Goal: Task Accomplishment & Management: Manage account settings

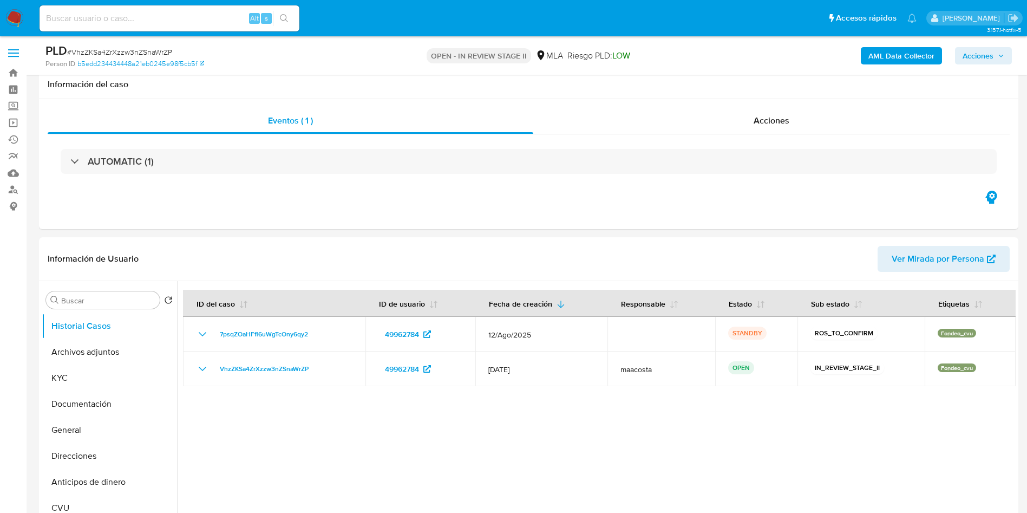
select select "10"
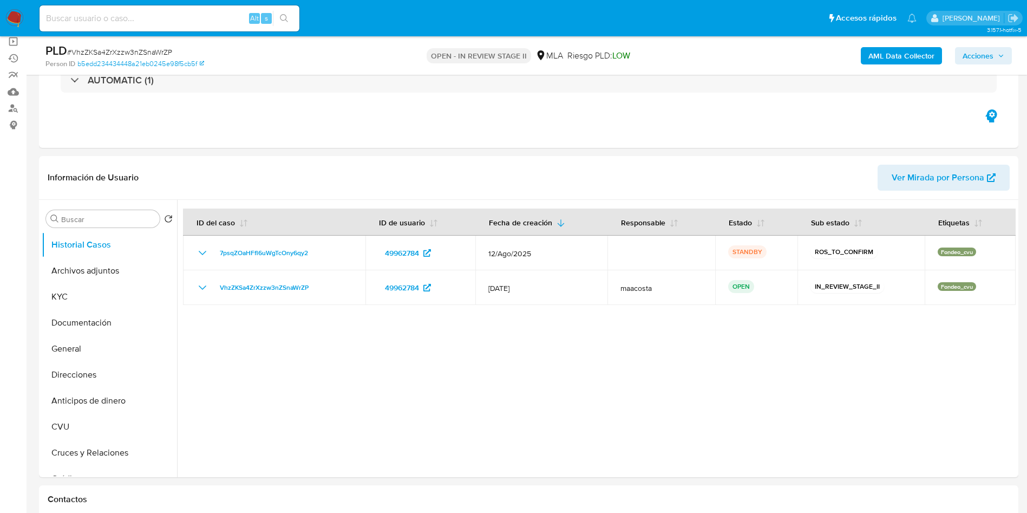
click at [186, 14] on input at bounding box center [170, 18] width 260 height 14
paste input "01QmNfizbcM1NhrQMzL00l8N"
type input "01QmNfizbcM1NhrQMzL00l8N"
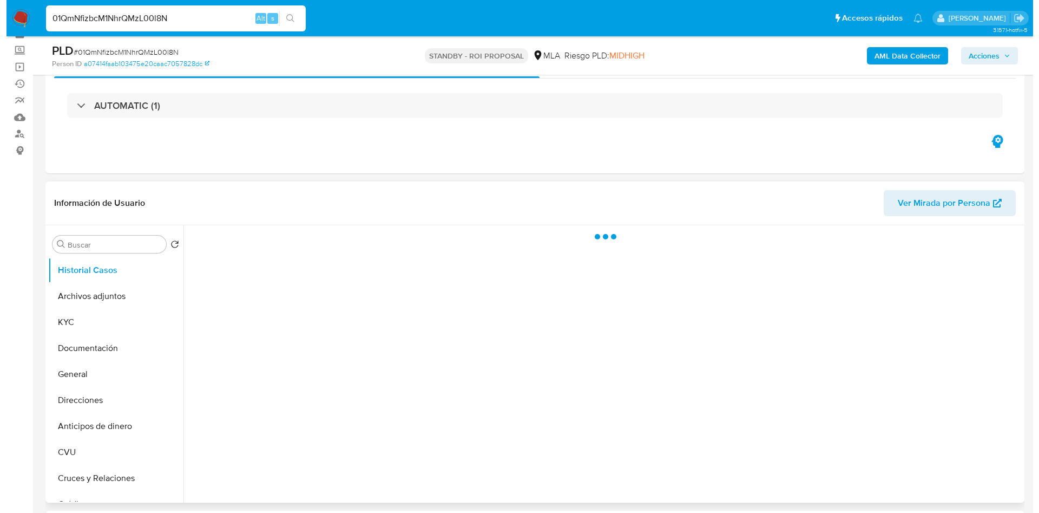
scroll to position [81, 0]
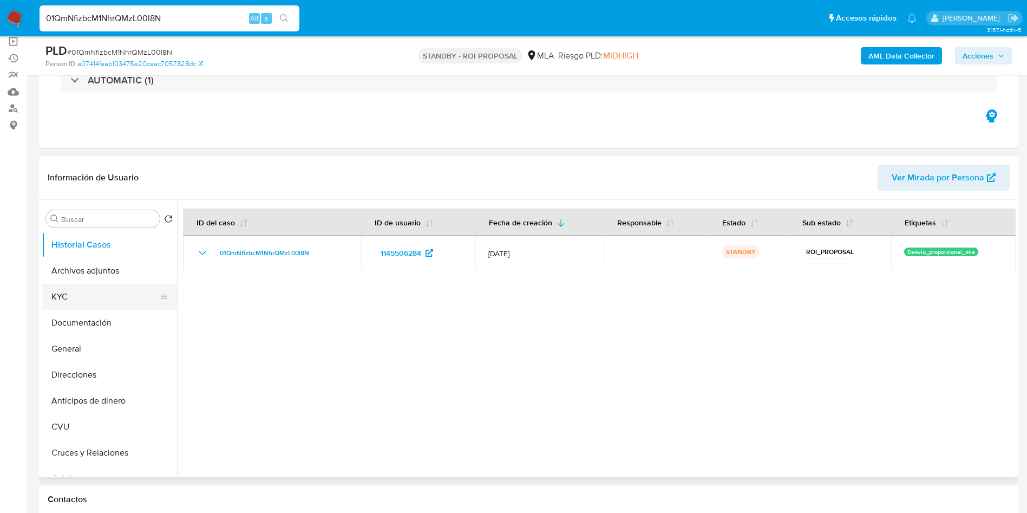
select select "10"
click at [66, 272] on button "Archivos adjuntos" at bounding box center [105, 271] width 127 height 26
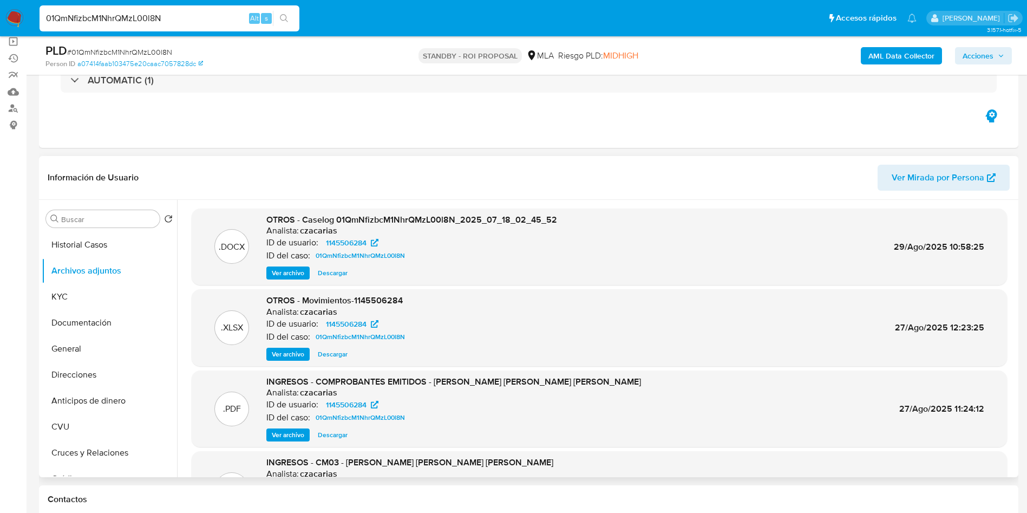
click at [290, 276] on span "Ver archivo" at bounding box center [288, 272] width 32 height 11
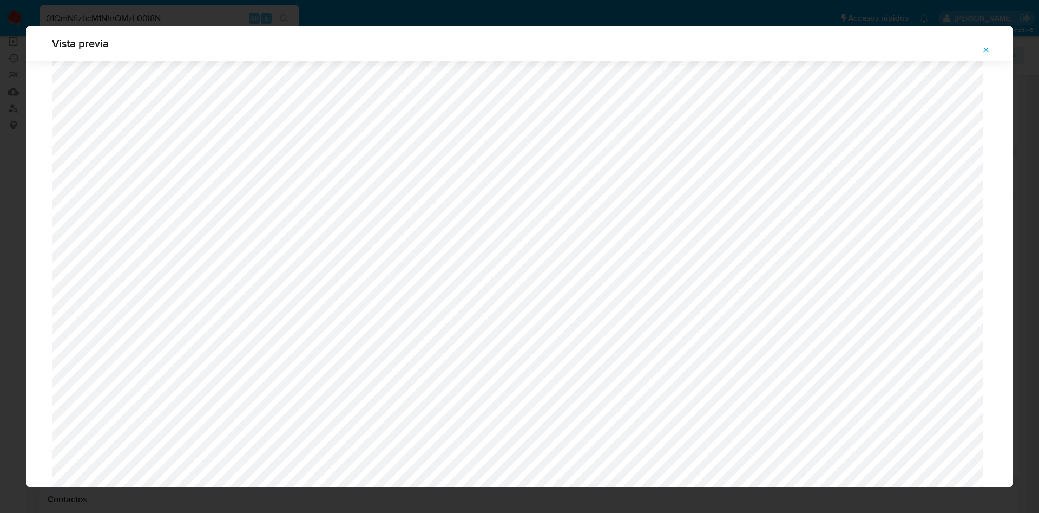
scroll to position [1575, 0]
click at [985, 50] on icon "Attachment preview" at bounding box center [986, 49] width 9 height 9
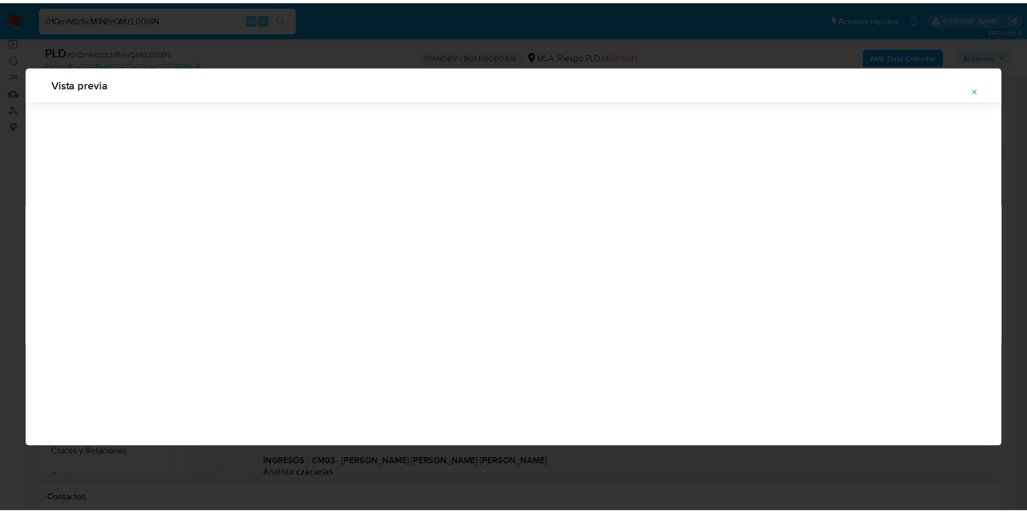
scroll to position [0, 0]
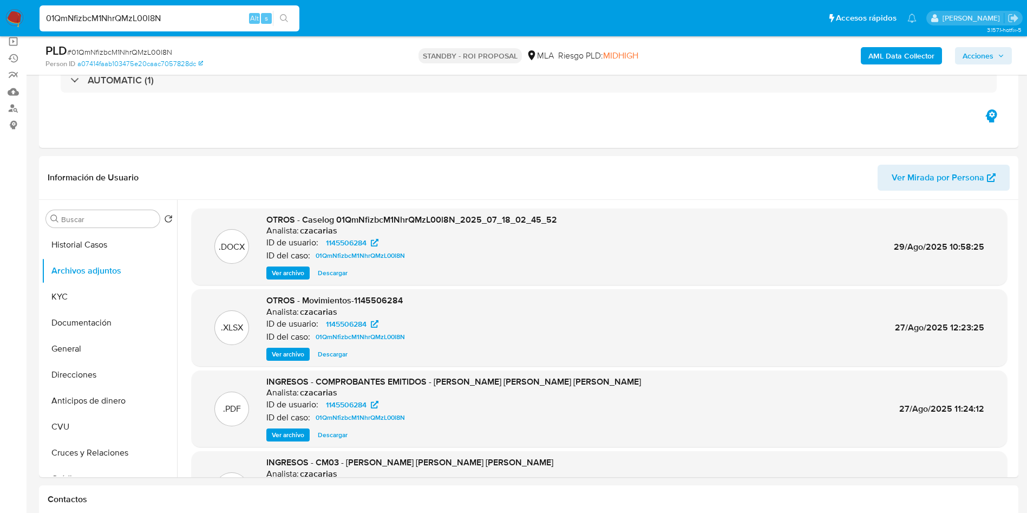
click at [234, 11] on input "01QmNfizbcM1NhrQMzL00l8N" at bounding box center [170, 18] width 260 height 14
click at [233, 12] on input "01QmNfizbcM1NhrQMzL00l8N" at bounding box center [170, 18] width 260 height 14
paste input "pmNgnRQPAr4ovUS3WP3ICD9D"
type input "pmNgnRQPAr4ovUS3WP3ICD9D"
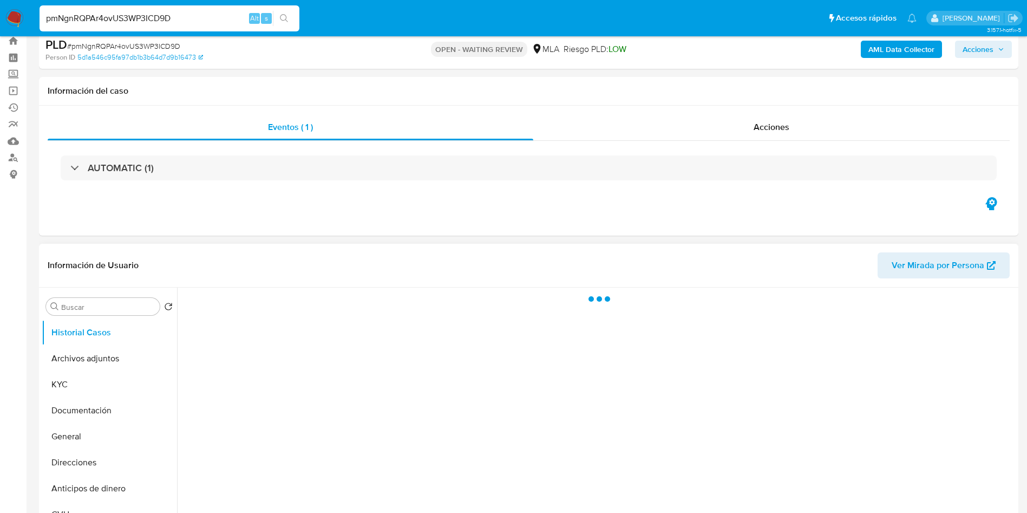
scroll to position [81, 0]
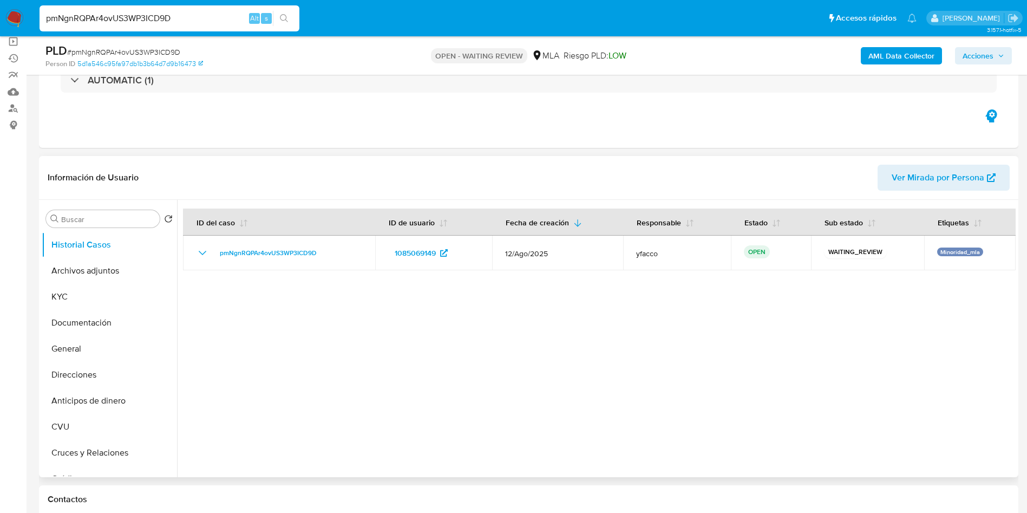
select select "10"
click at [179, 16] on input "pmNgnRQPAr4ovUS3WP3ICD9D" at bounding box center [170, 18] width 260 height 14
paste input "KVDgWxVTlsDsIHycMq75pWC3"
type input "KVDgWxVTlsDsIHycMq75pWC3"
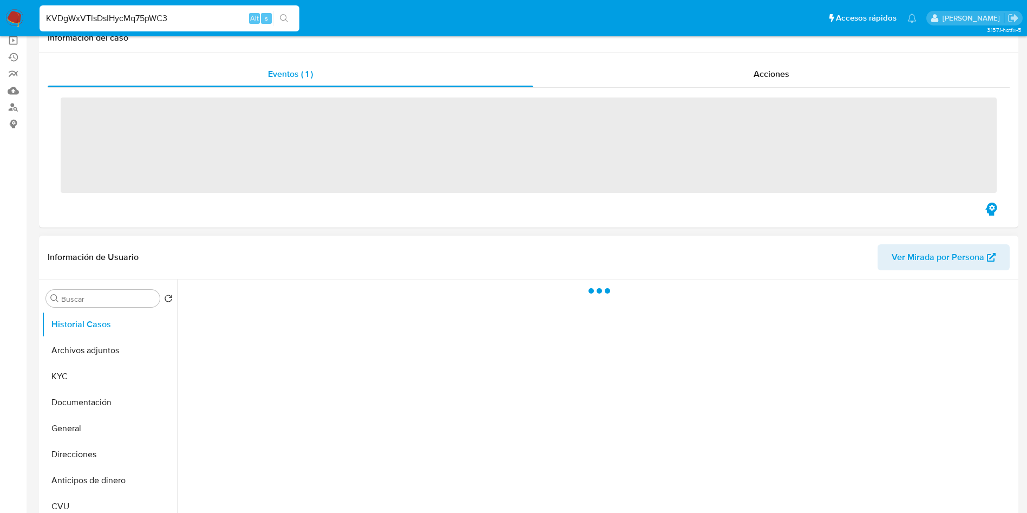
scroll to position [162, 0]
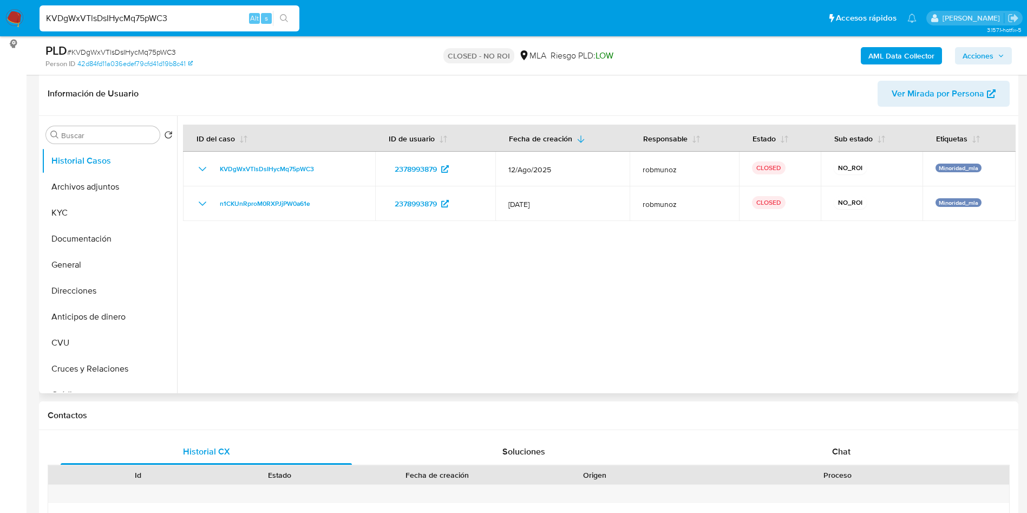
select select "10"
click at [202, 15] on input "KVDgWxVTlsDsIHycMq75pWC3" at bounding box center [170, 18] width 260 height 14
paste input "tQp97gOJt54fHYR16xZt37S2"
type input "tQp97gOJt54fHYR16xZt37S2"
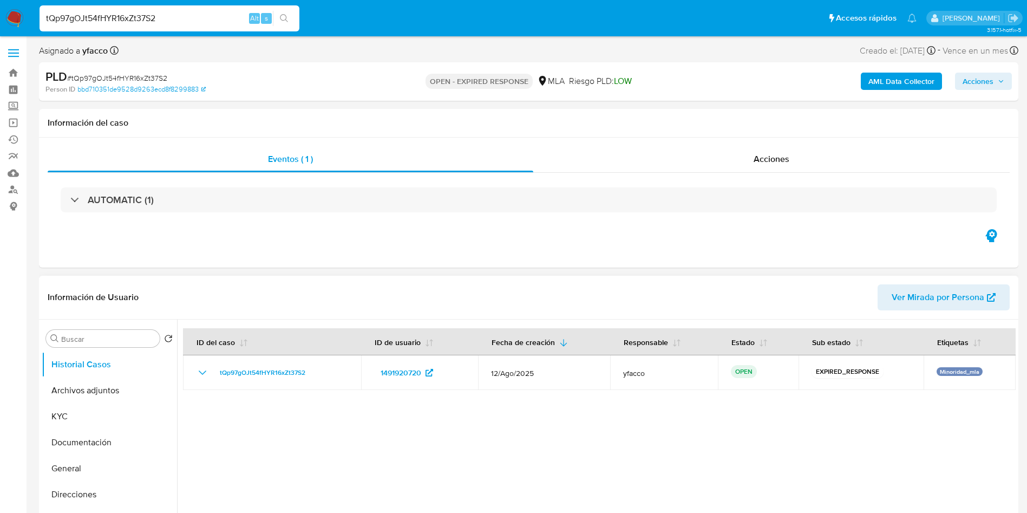
select select "10"
click at [172, 20] on input "tQp97gOJt54fHYR16xZt37S2" at bounding box center [170, 18] width 260 height 14
paste input "7bZY085nNkESLMAxcnPjXrNQ"
type input "7bZY085nNkESLMAxcnPjXrNQ"
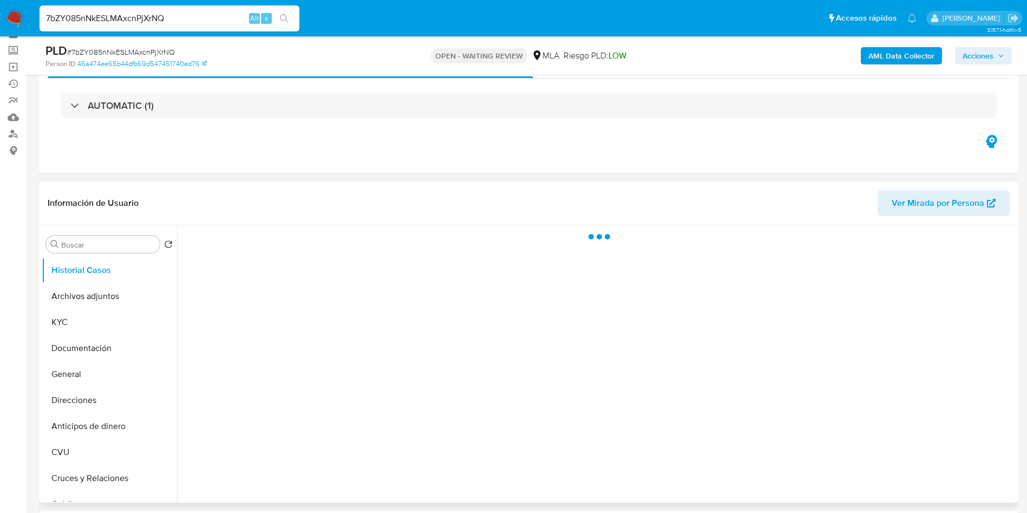
scroll to position [81, 0]
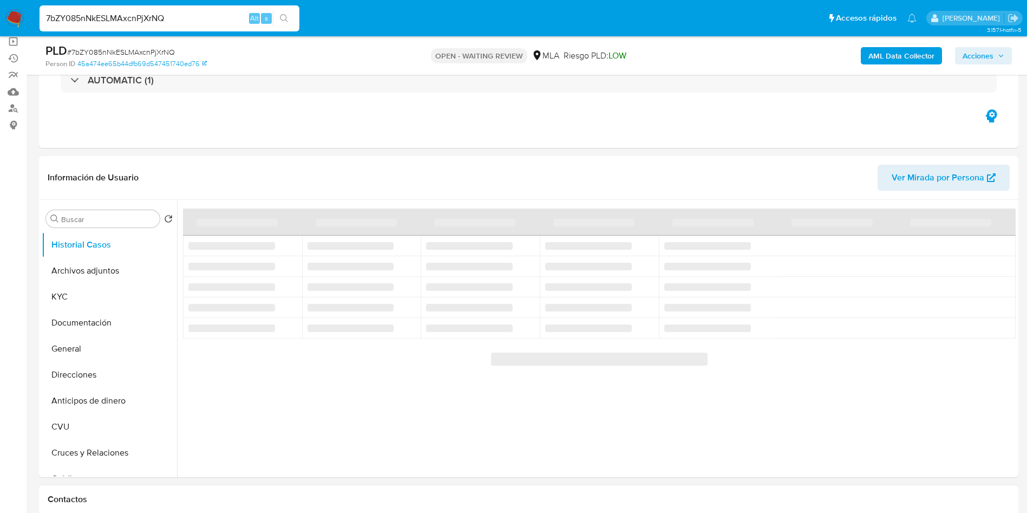
select select "10"
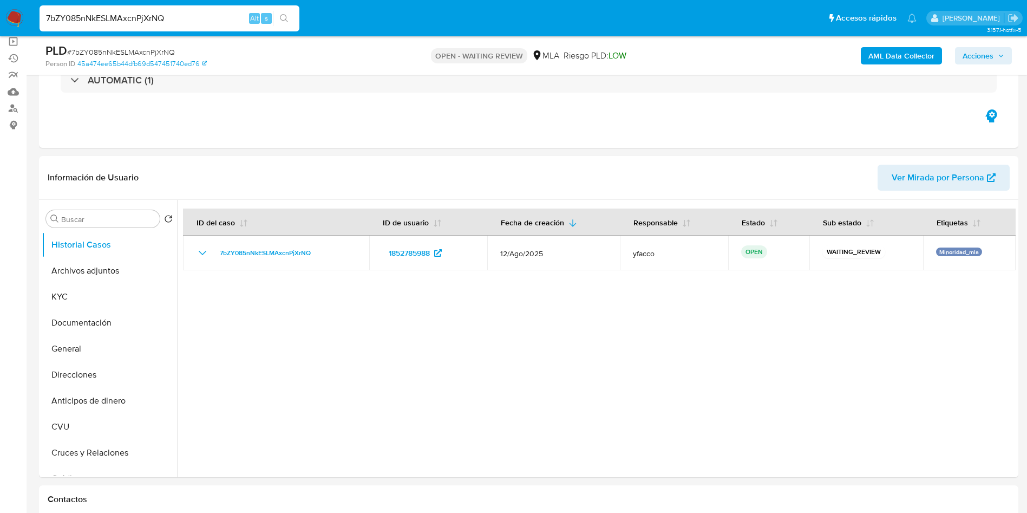
click at [192, 22] on input "7bZY085nNkESLMAxcnPjXrNQ" at bounding box center [170, 18] width 260 height 14
paste input "jr97kpH2wrwEPid3XW6CK9qI"
type input "jr97kpH2wrwEPid3XW6CK9qI"
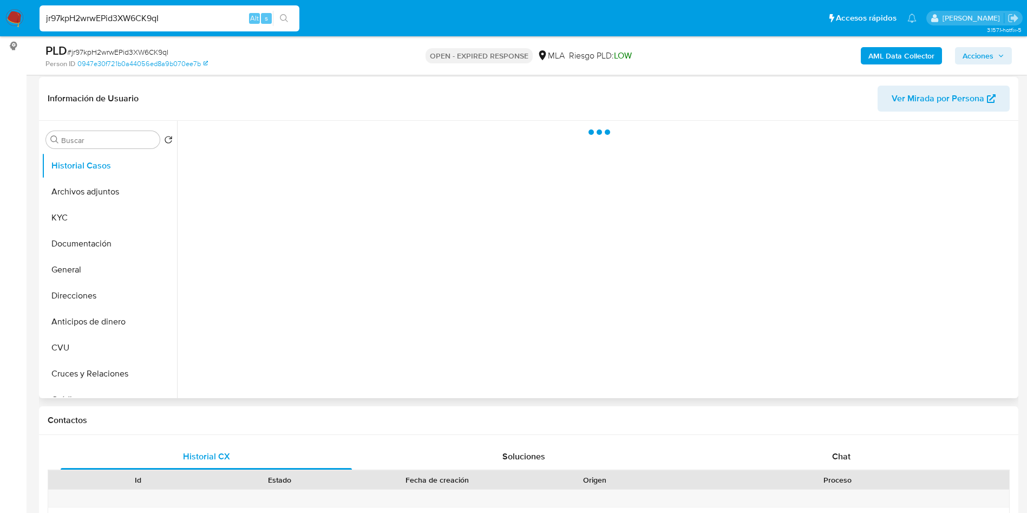
scroll to position [162, 0]
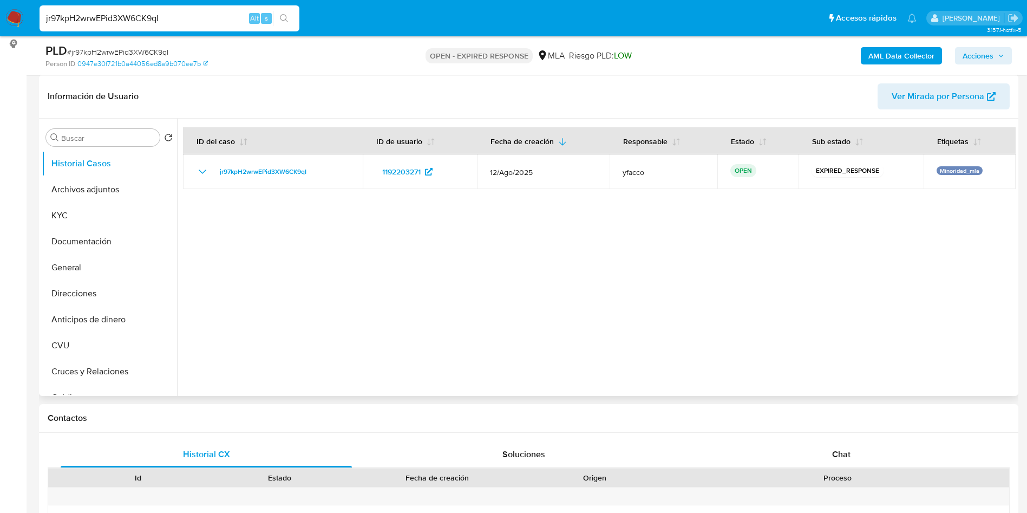
select select "10"
click at [199, 22] on input "jr97kpH2wrwEPid3XW6CK9qI" at bounding box center [170, 18] width 260 height 14
paste input "Wh1Y6XxOW2gMulWZve2j23o7"
type input "Wh1Y6XxOW2gMulWZve2j23o7"
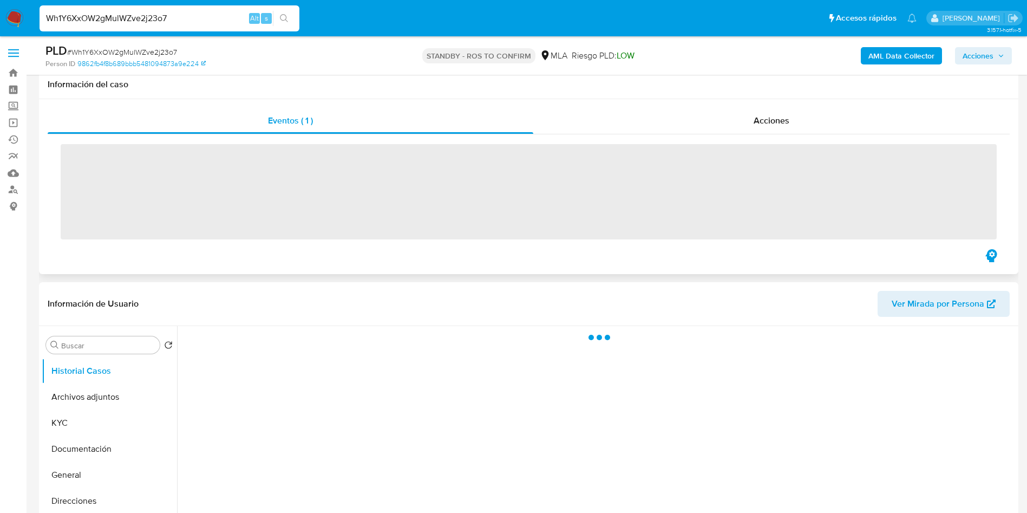
scroll to position [81, 0]
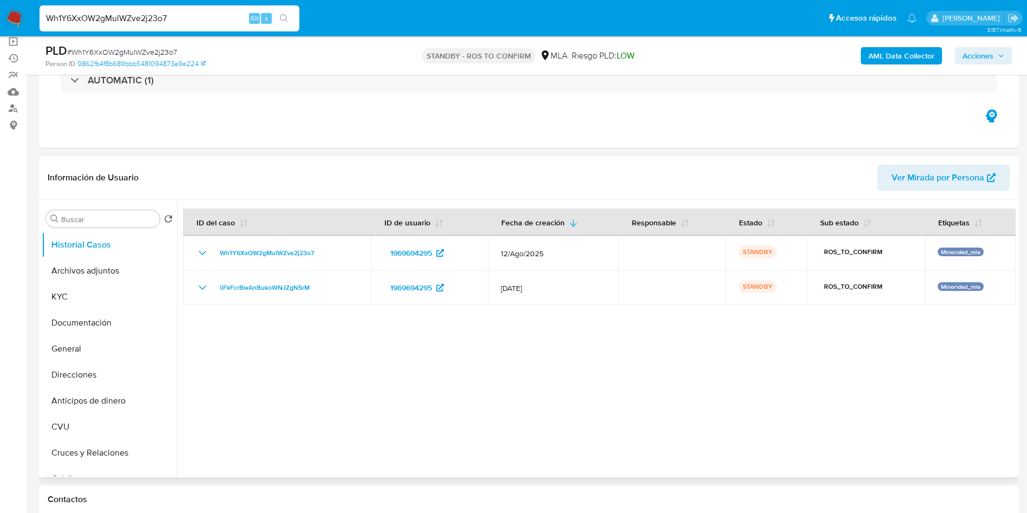
select select "10"
click at [179, 23] on input "Wh1Y6XxOW2gMulWZve2j23o7" at bounding box center [170, 18] width 260 height 14
paste input "aVjtJuzGND3jpeCEggLJd3vs"
type input "aVjtJuzGND3jpeCEggLJd3vs"
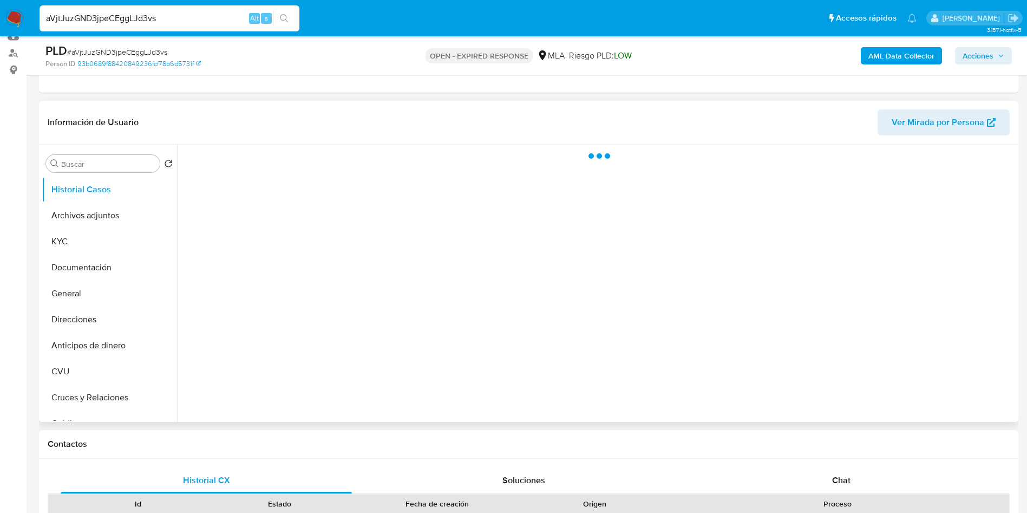
scroll to position [162, 0]
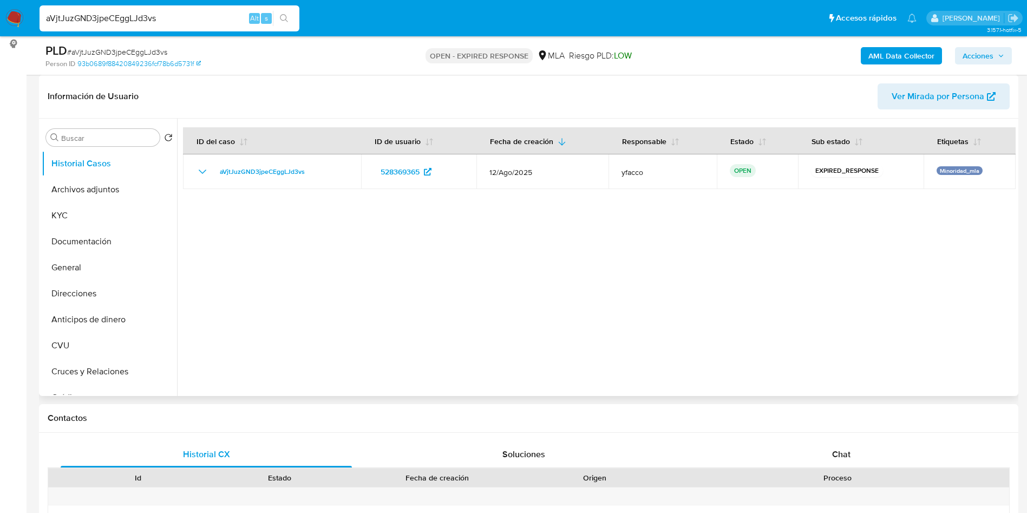
select select "10"
click at [177, 19] on input "aVjtJuzGND3jpeCEggLJd3vs" at bounding box center [170, 18] width 260 height 14
paste input "MJebDA7KkndpPTxJDyZk4pvy"
type input "MJebDA7KkndpPTxJDyZk4pvy"
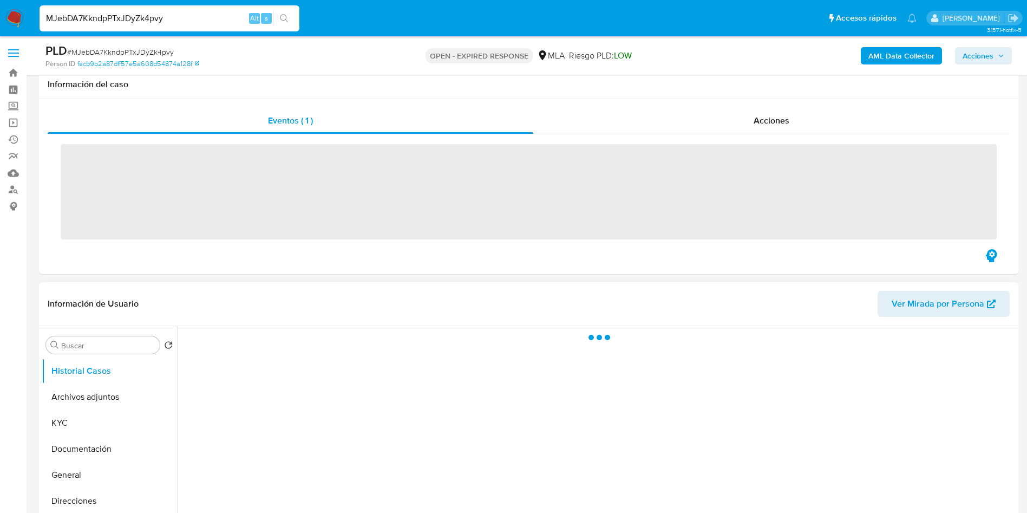
scroll to position [81, 0]
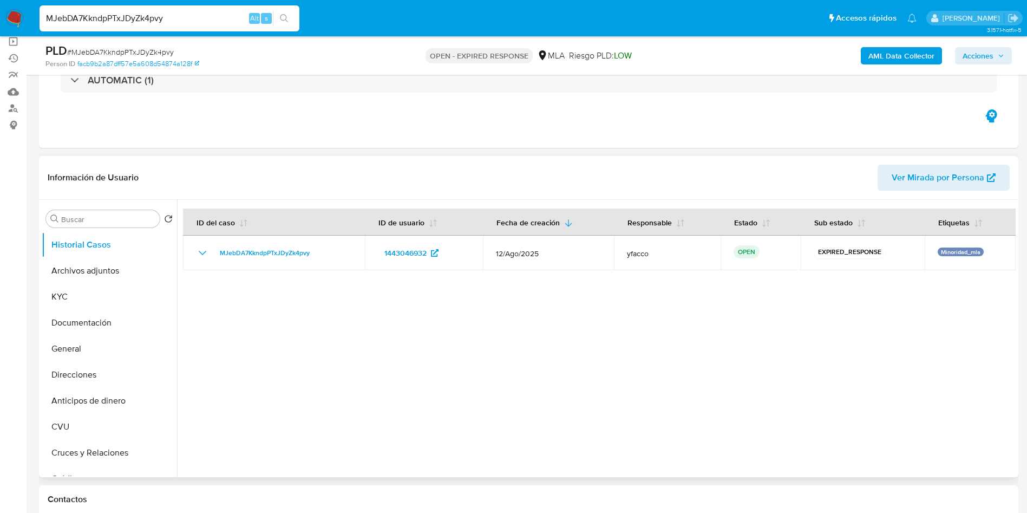
select select "10"
click at [193, 23] on input "MJebDA7KkndpPTxJDyZk4pvy" at bounding box center [170, 18] width 260 height 14
paste input "pmNgnRQPAr4ovUS3WP3ICD9D"
type input "pmNgnRQPAr4ovUS3WP3ICD9D"
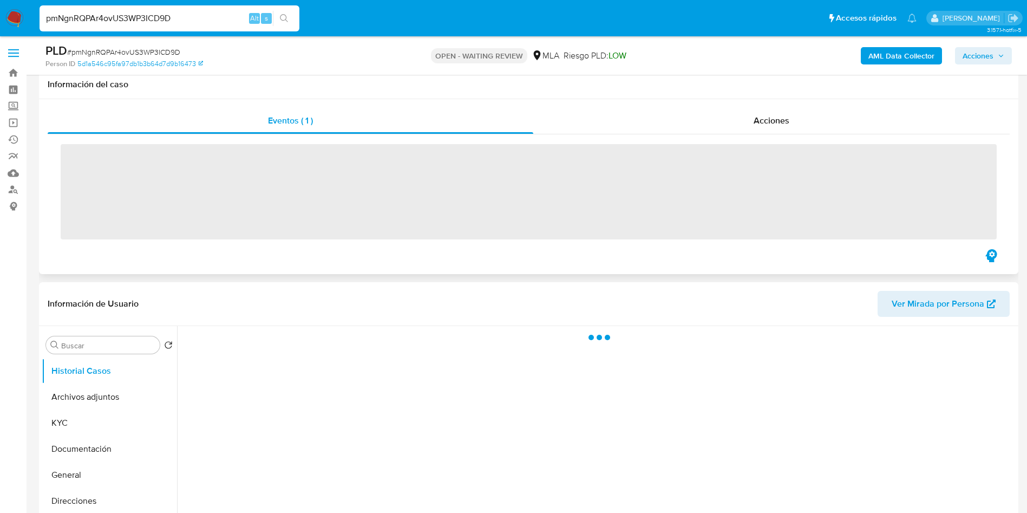
scroll to position [81, 0]
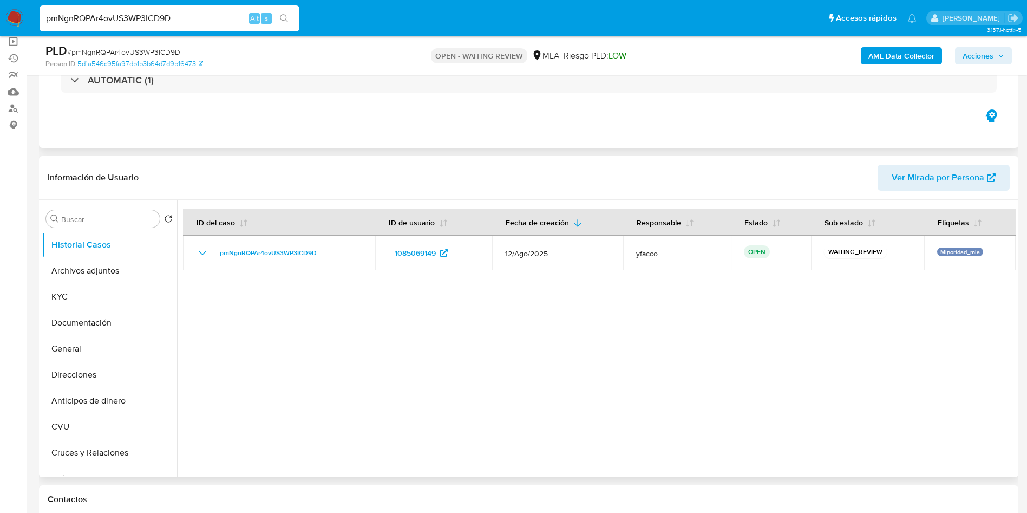
select select "10"
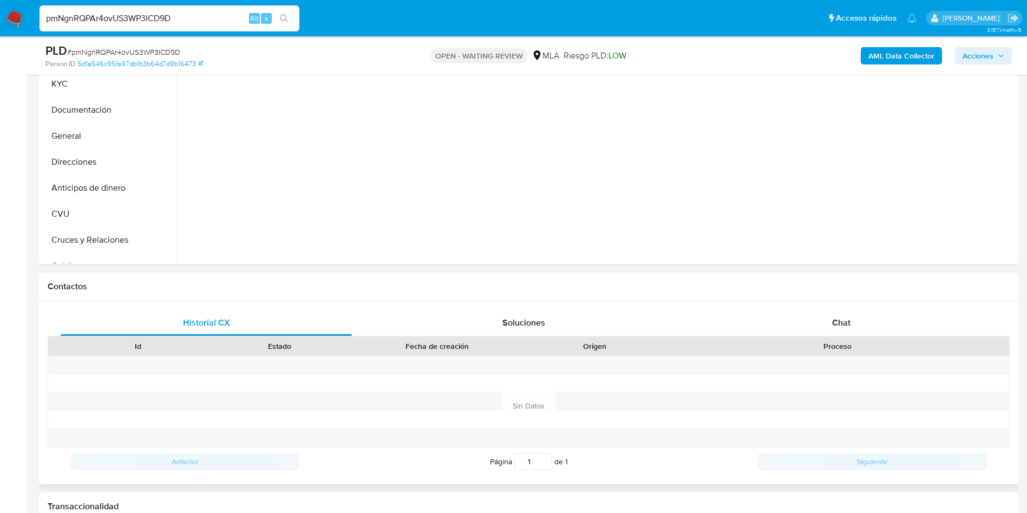
scroll to position [325, 0]
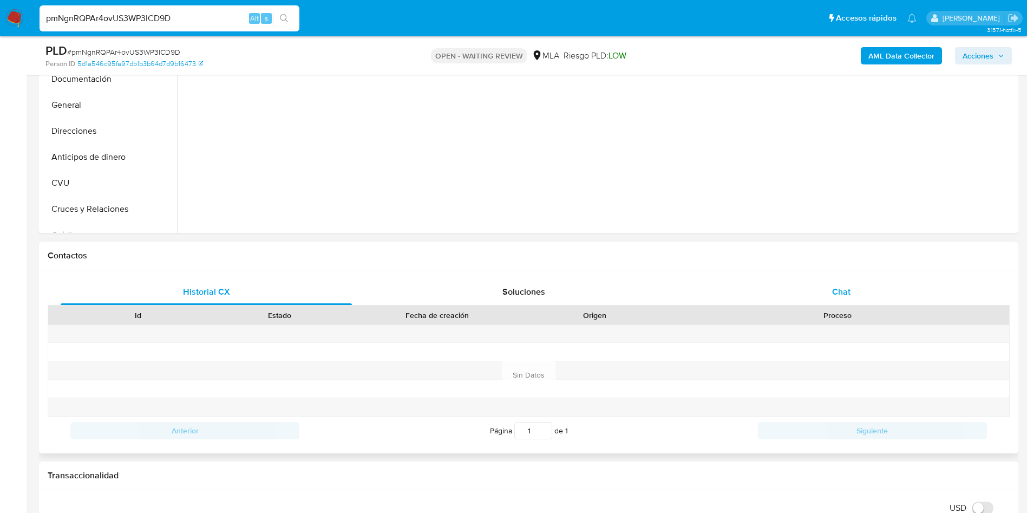
click at [840, 293] on span "Chat" at bounding box center [841, 291] width 18 height 12
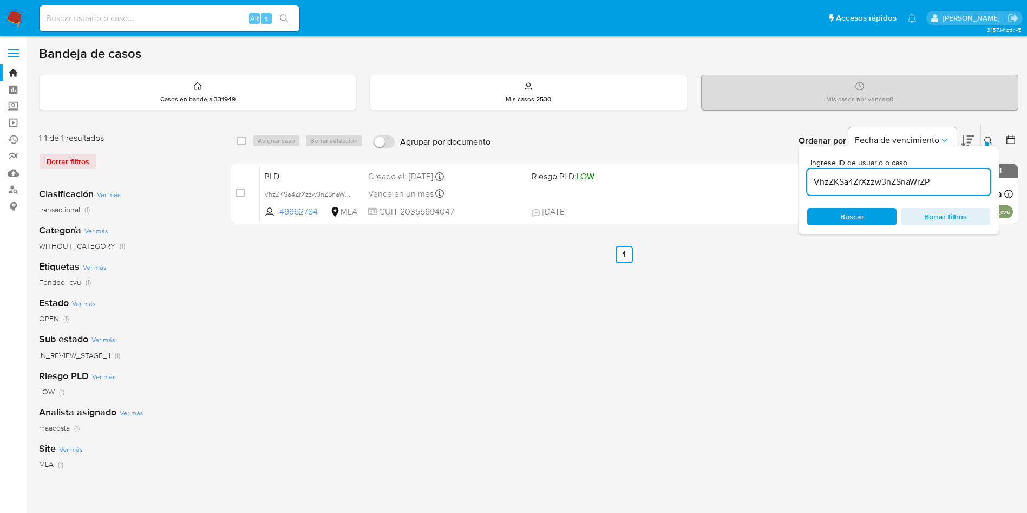
click at [952, 179] on input "VhzZKSa4ZrXzzw3nZSnaWrZP" at bounding box center [898, 182] width 183 height 14
paste input "pmNgnRQPAr4ovUS3WP3ICD9D"
type input "pmNgnRQPAr4ovUS3WP3ICD9D"
click at [961, 182] on input "pmNgnRQPAr4ovUS3WP3ICD9D" at bounding box center [898, 182] width 183 height 14
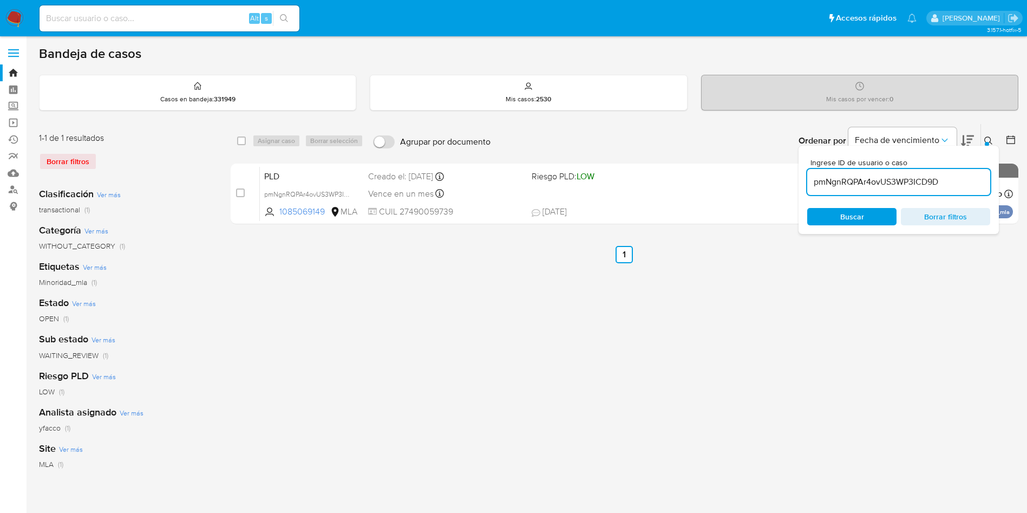
click at [961, 182] on input "pmNgnRQPAr4ovUS3WP3ICD9D" at bounding box center [898, 182] width 183 height 14
paste input "pmNgnRQPAr4ovUS3WP3ICD9D"
type input "pmNgnRQPAr4ovUS3WP3ICD9D"
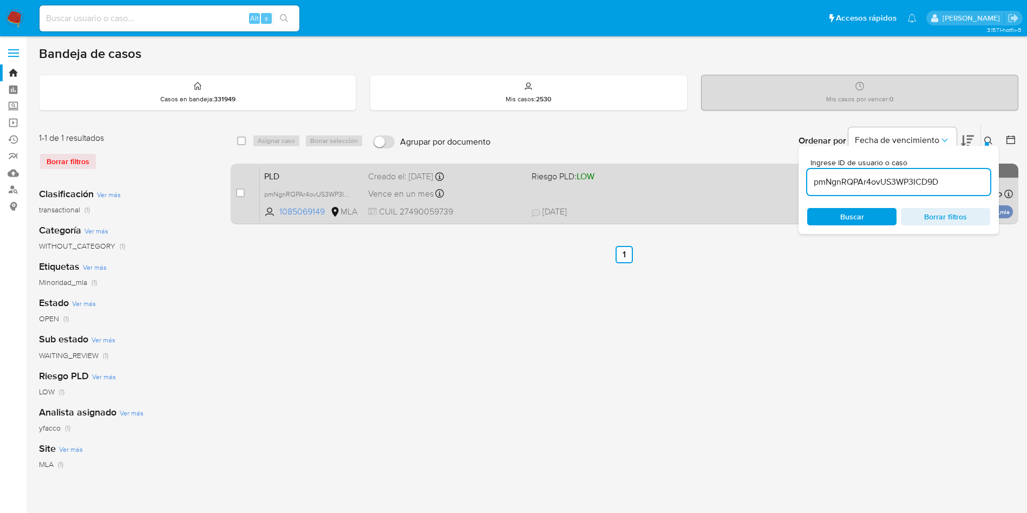
click at [246, 192] on div "case-item-checkbox No es posible asignar el caso" at bounding box center [248, 193] width 24 height 55
click at [241, 192] on input "checkbox" at bounding box center [240, 192] width 9 height 9
checkbox input "true"
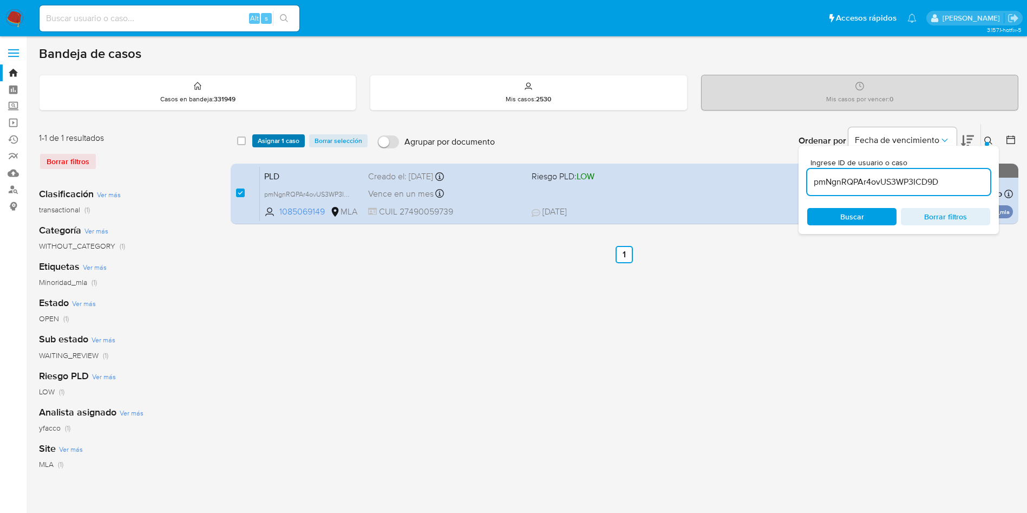
click at [273, 145] on span "Asignar 1 caso" at bounding box center [279, 140] width 42 height 11
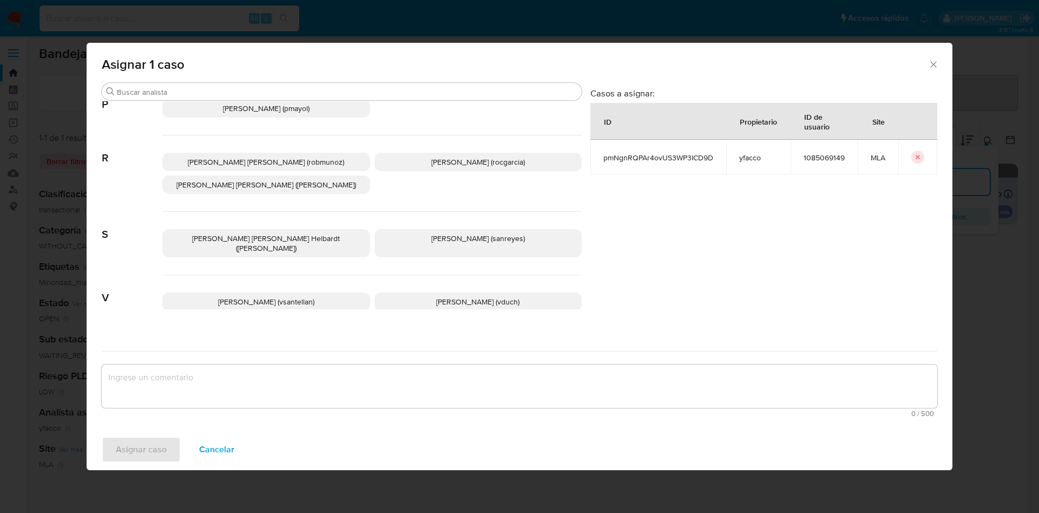
scroll to position [937, 0]
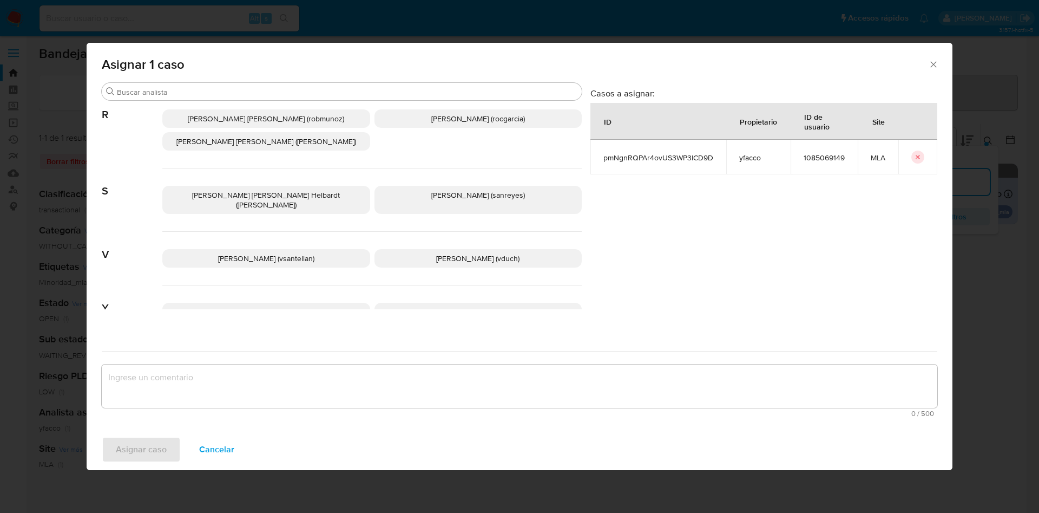
click at [436, 306] on span "Yesica Paola Facco (yfacco)" at bounding box center [478, 311] width 84 height 11
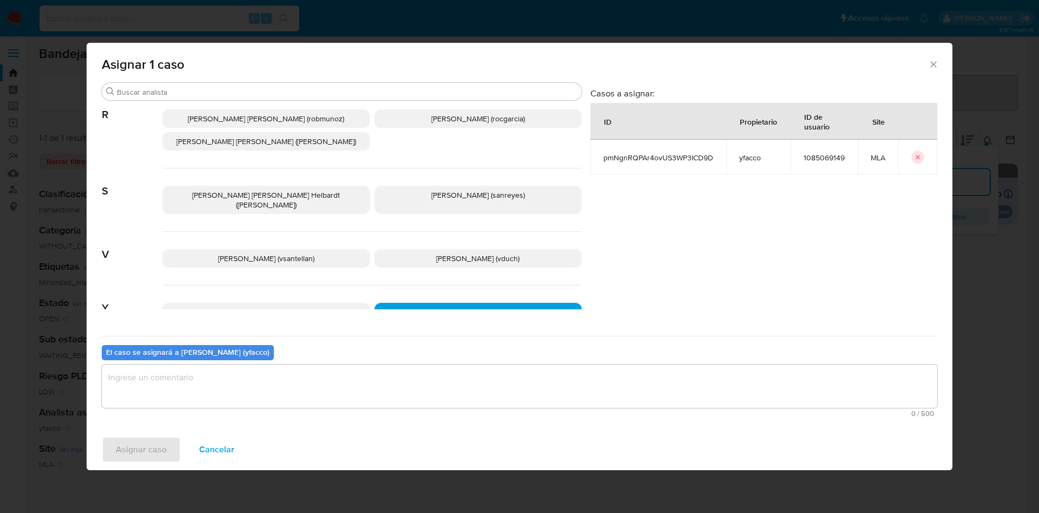
click at [289, 361] on div "El caso se asignará a Yesica Paola Facco (yfacco) 0 / 500 500 caracteres restan…" at bounding box center [520, 379] width 836 height 86
click at [270, 386] on textarea "assign-modal" at bounding box center [520, 385] width 836 height 43
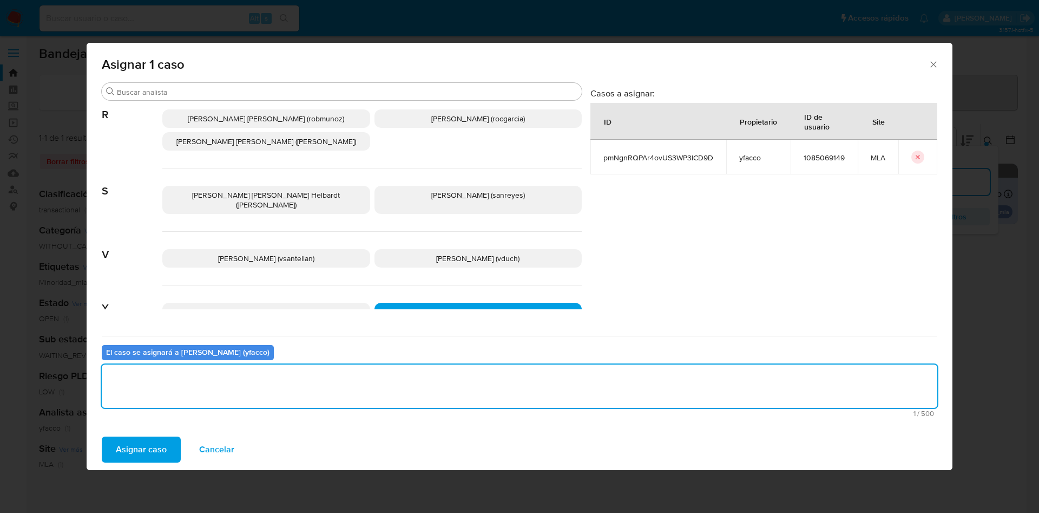
click at [114, 453] on button "Asignar caso" at bounding box center [141, 449] width 79 height 26
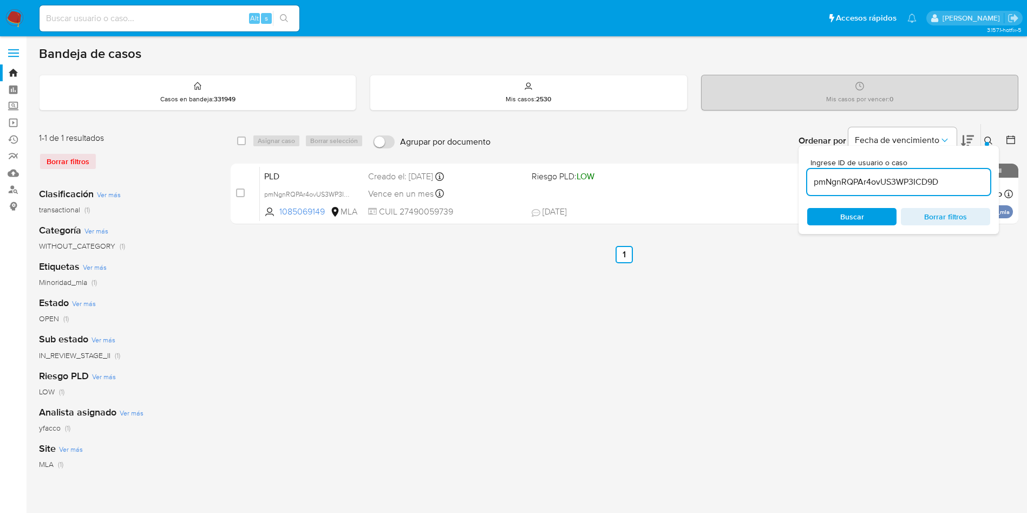
click at [947, 182] on input "pmNgnRQPAr4ovUS3WP3ICD9D" at bounding box center [898, 182] width 183 height 14
paste input "tQp97gOJt54fHYR16xZt37S2"
type input "tQp97gOJt54fHYR16xZt37S2"
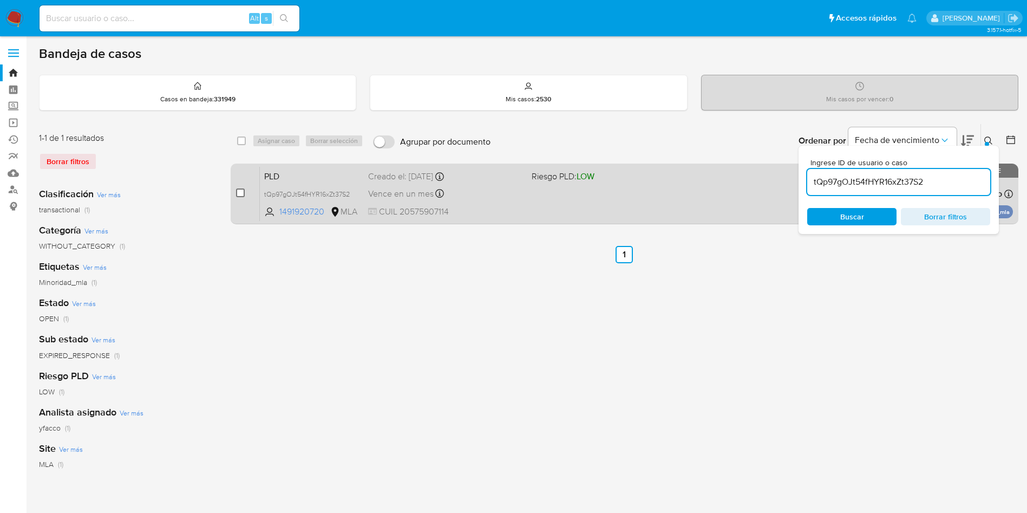
click at [237, 193] on input "checkbox" at bounding box center [240, 192] width 9 height 9
checkbox input "true"
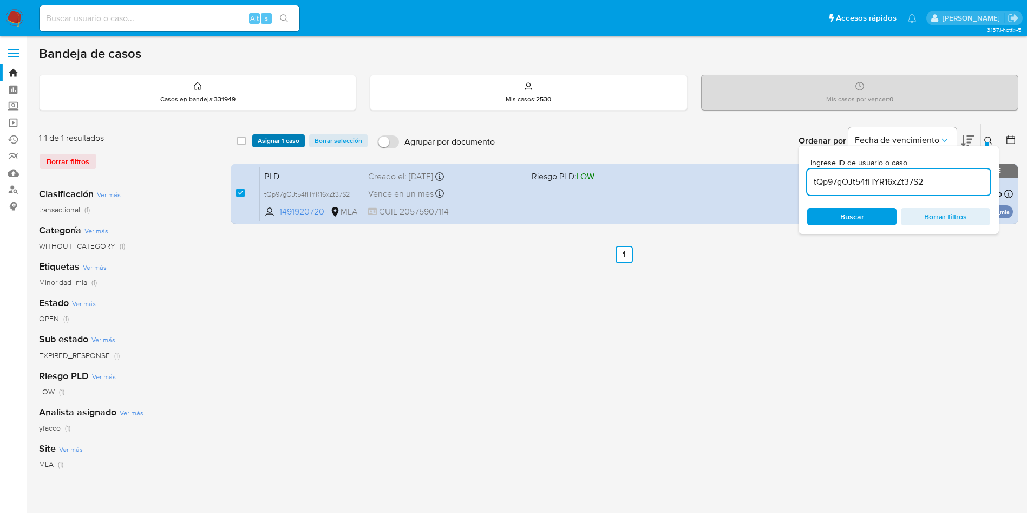
click at [269, 145] on span "Asignar 1 caso" at bounding box center [279, 140] width 42 height 11
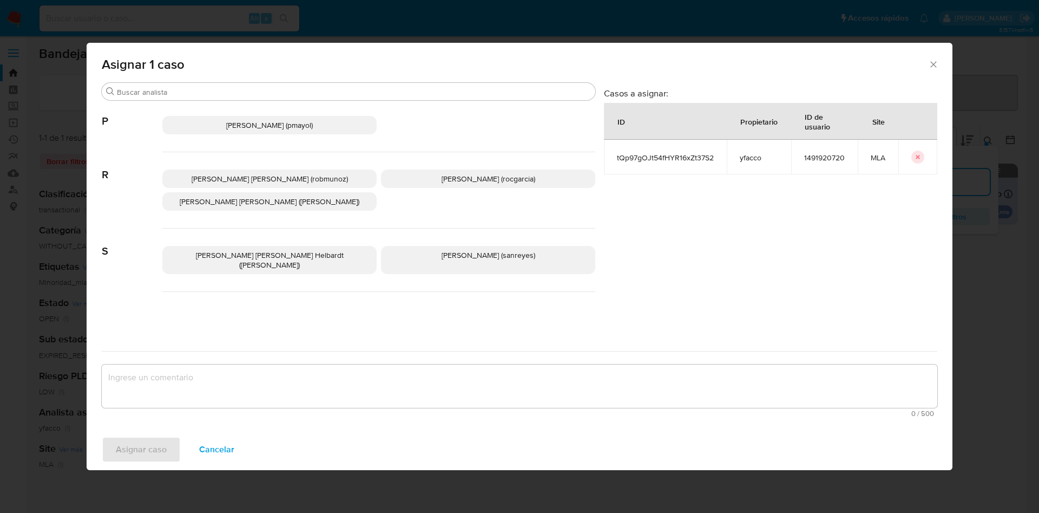
scroll to position [937, 0]
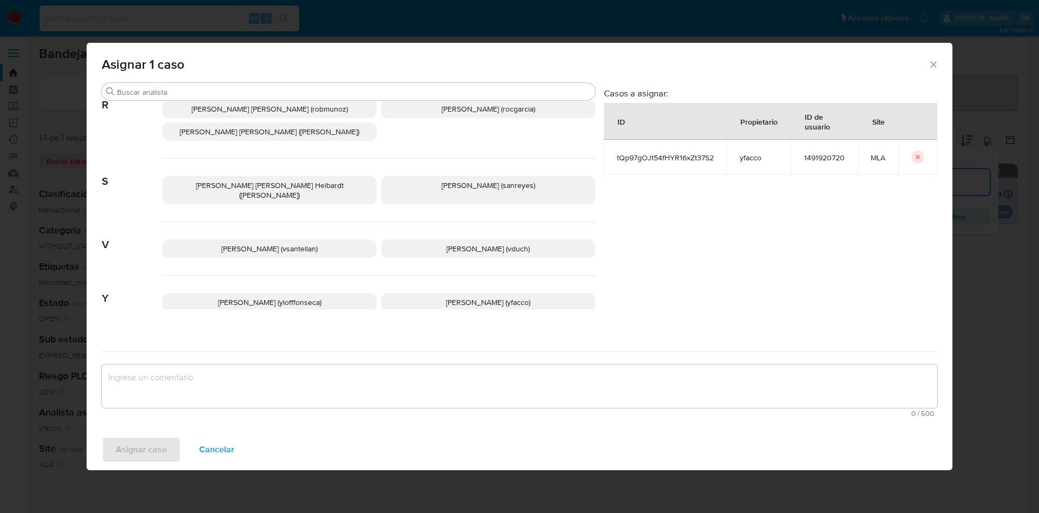
click at [403, 293] on p "Yesica Paola Facco (yfacco)" at bounding box center [488, 302] width 214 height 18
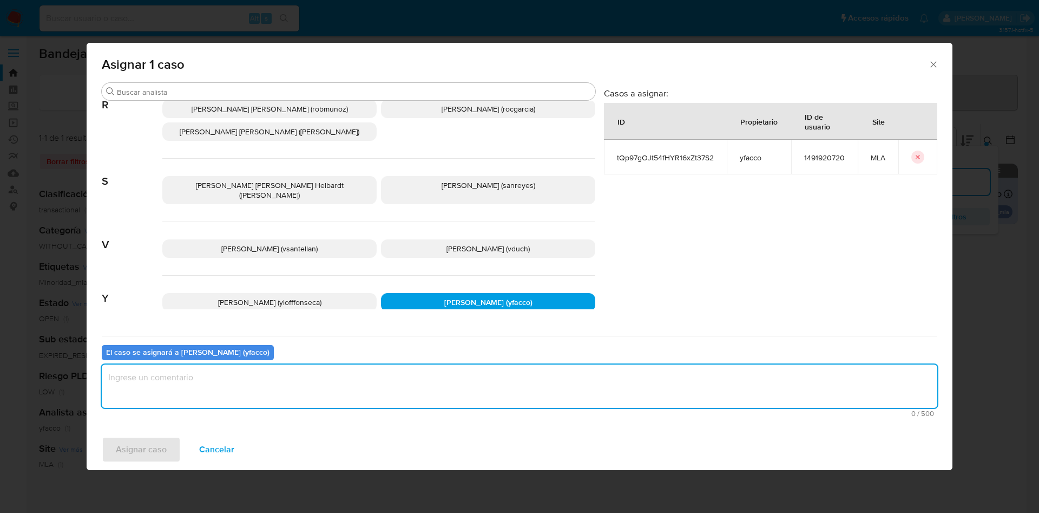
drag, startPoint x: 303, startPoint y: 405, endPoint x: 293, endPoint y: 396, distance: 13.0
click at [302, 405] on textarea "assign-modal" at bounding box center [520, 385] width 836 height 43
click at [159, 449] on span "Asignar caso" at bounding box center [141, 449] width 51 height 24
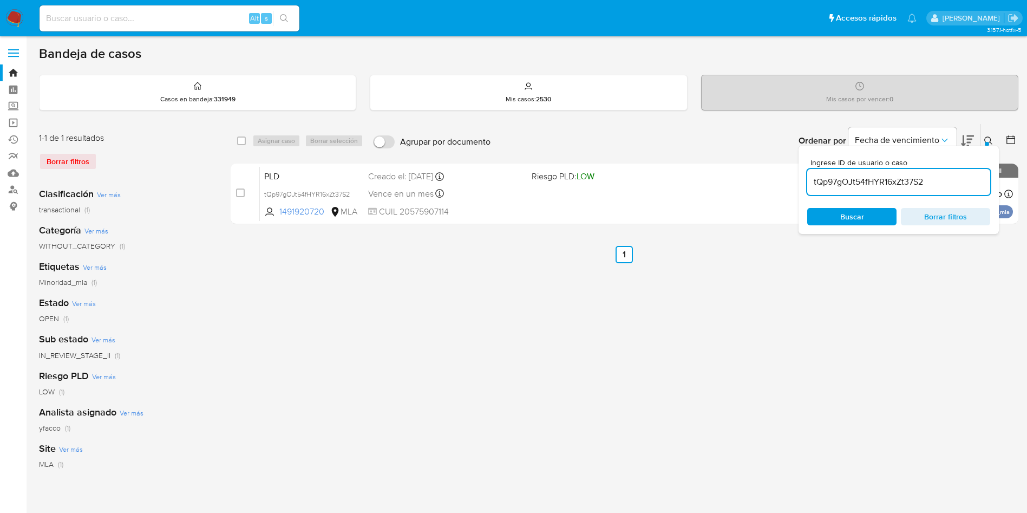
click at [959, 185] on input "tQp97gOJt54fHYR16xZt37S2" at bounding box center [898, 182] width 183 height 14
paste input "7bZY085nNkESLMAxcnPjXrNQ"
type input "7bZY085nNkESLMAxcnPjXrNQ"
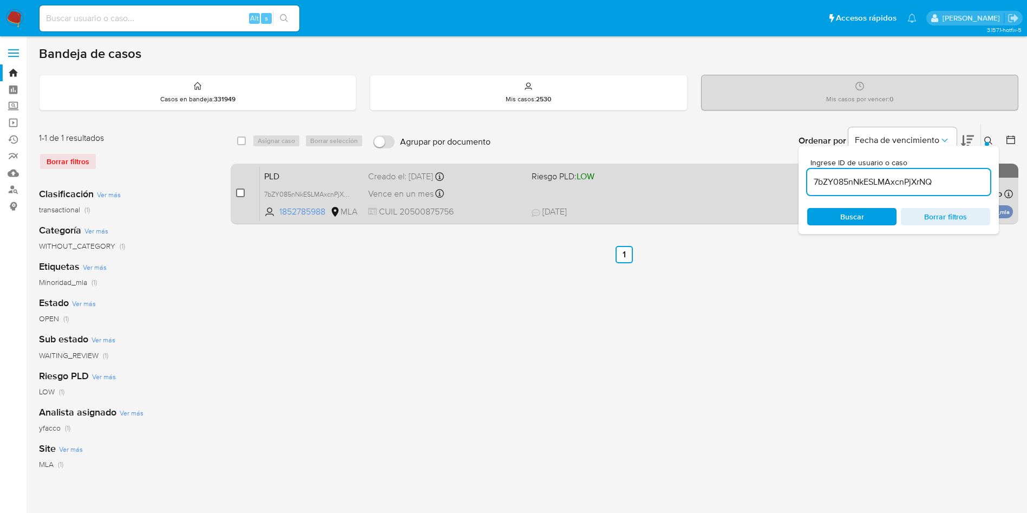
click at [240, 191] on input "checkbox" at bounding box center [240, 192] width 9 height 9
checkbox input "true"
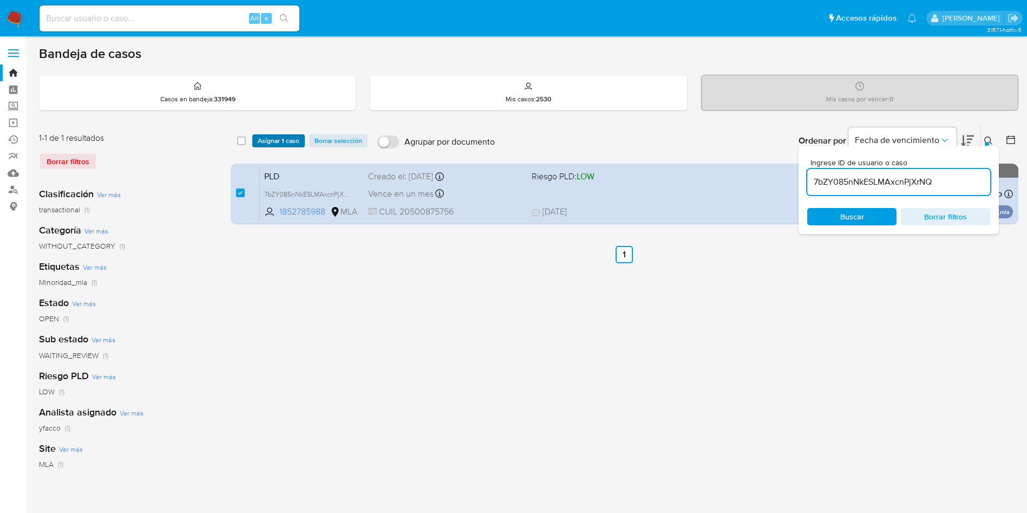
click at [275, 140] on span "Asignar 1 caso" at bounding box center [279, 140] width 42 height 11
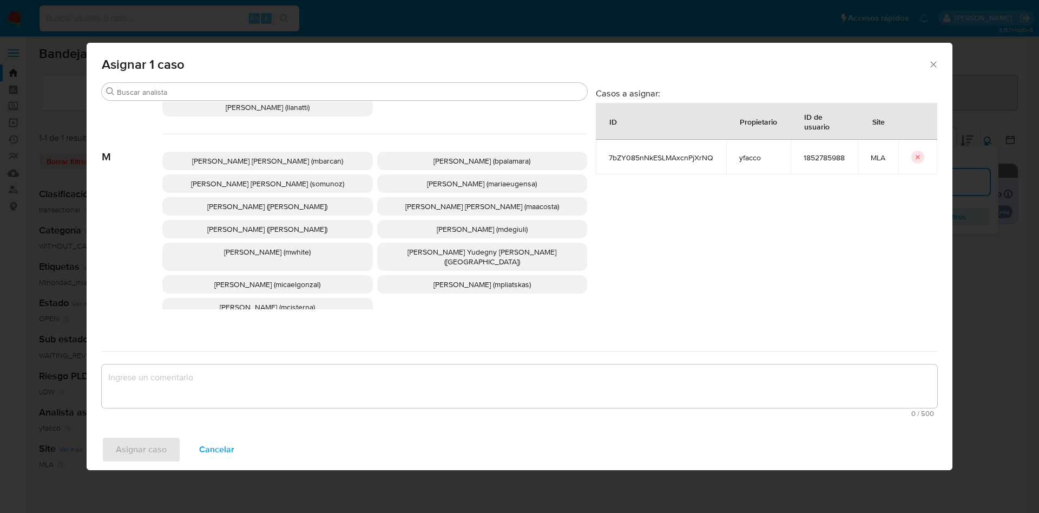
scroll to position [937, 0]
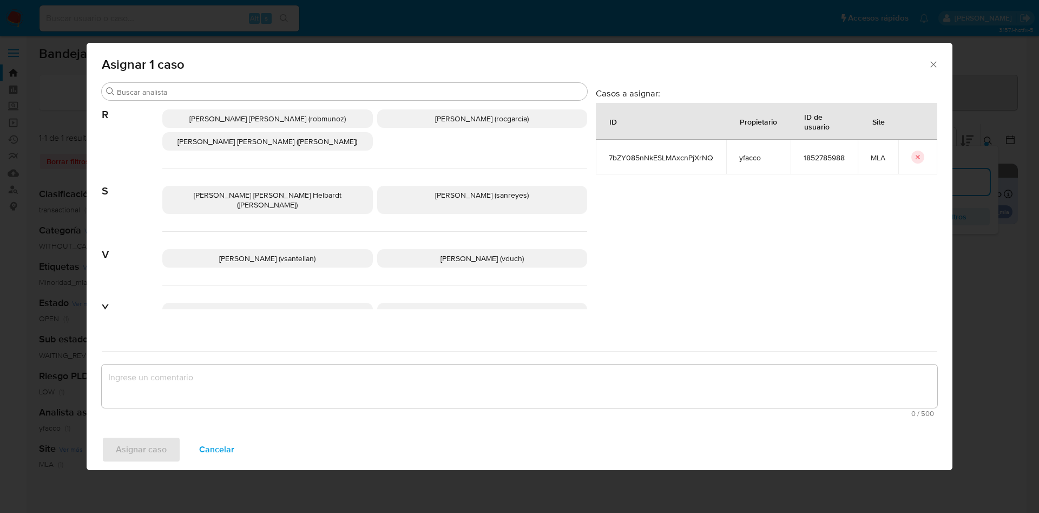
click at [467, 306] on span "Yesica Paola Facco (yfacco)" at bounding box center [482, 311] width 84 height 11
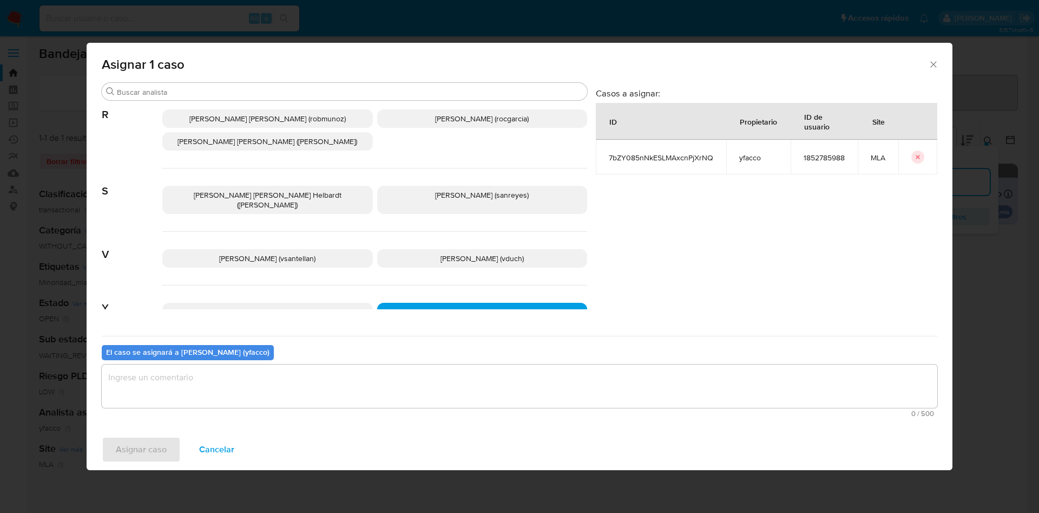
click at [339, 384] on textarea "assign-modal" at bounding box center [520, 385] width 836 height 43
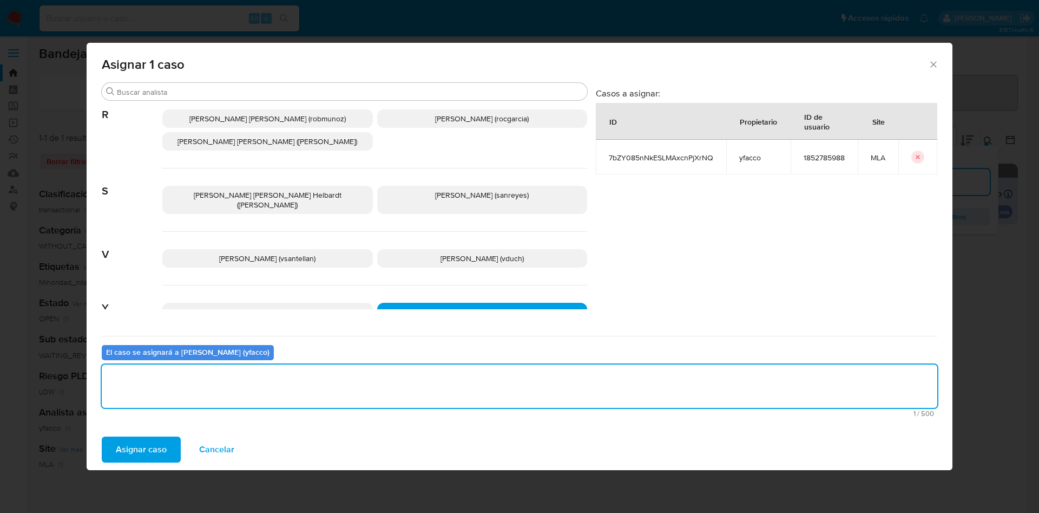
click at [140, 454] on span "Asignar caso" at bounding box center [141, 449] width 51 height 24
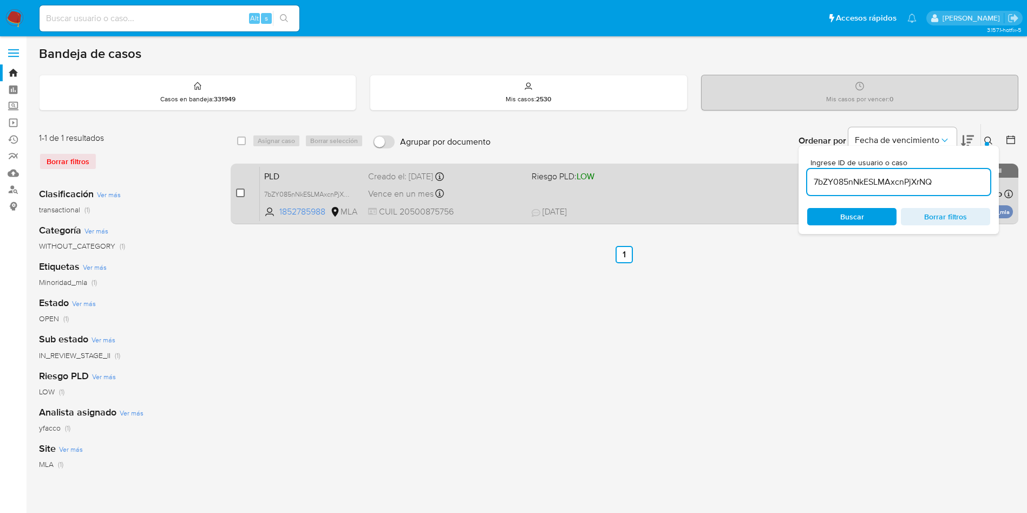
click at [236, 191] on input "checkbox" at bounding box center [240, 192] width 9 height 9
checkbox input "true"
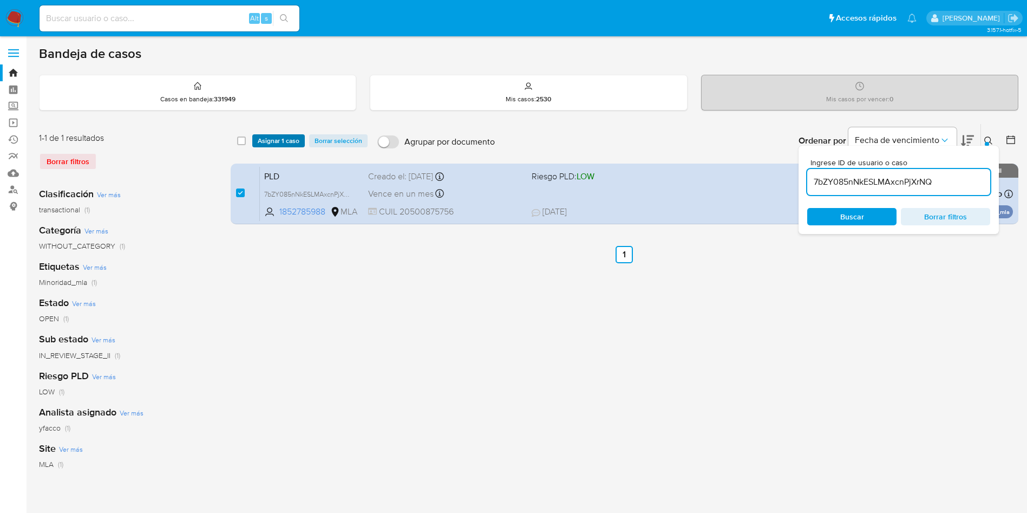
click at [257, 143] on button "Asignar 1 caso" at bounding box center [278, 140] width 53 height 13
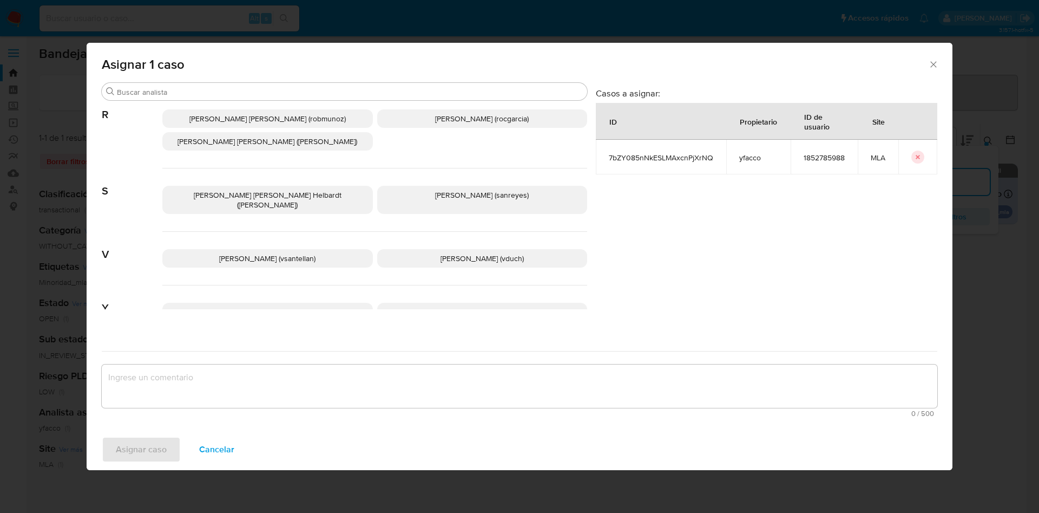
click at [495, 306] on span "Yesica Paola Facco (yfacco)" at bounding box center [482, 311] width 84 height 11
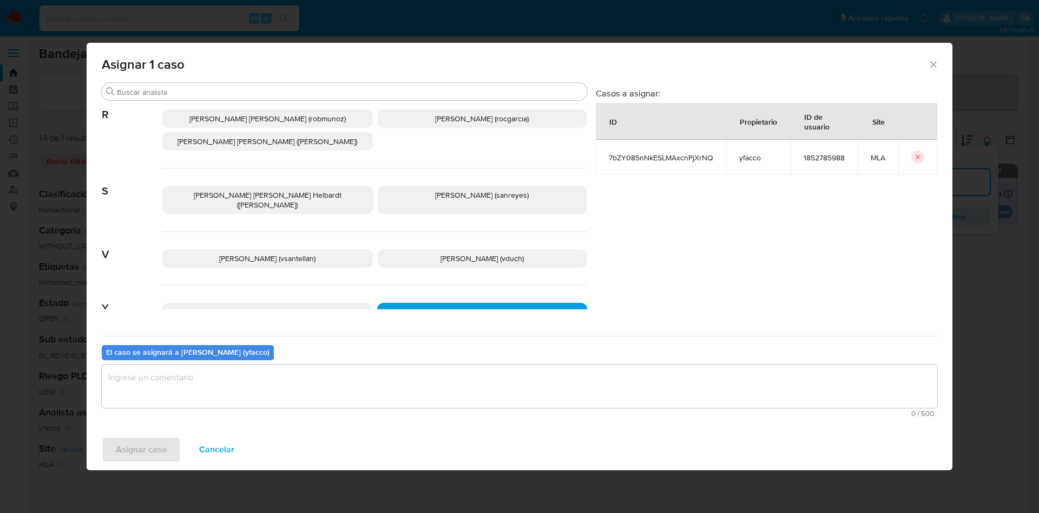
click at [386, 376] on textarea "assign-modal" at bounding box center [520, 385] width 836 height 43
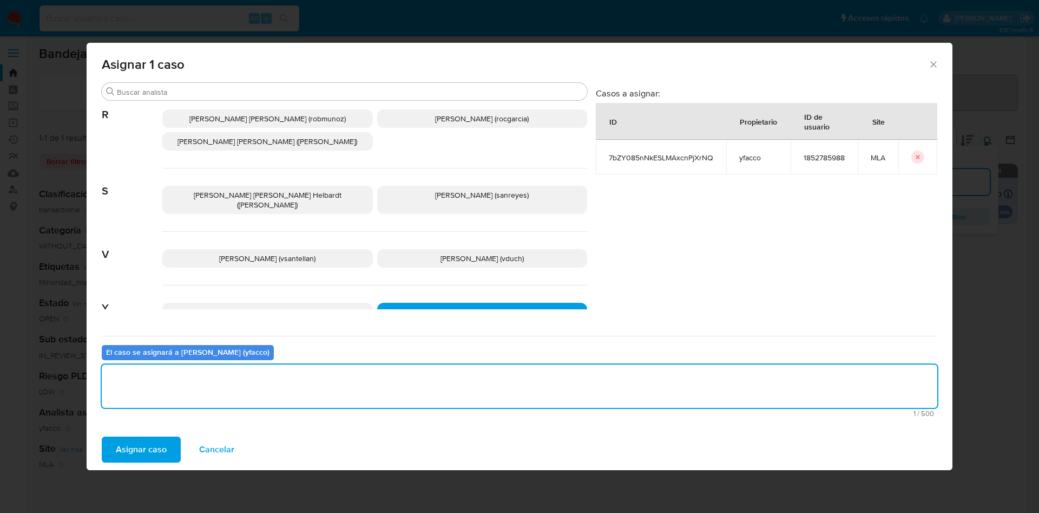
click at [164, 448] on span "Asignar caso" at bounding box center [141, 449] width 51 height 24
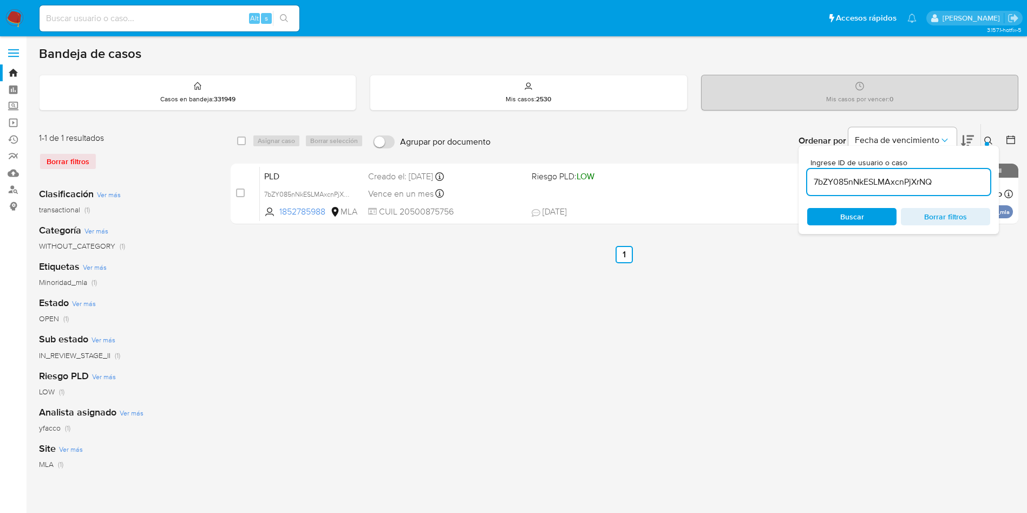
click at [964, 187] on input "7bZY085nNkESLMAxcnPjXrNQ" at bounding box center [898, 182] width 183 height 14
paste input "jr97kpH2wrwEPid3XW6CK9qI"
type input "jr97kpH2wrwEPid3XW6CK9qI"
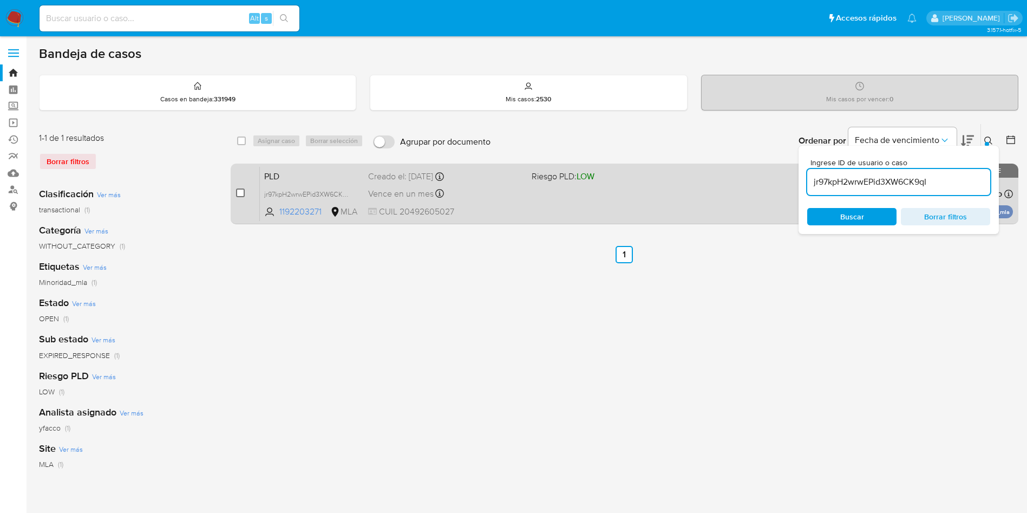
click at [243, 194] on input "checkbox" at bounding box center [240, 192] width 9 height 9
checkbox input "true"
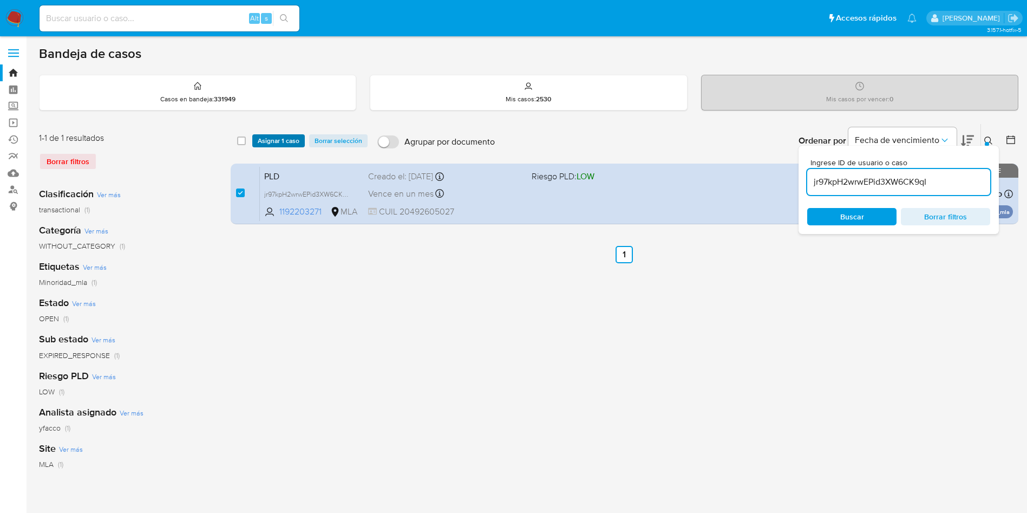
click at [270, 141] on span "Asignar 1 caso" at bounding box center [279, 140] width 42 height 11
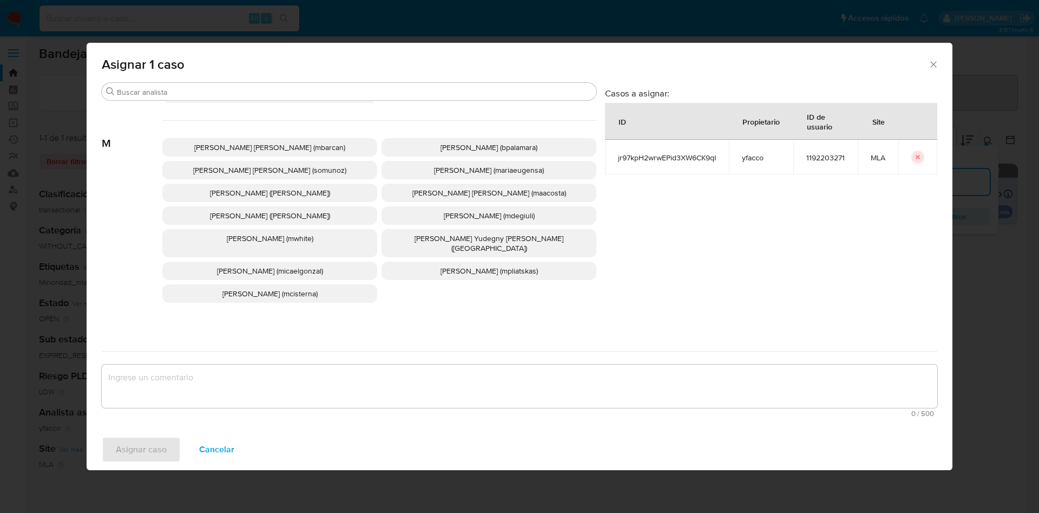
scroll to position [937, 0]
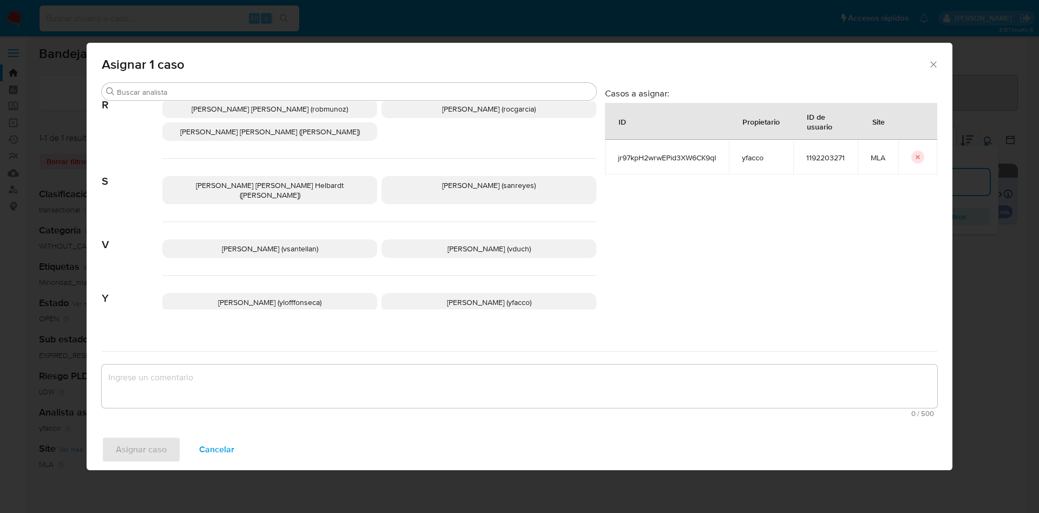
click at [403, 293] on p "Yesica Paola Facco (yfacco)" at bounding box center [489, 302] width 215 height 18
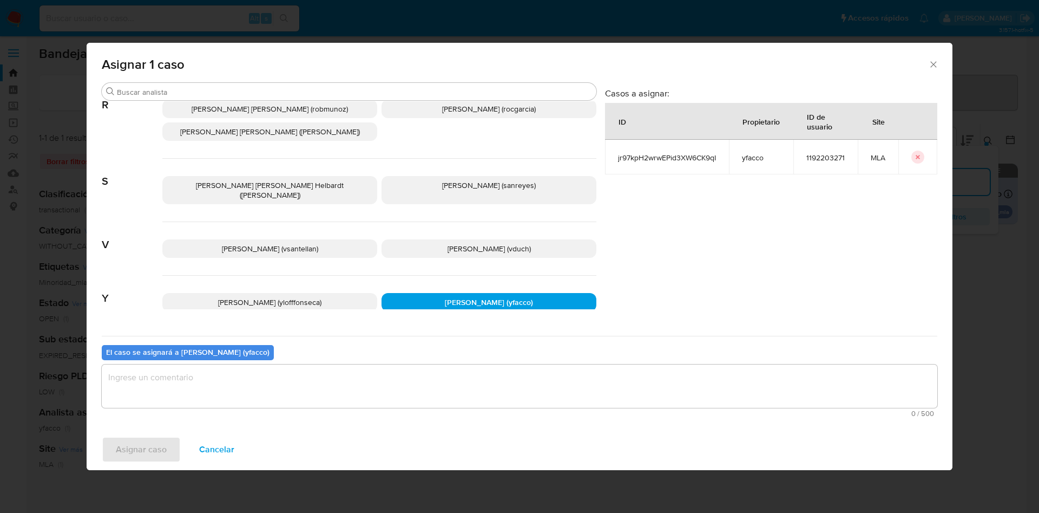
click at [274, 401] on textarea "assign-modal" at bounding box center [520, 385] width 836 height 43
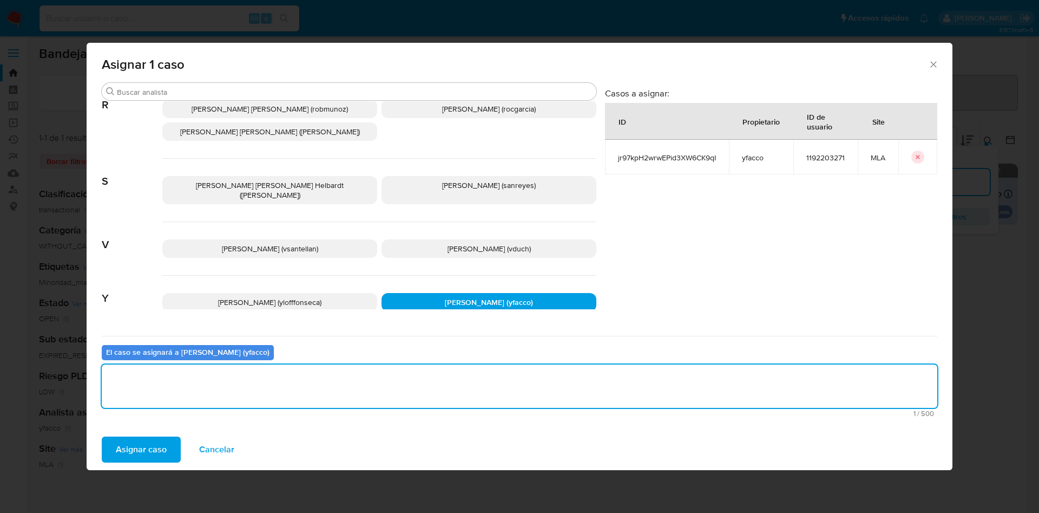
click at [150, 454] on span "Asignar caso" at bounding box center [141, 449] width 51 height 24
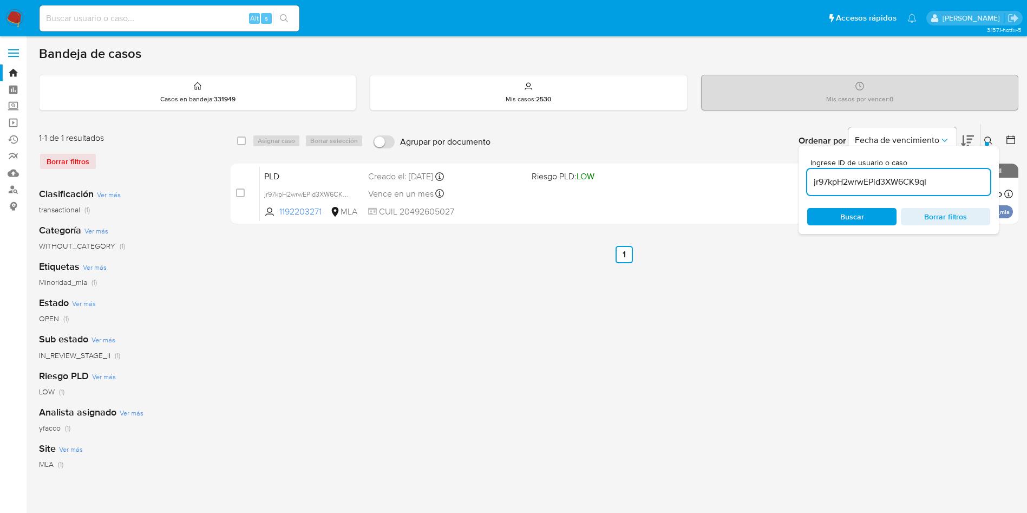
click at [961, 183] on input "jr97kpH2wrwEPid3XW6CK9qI" at bounding box center [898, 182] width 183 height 14
paste input "jr97kpH2wrwEPid3XW6CK9qI"
type input "jr97kpH2wrwEPid3XW6CK9qI"
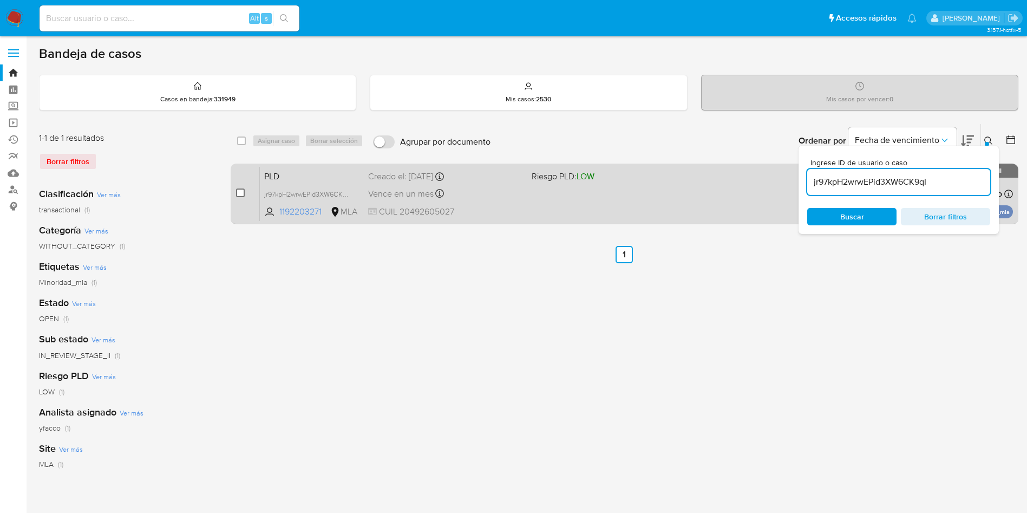
click at [244, 193] on input "checkbox" at bounding box center [240, 192] width 9 height 9
checkbox input "true"
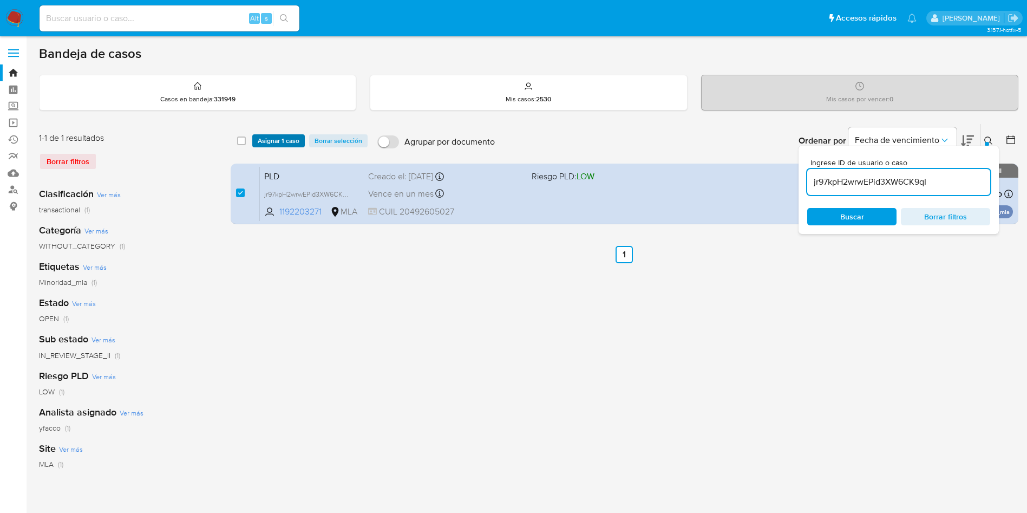
click at [254, 137] on button "Asignar 1 caso" at bounding box center [278, 140] width 53 height 13
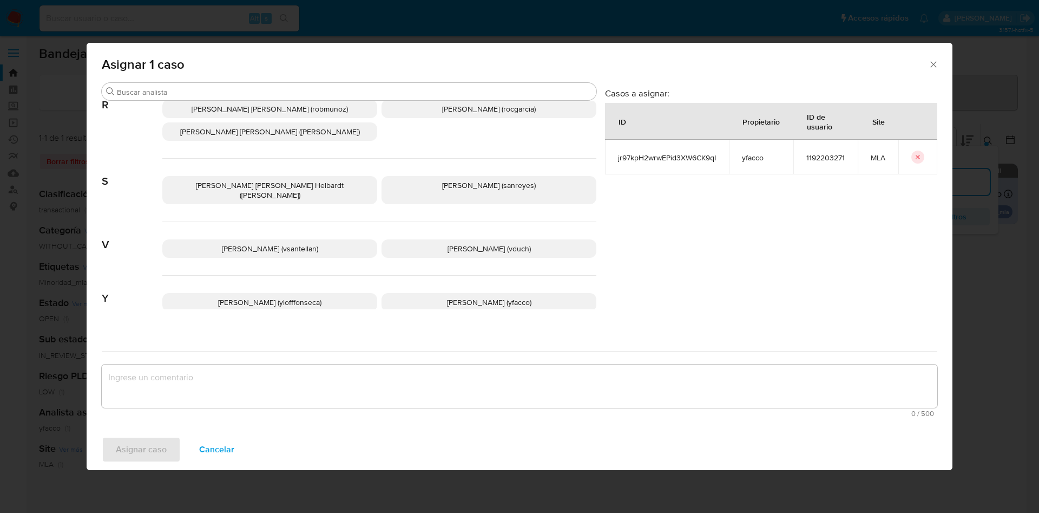
click at [420, 293] on p "Yesica Paola Facco (yfacco)" at bounding box center [489, 302] width 215 height 18
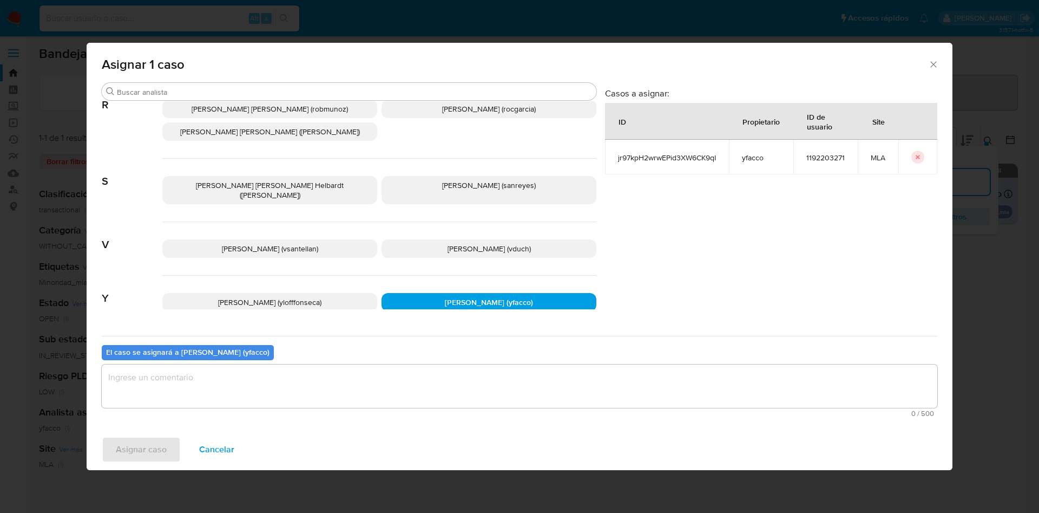
click at [359, 389] on textarea "assign-modal" at bounding box center [520, 385] width 836 height 43
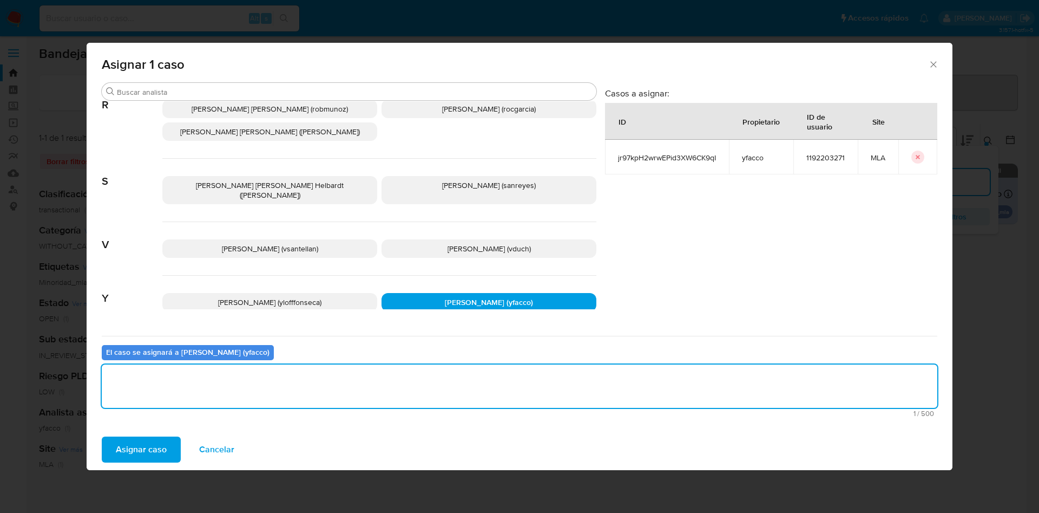
click at [154, 452] on span "Asignar caso" at bounding box center [141, 449] width 51 height 24
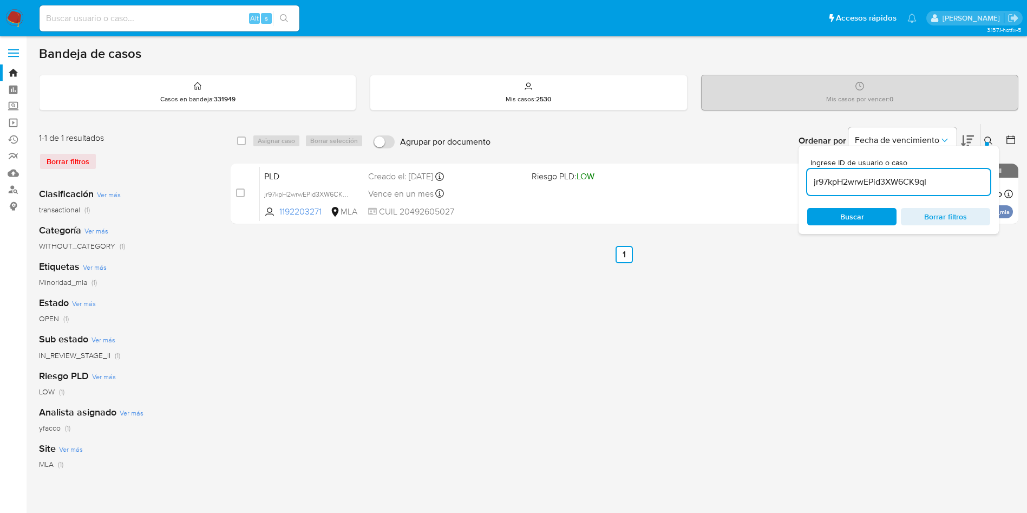
click at [935, 183] on input "jr97kpH2wrwEPid3XW6CK9qI" at bounding box center [898, 182] width 183 height 14
paste input "aVjtJuzGND3jpeCEggLJd3vs"
type input "aVjtJuzGND3jpeCEggLJd3vs"
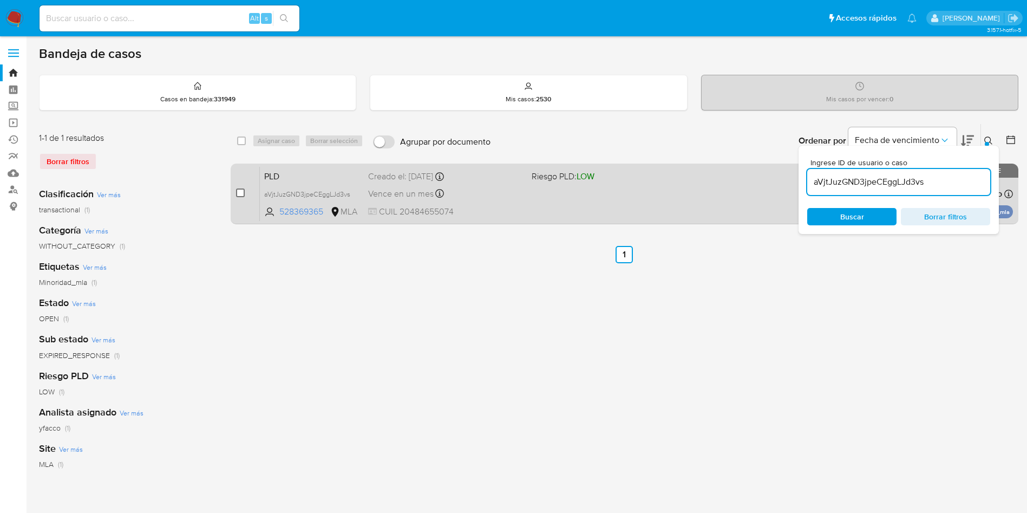
click at [240, 195] on input "checkbox" at bounding box center [240, 192] width 9 height 9
checkbox input "true"
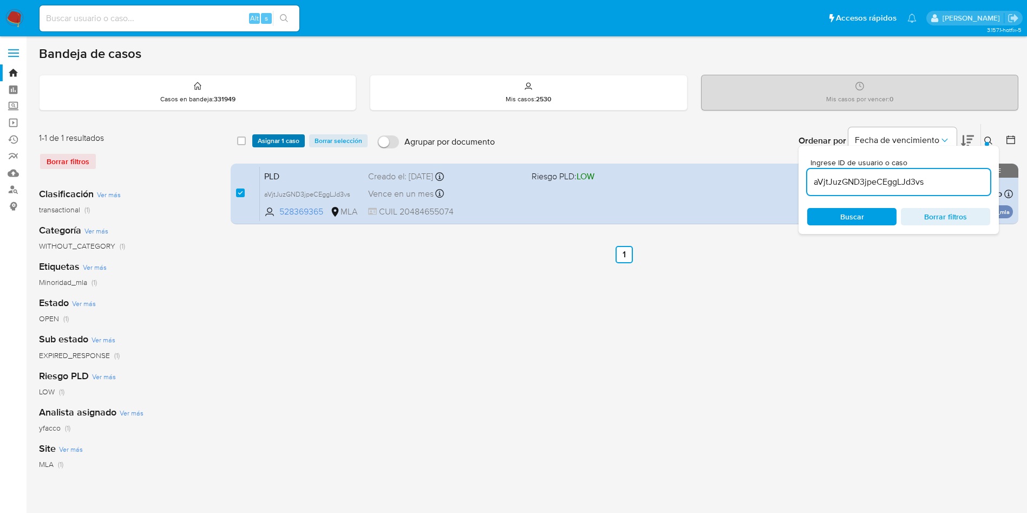
click at [284, 146] on span "Asignar 1 caso" at bounding box center [279, 140] width 42 height 11
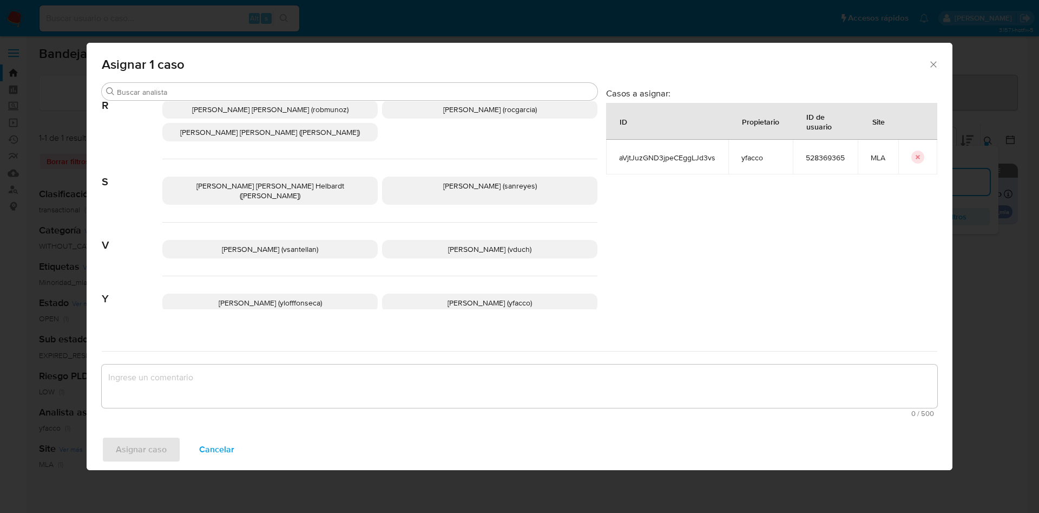
scroll to position [937, 0]
click at [413, 293] on p "Yesica Paola Facco (yfacco)" at bounding box center [489, 302] width 215 height 18
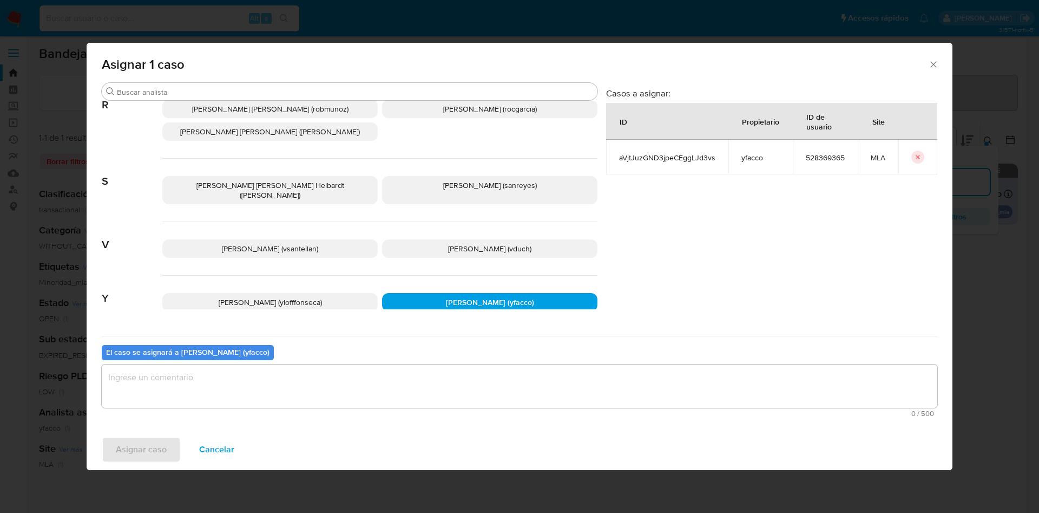
click at [292, 393] on textarea "assign-modal" at bounding box center [520, 385] width 836 height 43
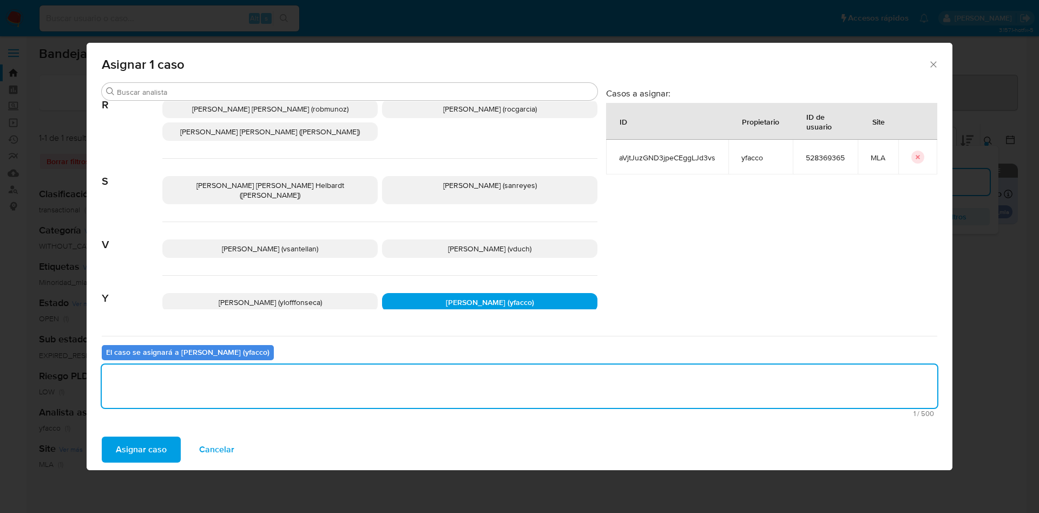
click at [155, 455] on span "Asignar caso" at bounding box center [141, 449] width 51 height 24
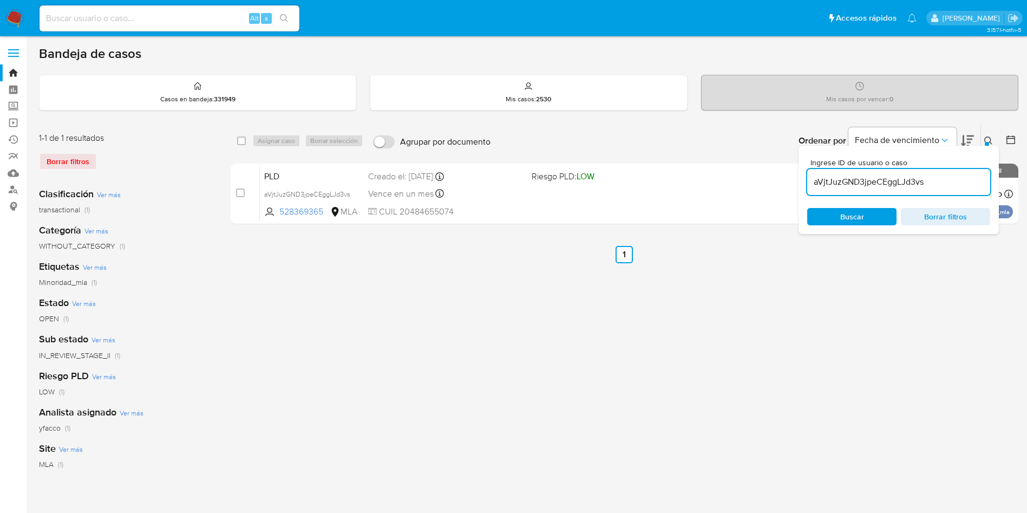
click at [948, 185] on input "aVjtJuzGND3jpeCEggLJd3vs" at bounding box center [898, 182] width 183 height 14
paste input "MJebDA7KkndpPTxJDyZk4pvy"
type input "MJebDA7KkndpPTxJDyZk4pvy"
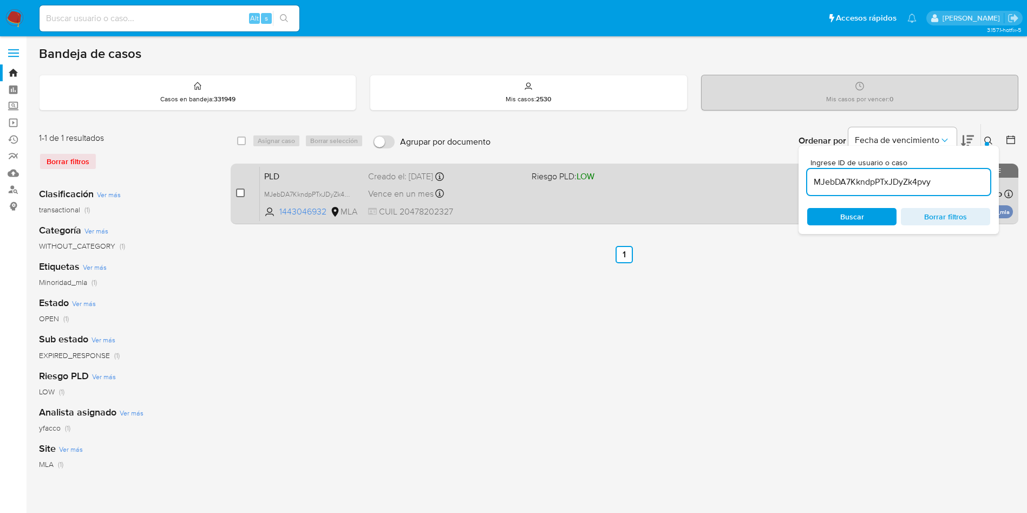
click at [244, 194] on input "checkbox" at bounding box center [240, 192] width 9 height 9
checkbox input "true"
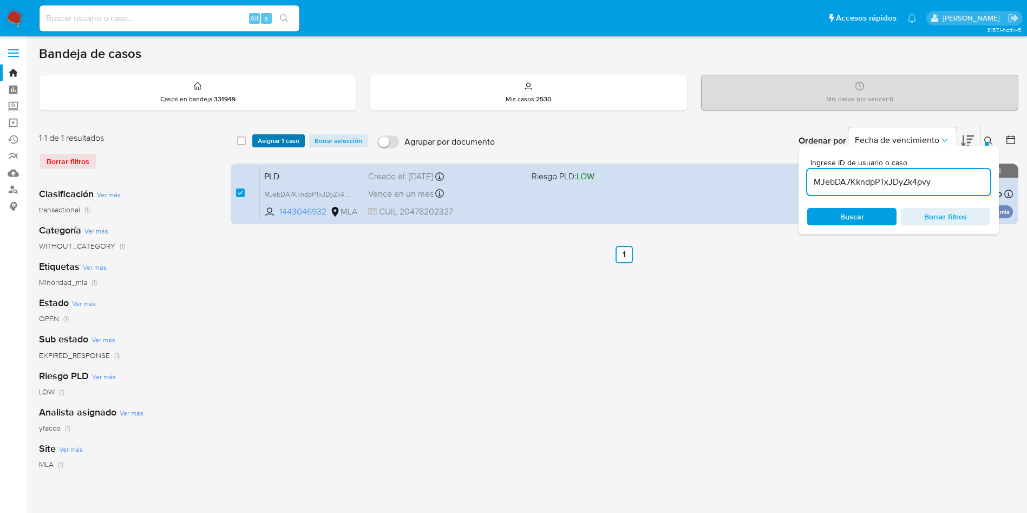
click at [270, 136] on span "Asignar 1 caso" at bounding box center [279, 140] width 42 height 11
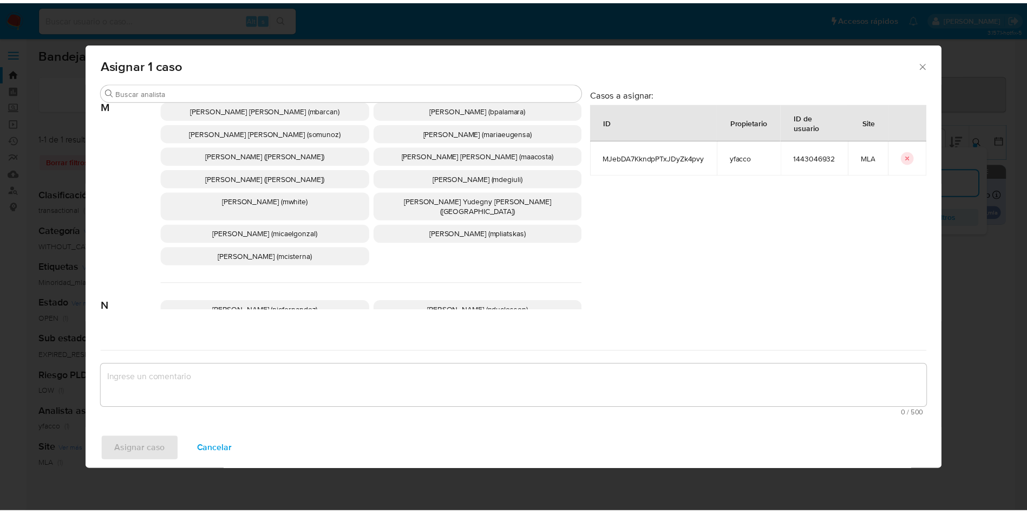
scroll to position [937, 0]
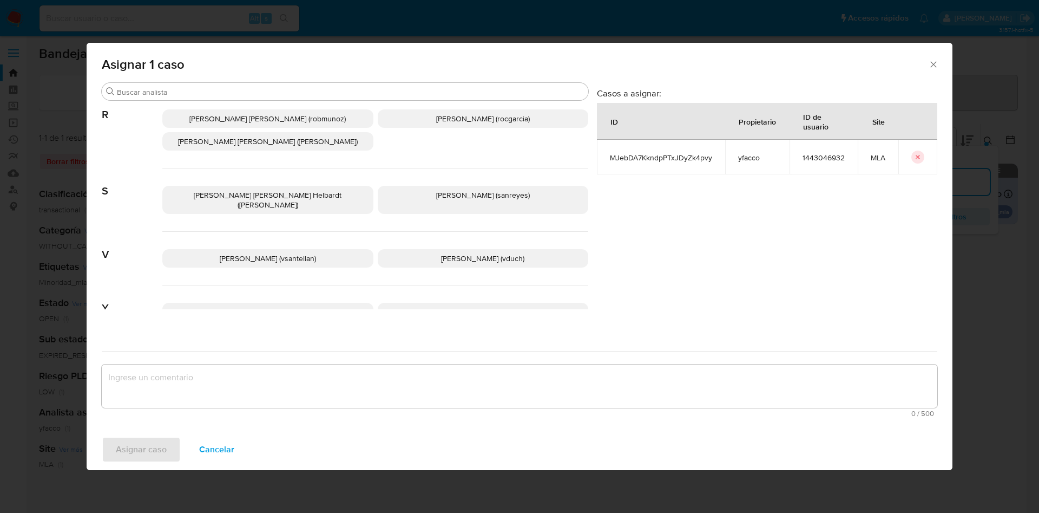
click at [456, 306] on span "Yesica Paola Facco (yfacco)" at bounding box center [483, 311] width 84 height 11
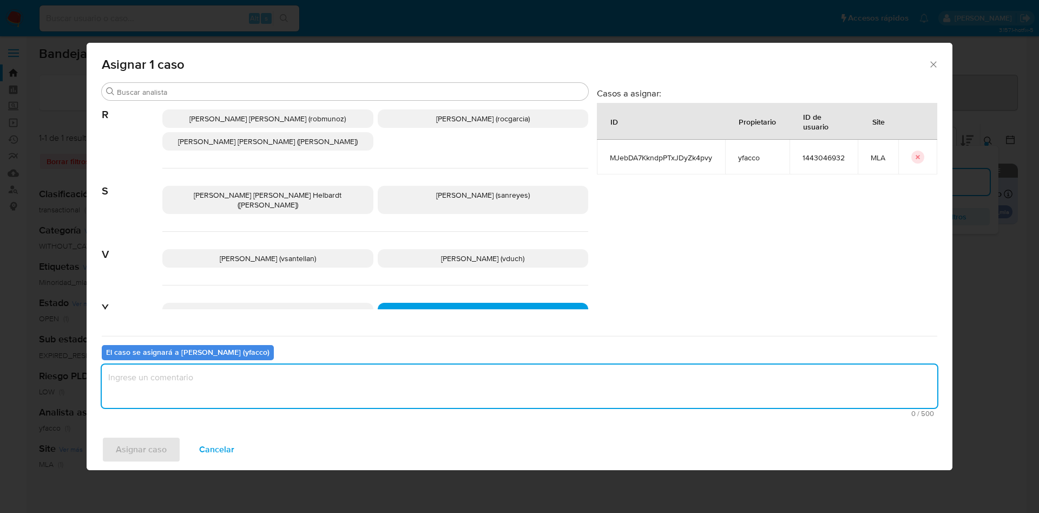
click at [310, 388] on textarea "assign-modal" at bounding box center [520, 385] width 836 height 43
click at [154, 448] on span "Asignar caso" at bounding box center [141, 449] width 51 height 24
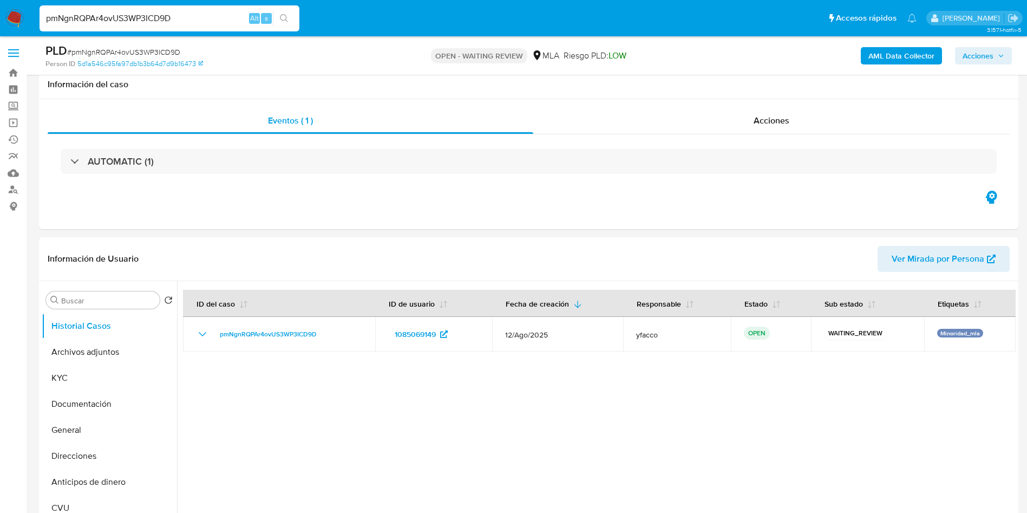
select select "10"
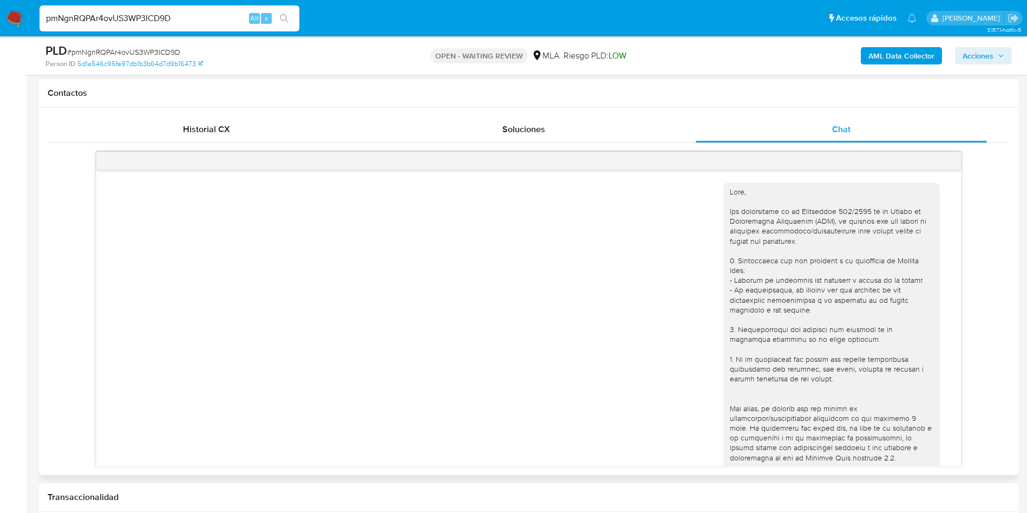
scroll to position [279, 0]
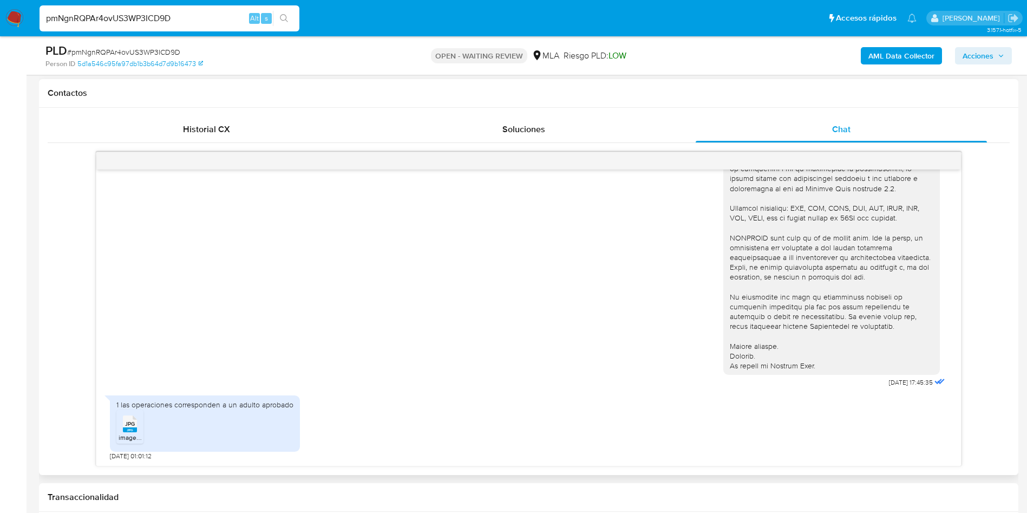
click at [120, 423] on div "JPG JPG" at bounding box center [130, 422] width 23 height 21
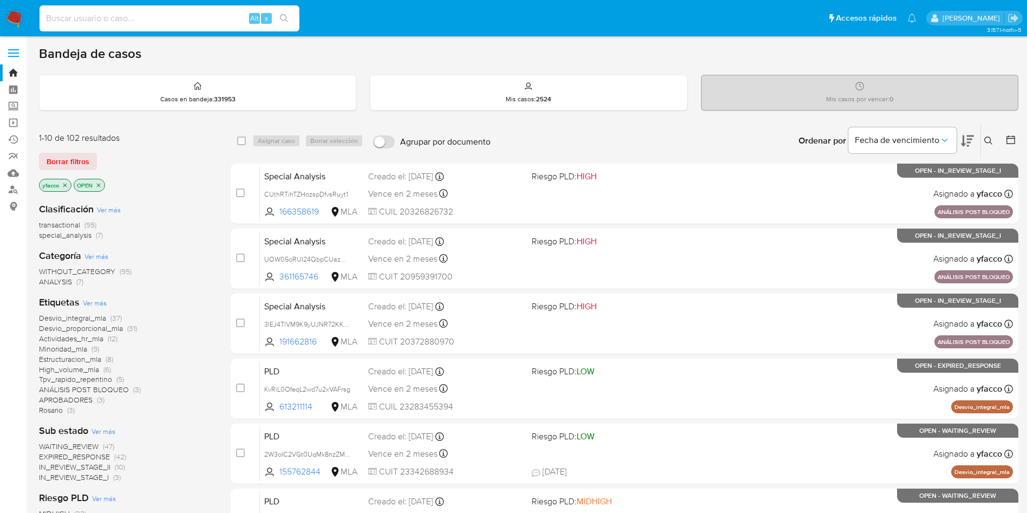
click at [218, 24] on input at bounding box center [170, 18] width 260 height 14
paste input "pmNgnRQPAr4ovUS3WP3ICD9D"
type input "pmNgnRQPAr4ovUS3WP3ICD9D"
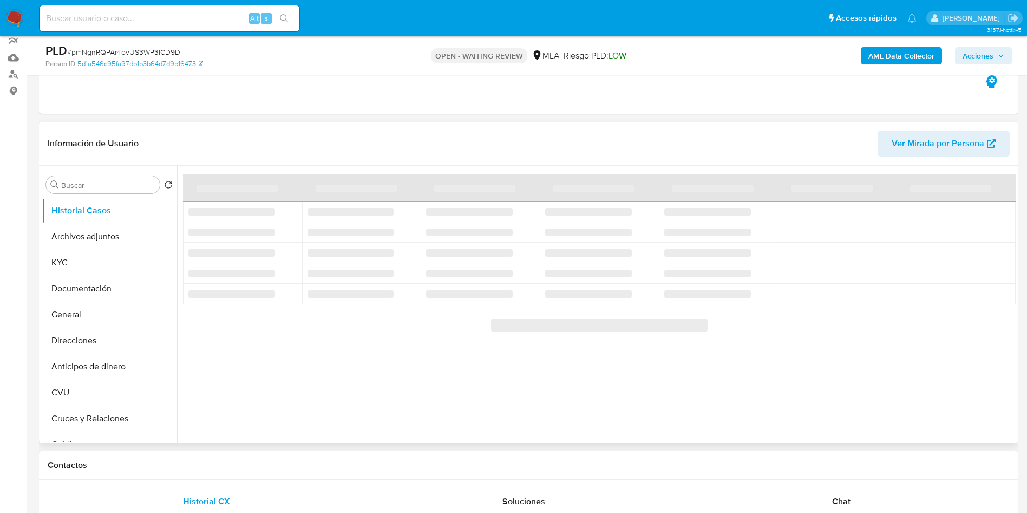
scroll to position [162, 0]
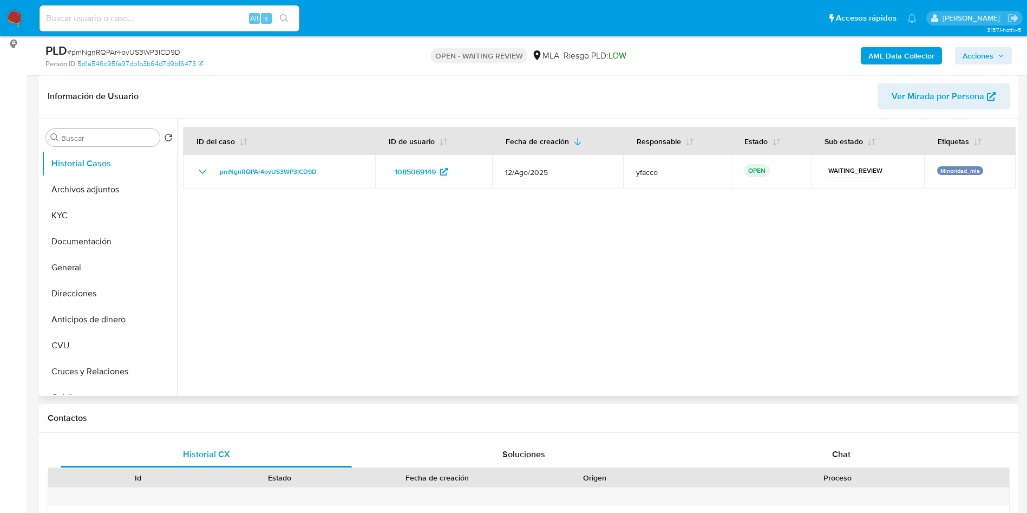
select select "10"
click at [73, 140] on input "Buscar" at bounding box center [108, 138] width 94 height 10
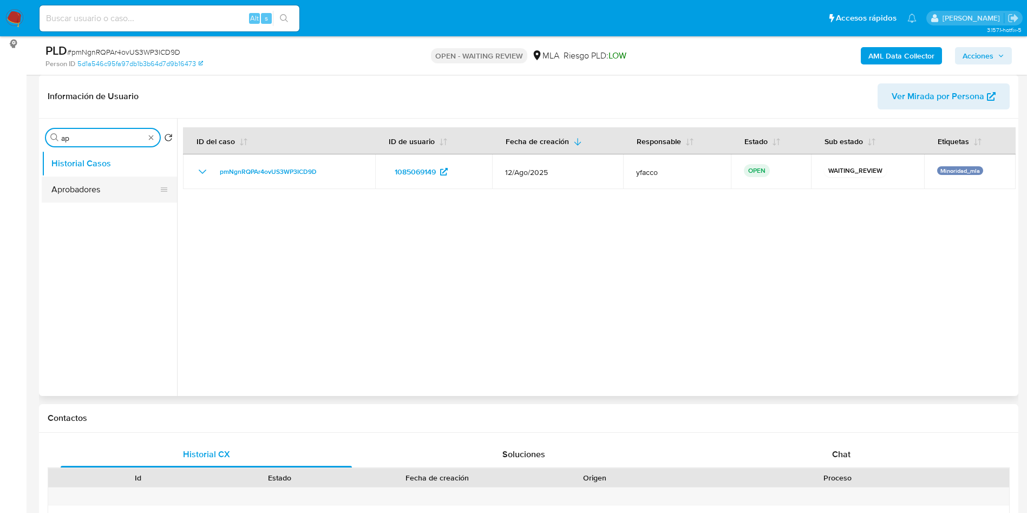
type input "ap"
click at [71, 189] on button "Aprobadores" at bounding box center [105, 189] width 127 height 26
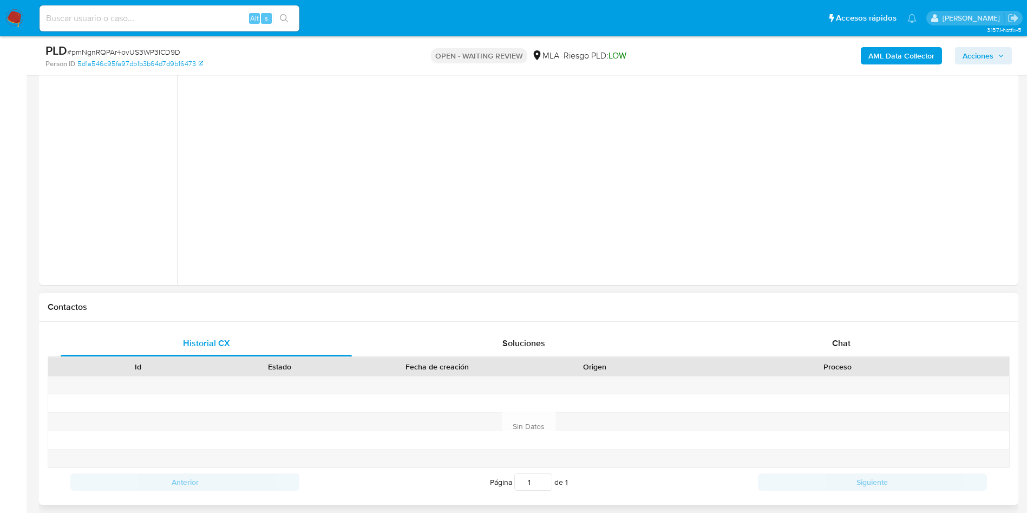
scroll to position [325, 0]
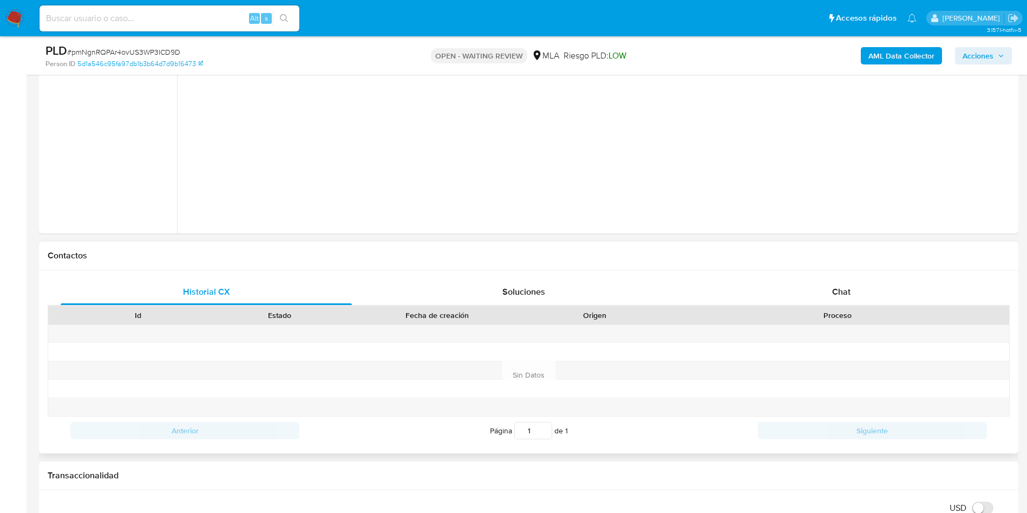
click at [859, 276] on div "Historial CX Soluciones Chat Id Estado Fecha de creación Origen Proceso Anterio…" at bounding box center [528, 361] width 979 height 183
click at [846, 296] on span "Chat" at bounding box center [841, 291] width 18 height 12
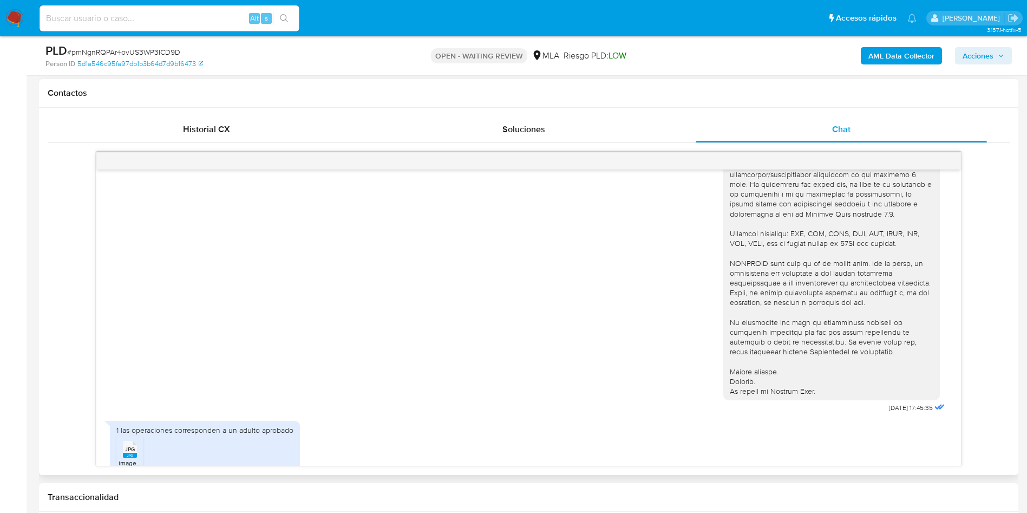
scroll to position [279, 0]
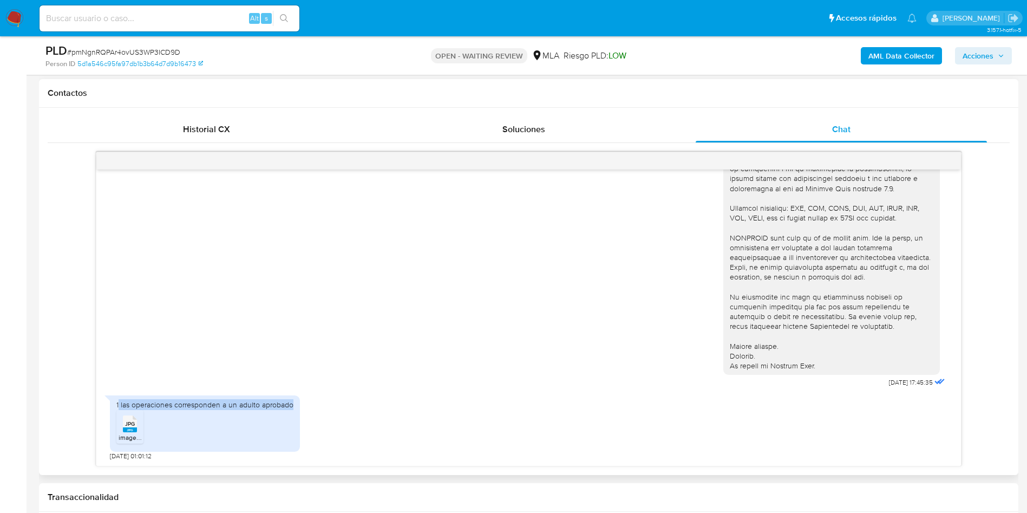
drag, startPoint x: 119, startPoint y: 403, endPoint x: 293, endPoint y: 398, distance: 174.9
click at [293, 398] on div "1 las operaciones corresponden a un adulto aprobado JPG JPG image.jpg" at bounding box center [205, 423] width 190 height 56
copy div "las operaciones corresponden a un adulto aprobado"
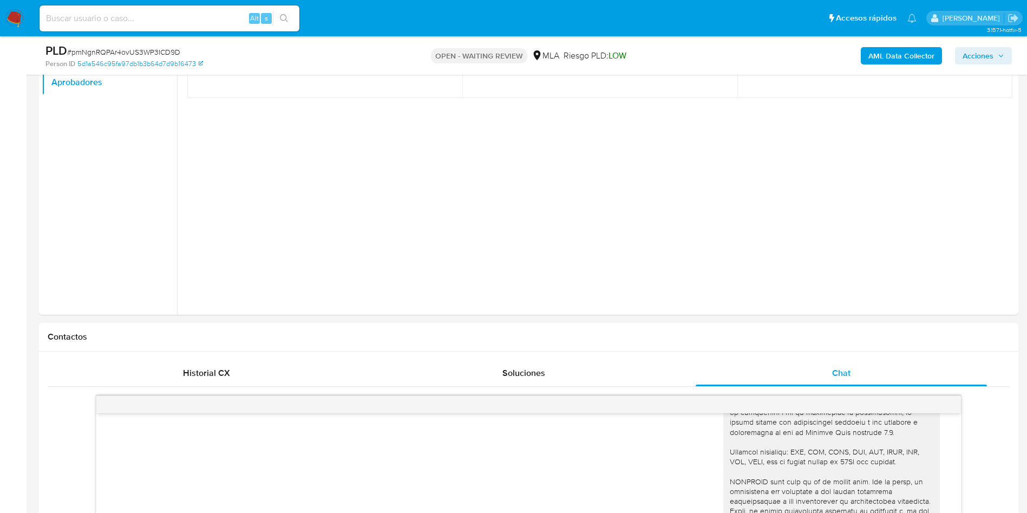
scroll to position [81, 0]
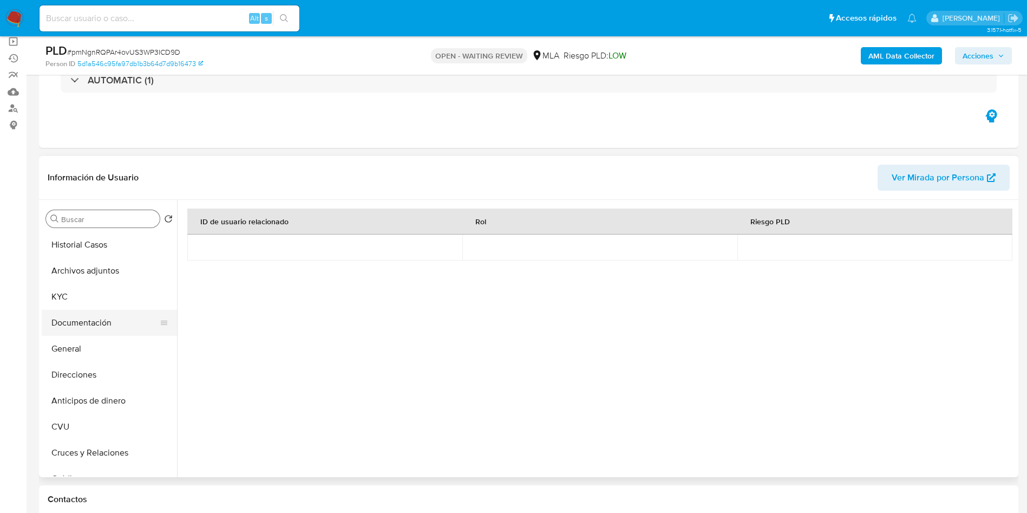
click at [75, 324] on button "Documentación" at bounding box center [105, 323] width 127 height 26
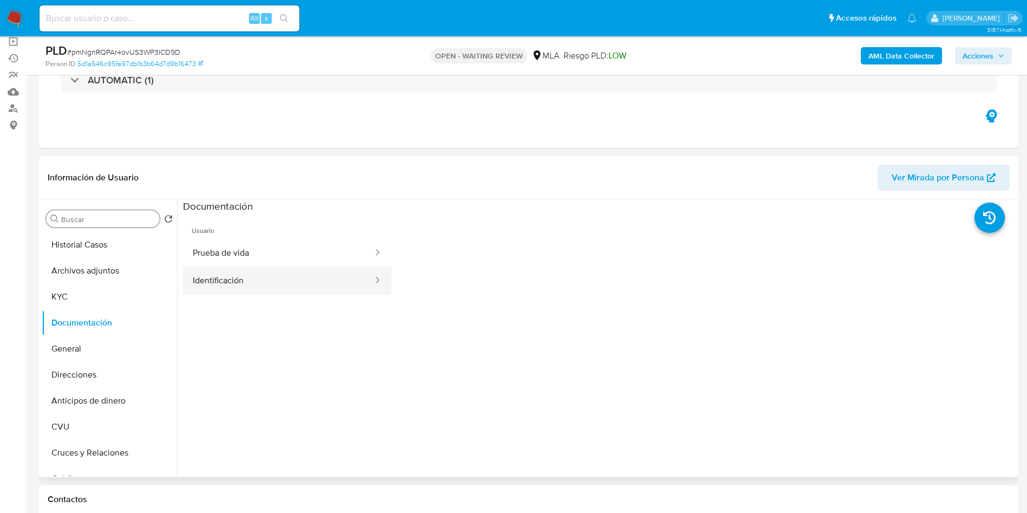
click at [243, 277] on button "Identificación" at bounding box center [278, 281] width 191 height 28
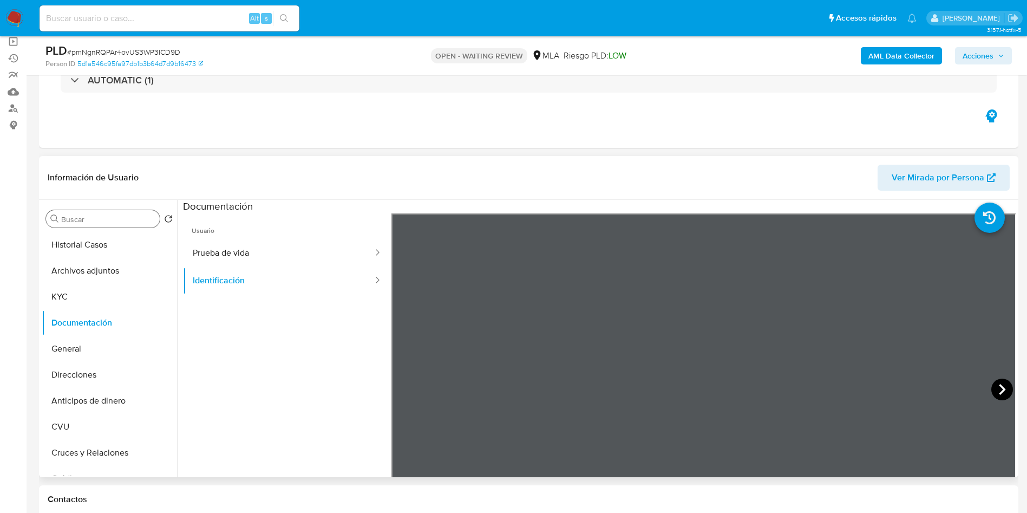
click at [999, 383] on icon at bounding box center [1002, 389] width 22 height 22
click at [403, 394] on icon at bounding box center [405, 389] width 22 height 22
click at [992, 396] on icon at bounding box center [1002, 389] width 22 height 22
click at [89, 238] on button "Historial Casos" at bounding box center [105, 245] width 127 height 26
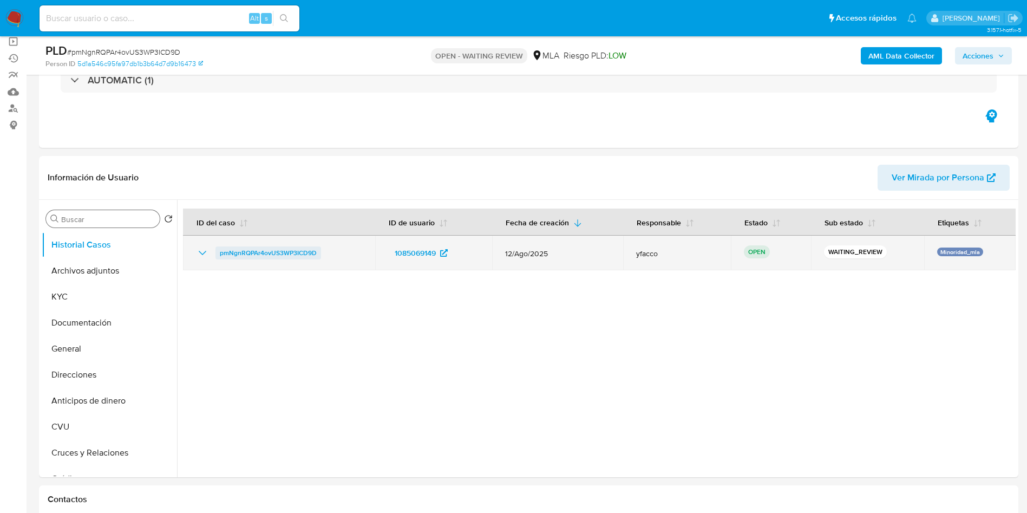
drag, startPoint x: 211, startPoint y: 257, endPoint x: 319, endPoint y: 255, distance: 108.3
click at [319, 255] on div "pmNgnRQPAr4ovUS3WP3ICD9D" at bounding box center [279, 252] width 166 height 13
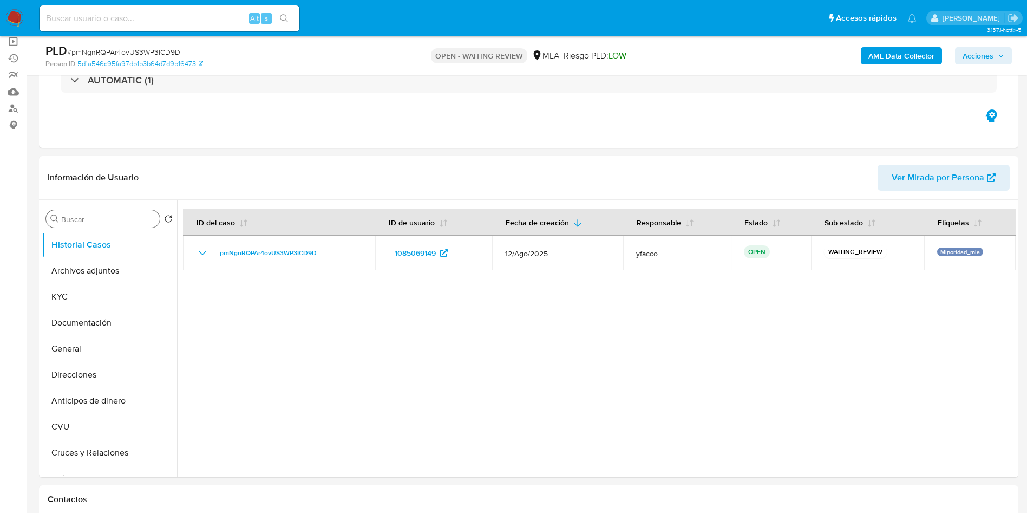
scroll to position [162, 0]
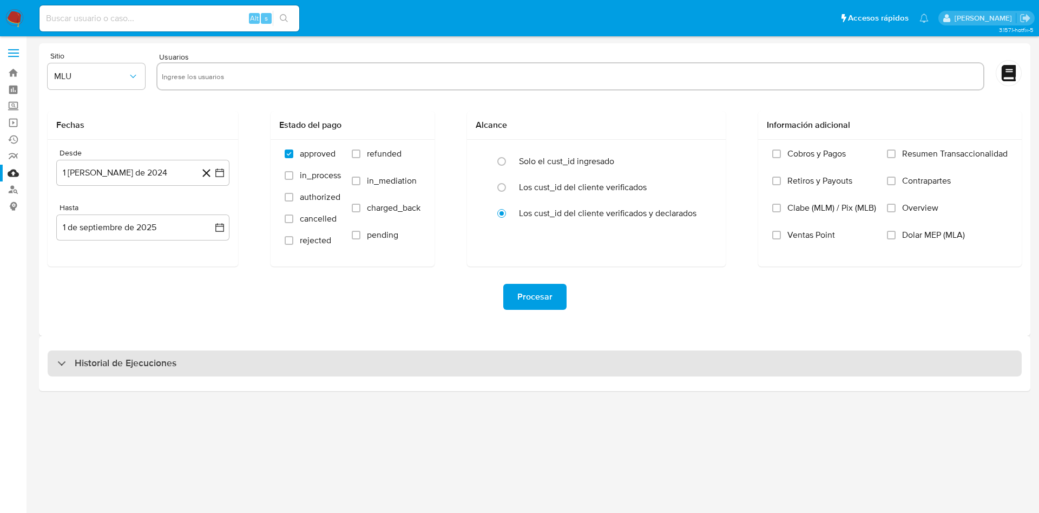
click at [155, 367] on h3 "Historial de Ejecuciones" at bounding box center [126, 363] width 102 height 13
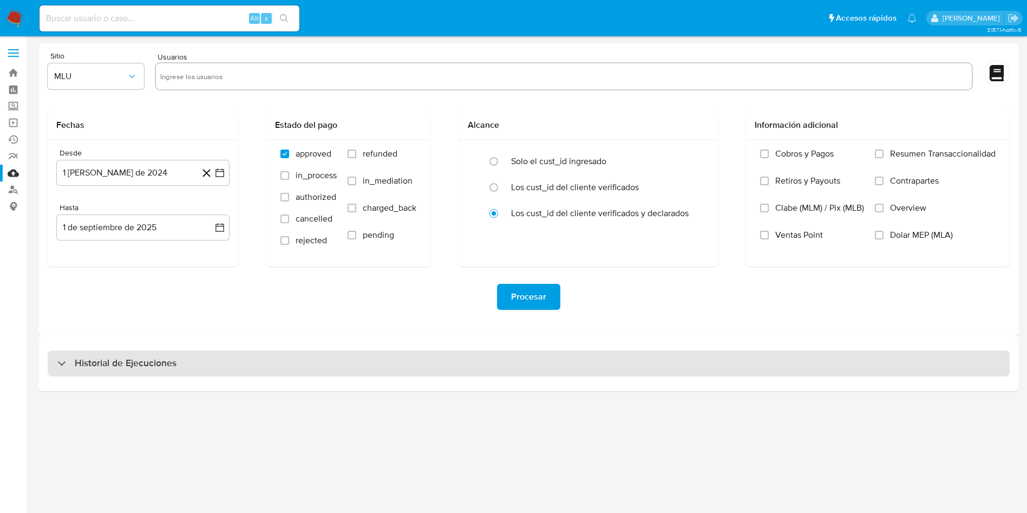
select select "10"
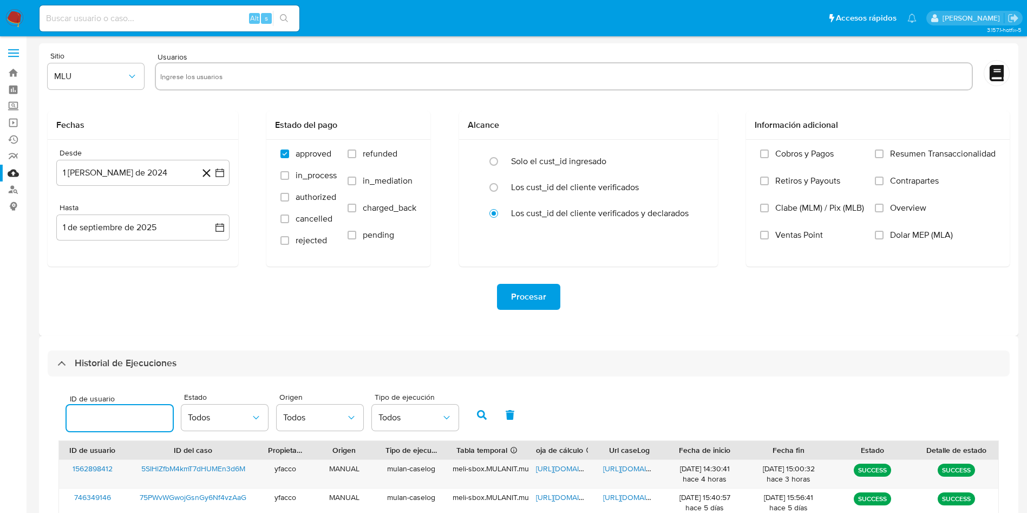
click at [117, 418] on input "number" at bounding box center [120, 418] width 106 height 14
type input "1085069149"
click at [485, 420] on button "button" at bounding box center [482, 415] width 28 height 26
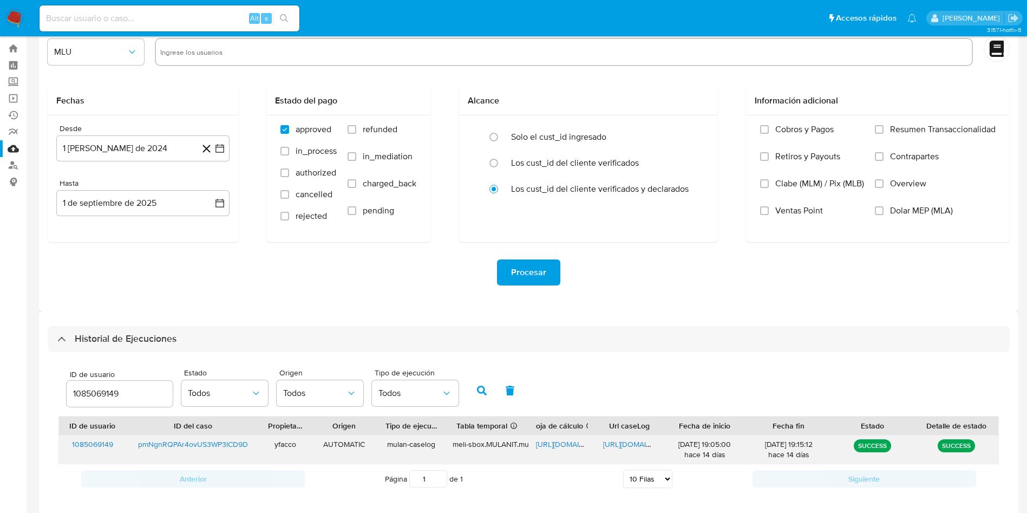
scroll to position [37, 0]
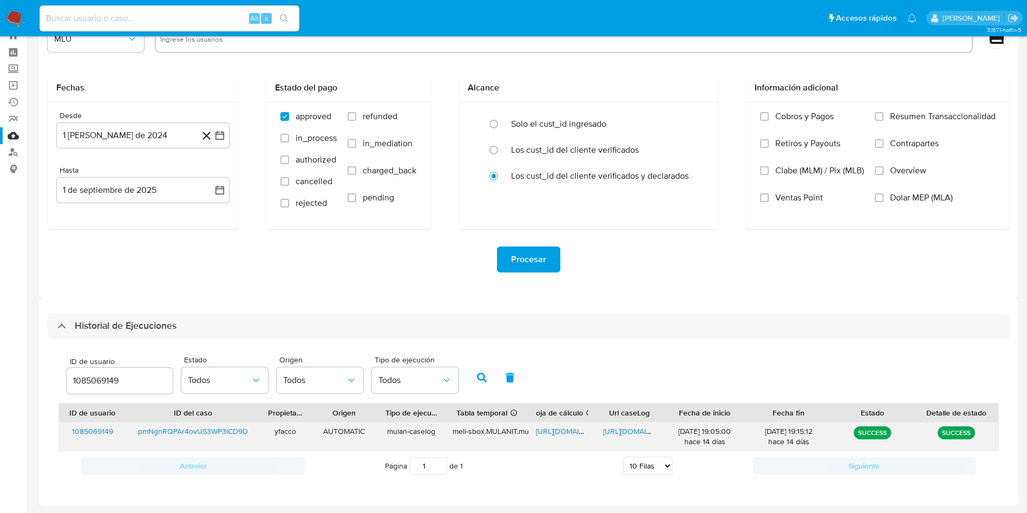
click at [558, 433] on span "[URL][DOMAIN_NAME]" at bounding box center [573, 431] width 75 height 11
click at [624, 430] on span "[URL][DOMAIN_NAME]" at bounding box center [640, 431] width 75 height 11
drag, startPoint x: 131, startPoint y: 389, endPoint x: 132, endPoint y: 383, distance: 6.0
click at [132, 383] on div "1085069149" at bounding box center [120, 381] width 106 height 26
drag, startPoint x: 132, startPoint y: 383, endPoint x: 50, endPoint y: 353, distance: 86.5
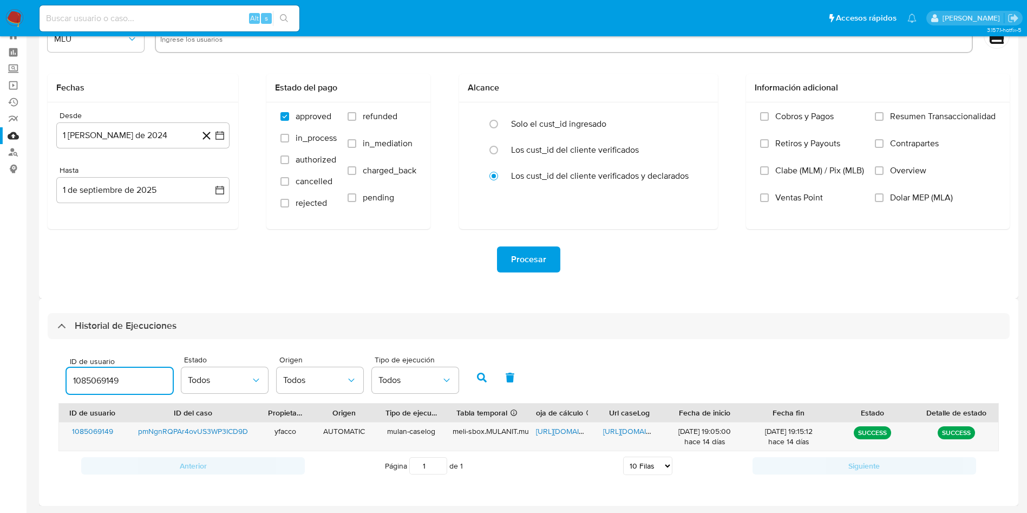
click at [61, 364] on div "ID de usuario 1085069149 Estado Todos Origen Todos Tipo de ejecución Todos" at bounding box center [528, 376] width 940 height 53
paste input "1491920720"
type input "1491920720"
click at [471, 365] on button "button" at bounding box center [482, 377] width 28 height 26
click at [562, 431] on span "[URL][DOMAIN_NAME]" at bounding box center [573, 431] width 75 height 11
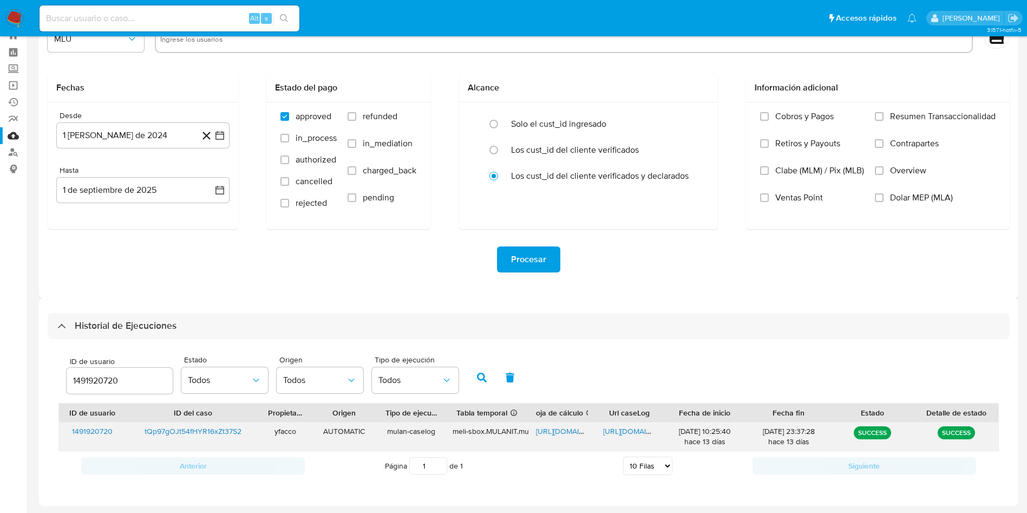
click at [622, 430] on span "[URL][DOMAIN_NAME]" at bounding box center [640, 431] width 75 height 11
drag, startPoint x: 137, startPoint y: 384, endPoint x: 0, endPoint y: 289, distance: 166.8
click at [0, 302] on section "Bandeja Tablero Screening Búsqueda en Listas Watchlist Herramientas Operaciones…" at bounding box center [513, 238] width 1027 height 550
type input "1852785988"
click at [473, 372] on button "button" at bounding box center [482, 377] width 28 height 26
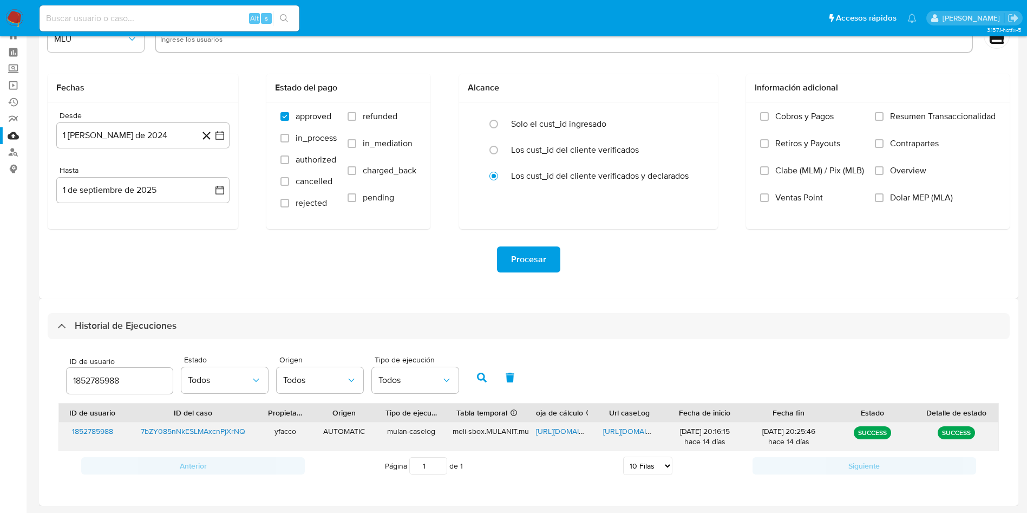
click at [560, 432] on span "[URL][DOMAIN_NAME]" at bounding box center [573, 431] width 75 height 11
click at [623, 434] on span "[URL][DOMAIN_NAME]" at bounding box center [640, 431] width 75 height 11
click at [0, 350] on section "Bandeja Tablero Screening Búsqueda en Listas Watchlist Herramientas Operaciones…" at bounding box center [513, 238] width 1027 height 550
type input "1192203271"
click at [481, 391] on div "ID de usuario 1192203271 Estado Todos Origen Todos Tipo de ejecución Todos" at bounding box center [528, 376] width 940 height 53
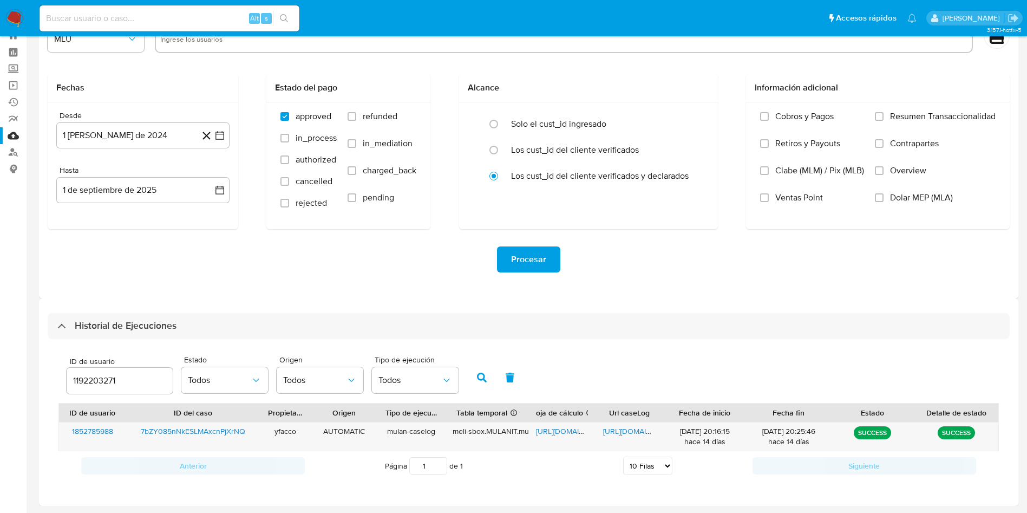
click at [481, 381] on icon "button" at bounding box center [482, 377] width 10 height 10
click at [560, 431] on span "[URL][DOMAIN_NAME]" at bounding box center [573, 431] width 75 height 11
click at [616, 427] on span "[URL][DOMAIN_NAME]" at bounding box center [640, 431] width 75 height 11
drag, startPoint x: 121, startPoint y: 382, endPoint x: 5, endPoint y: 358, distance: 118.3
click at [9, 361] on section "Bandeja Tablero Screening Búsqueda en Listas Watchlist Herramientas Operaciones…" at bounding box center [513, 238] width 1027 height 550
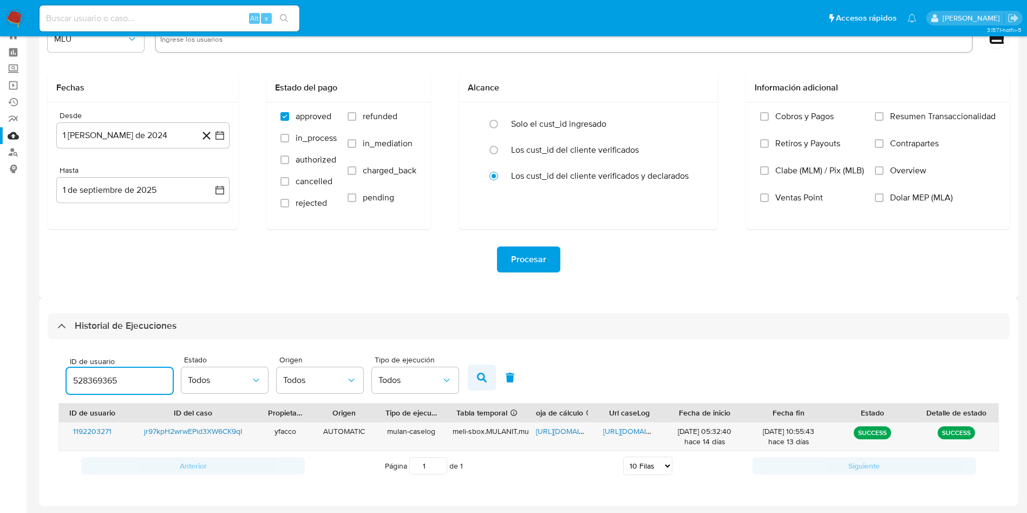
type input "528369365"
click at [473, 378] on button "button" at bounding box center [482, 377] width 28 height 26
click at [566, 428] on span "https://docs.google.com/spreadsheets/d/1cCorRdIWSfB6-zu273haC8HYXIomNyGFkXvMXoy…" at bounding box center [573, 431] width 75 height 11
click at [625, 431] on span "https://docs.google.com/document/d/1ppS9GPbsj_MV5fkKmAMZuZuTOvLdeZnqYgY1TWON37I…" at bounding box center [640, 431] width 75 height 11
drag, startPoint x: 138, startPoint y: 386, endPoint x: 0, endPoint y: 307, distance: 159.1
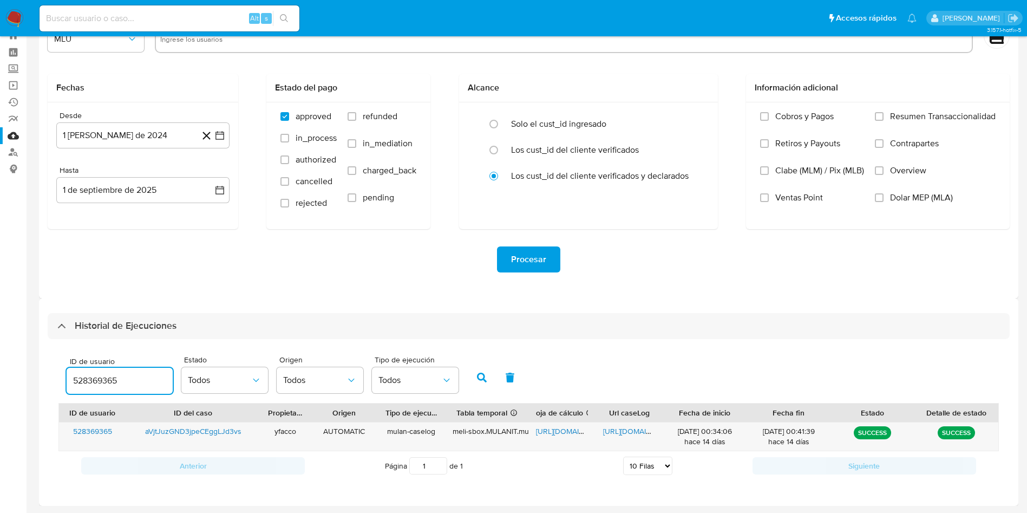
click at [0, 328] on section "Bandeja Tablero Screening Búsqueda en Listas Watchlist Herramientas Operaciones…" at bounding box center [513, 238] width 1027 height 550
type input "1443046932"
click at [476, 374] on button "button" at bounding box center [482, 377] width 28 height 26
click at [562, 430] on span "https://docs.google.com/spreadsheets/d/1igJxr08CBKbS_-FrbqUCvVeu1xke2c1ONu8A0WT…" at bounding box center [573, 431] width 75 height 11
click at [614, 435] on span "https://docs.google.com/document/d/1O3CgWMuyy3RSqCqziB0JDv4NvwElR3bdkVTrxUUprwY…" at bounding box center [640, 431] width 75 height 11
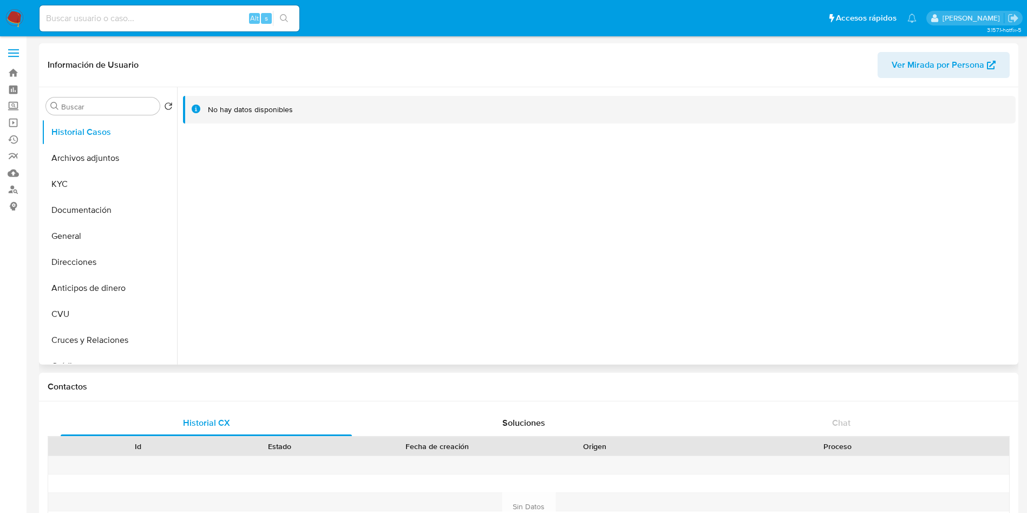
select select "10"
click at [96, 182] on button "KYC" at bounding box center [105, 184] width 127 height 26
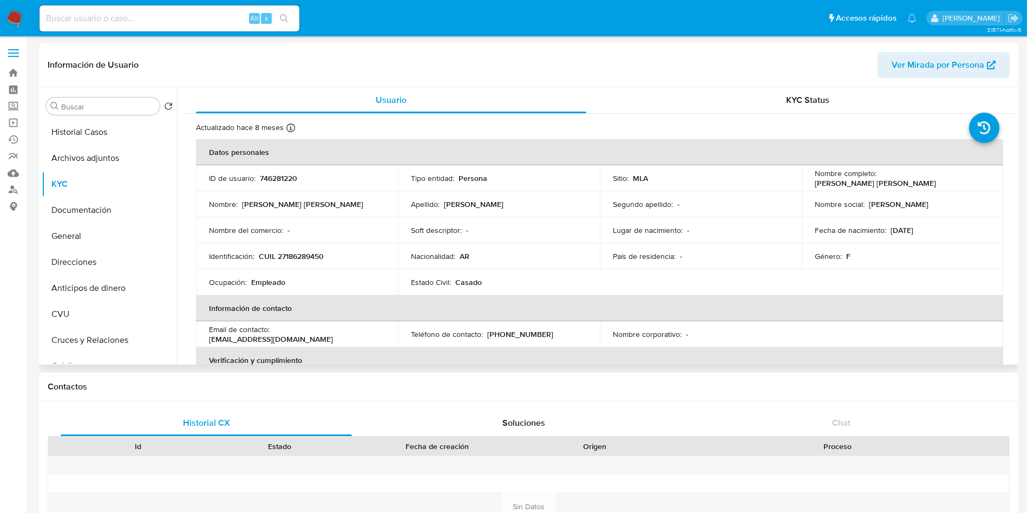
click at [319, 255] on p "CUIL 27186289450" at bounding box center [291, 256] width 65 height 10
copy p "27186289450"
drag, startPoint x: 878, startPoint y: 178, endPoint x: 967, endPoint y: 178, distance: 89.3
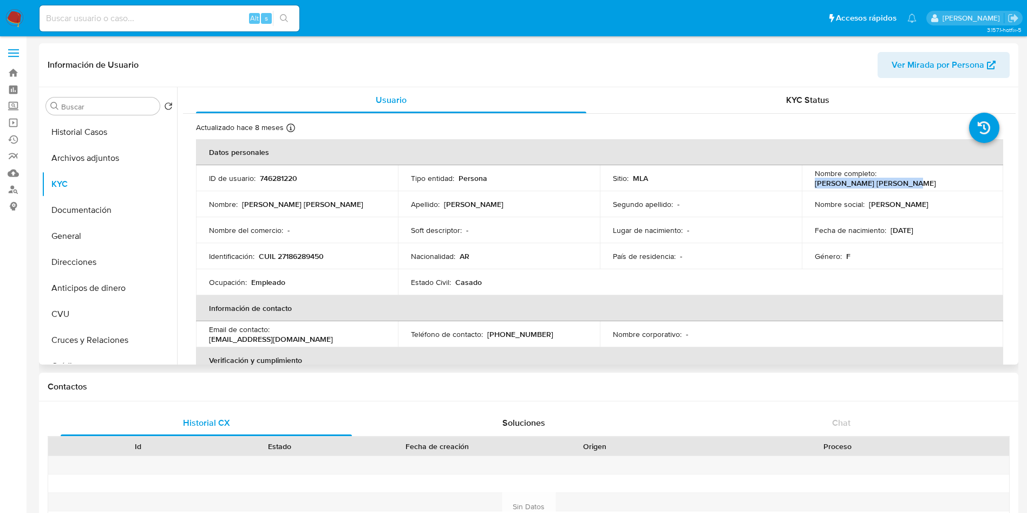
click at [967, 178] on div "Nombre completo : Marcela Claudia Martinez" at bounding box center [903, 177] width 176 height 19
copy p "Marcela Claudia Martinez"
click at [307, 259] on p "CUIL 27186289450" at bounding box center [291, 256] width 65 height 10
copy p "27186289450"
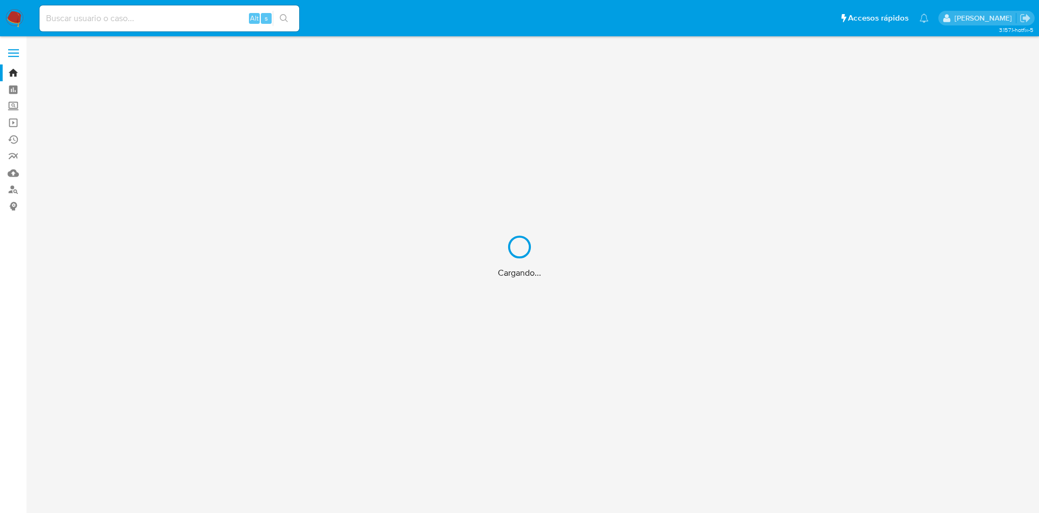
click at [107, 20] on div "Cargando..." at bounding box center [519, 256] width 1039 height 513
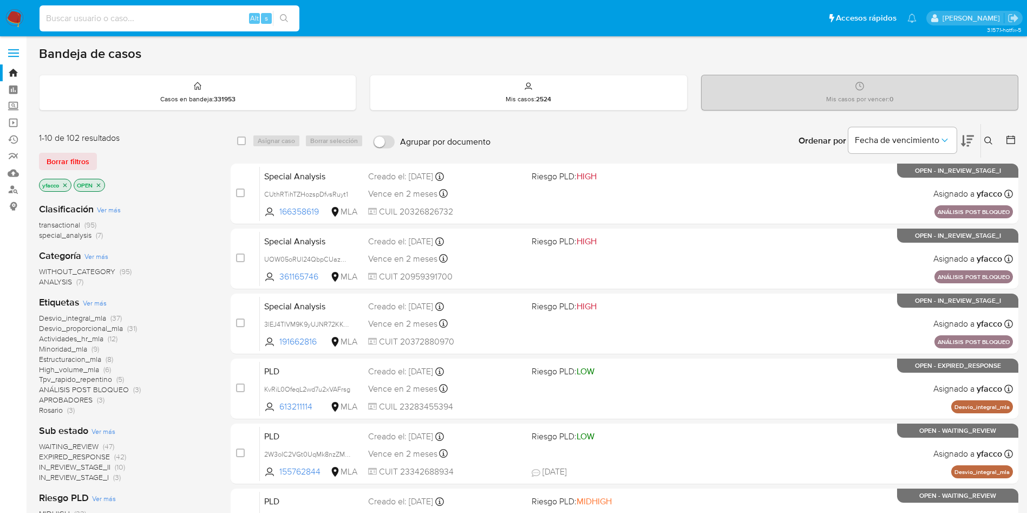
click at [107, 17] on input at bounding box center [170, 18] width 260 height 14
paste input "MJebDA7KkndpPTxJDyZk4pvy"
type input "MJebDA7KkndpPTxJDyZk4pvy"
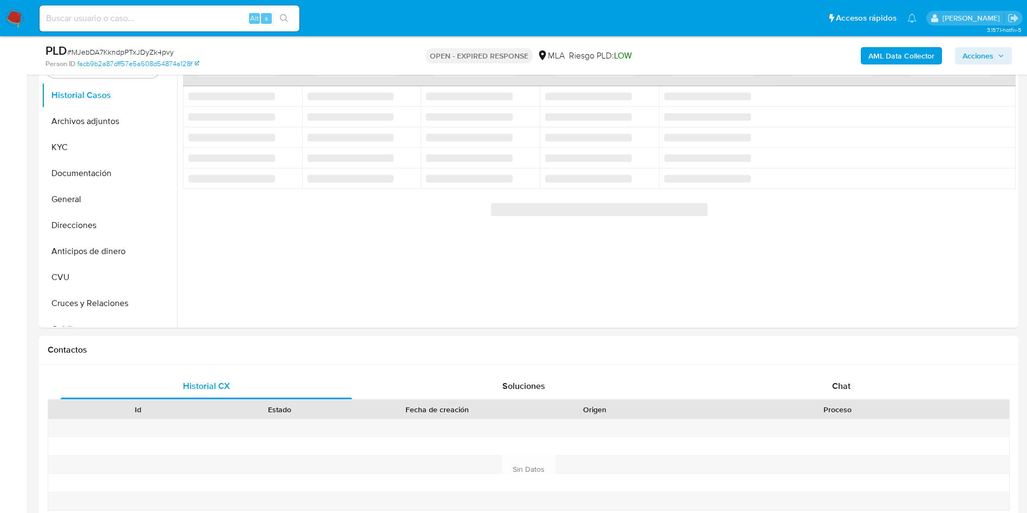
scroll to position [244, 0]
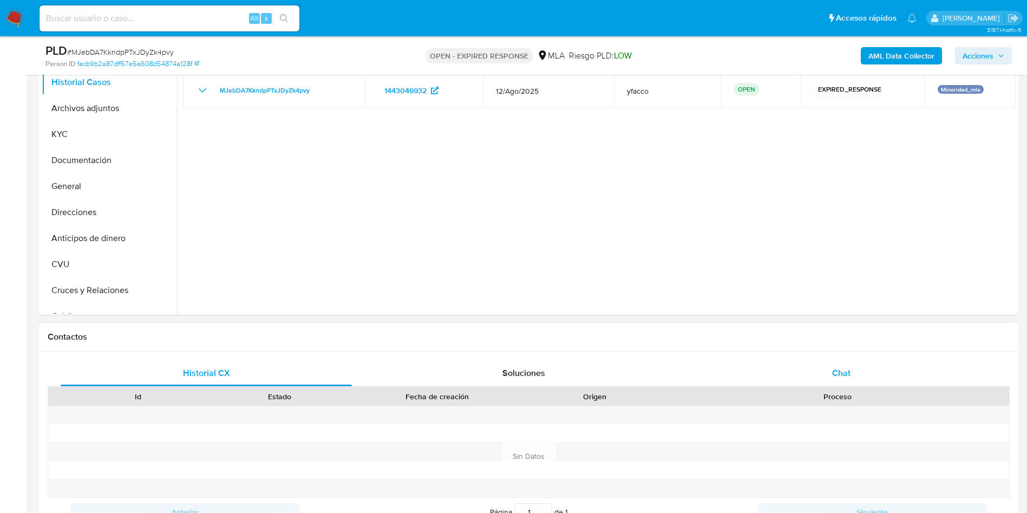
click at [834, 362] on div "Chat" at bounding box center [841, 373] width 291 height 26
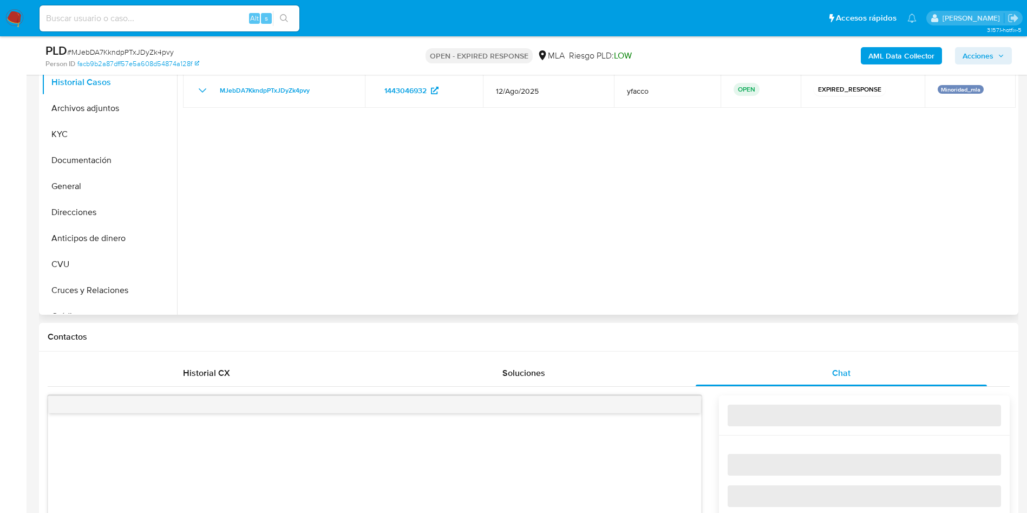
select select "10"
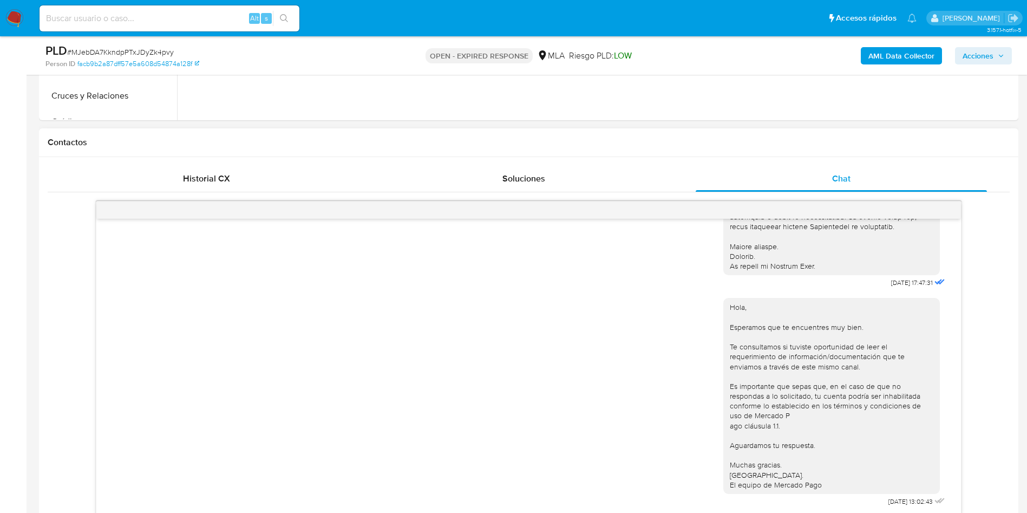
scroll to position [487, 0]
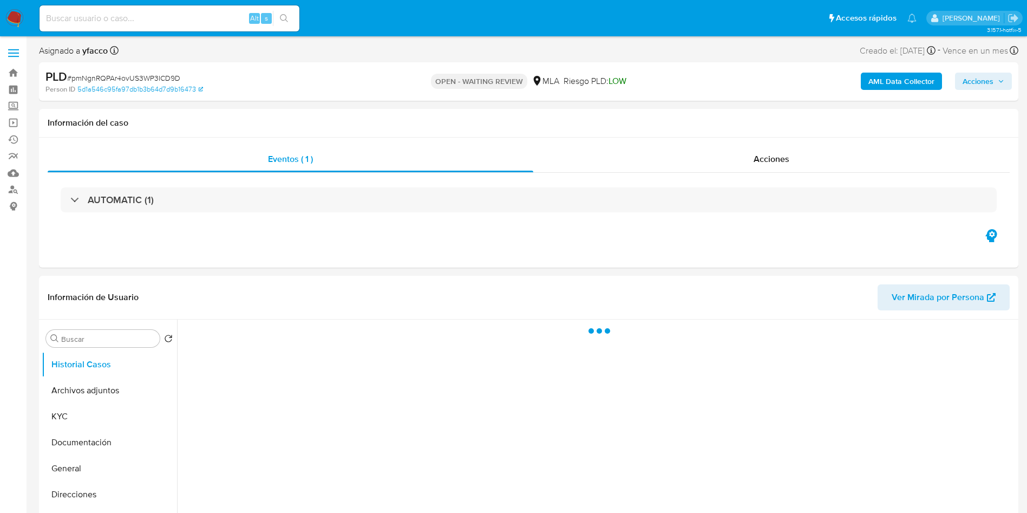
scroll to position [81, 0]
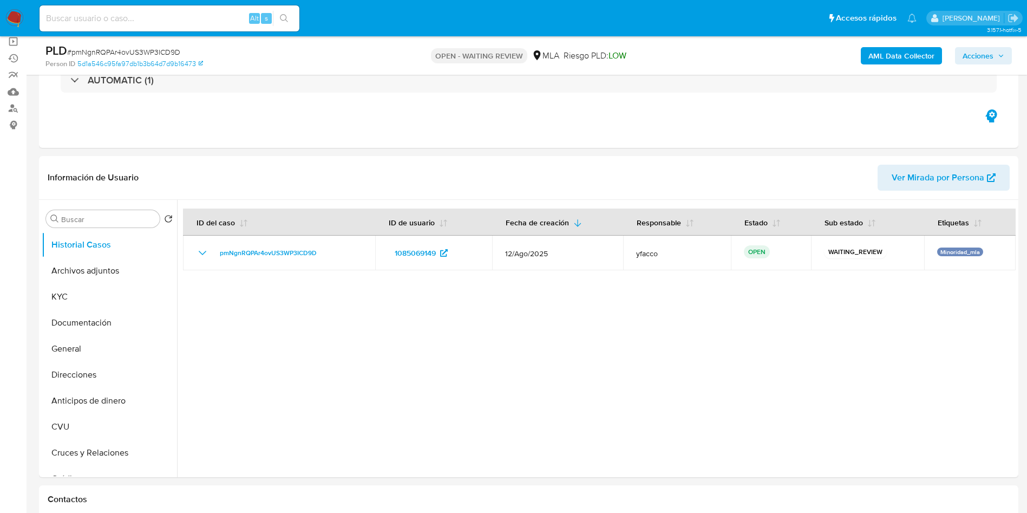
select select "10"
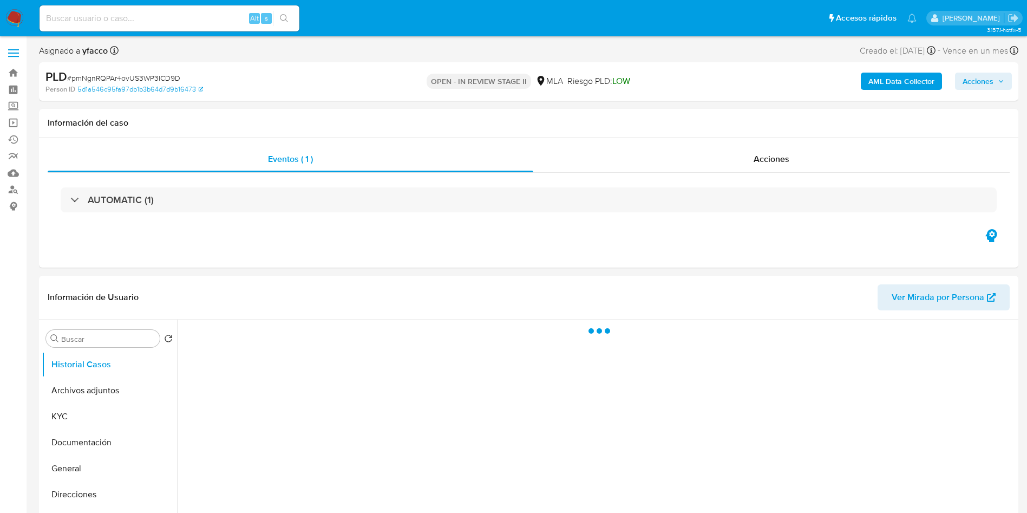
select select "10"
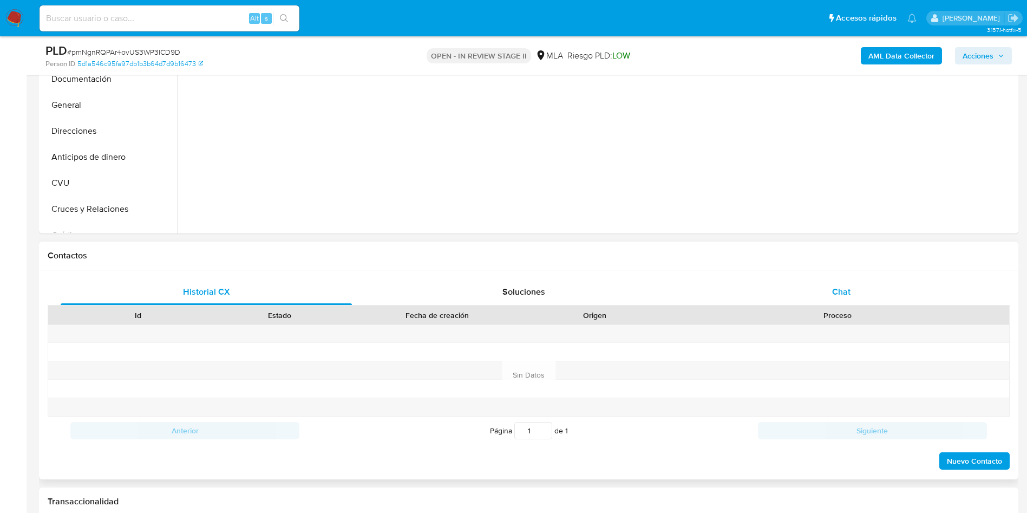
click at [844, 283] on div "Chat" at bounding box center [841, 292] width 291 height 26
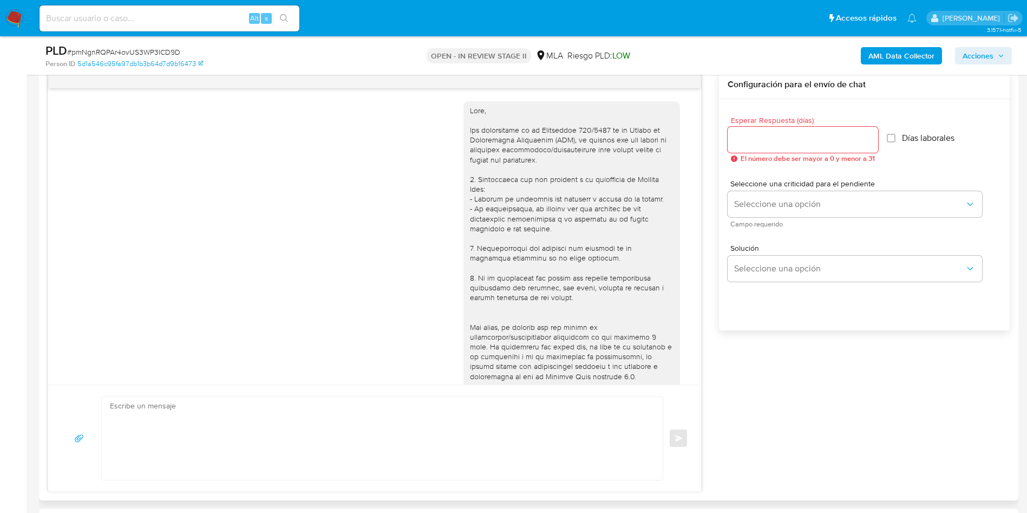
scroll to position [279, 0]
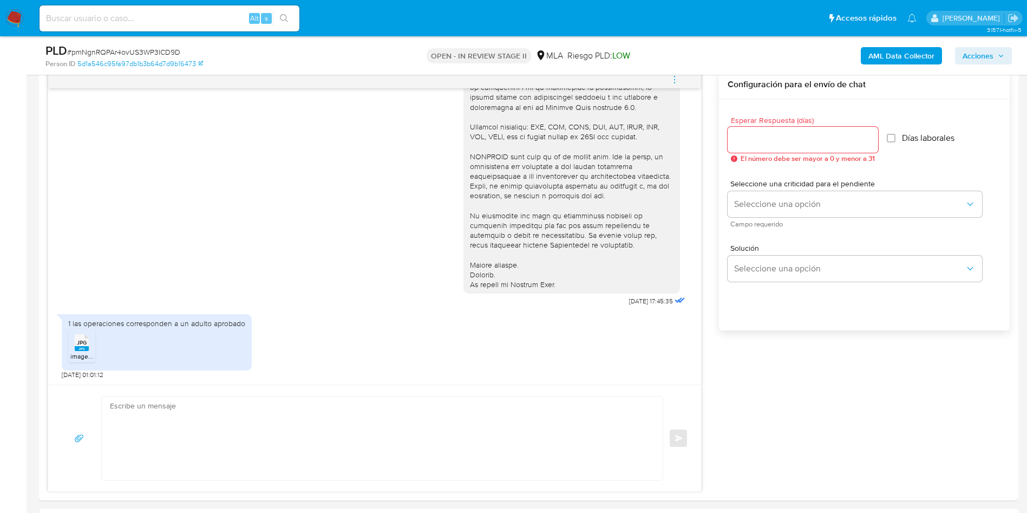
click at [231, 424] on textarea at bounding box center [379, 437] width 539 height 83
click at [214, 21] on input at bounding box center [170, 18] width 260 height 14
paste input "tQp97gOJt54fHYR16xZt37S2"
type input "tQp97gOJt54fHYR16xZt37S2"
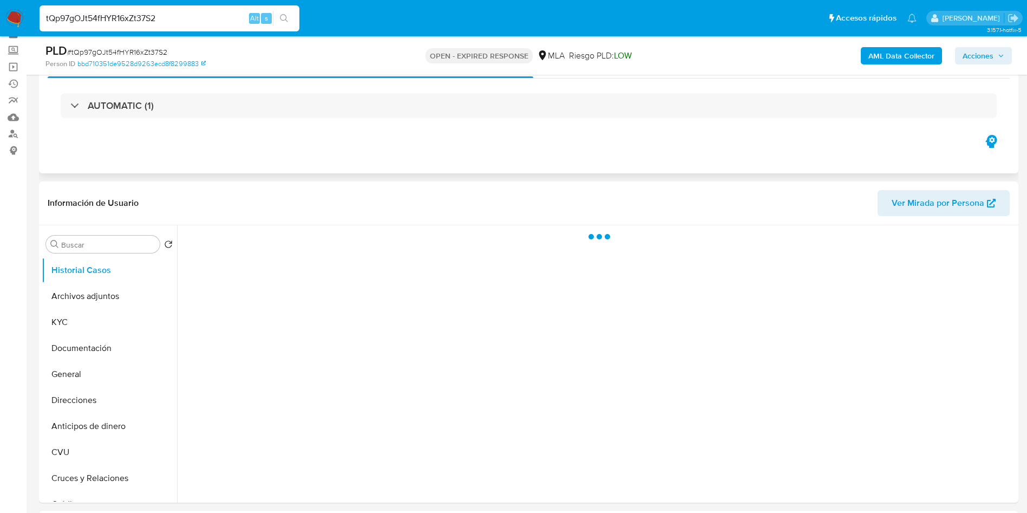
scroll to position [81, 0]
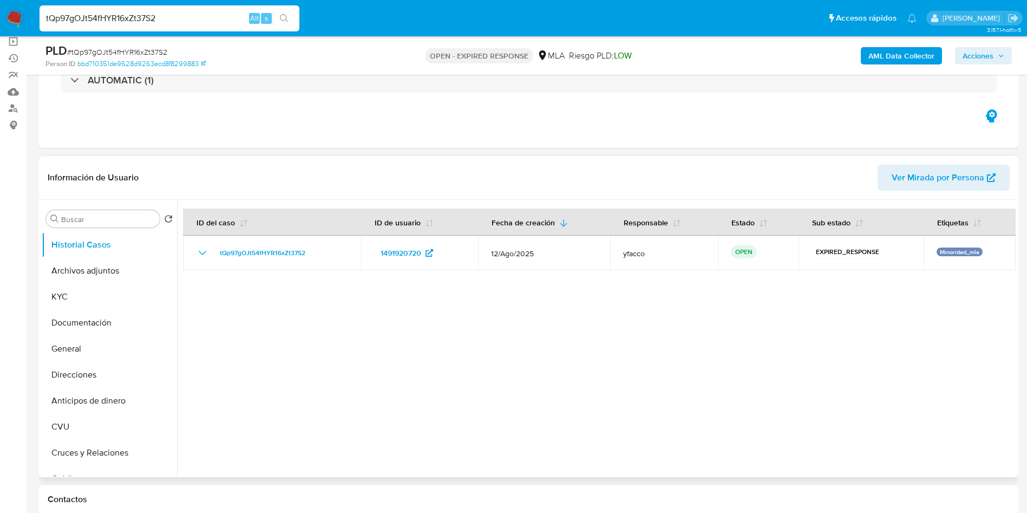
select select "10"
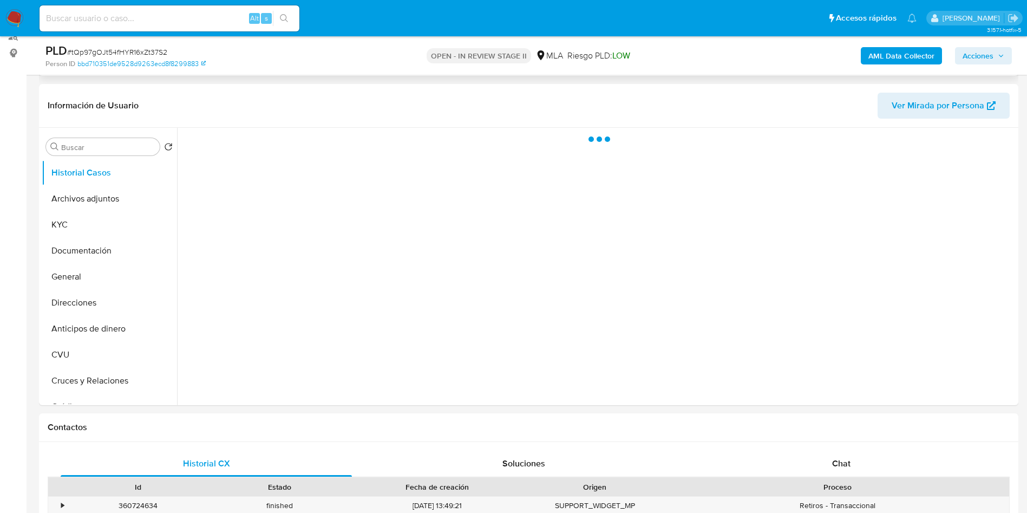
scroll to position [162, 0]
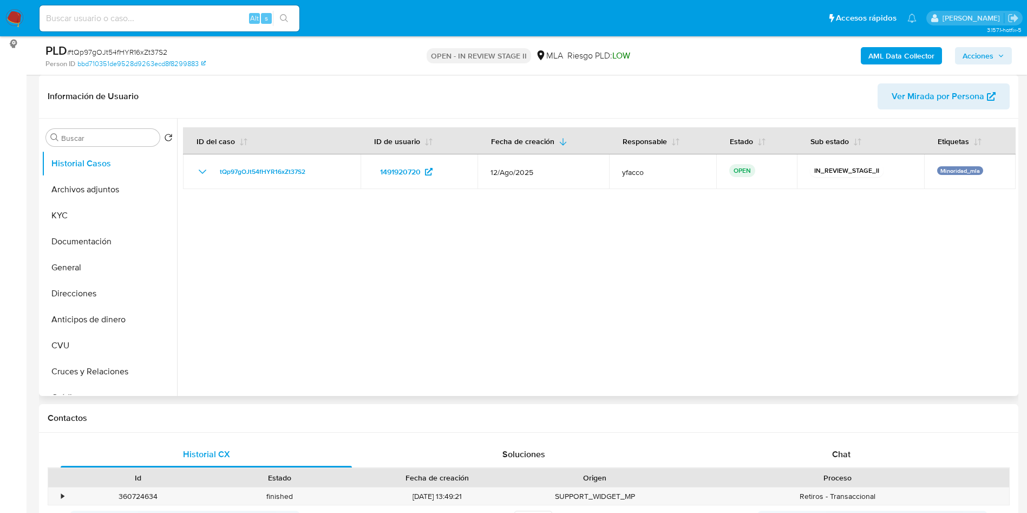
select select "10"
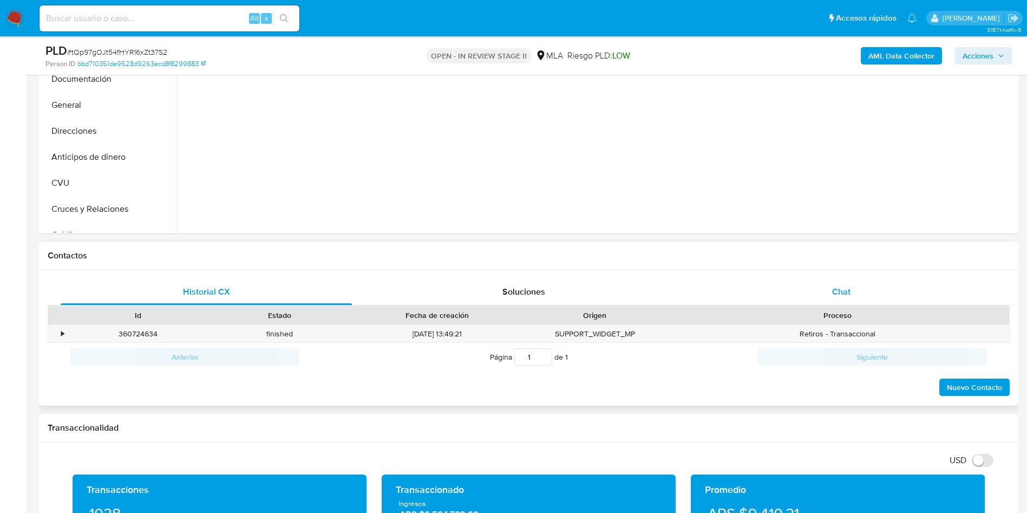
click at [823, 279] on div "Chat" at bounding box center [841, 292] width 291 height 26
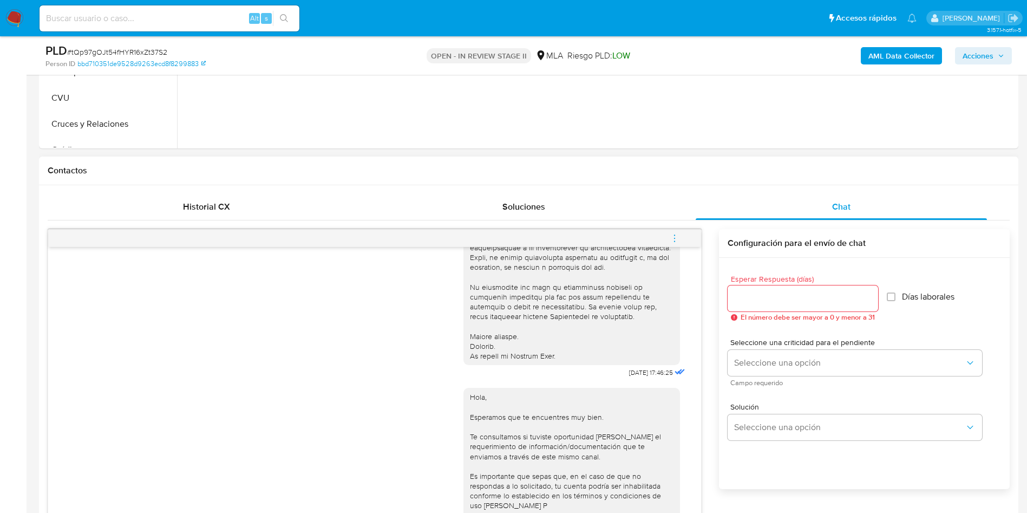
scroll to position [406, 0]
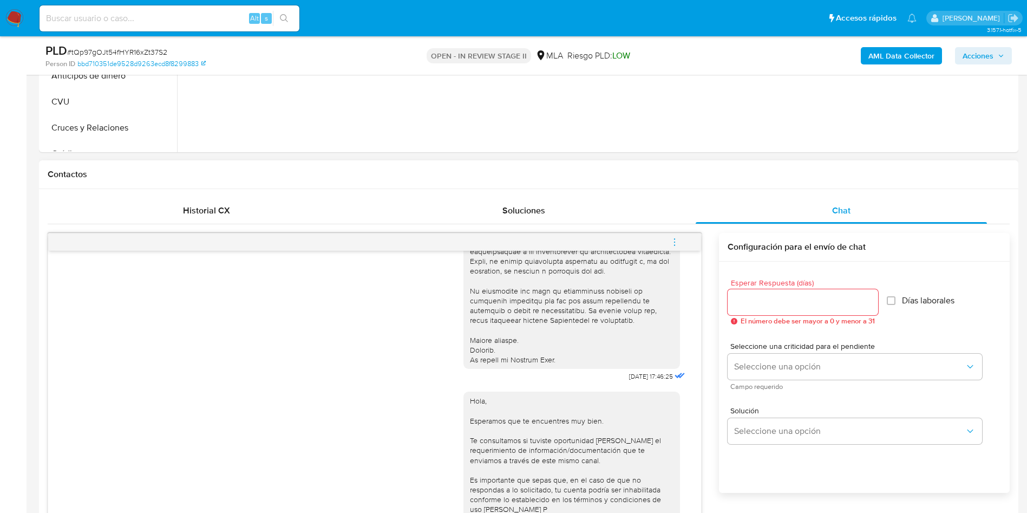
click at [669, 239] on button "menu-action" at bounding box center [675, 242] width 36 height 26
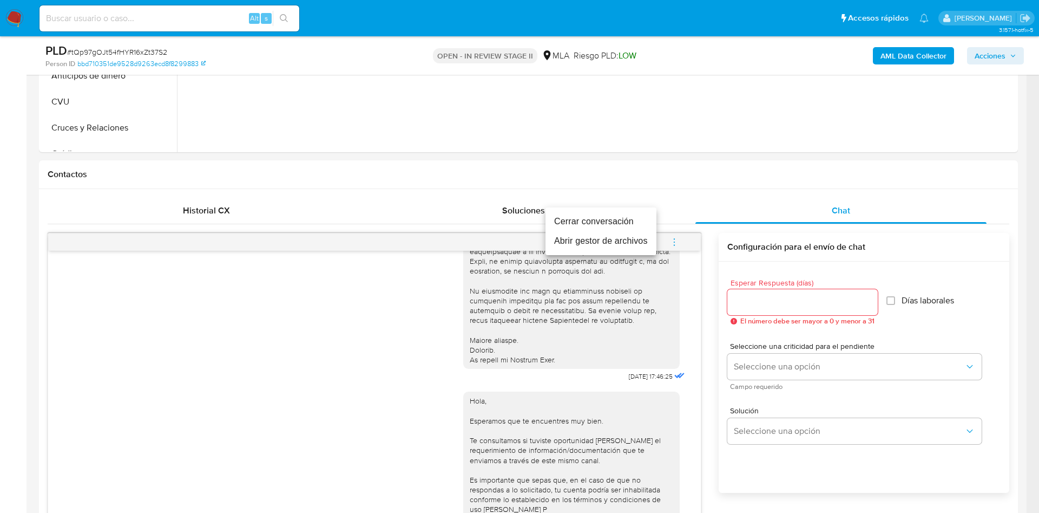
click at [619, 216] on li "Cerrar conversación" at bounding box center [601, 221] width 111 height 19
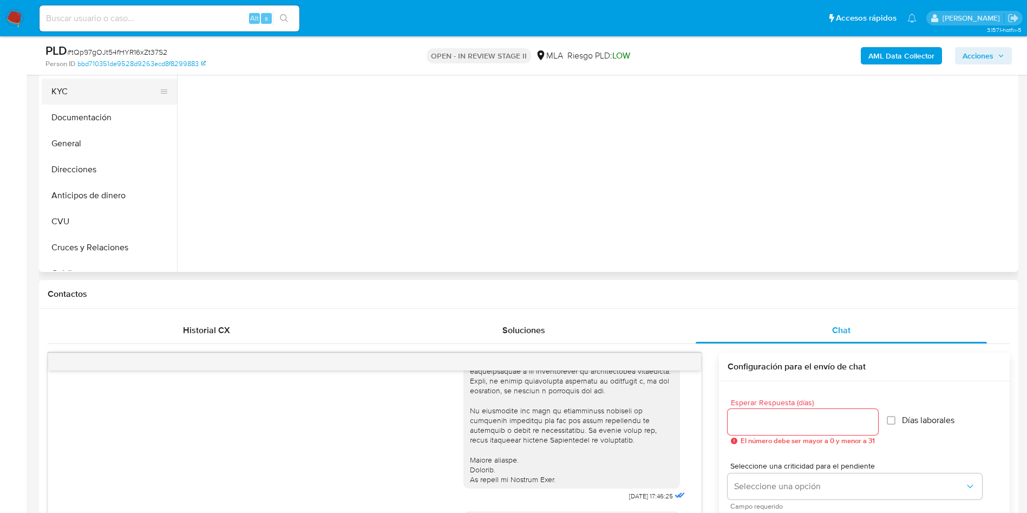
scroll to position [81, 0]
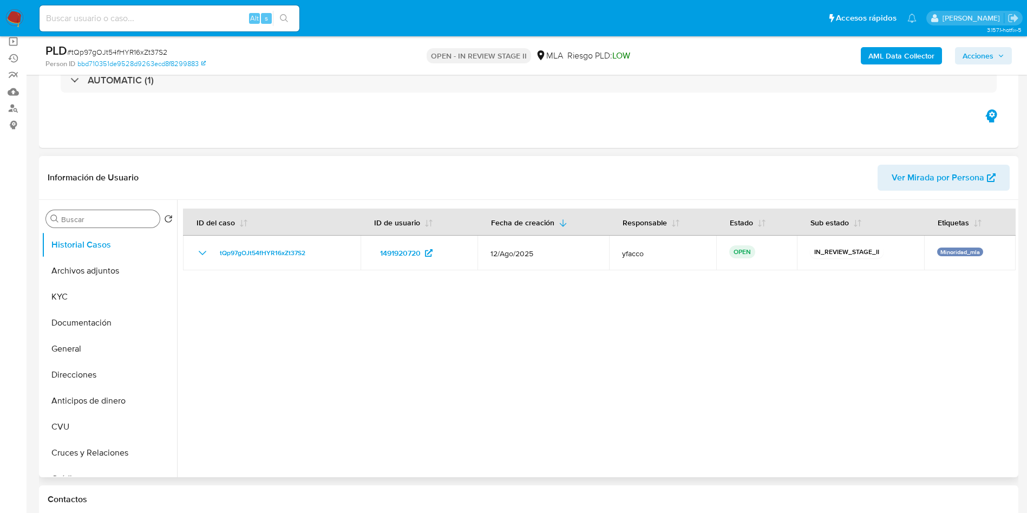
click at [87, 219] on input "Buscar" at bounding box center [108, 219] width 94 height 10
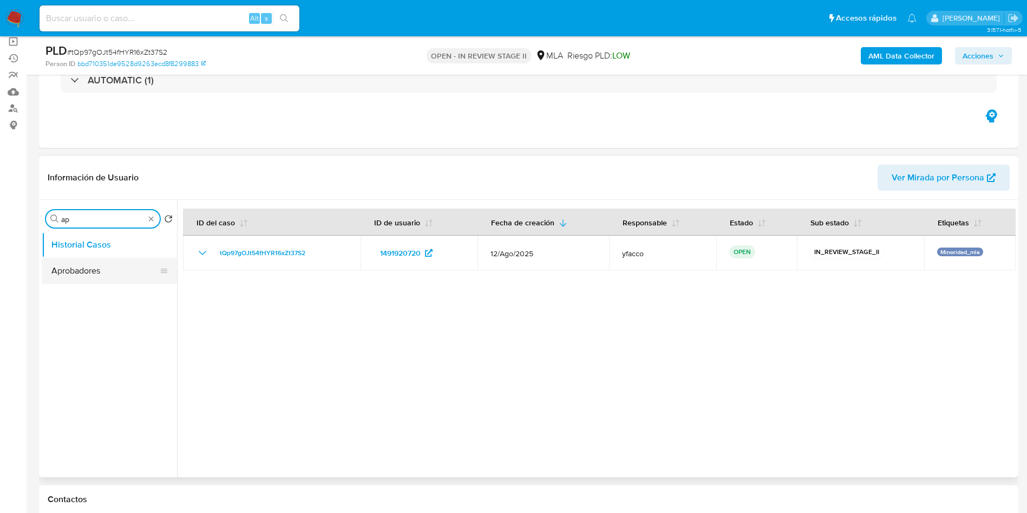
type input "ap"
click at [81, 278] on button "Aprobadores" at bounding box center [105, 271] width 127 height 26
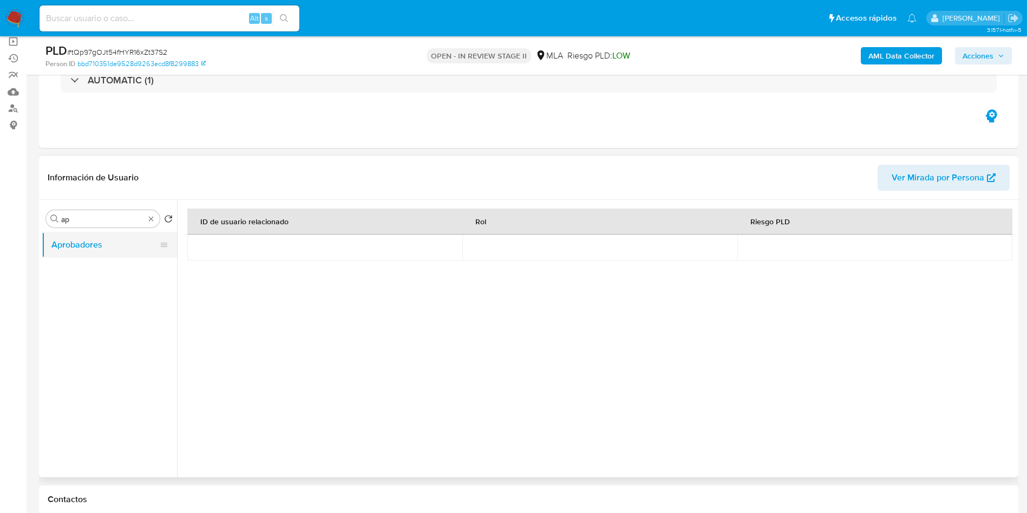
drag, startPoint x: 110, startPoint y: 239, endPoint x: 122, endPoint y: 239, distance: 11.9
click at [110, 239] on button "Aprobadores" at bounding box center [105, 245] width 127 height 26
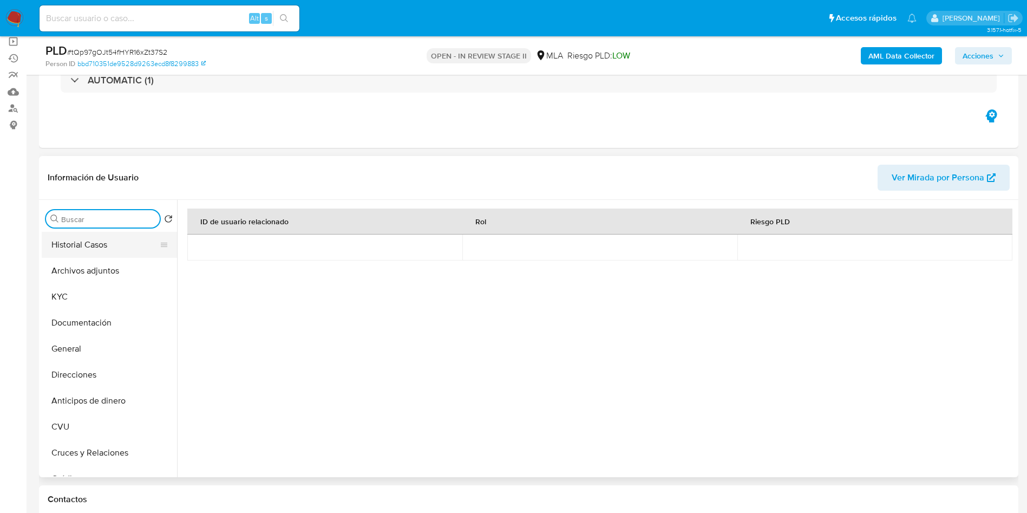
click at [102, 245] on button "Historial Casos" at bounding box center [105, 245] width 127 height 26
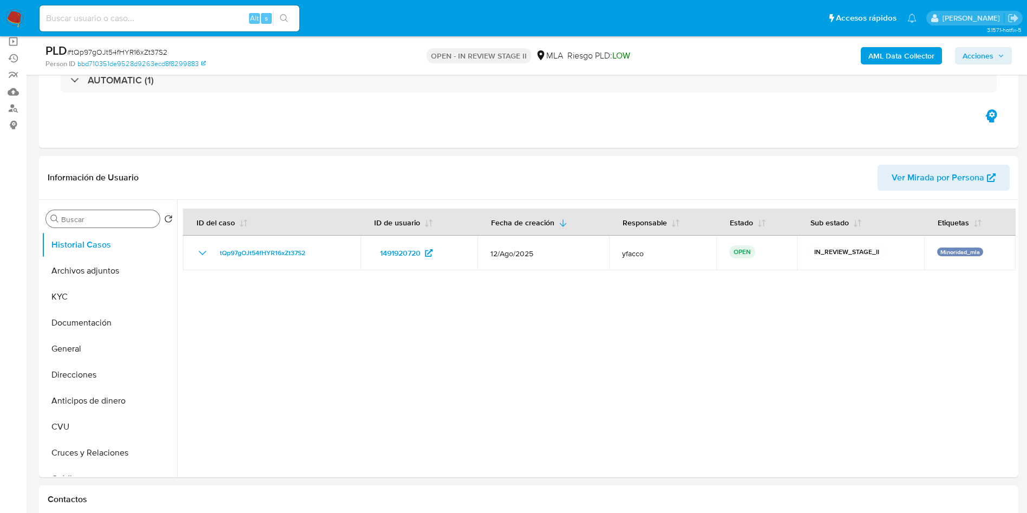
click at [881, 56] on b "AML Data Collector" at bounding box center [901, 55] width 66 height 17
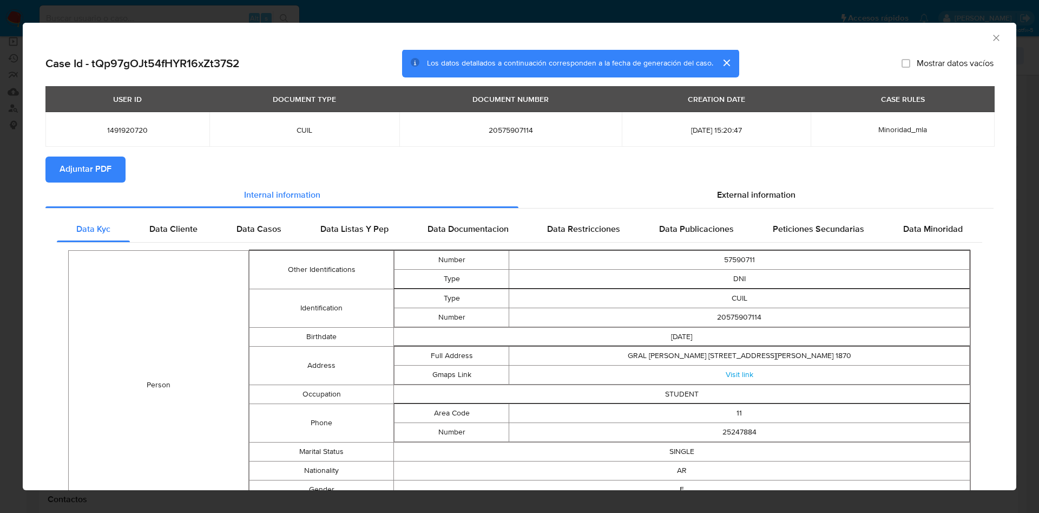
click at [98, 168] on span "Adjuntar PDF" at bounding box center [86, 170] width 52 height 24
click at [991, 36] on icon "Cerrar ventana" at bounding box center [996, 37] width 11 height 11
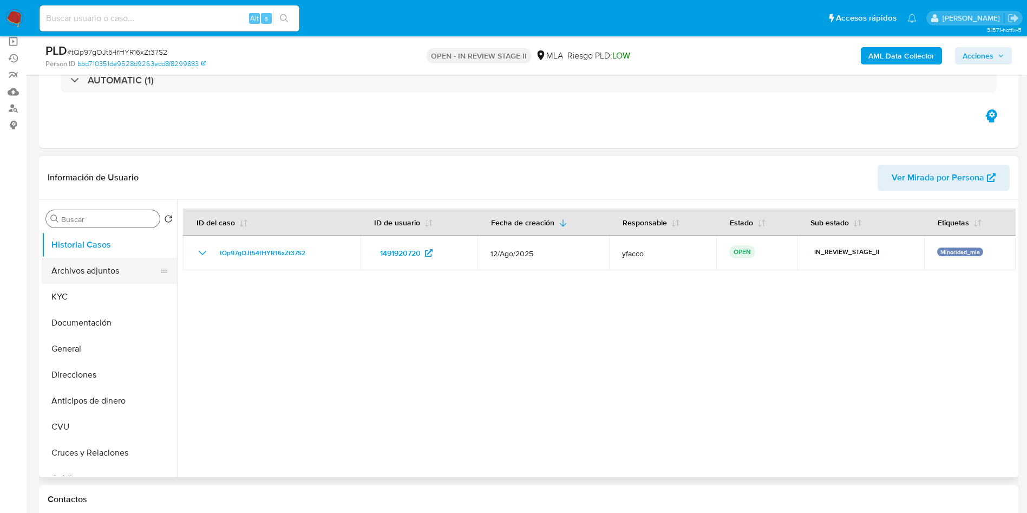
click at [100, 273] on button "Archivos adjuntos" at bounding box center [105, 271] width 127 height 26
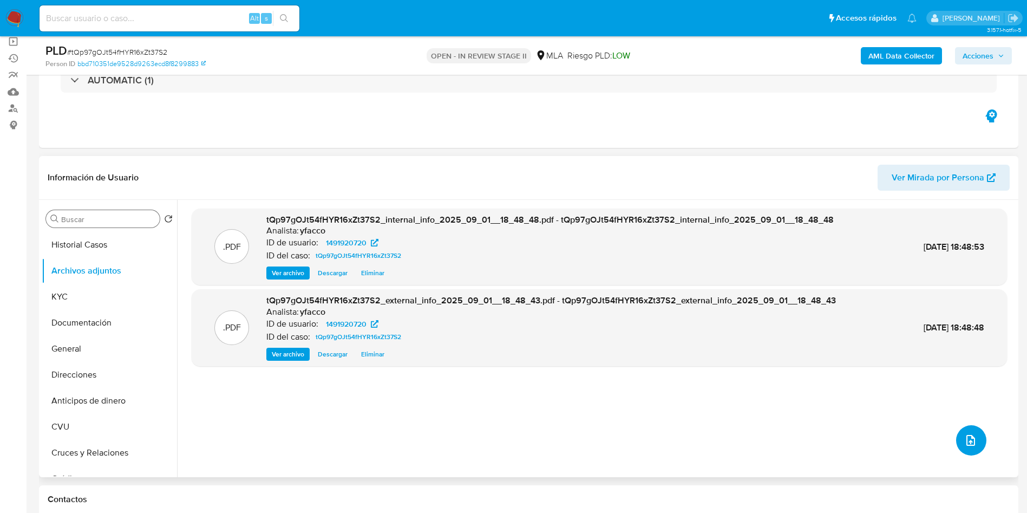
click at [964, 443] on icon "upload-file" at bounding box center [970, 440] width 13 height 13
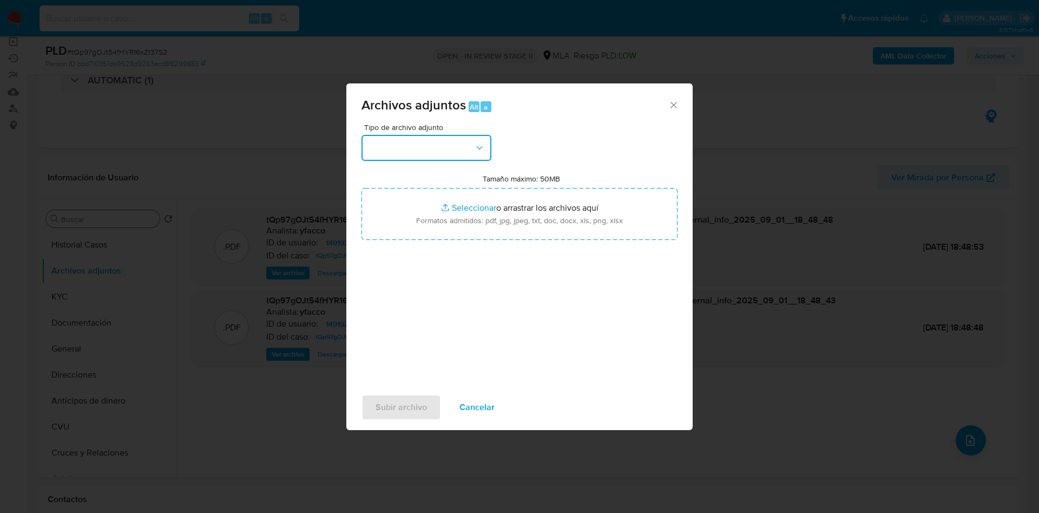
click at [439, 151] on button "button" at bounding box center [427, 148] width 130 height 26
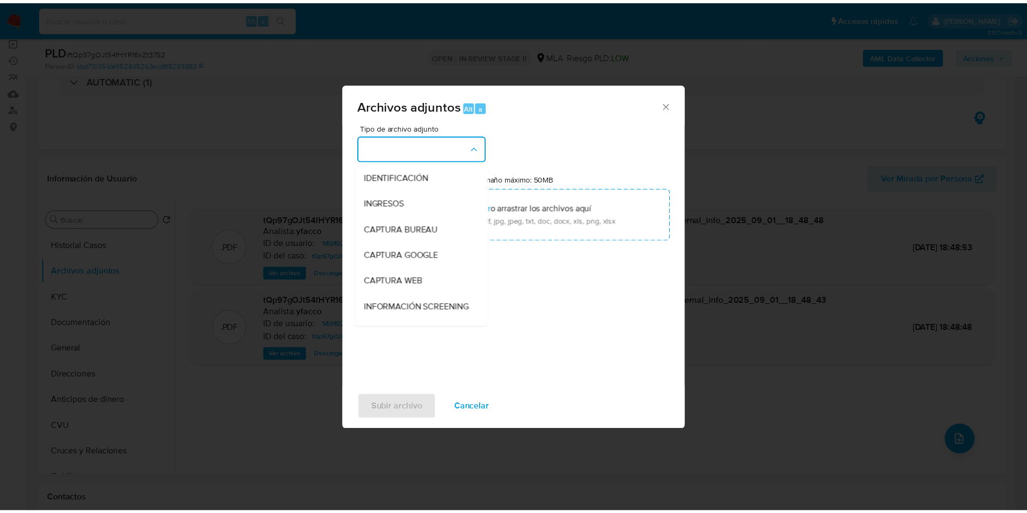
scroll to position [162, 0]
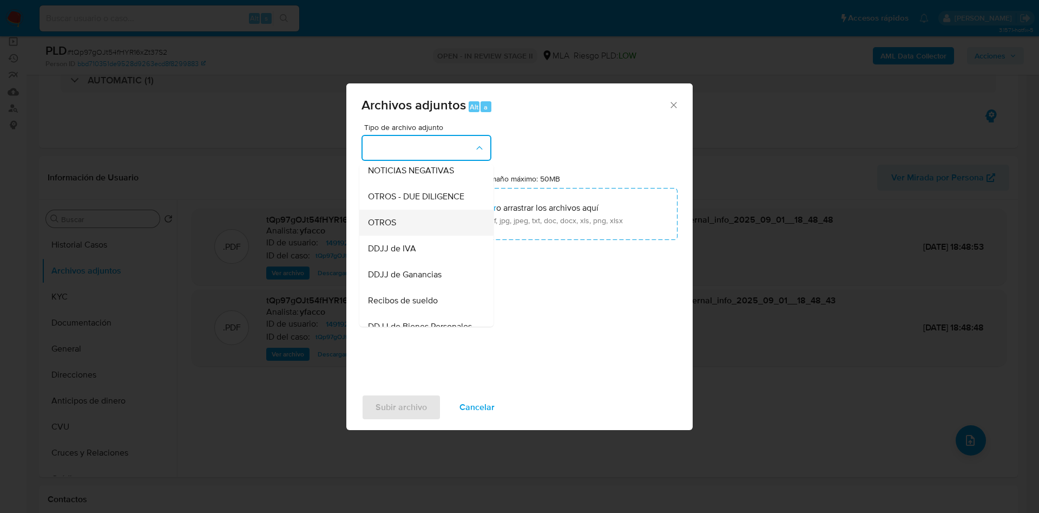
click at [387, 227] on span "OTROS" at bounding box center [382, 222] width 28 height 11
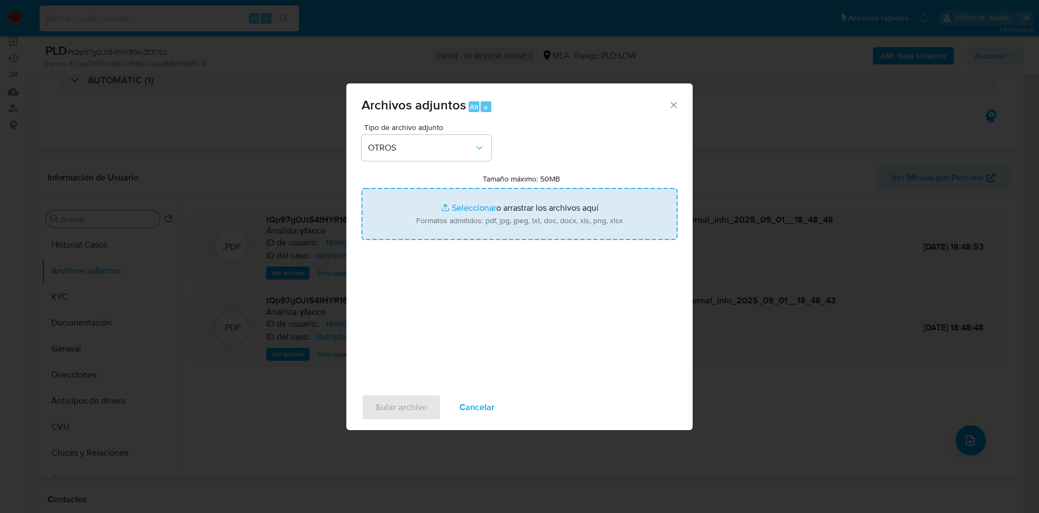
click at [468, 195] on input "Tamaño máximo: 50MB Seleccionar archivos" at bounding box center [520, 214] width 316 height 52
type input "C:\fakepath\Movimientos 1491920720.xlsx"
click at [458, 203] on input "Tamaño máximo: 50MB Seleccionar archivos" at bounding box center [520, 214] width 316 height 52
type input "C:\fakepath\Caselog tQp97gOJt54fHYR16xZt37S2_2025_08_19_22_36_29.docx"
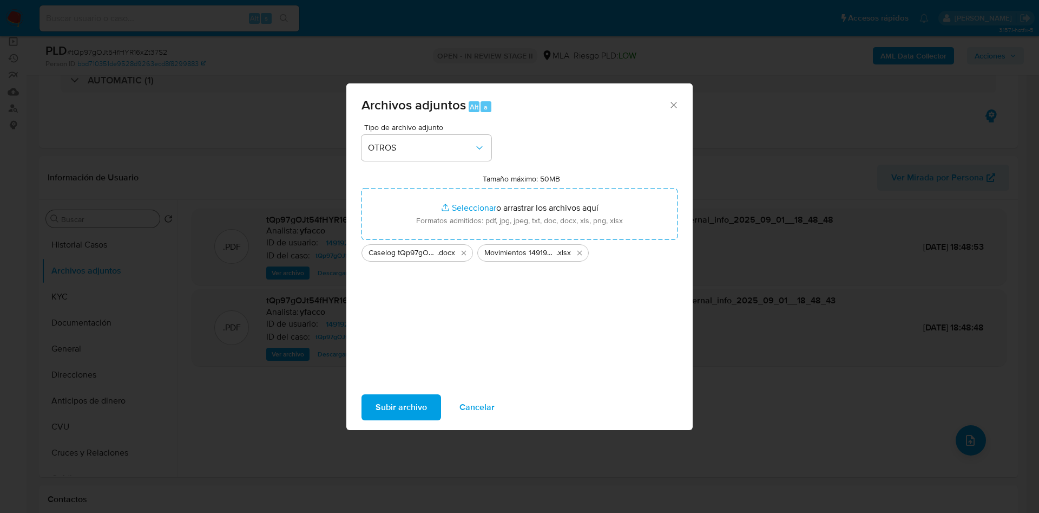
click at [404, 397] on span "Subir archivo" at bounding box center [401, 407] width 51 height 24
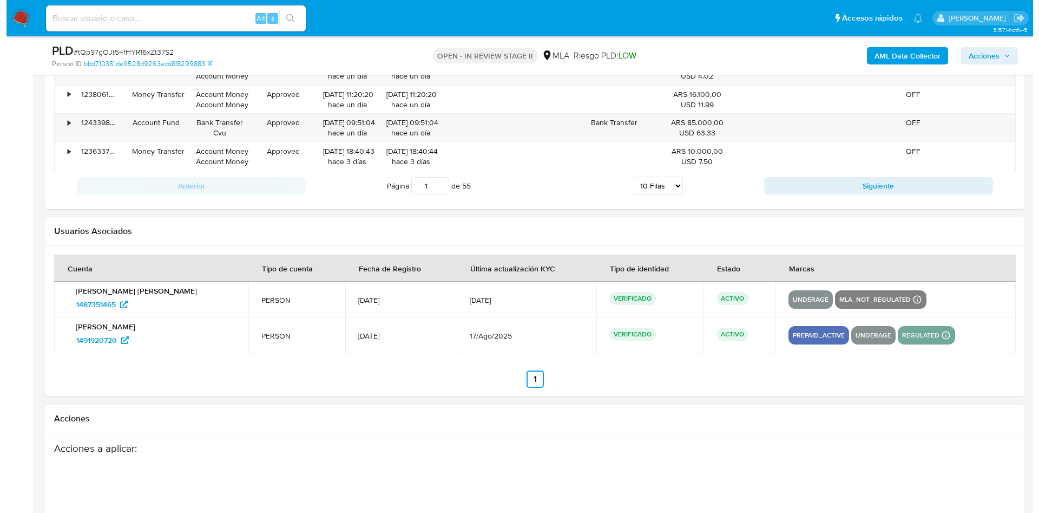
scroll to position [1940, 0]
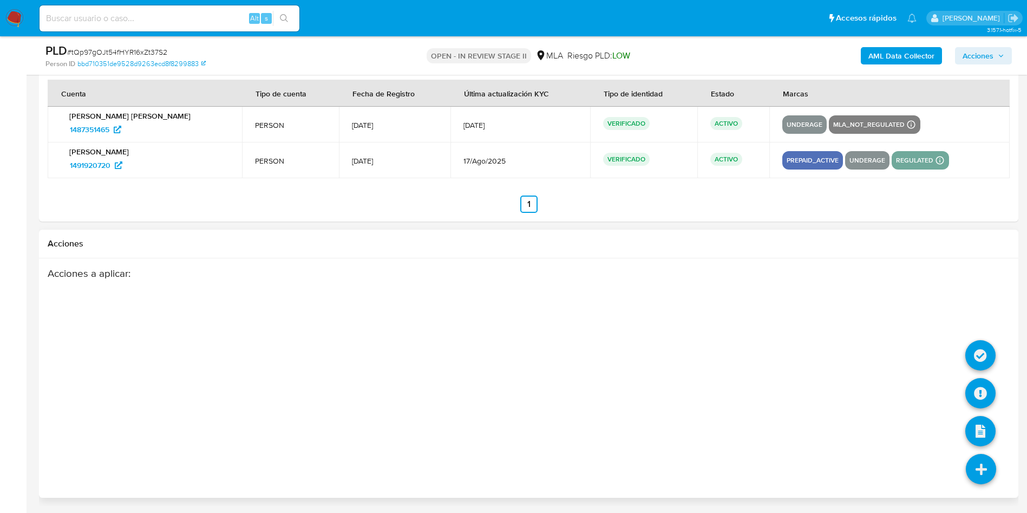
click at [967, 474] on icon at bounding box center [981, 469] width 30 height 30
click at [981, 392] on icon at bounding box center [980, 393] width 30 height 30
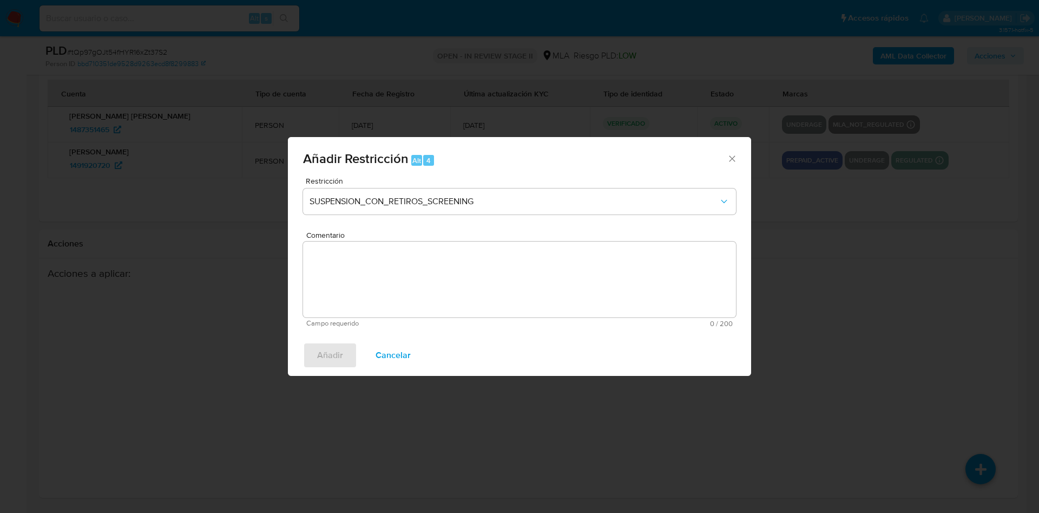
click at [405, 219] on div "Restricción SUSPENSION_CON_RETIROS_SCREENING" at bounding box center [519, 202] width 433 height 51
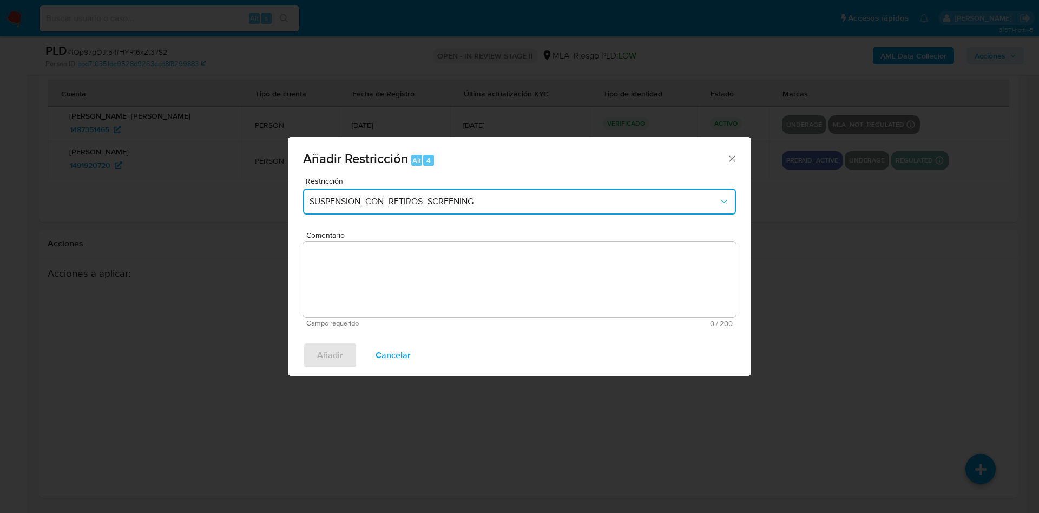
click at [405, 207] on button "SUSPENSION_CON_RETIROS_SCREENING" at bounding box center [519, 201] width 433 height 26
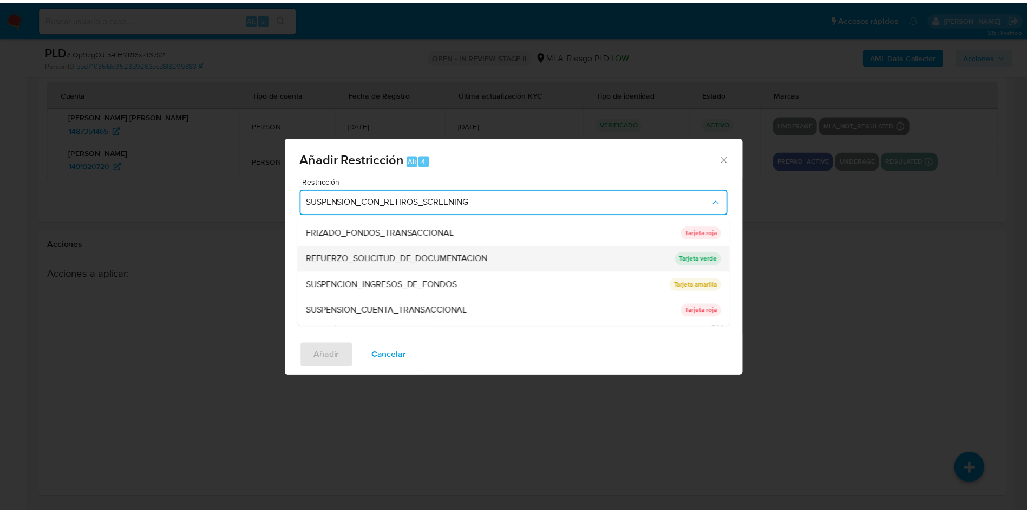
scroll to position [230, 0]
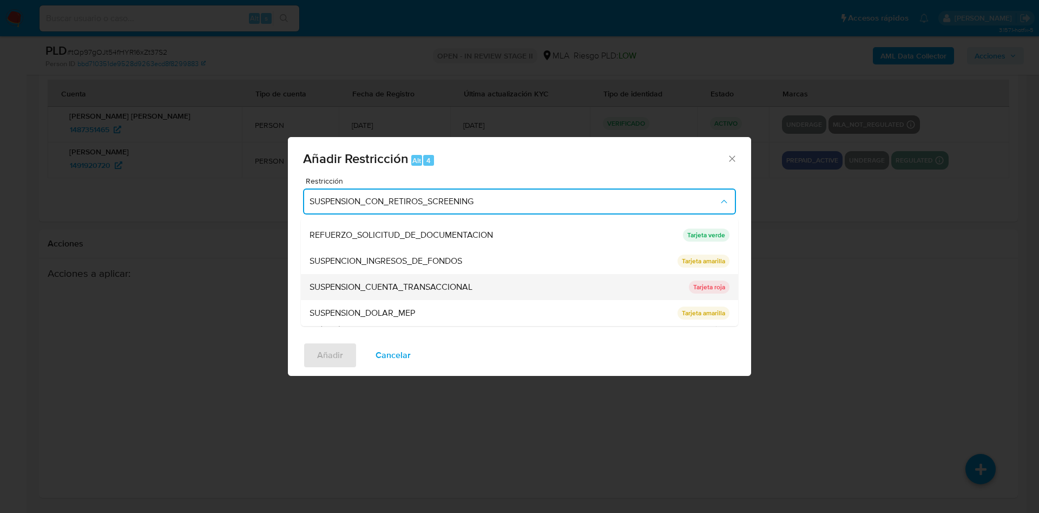
click at [439, 287] on span "SUSPENSION_CUENTA_TRANSACCIONAL" at bounding box center [391, 287] width 163 height 11
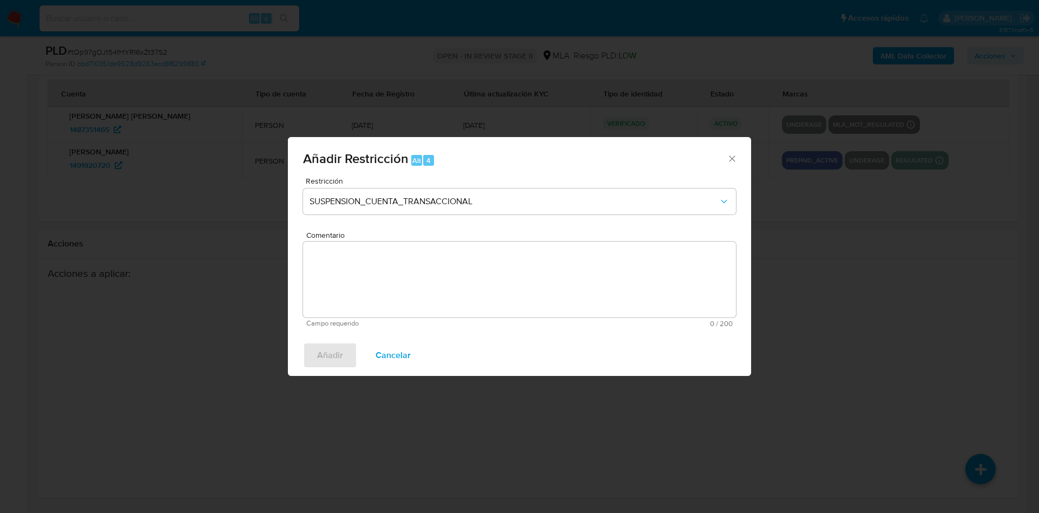
click at [439, 287] on textarea "Comentario" at bounding box center [519, 279] width 433 height 76
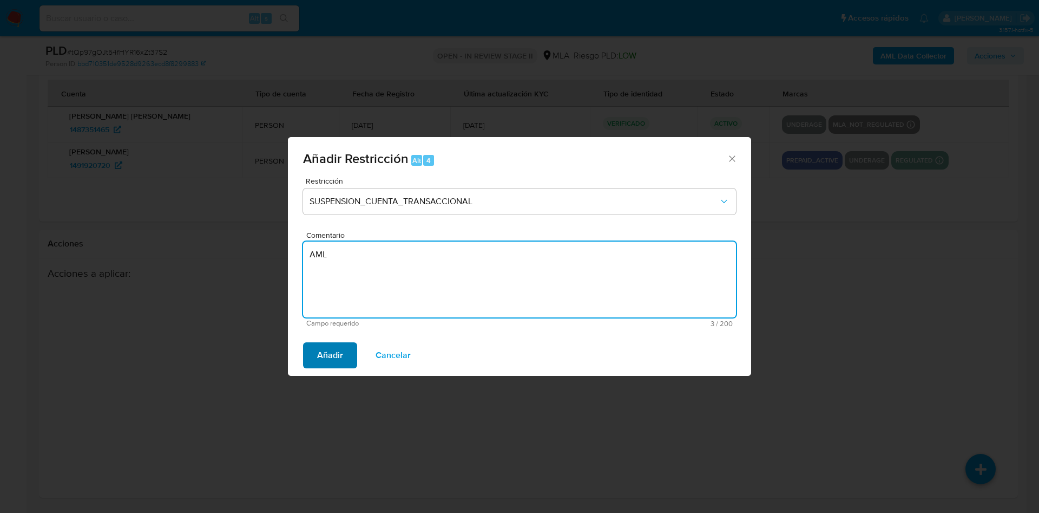
type textarea "AML"
click at [337, 349] on span "Añadir" at bounding box center [330, 355] width 26 height 24
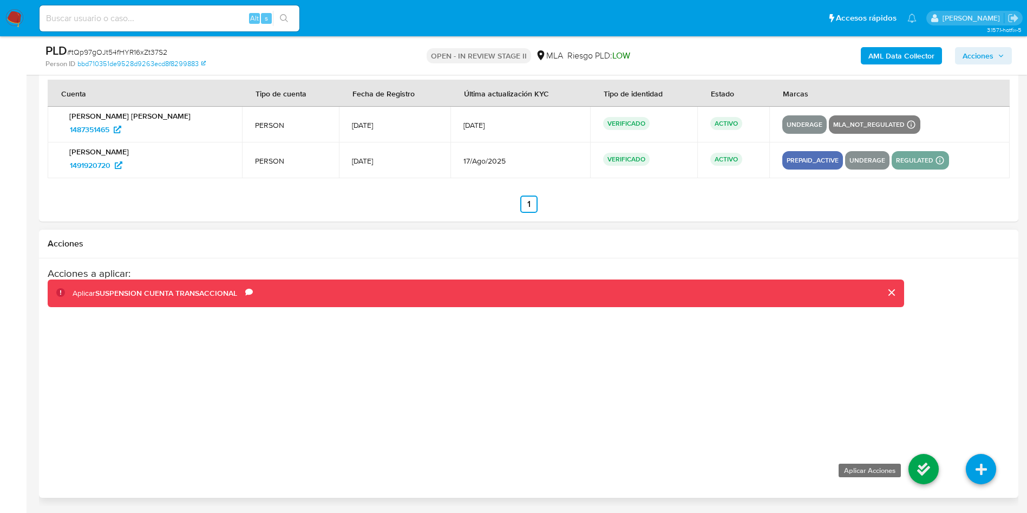
click at [935, 478] on icon at bounding box center [923, 469] width 30 height 30
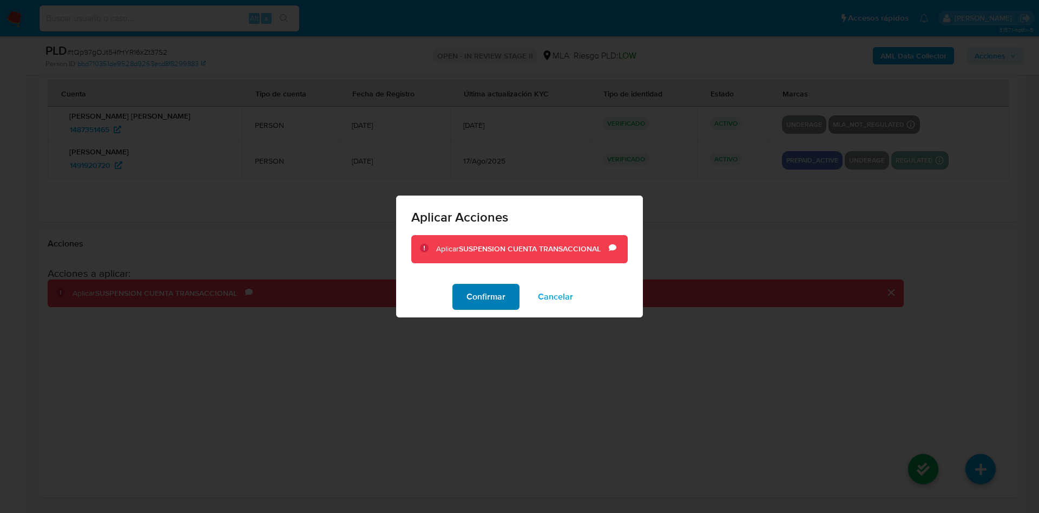
click at [487, 302] on span "Confirmar" at bounding box center [486, 297] width 39 height 24
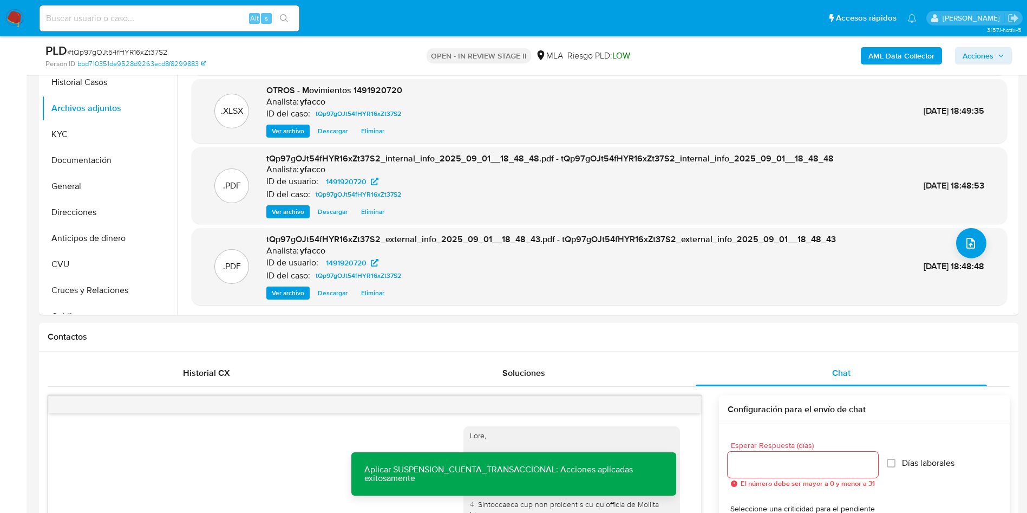
scroll to position [0, 0]
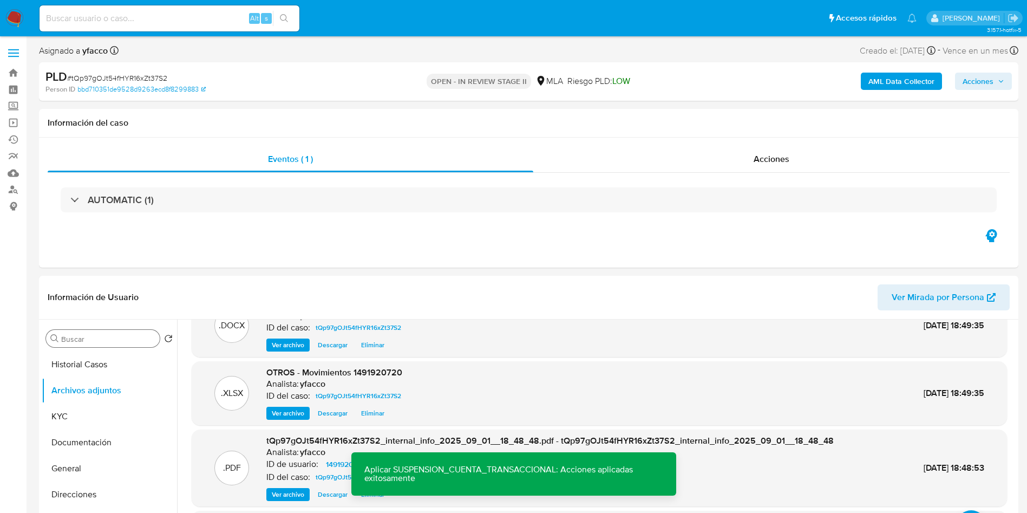
click at [110, 342] on input "Buscar" at bounding box center [108, 339] width 94 height 10
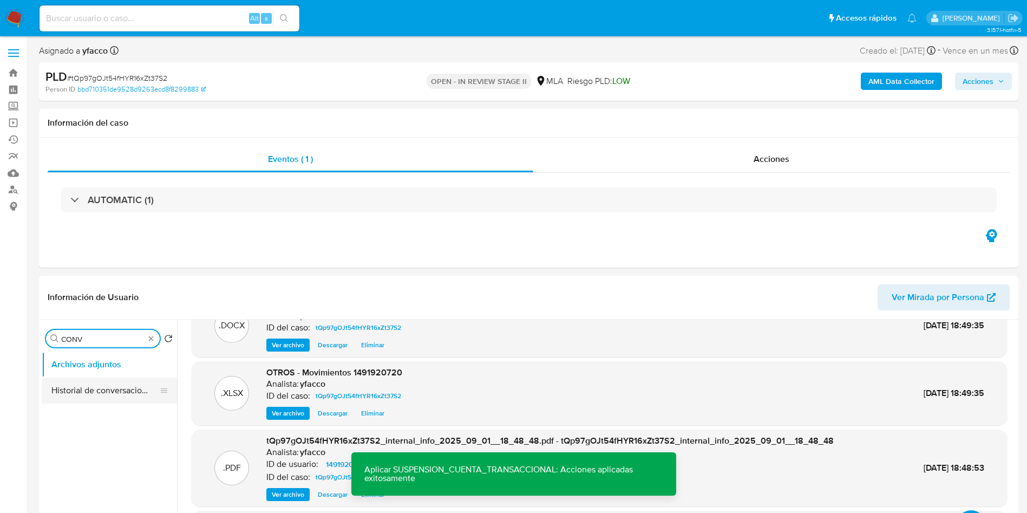
type input "CONV"
click at [125, 383] on button "Historial de conversaciones" at bounding box center [105, 390] width 127 height 26
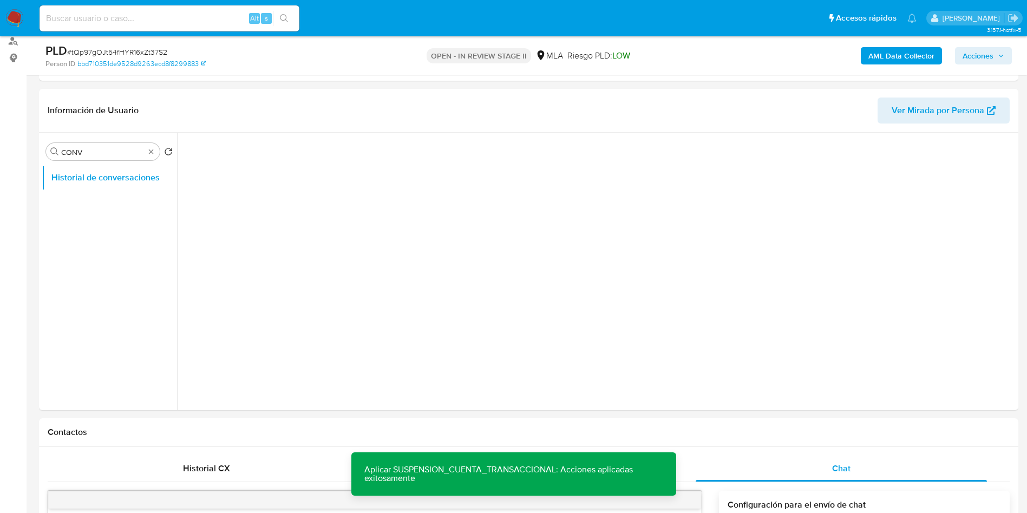
scroll to position [162, 0]
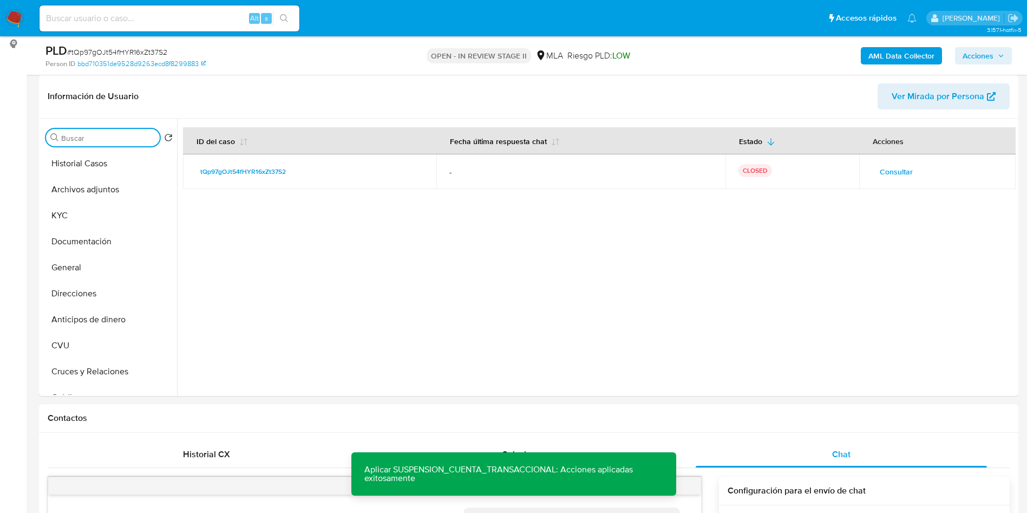
click at [980, 59] on span "Acciones" at bounding box center [978, 55] width 31 height 17
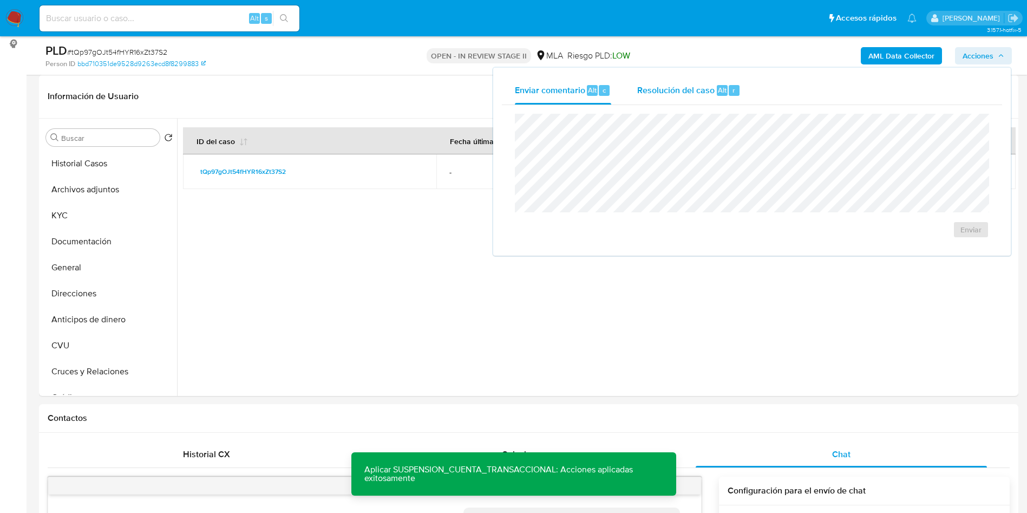
click at [668, 95] on span "Resolución del caso" at bounding box center [675, 89] width 77 height 12
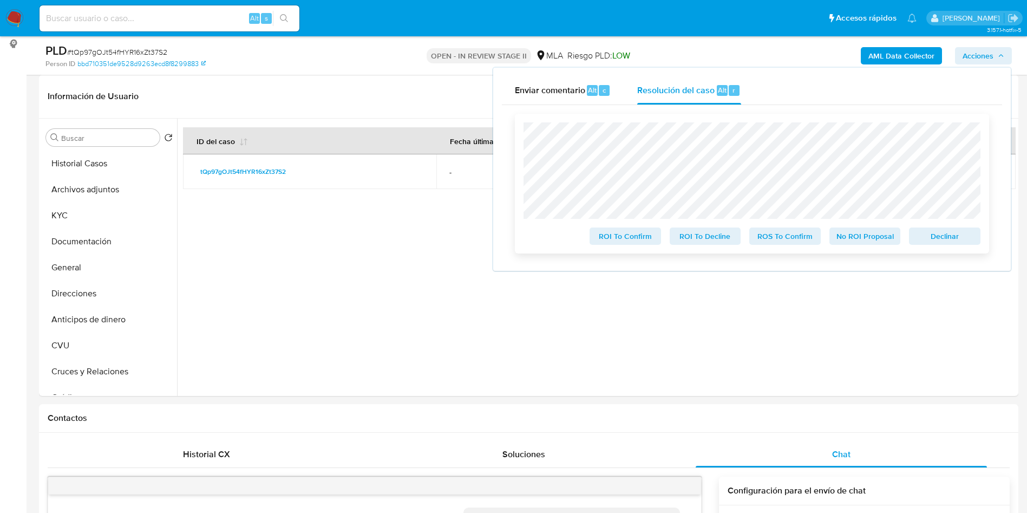
click at [796, 240] on span "ROS To Confirm" at bounding box center [785, 235] width 56 height 15
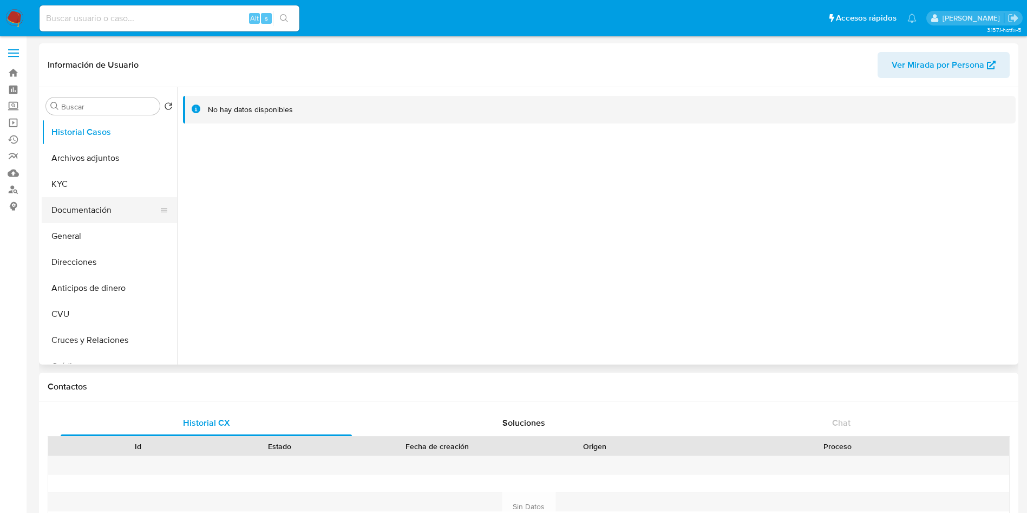
select select "10"
click at [76, 176] on button "KYC" at bounding box center [105, 184] width 127 height 26
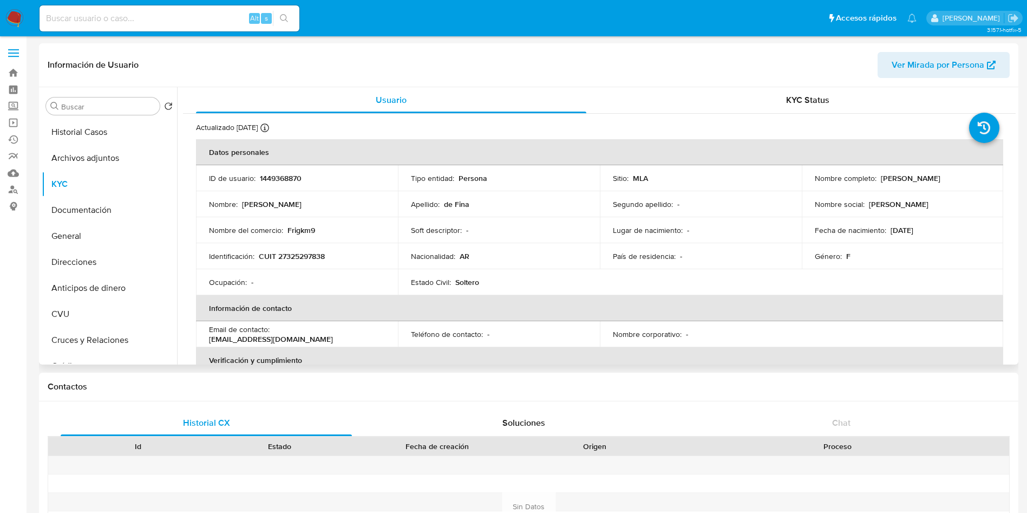
drag, startPoint x: 878, startPoint y: 179, endPoint x: 950, endPoint y: 176, distance: 72.1
click at [940, 176] on p "[PERSON_NAME]" at bounding box center [911, 178] width 60 height 10
copy p "[PERSON_NAME]"
click at [306, 255] on p "CUIT 27325297838" at bounding box center [292, 256] width 66 height 10
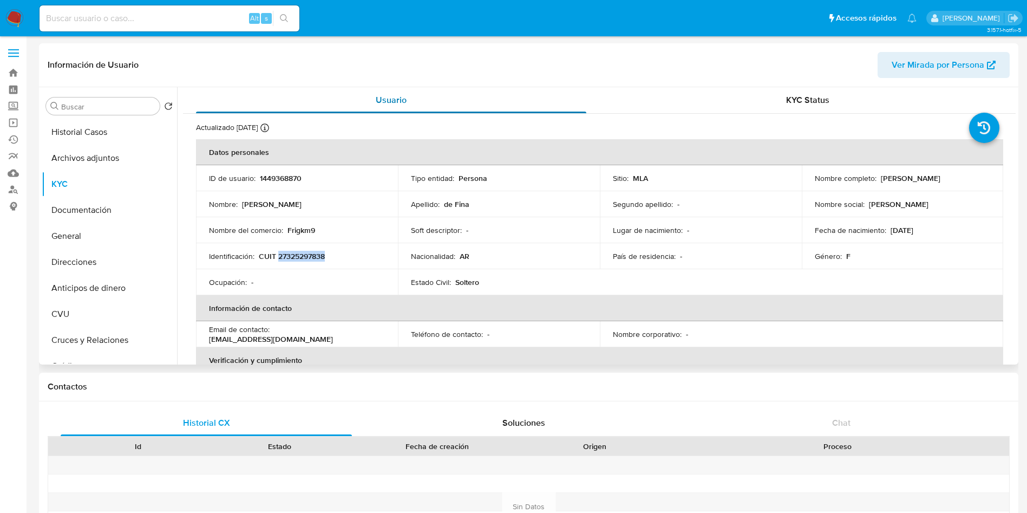
copy p "27325297838"
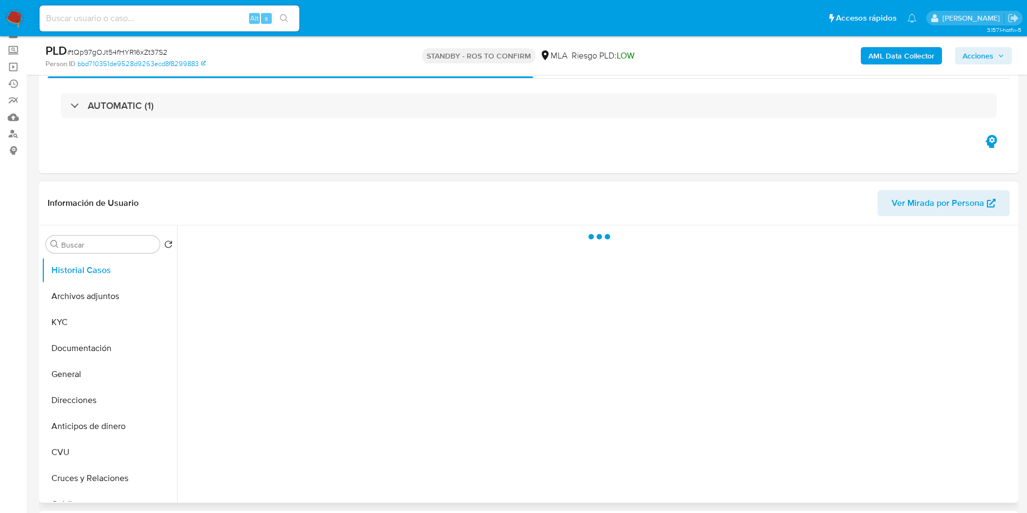
scroll to position [81, 0]
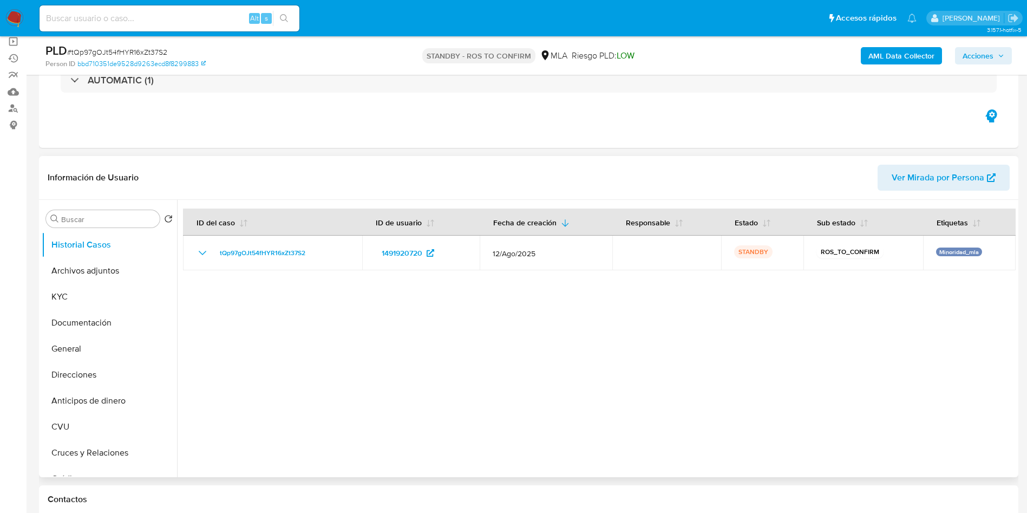
select select "10"
click at [214, 17] on input at bounding box center [170, 18] width 260 height 14
paste input "7bZY085nNkESLMAxcnPjXrNQ"
type input "7bZY085nNkESLMAxcnPjXrNQ"
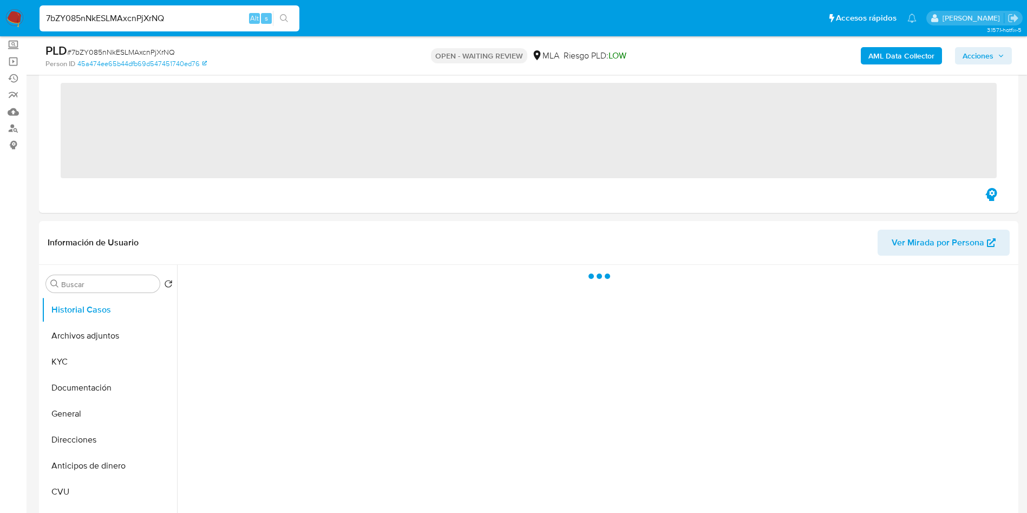
scroll to position [162, 0]
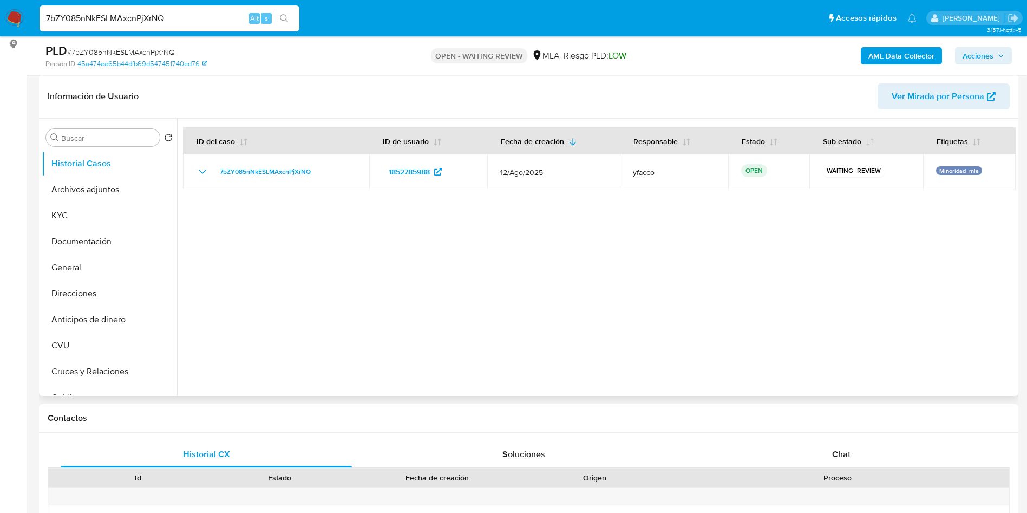
select select "10"
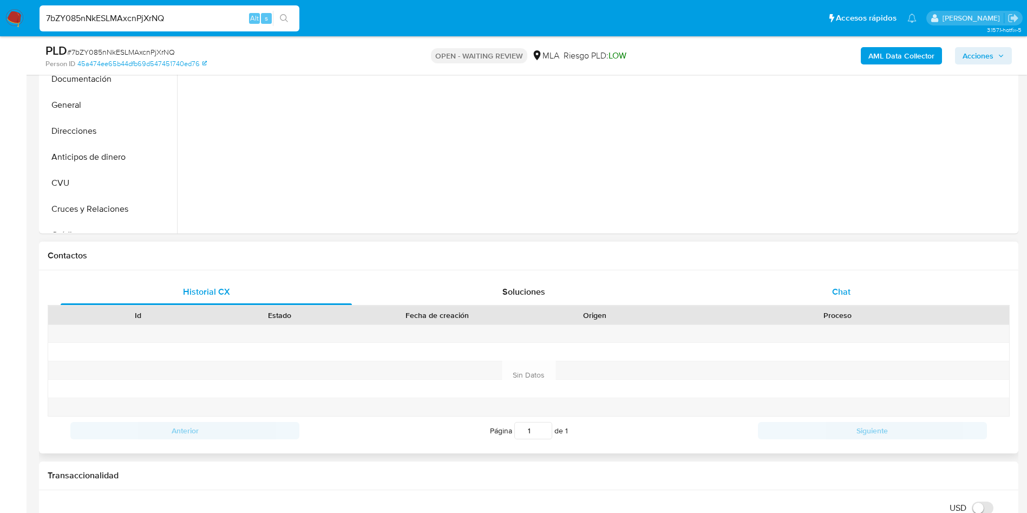
click at [846, 293] on span "Chat" at bounding box center [841, 291] width 18 height 12
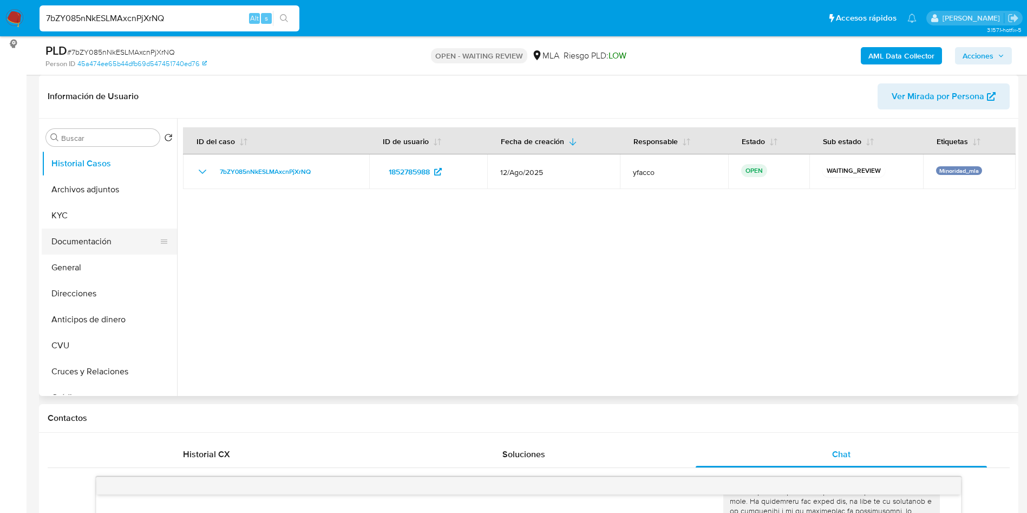
click at [72, 239] on button "Documentación" at bounding box center [105, 241] width 127 height 26
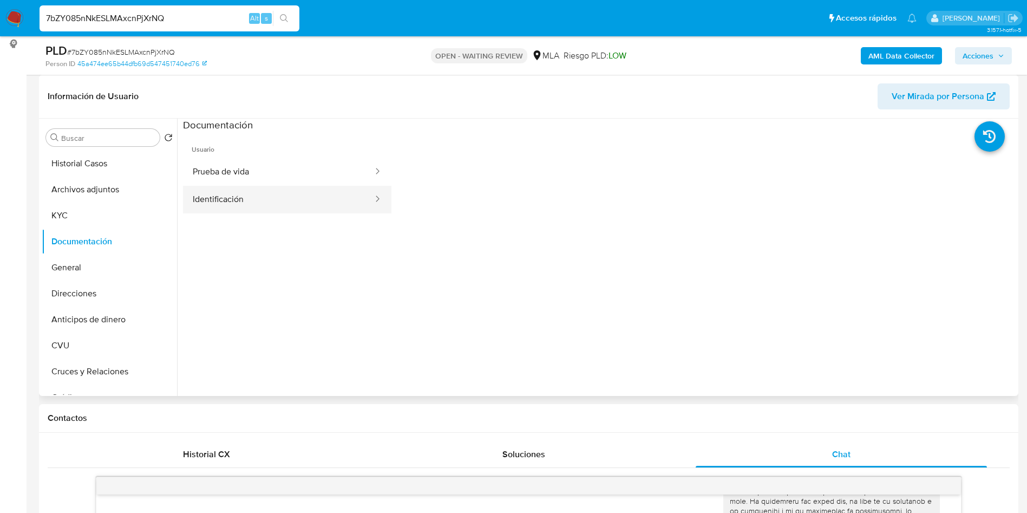
click at [283, 200] on button "Identificación" at bounding box center [278, 200] width 191 height 28
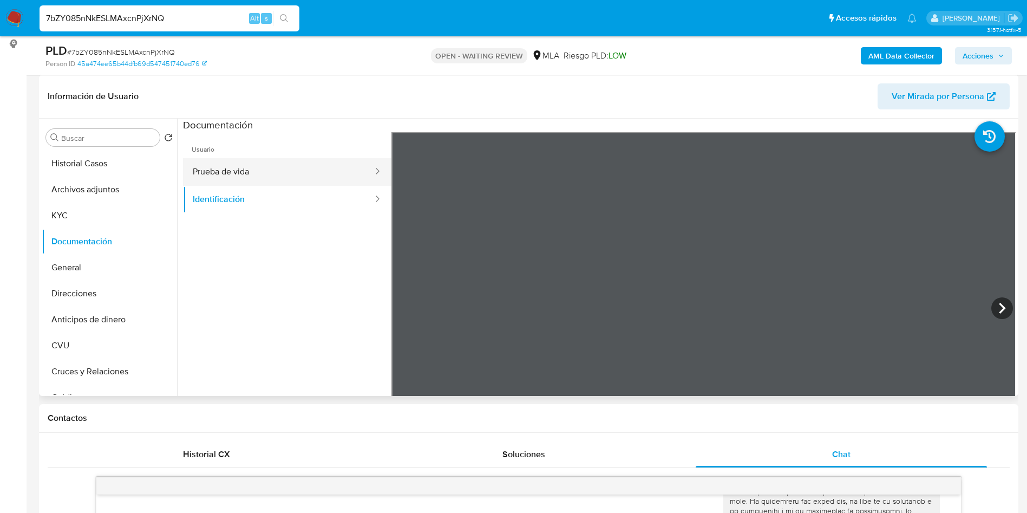
click at [258, 176] on button "Prueba de vida" at bounding box center [278, 172] width 191 height 28
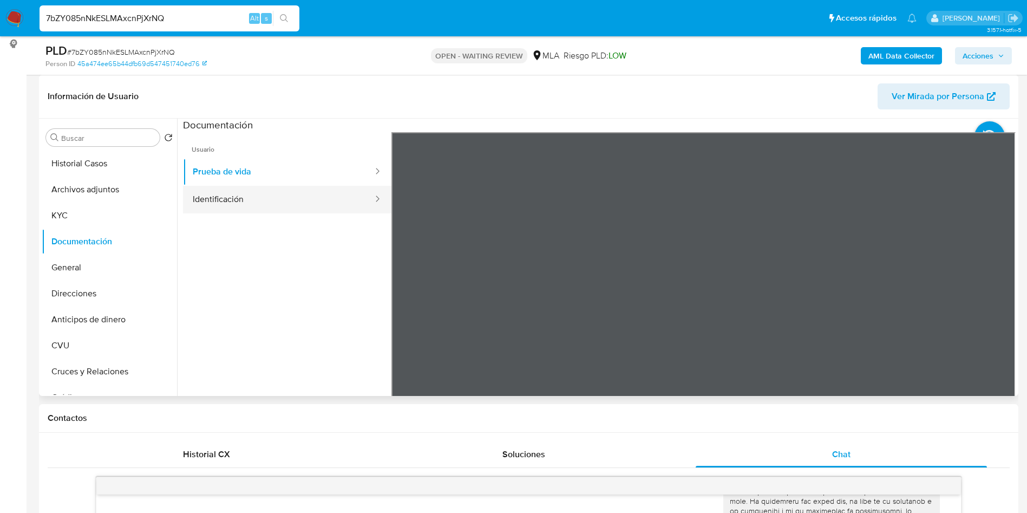
click at [230, 197] on button "Identificación" at bounding box center [278, 200] width 191 height 28
click at [998, 302] on icon at bounding box center [1002, 308] width 22 height 22
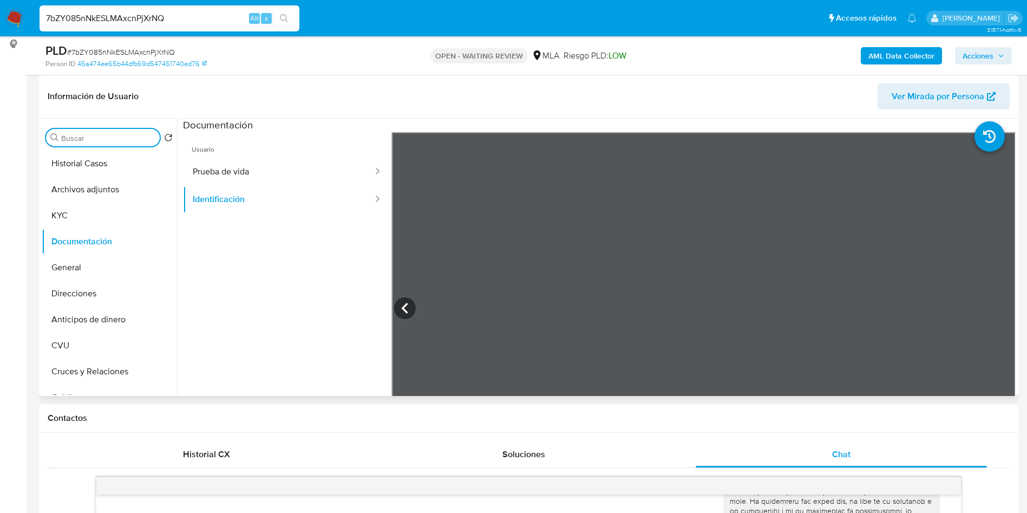
click at [122, 139] on input "Buscar" at bounding box center [108, 138] width 94 height 10
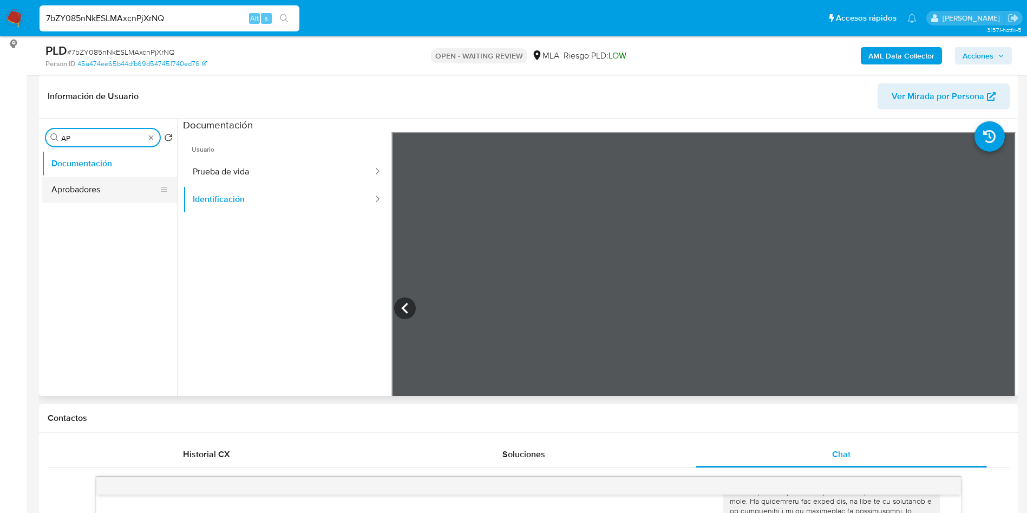
type input "AP"
click at [84, 189] on button "Aprobadores" at bounding box center [109, 189] width 135 height 26
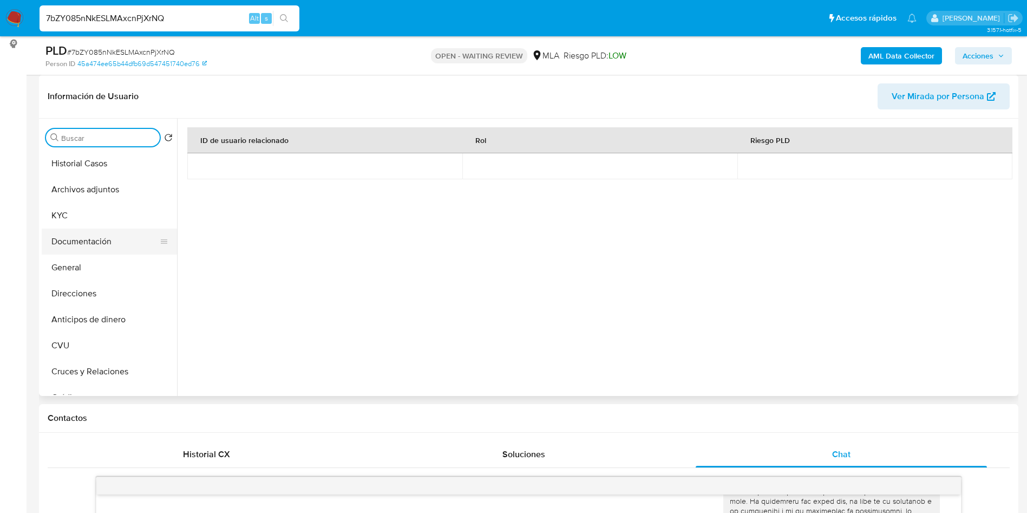
click at [119, 235] on button "Documentación" at bounding box center [105, 241] width 127 height 26
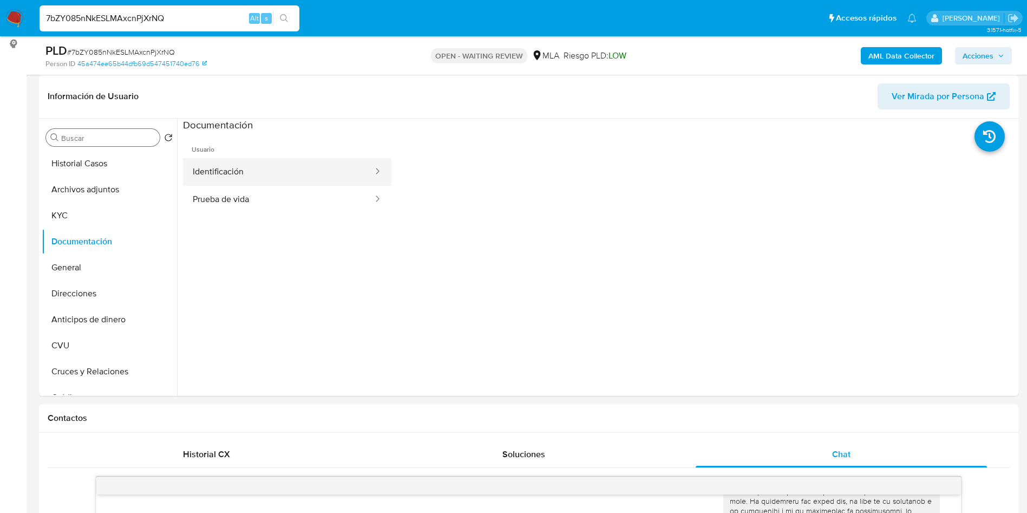
click at [257, 181] on button "Identificación" at bounding box center [278, 172] width 191 height 28
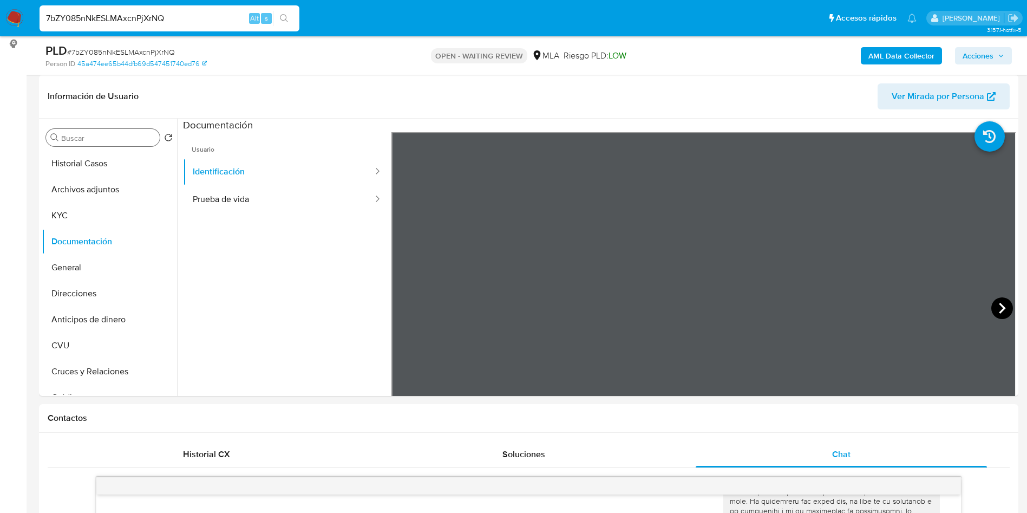
click at [1007, 313] on icon at bounding box center [1002, 308] width 22 height 22
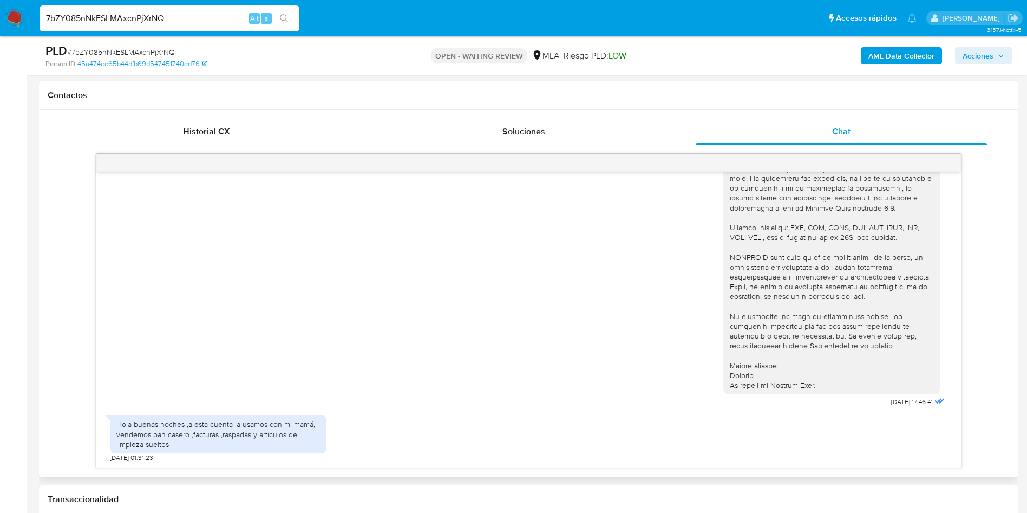
scroll to position [487, 0]
drag, startPoint x: 117, startPoint y: 421, endPoint x: 173, endPoint y: 446, distance: 61.1
click at [173, 446] on div "Hola buenas noches ,a esta cuenta la usamos con mi mamá, vendemos pan casero ,f…" at bounding box center [218, 432] width 204 height 30
copy div "Hola buenas noches ,a esta cuenta la usamos con mi mamá, vendemos pan casero ,f…"
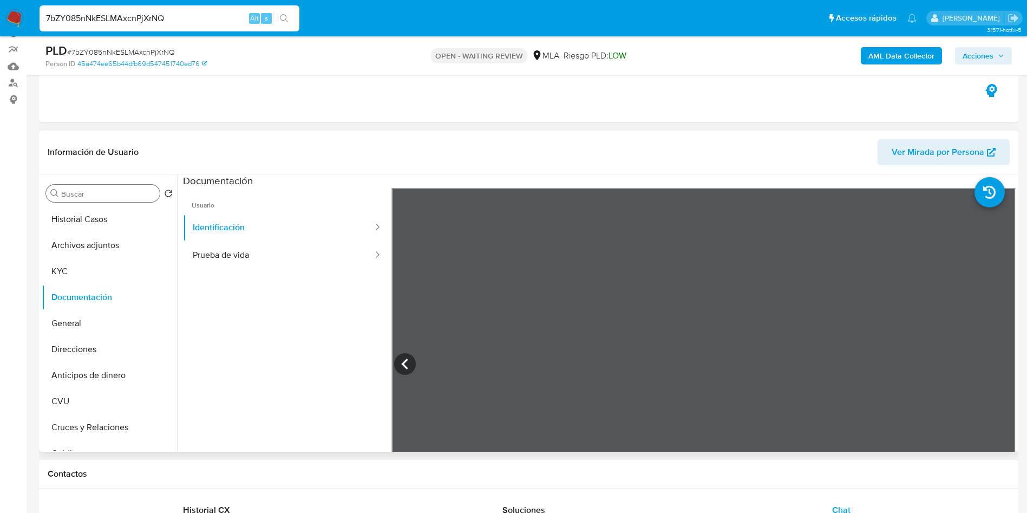
scroll to position [81, 0]
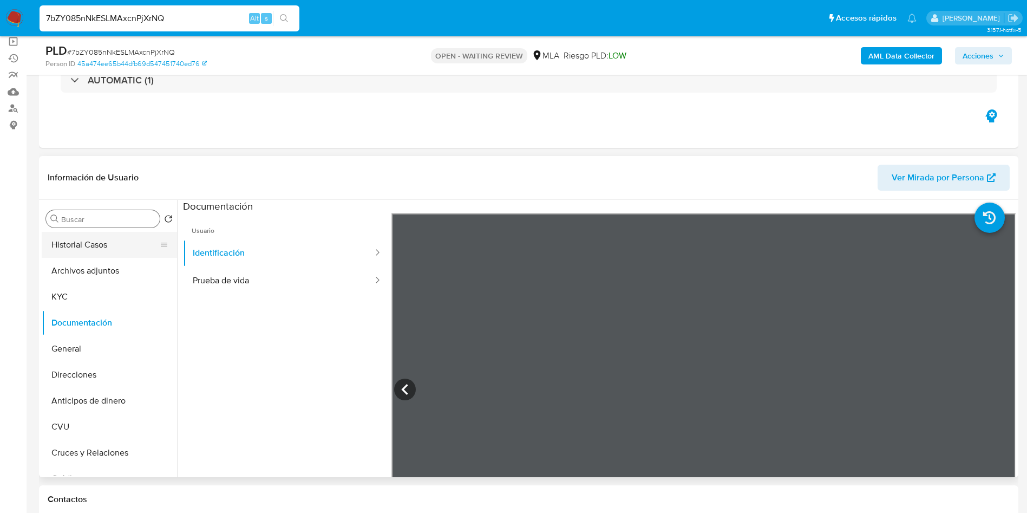
click at [106, 246] on button "Historial Casos" at bounding box center [105, 245] width 127 height 26
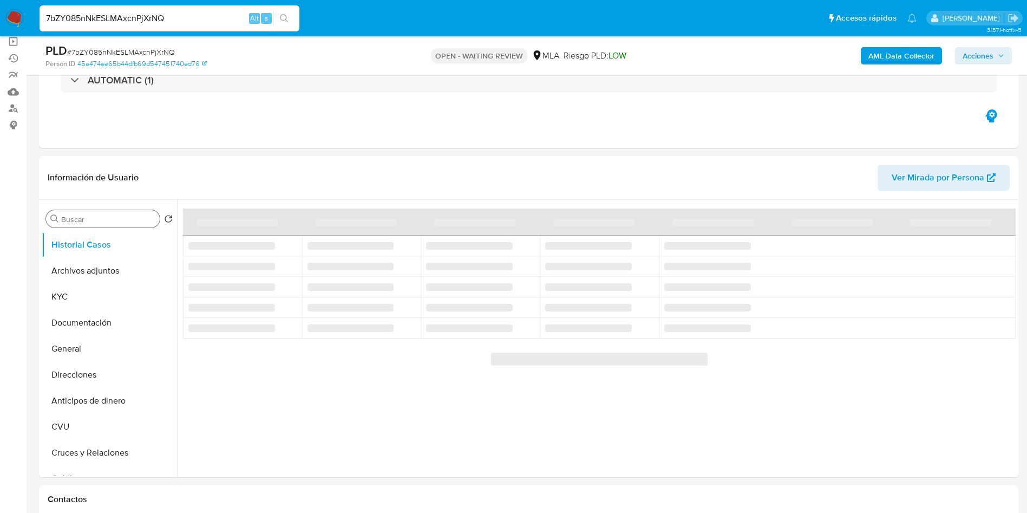
click at [371, 368] on div at bounding box center [596, 338] width 839 height 277
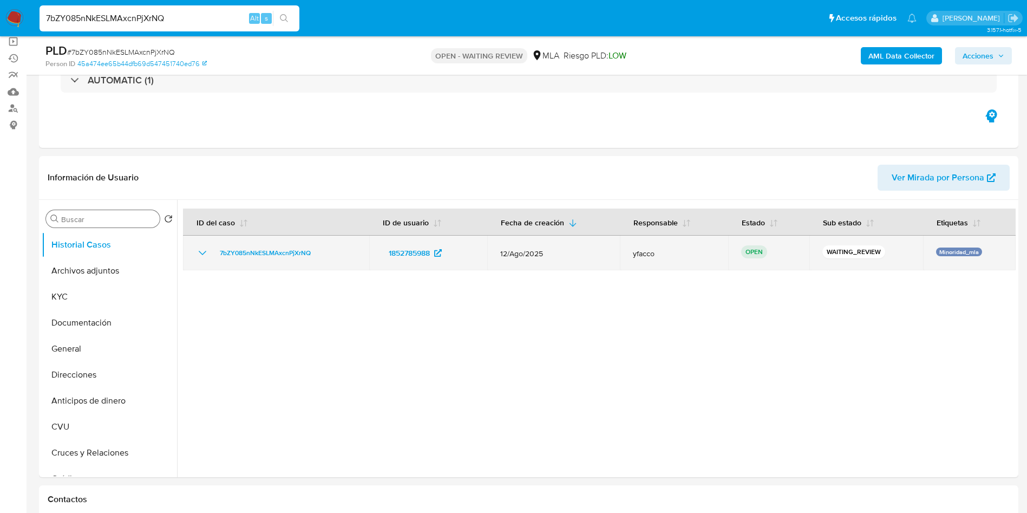
drag, startPoint x: 210, startPoint y: 251, endPoint x: 318, endPoint y: 252, distance: 108.8
click at [318, 252] on div "7bZY085nNkESLMAxcnPjXrNQ" at bounding box center [276, 252] width 160 height 13
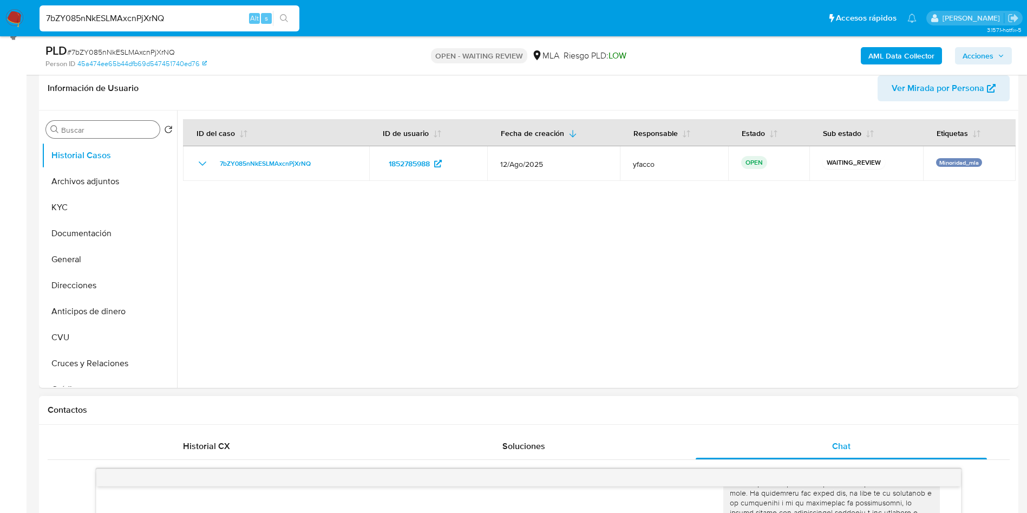
scroll to position [244, 0]
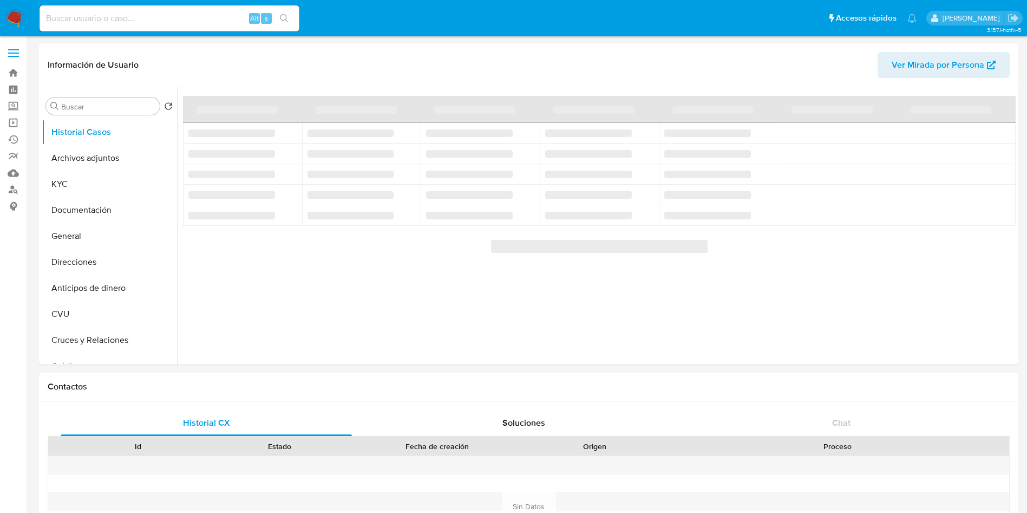
select select "10"
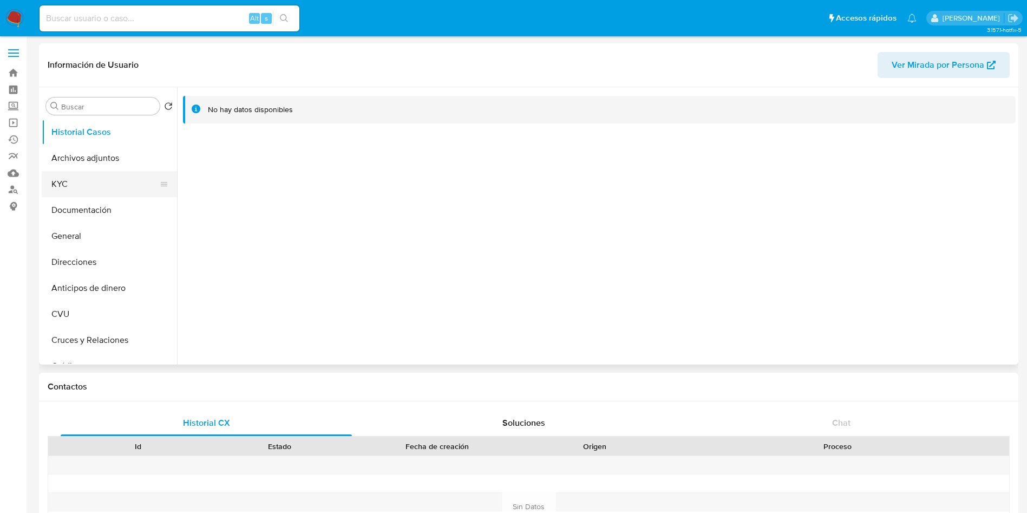
click at [103, 183] on button "KYC" at bounding box center [105, 184] width 127 height 26
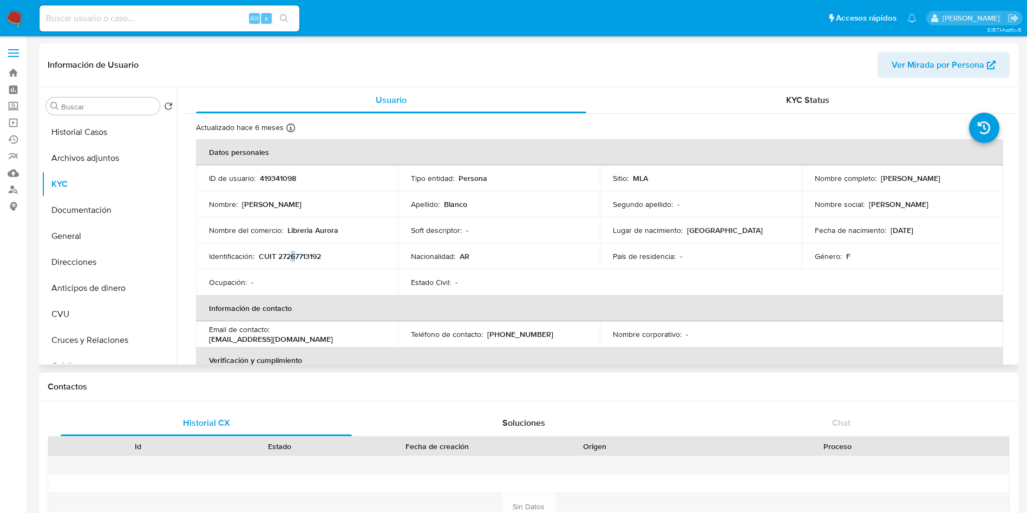
click at [293, 256] on p "CUIT 27267713192" at bounding box center [290, 256] width 62 height 10
click at [303, 244] on td "Identificación : CUIT 27267713192" at bounding box center [297, 256] width 202 height 26
click at [307, 254] on p "CUIT 27267713192" at bounding box center [290, 256] width 62 height 10
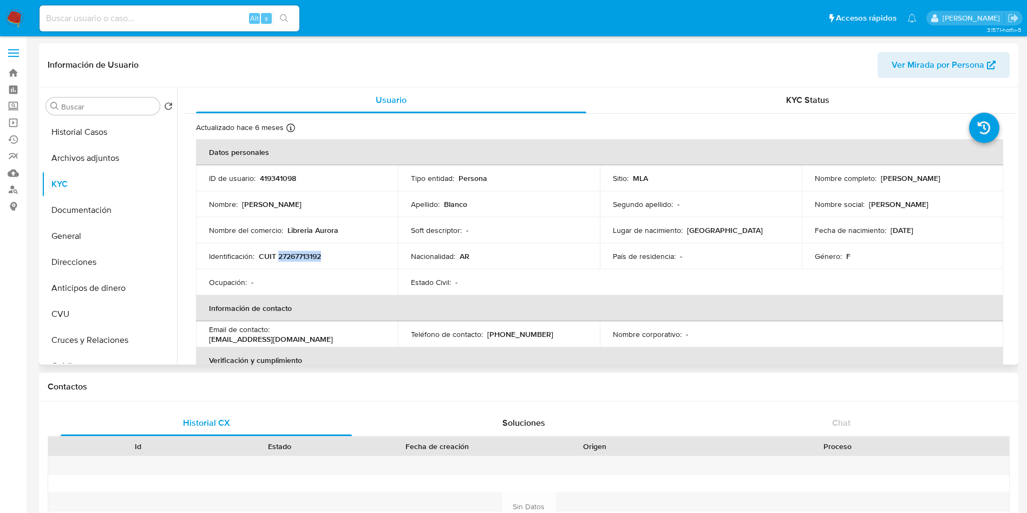
click at [307, 254] on p "CUIT 27267713192" at bounding box center [290, 256] width 62 height 10
copy p "27267713192"
drag, startPoint x: 877, startPoint y: 179, endPoint x: 942, endPoint y: 176, distance: 65.0
click at [940, 176] on p "Maricel Ines Blanco" at bounding box center [911, 178] width 60 height 10
copy p "Maricel Ines Blanco"
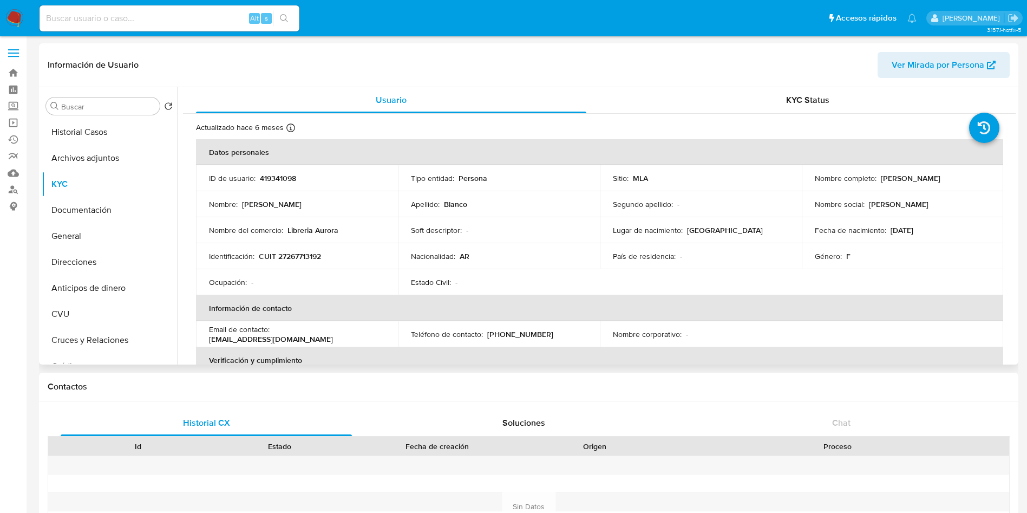
click at [308, 257] on p "CUIT 27267713192" at bounding box center [290, 256] width 62 height 10
copy p "27267713192"
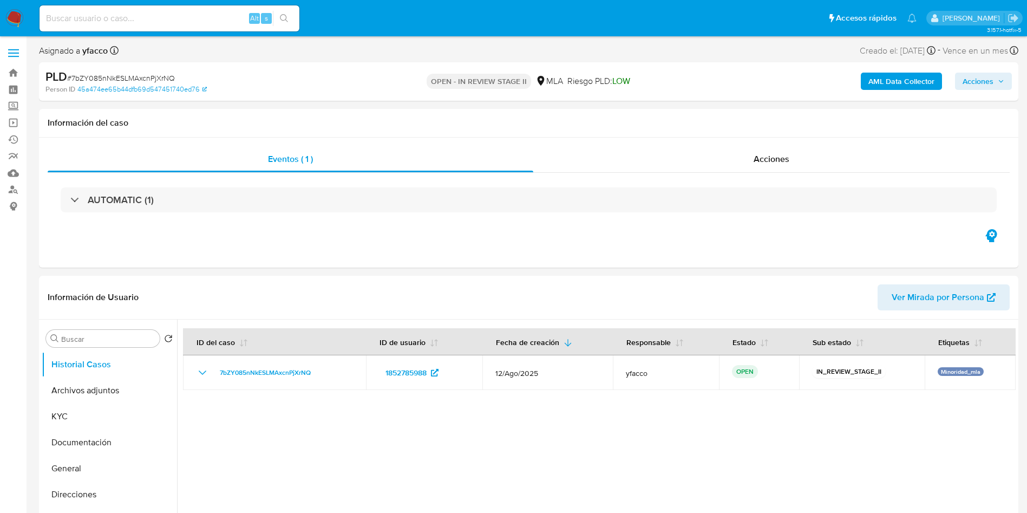
select select "10"
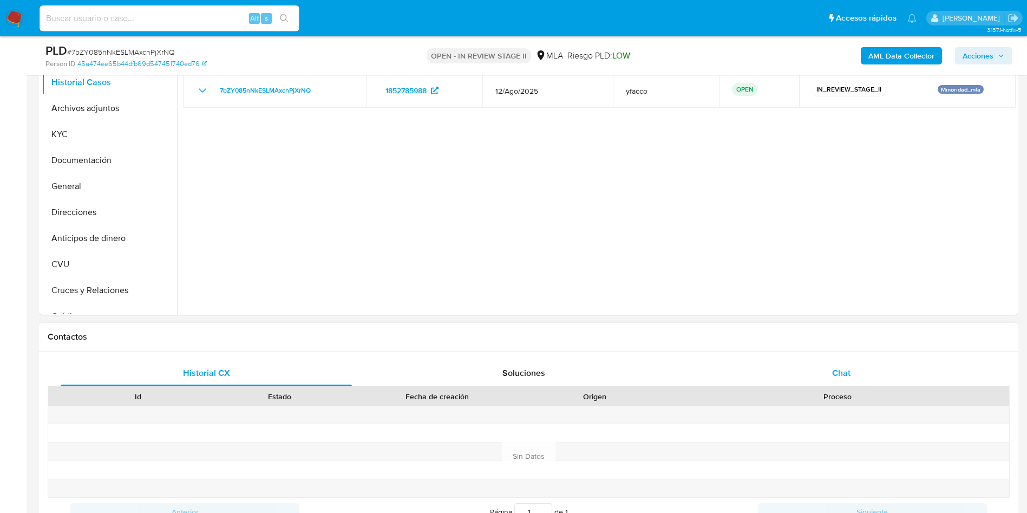
click at [793, 369] on div "Chat" at bounding box center [841, 373] width 291 height 26
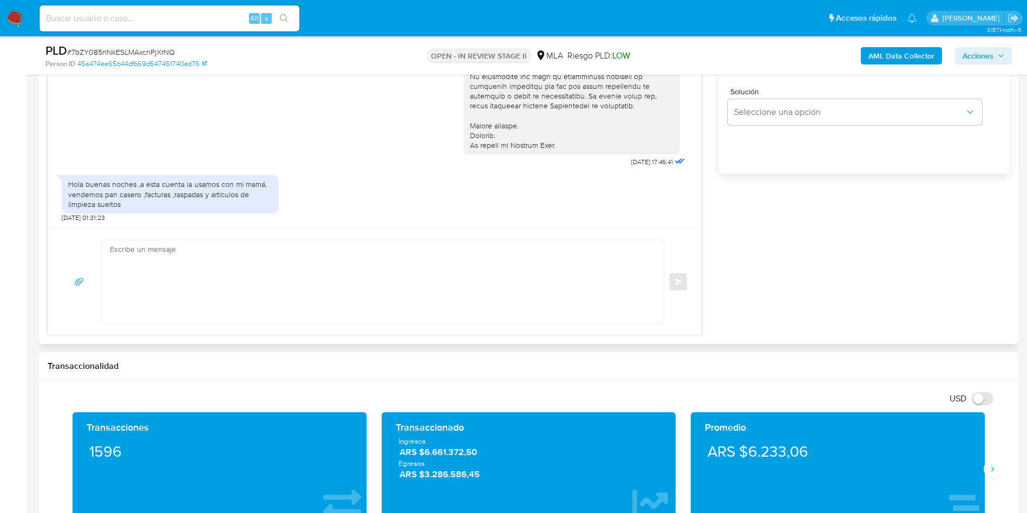
scroll to position [731, 0]
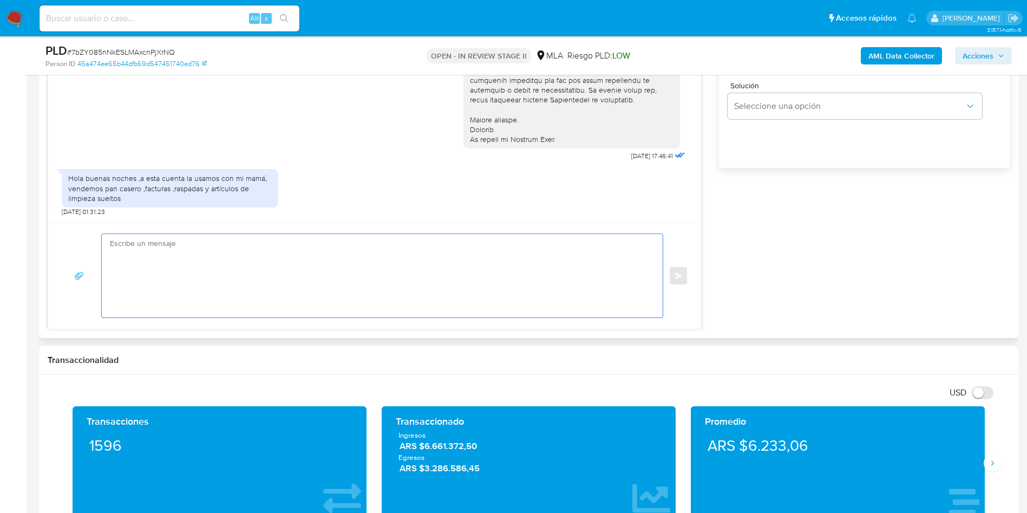
paste textarea "Hola XXX, Muchas gracias por la respuesta. Analizamos tu caso y verificamos que…"
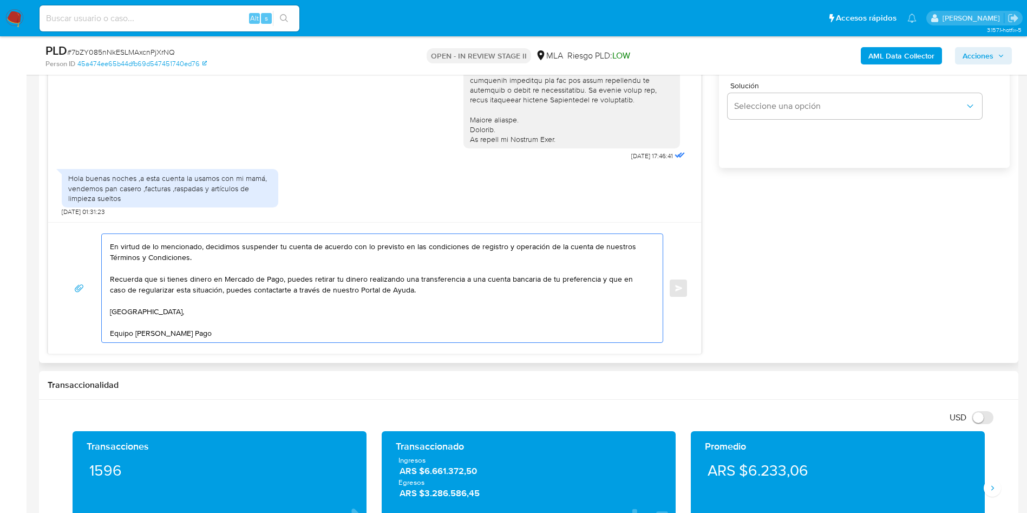
scroll to position [0, 0]
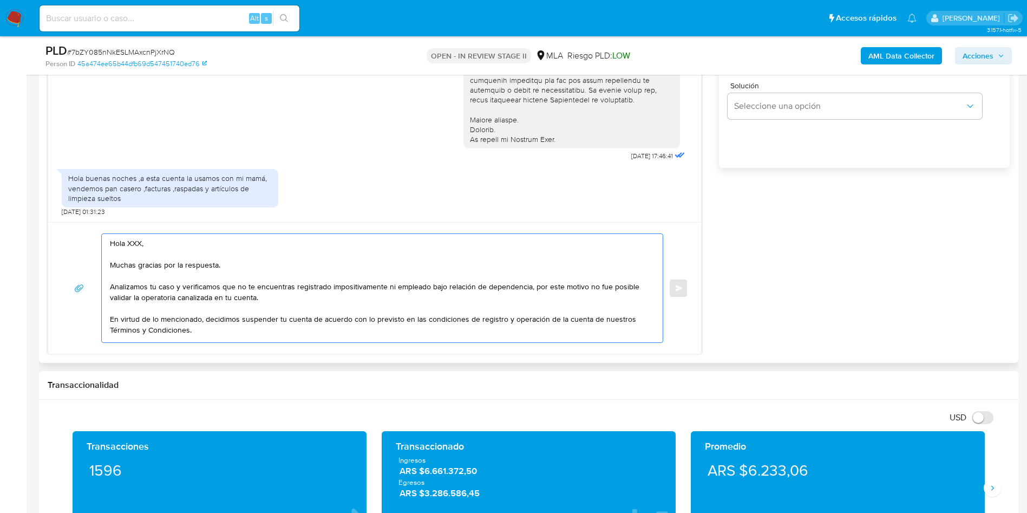
click at [135, 243] on textarea "Hola XXX, Muchas gracias por la respuesta. Analizamos tu caso y verificamos que…" at bounding box center [379, 288] width 539 height 108
click at [240, 288] on textarea "Hola, Muchas gracias por la respuesta. Analizamos tu caso y verificamos que no …" at bounding box center [379, 288] width 539 height 108
click at [532, 286] on textarea "Hola, Muchas gracias por la respuesta. Analizamos tu caso y verificamos que sos…" at bounding box center [379, 288] width 539 height 108
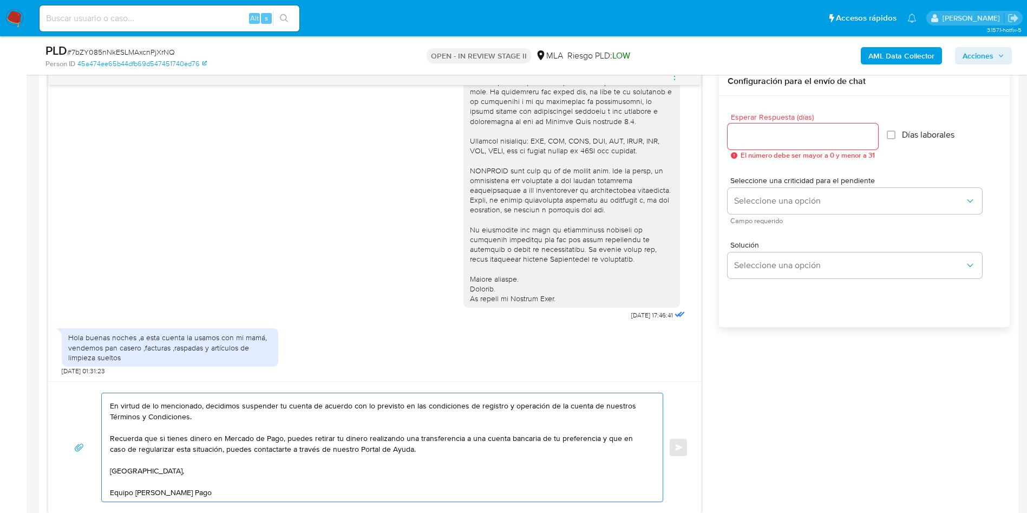
scroll to position [568, 0]
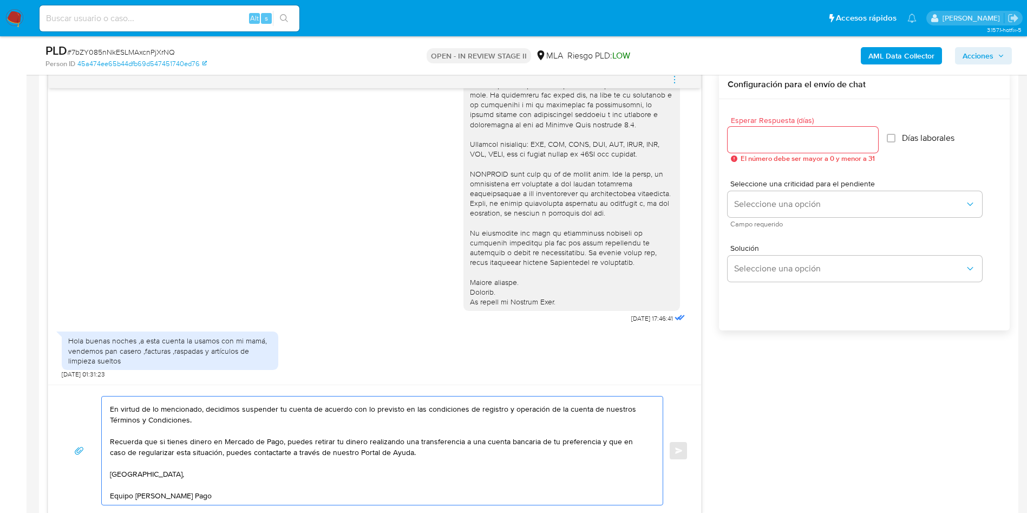
type textarea "Hola, Muchas gracias por la respuesta. Analizamos tu caso y verificamos que sos…"
click at [761, 151] on div at bounding box center [803, 140] width 150 height 26
click at [760, 149] on div at bounding box center [803, 140] width 150 height 26
click at [760, 148] on div at bounding box center [803, 140] width 150 height 26
click at [760, 140] on input "Esperar Respuesta (días)" at bounding box center [803, 140] width 150 height 14
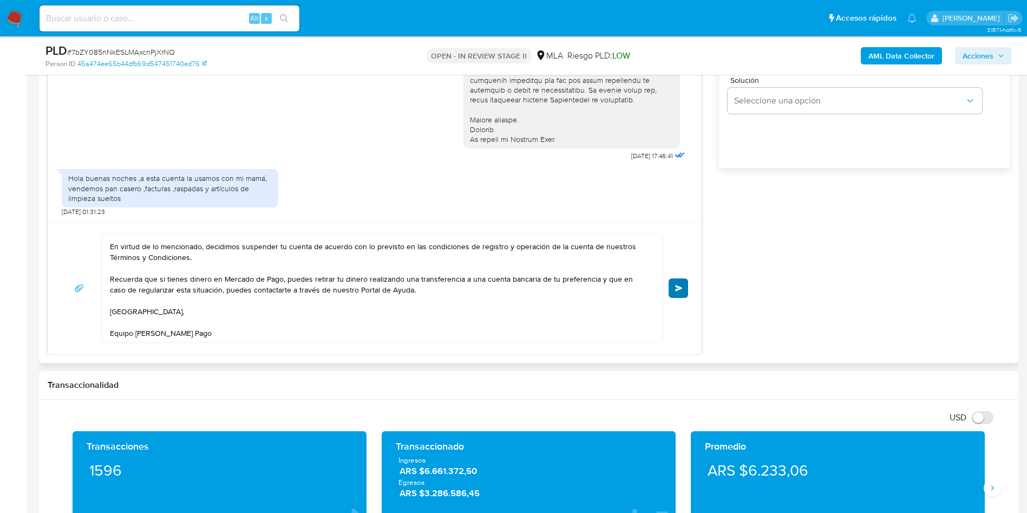
type input "0"
click at [683, 291] on button "Enviar" at bounding box center [678, 287] width 19 height 19
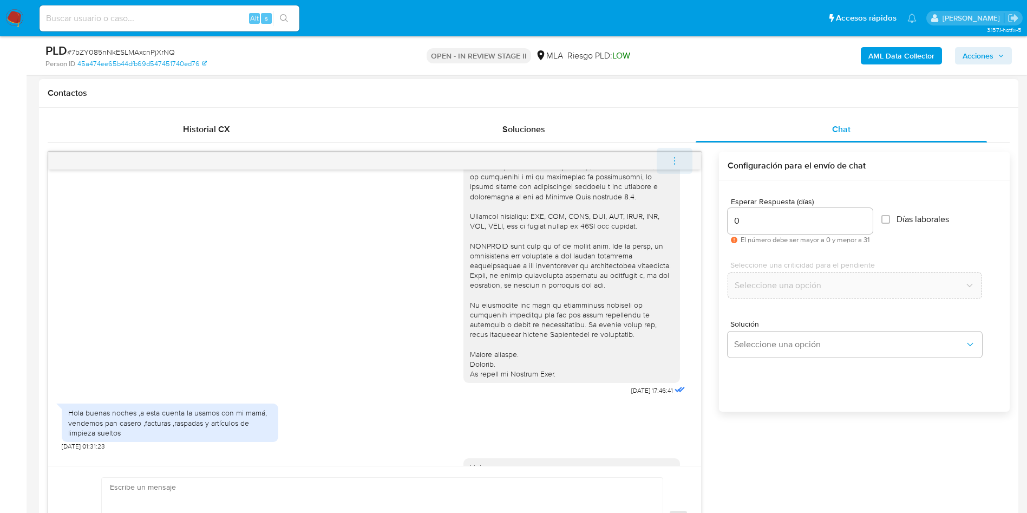
scroll to position [0, 0]
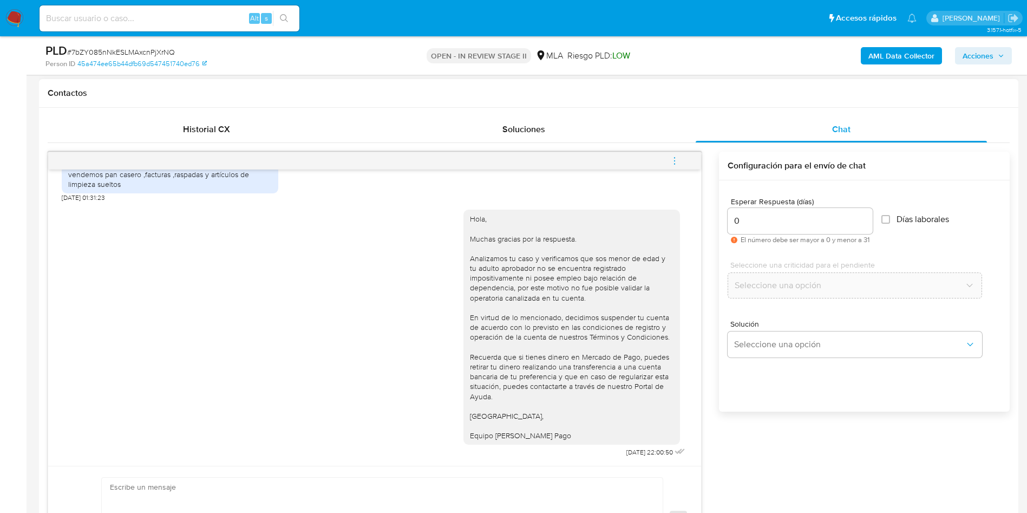
click at [671, 158] on icon "menu-action" at bounding box center [675, 161] width 10 height 10
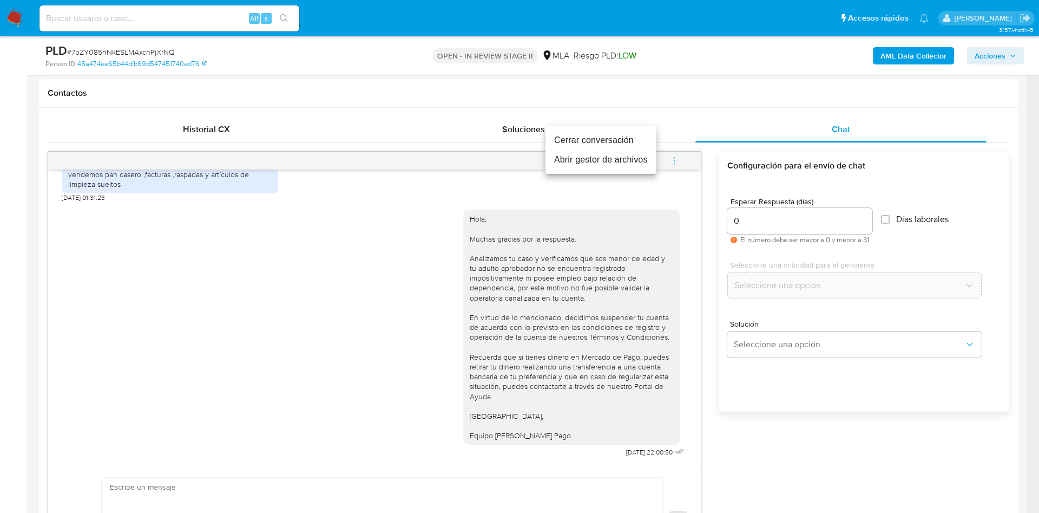
click at [613, 140] on li "Cerrar conversación" at bounding box center [601, 139] width 111 height 19
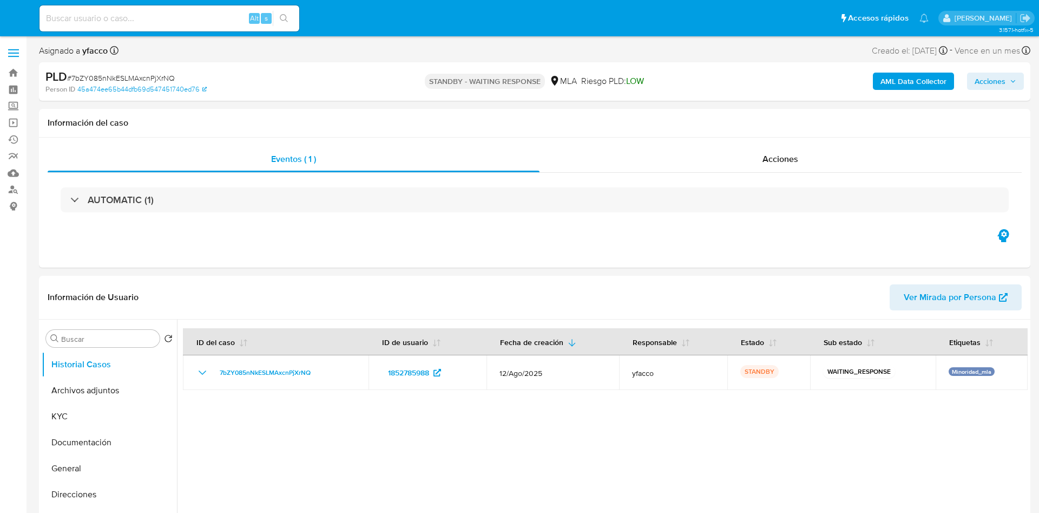
select select "10"
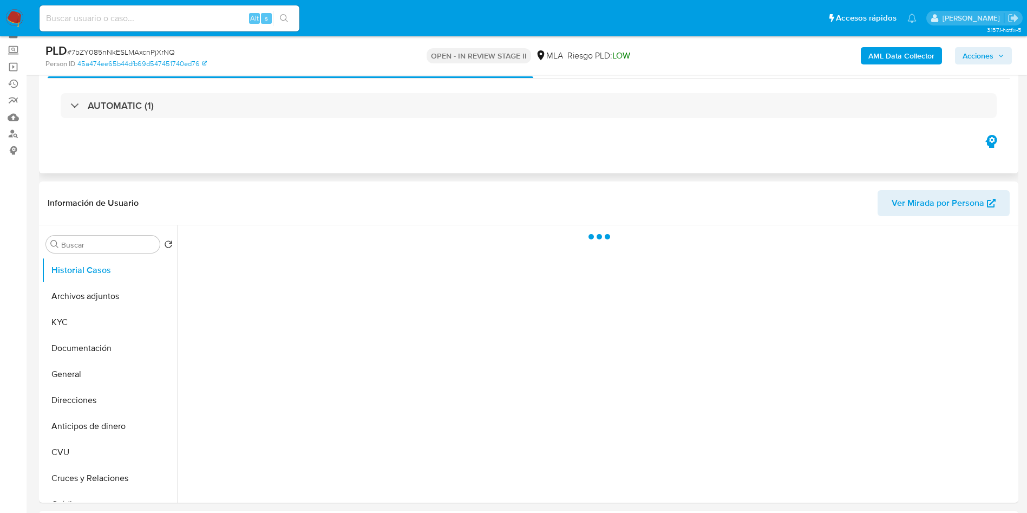
scroll to position [162, 0]
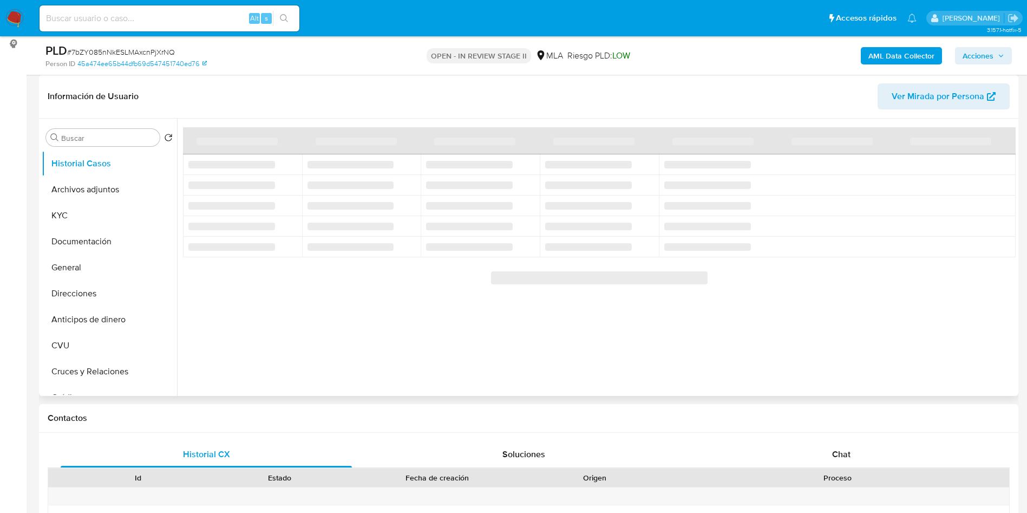
select select "10"
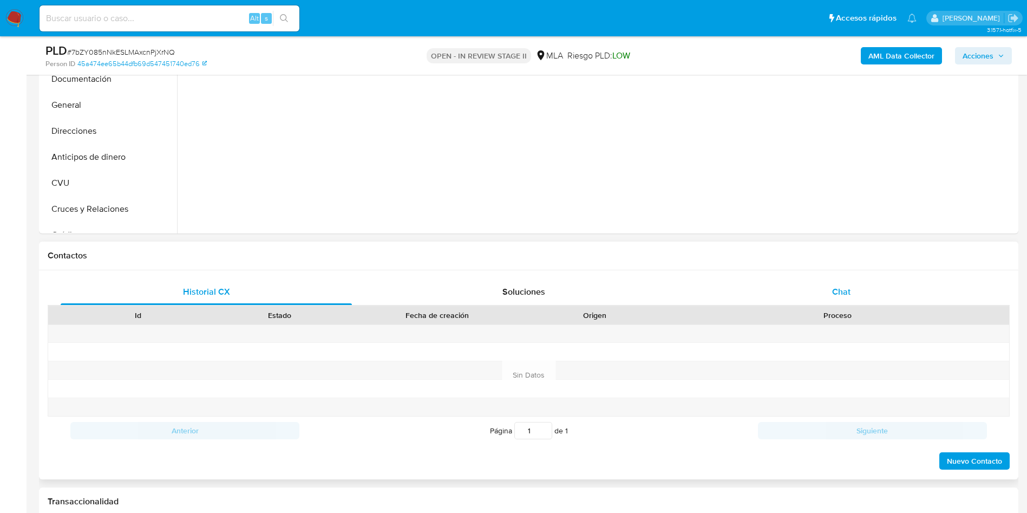
click at [864, 297] on div "Chat" at bounding box center [841, 292] width 291 height 26
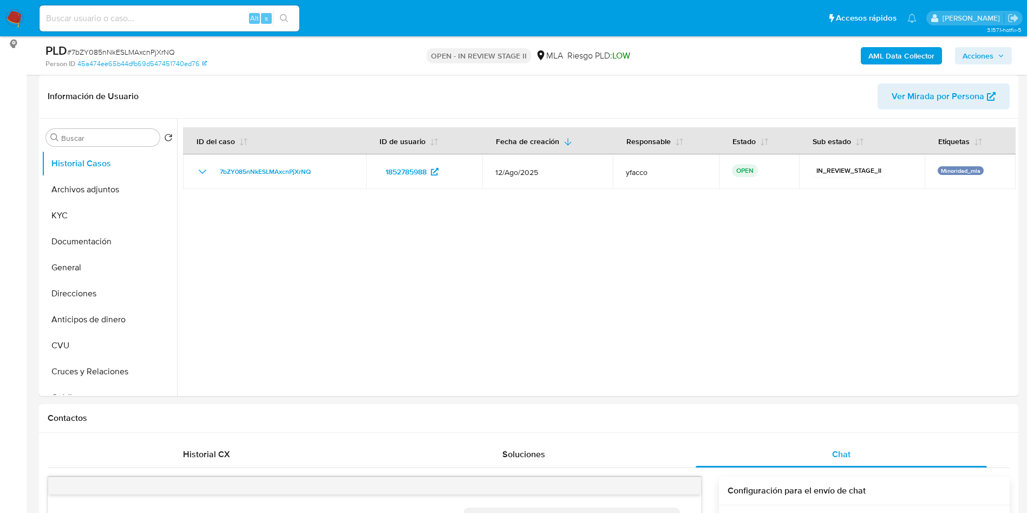
click at [926, 61] on b "AML Data Collector" at bounding box center [901, 55] width 66 height 17
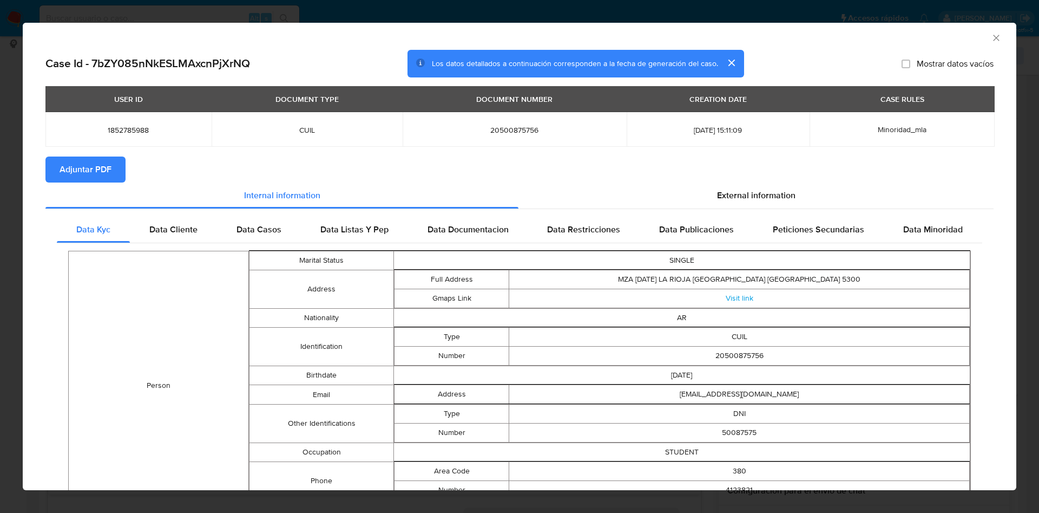
click at [106, 175] on span "Adjuntar PDF" at bounding box center [86, 170] width 52 height 24
click at [991, 41] on icon "Cerrar ventana" at bounding box center [996, 37] width 11 height 11
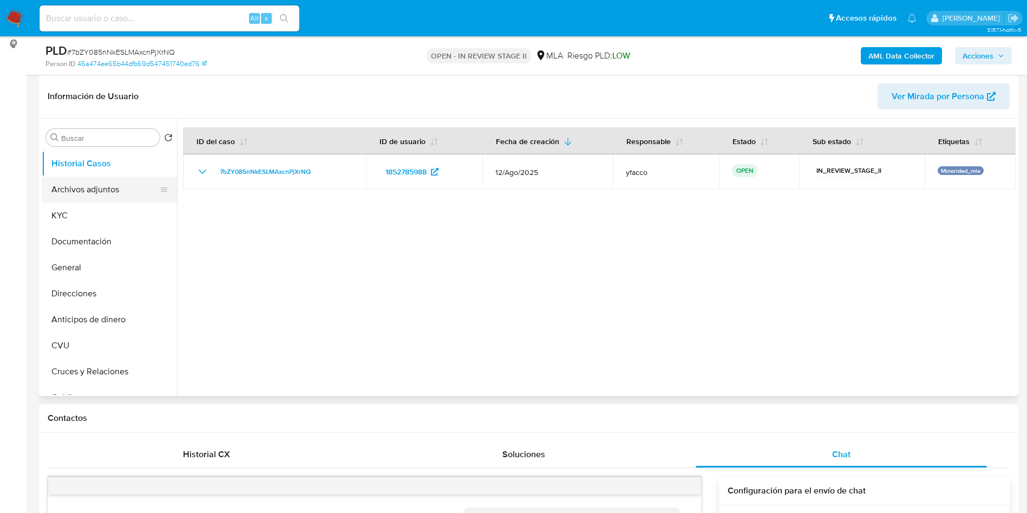
click at [81, 186] on button "Archivos adjuntos" at bounding box center [105, 189] width 127 height 26
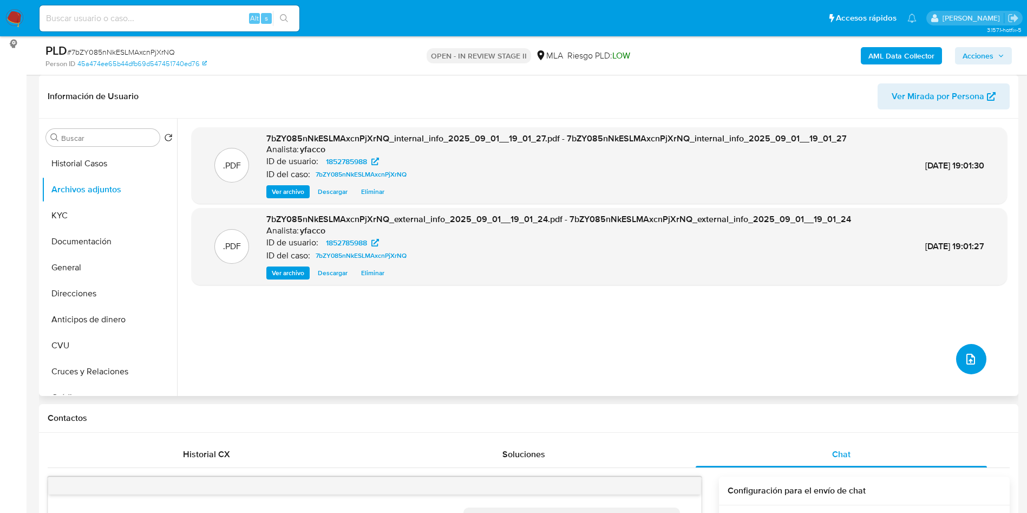
click at [973, 365] on button "upload-file" at bounding box center [971, 359] width 30 height 30
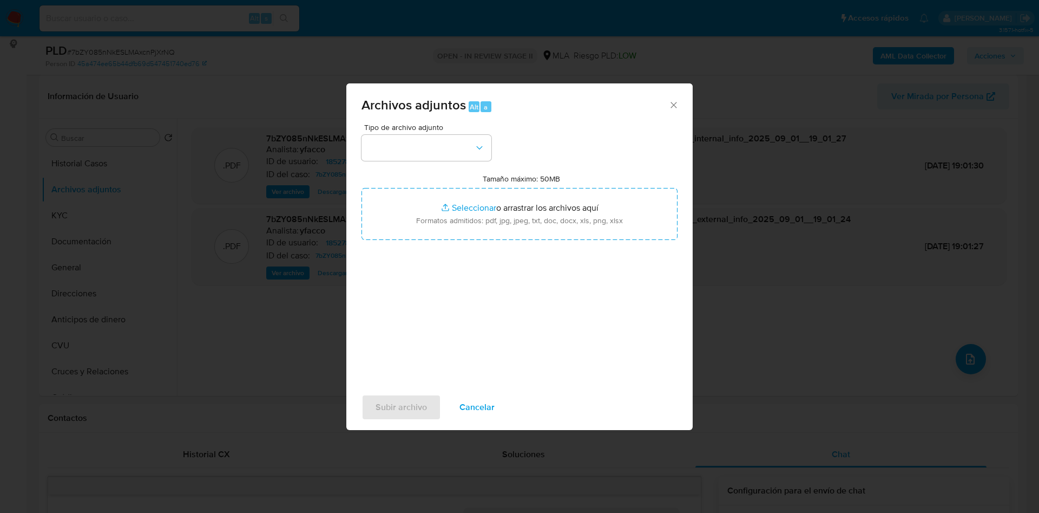
click at [429, 131] on span "Tipo de archivo adjunto" at bounding box center [429, 127] width 130 height 8
click at [434, 146] on button "button" at bounding box center [427, 148] width 130 height 26
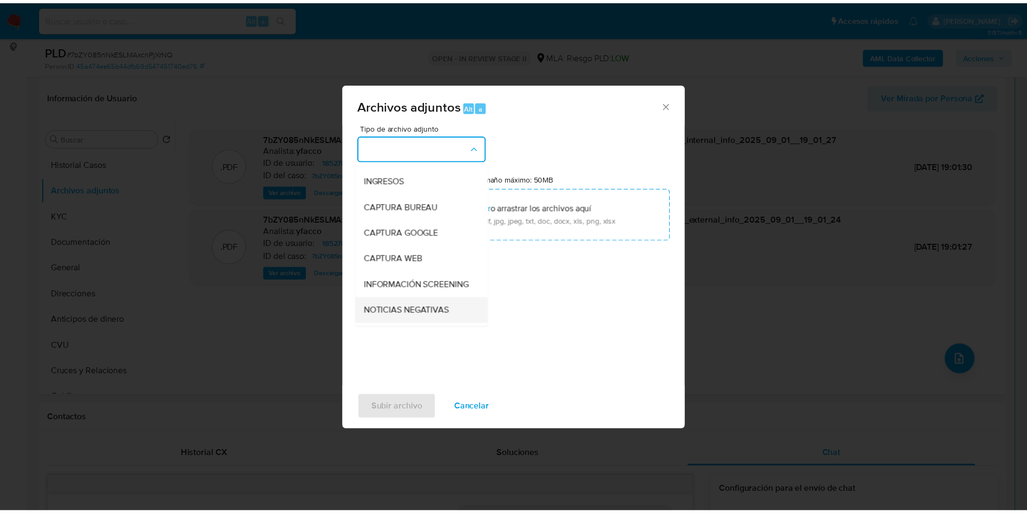
scroll to position [81, 0]
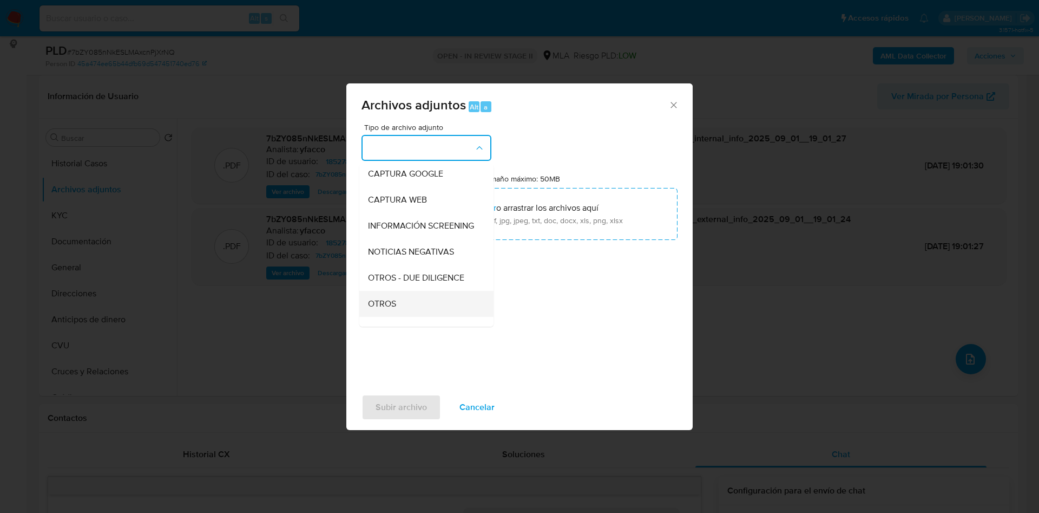
click at [396, 309] on span "OTROS" at bounding box center [382, 303] width 28 height 11
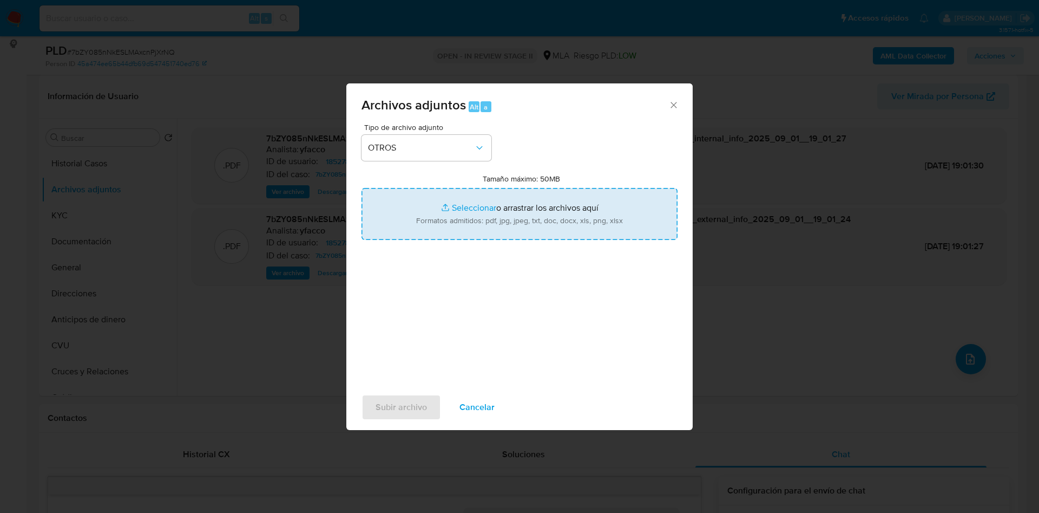
click at [473, 210] on input "Tamaño máximo: 50MB Seleccionar archivos" at bounding box center [520, 214] width 316 height 52
type input "C:\fakepath\Movimientos 1852785988.xlsx"
click at [482, 207] on input "Tamaño máximo: 50MB Seleccionar archivos" at bounding box center [520, 214] width 316 height 52
type input "C:\fakepath\Caselog 7bZY085nNkESLMAxcnPjXrNQ_2025_08_18_19_24_54.docx"
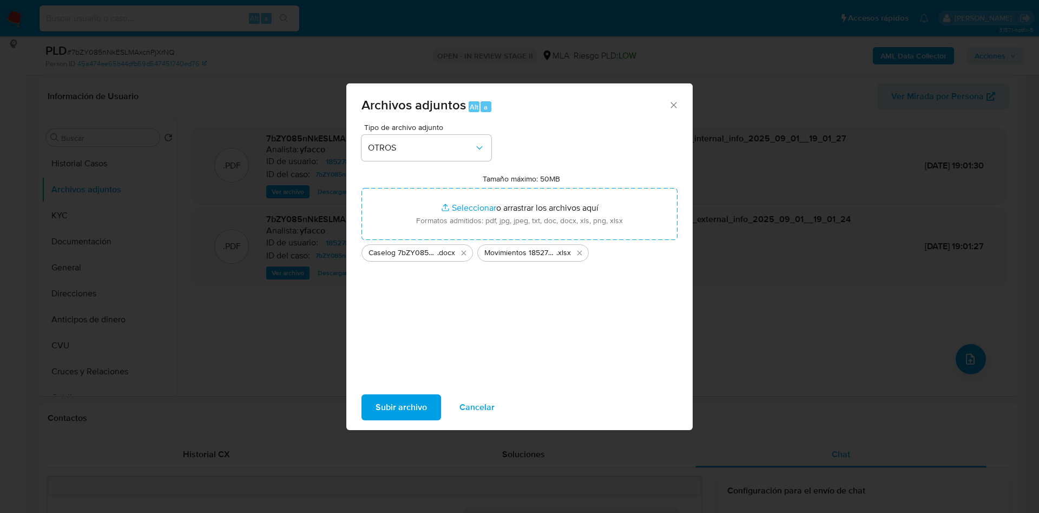
click at [402, 406] on span "Subir archivo" at bounding box center [401, 407] width 51 height 24
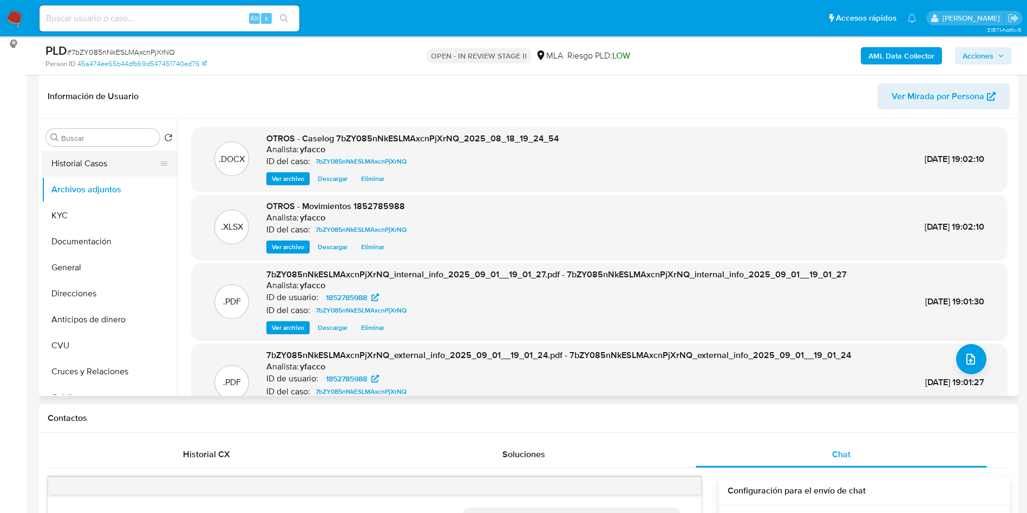
click at [114, 167] on button "Historial Casos" at bounding box center [105, 163] width 127 height 26
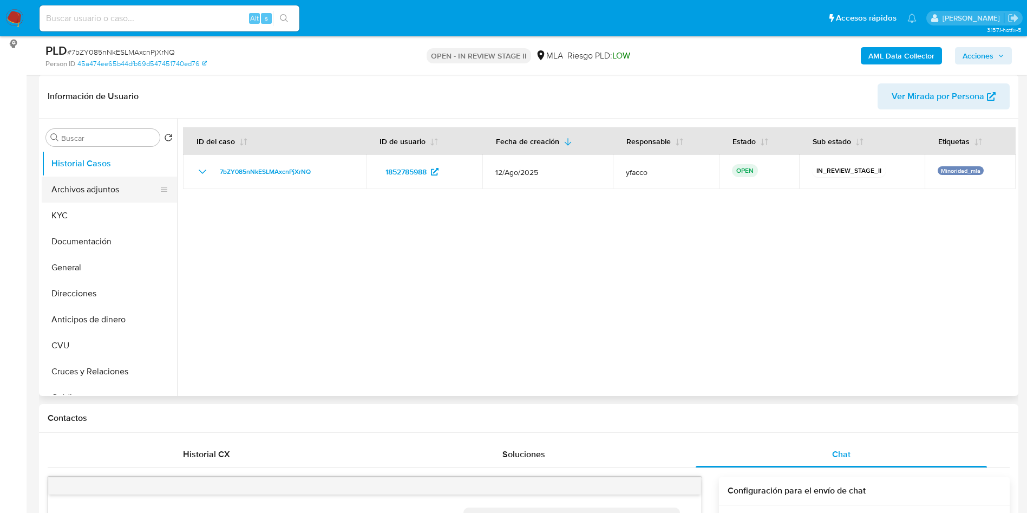
click at [105, 189] on button "Archivos adjuntos" at bounding box center [105, 189] width 127 height 26
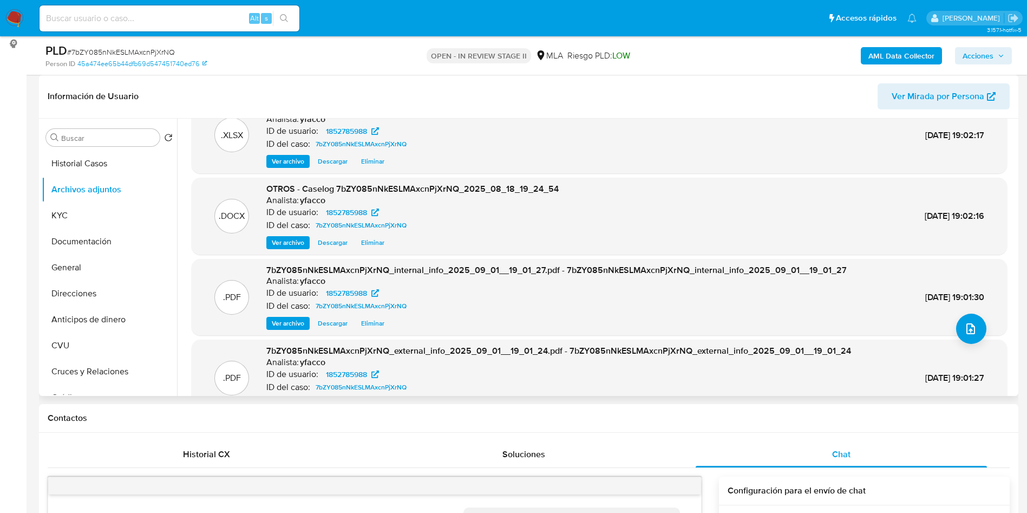
scroll to position [0, 0]
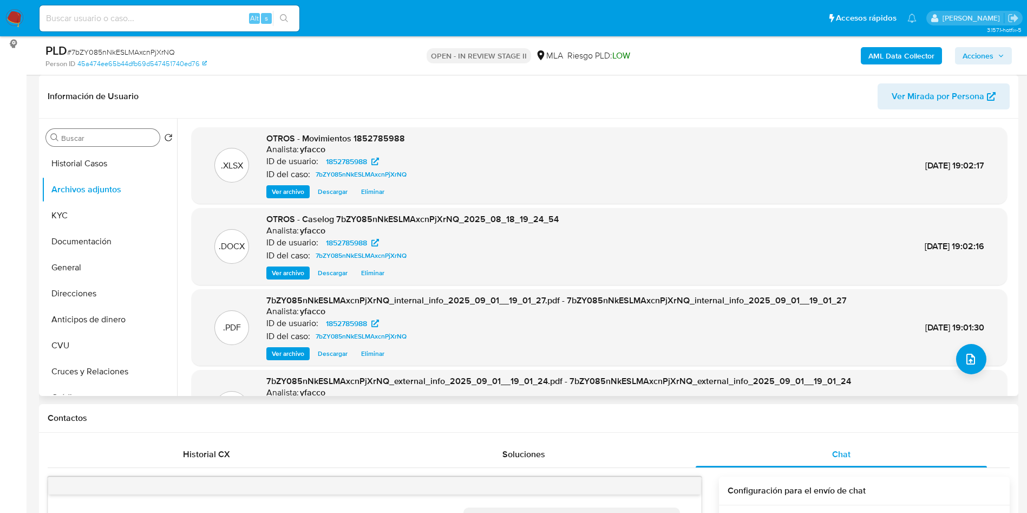
click at [90, 135] on input "Buscar" at bounding box center [108, 138] width 94 height 10
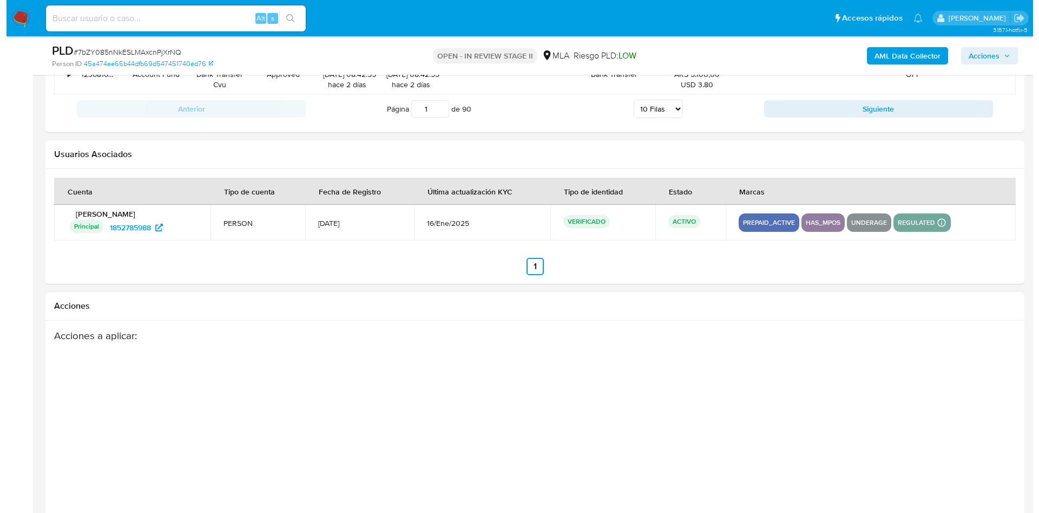
scroll to position [1904, 0]
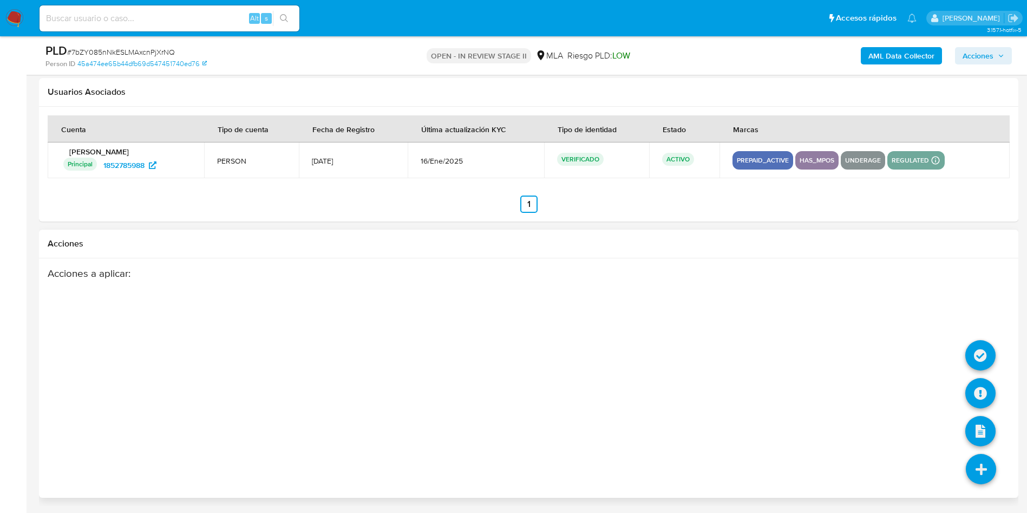
click at [994, 471] on icon at bounding box center [981, 469] width 30 height 30
click at [973, 394] on icon at bounding box center [980, 393] width 30 height 30
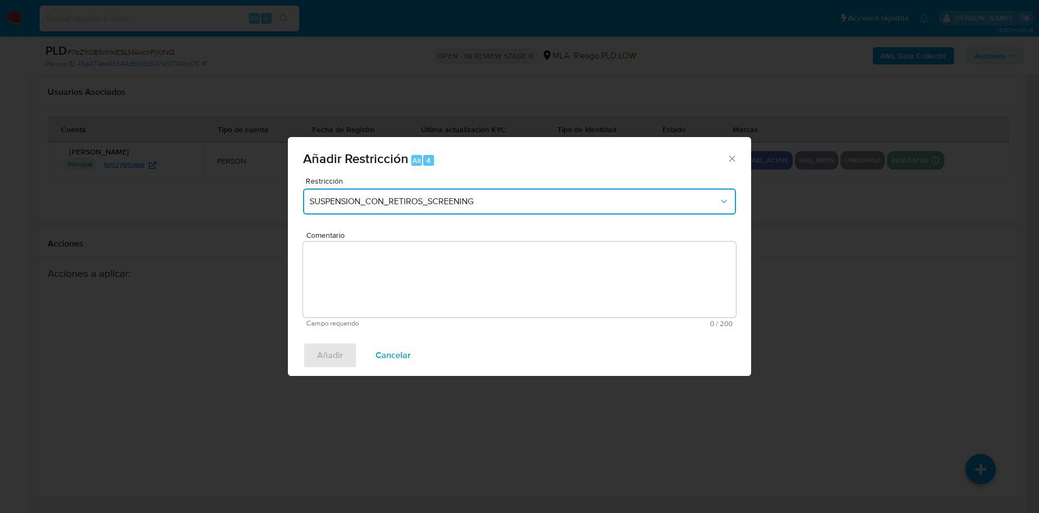
click at [459, 203] on span "SUSPENSION_CON_RETIROS_SCREENING" at bounding box center [514, 201] width 409 height 11
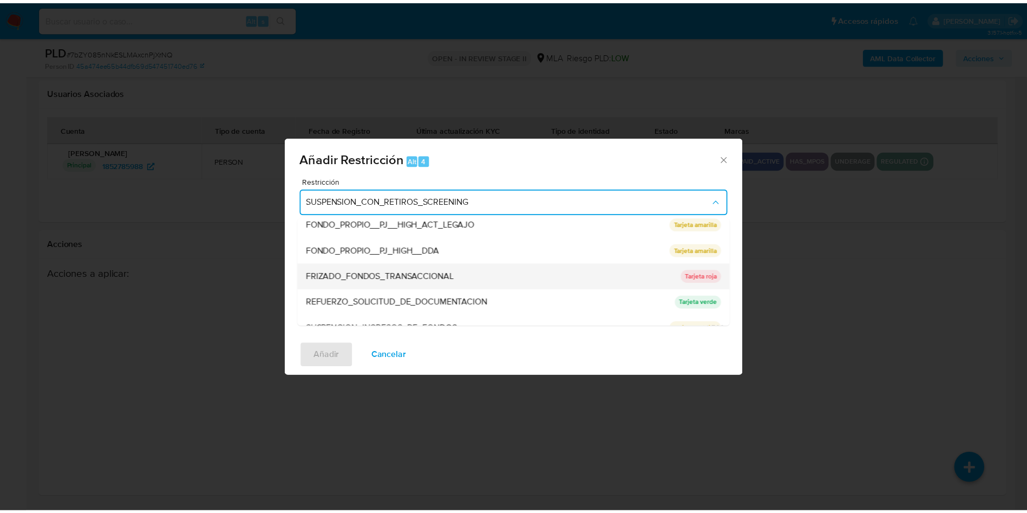
scroll to position [230, 0]
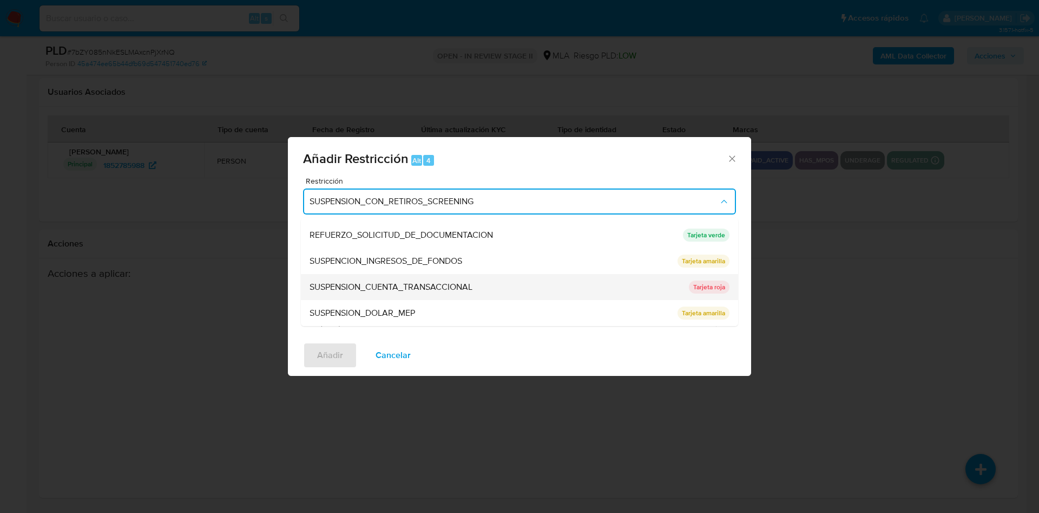
click at [428, 289] on span "SUSPENSION_CUENTA_TRANSACCIONAL" at bounding box center [391, 287] width 163 height 11
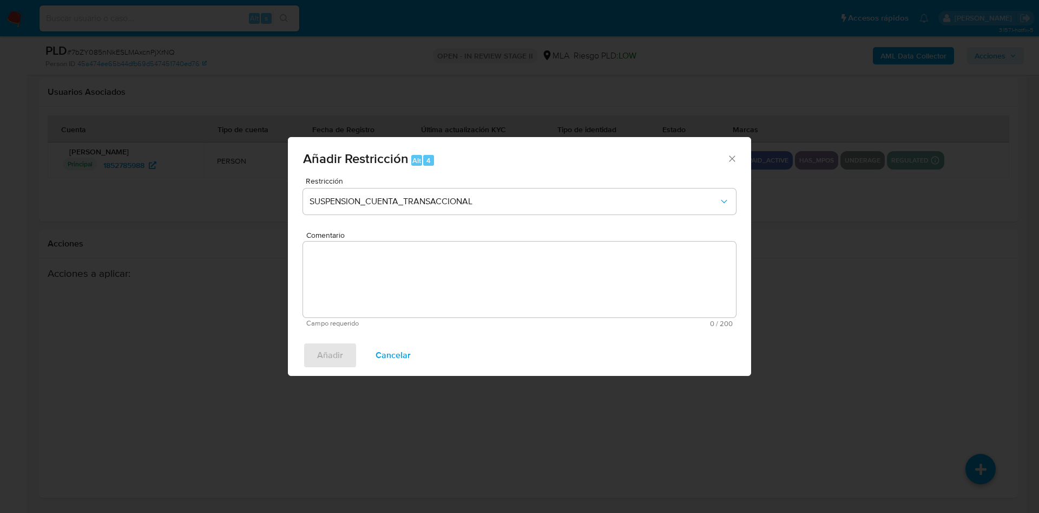
click at [430, 297] on textarea "Comentario" at bounding box center [519, 279] width 433 height 76
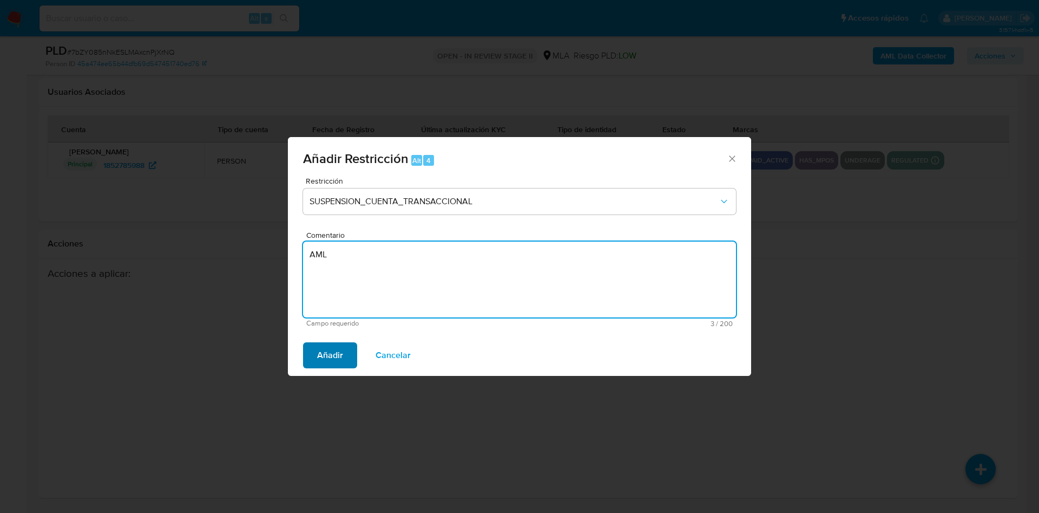
type textarea "AML"
click at [332, 358] on span "Añadir" at bounding box center [330, 355] width 26 height 24
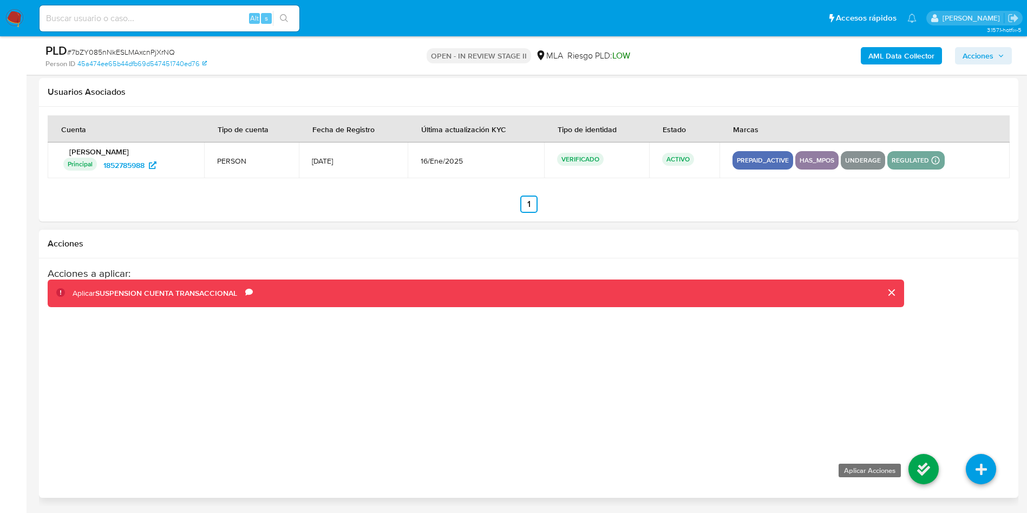
click at [922, 468] on icon at bounding box center [923, 469] width 30 height 30
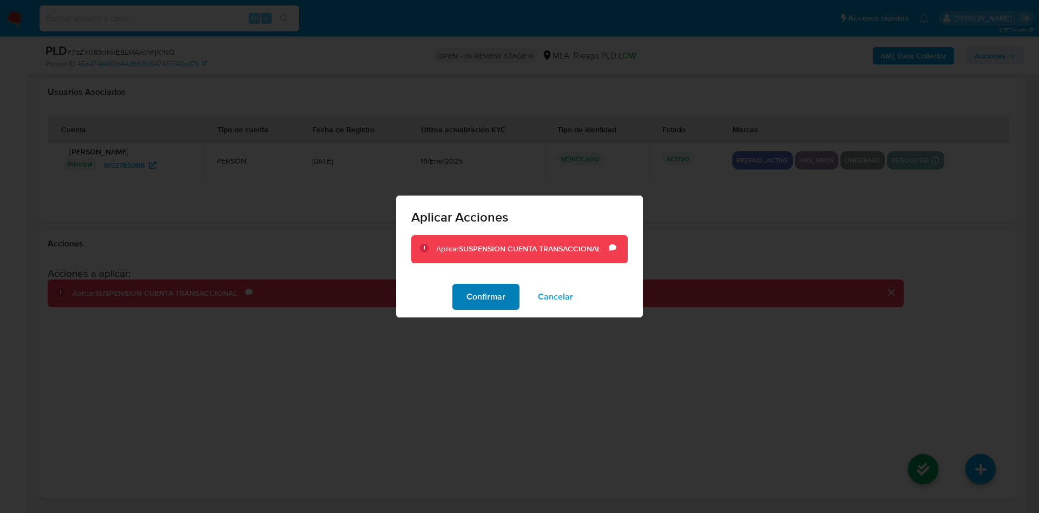
click at [475, 296] on span "Confirmar" at bounding box center [486, 297] width 39 height 24
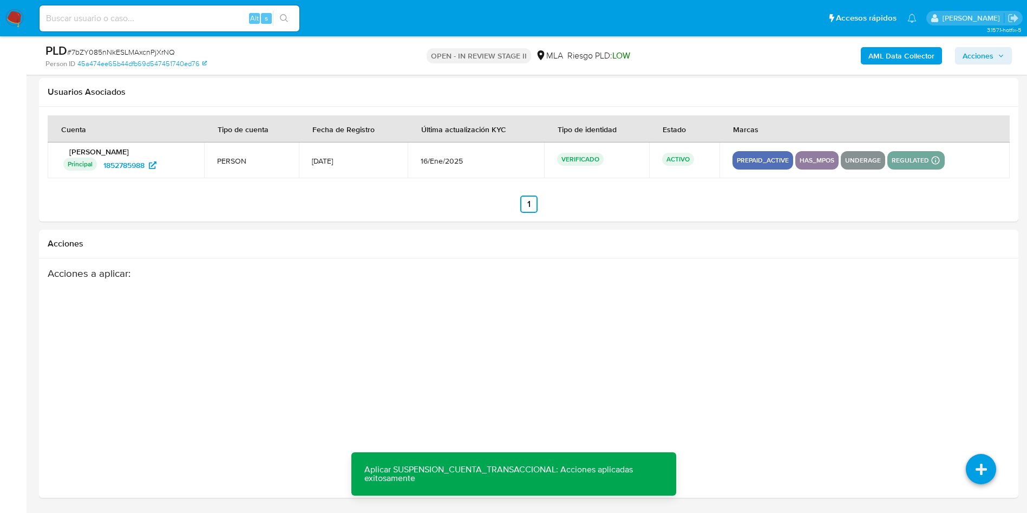
click at [975, 51] on span "Acciones" at bounding box center [978, 55] width 31 height 17
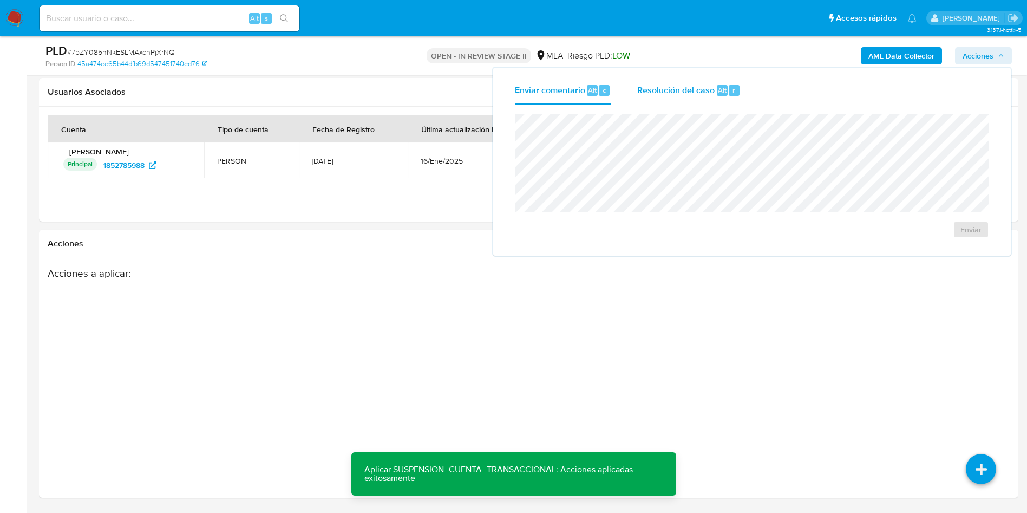
click at [708, 93] on span "Resolución del caso" at bounding box center [675, 89] width 77 height 12
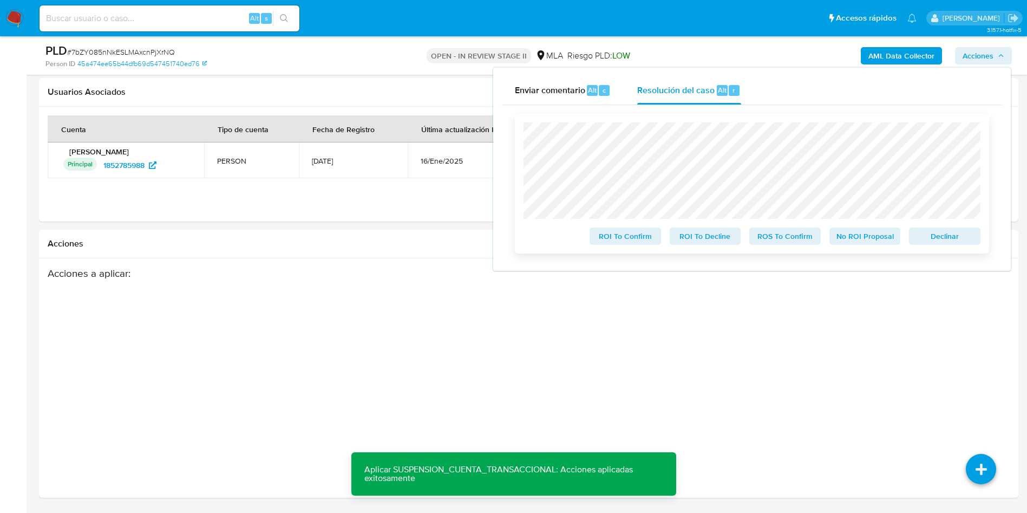
click at [785, 244] on span "ROS To Confirm" at bounding box center [785, 235] width 56 height 15
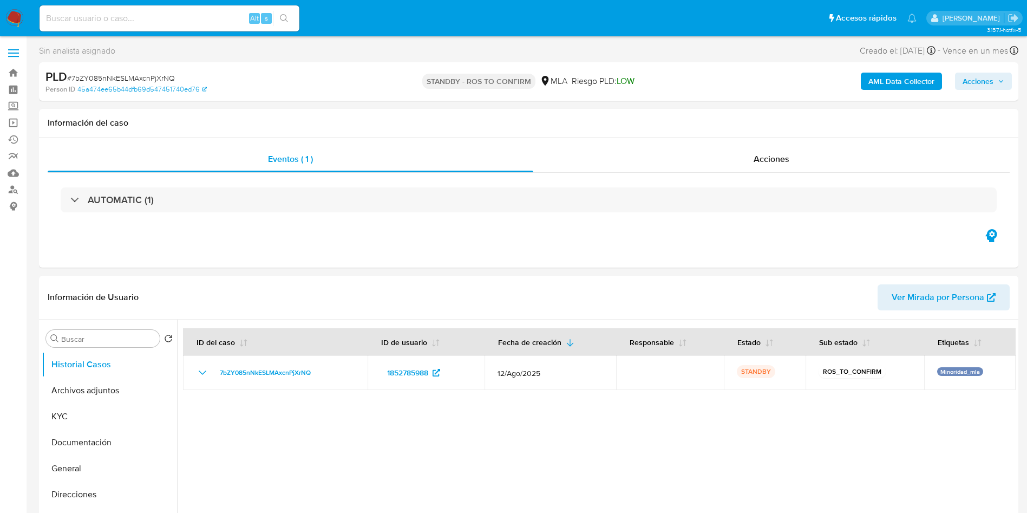
select select "10"
click at [163, 15] on input at bounding box center [170, 18] width 260 height 14
paste input "jr97kpH2wrwEPid3XW6CK9qI"
type input "jr97kpH2wrwEPid3XW6CK9qI"
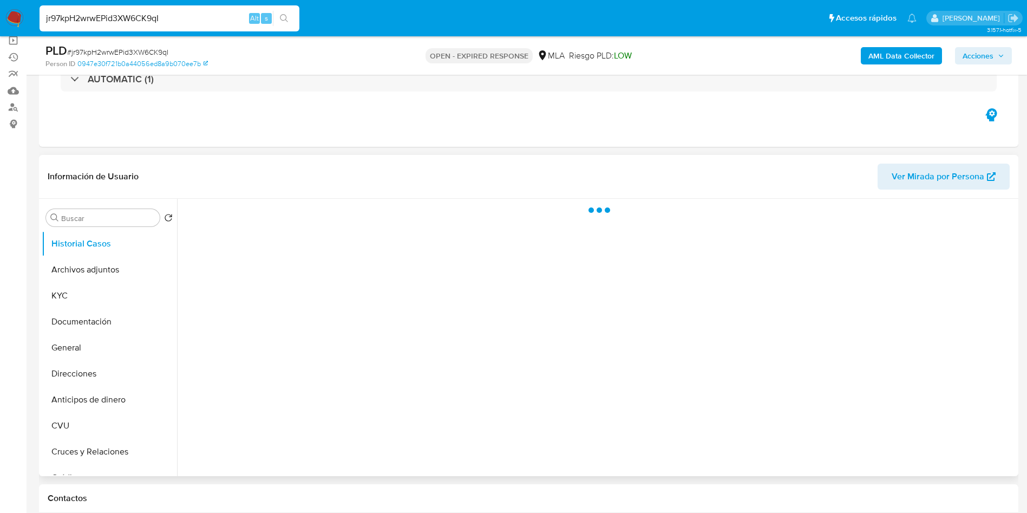
scroll to position [162, 0]
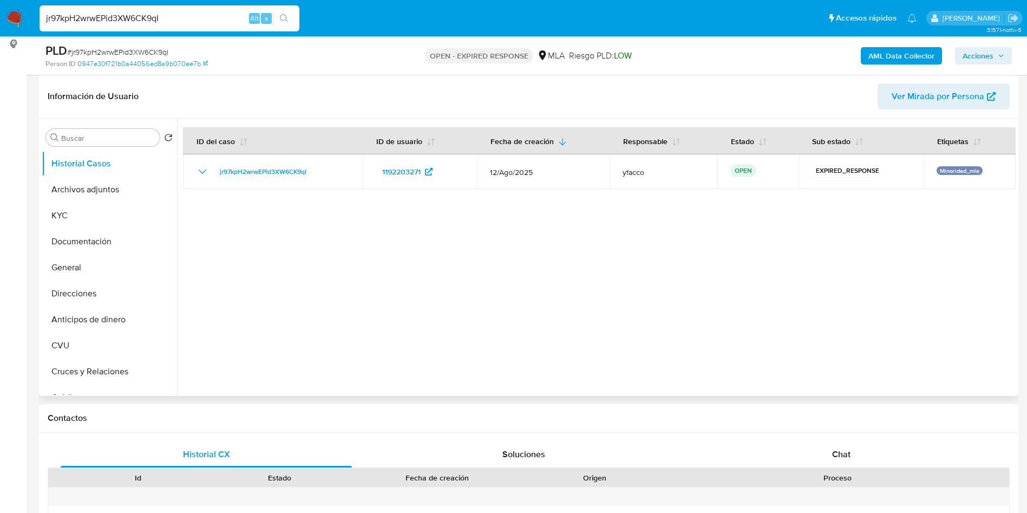
select select "10"
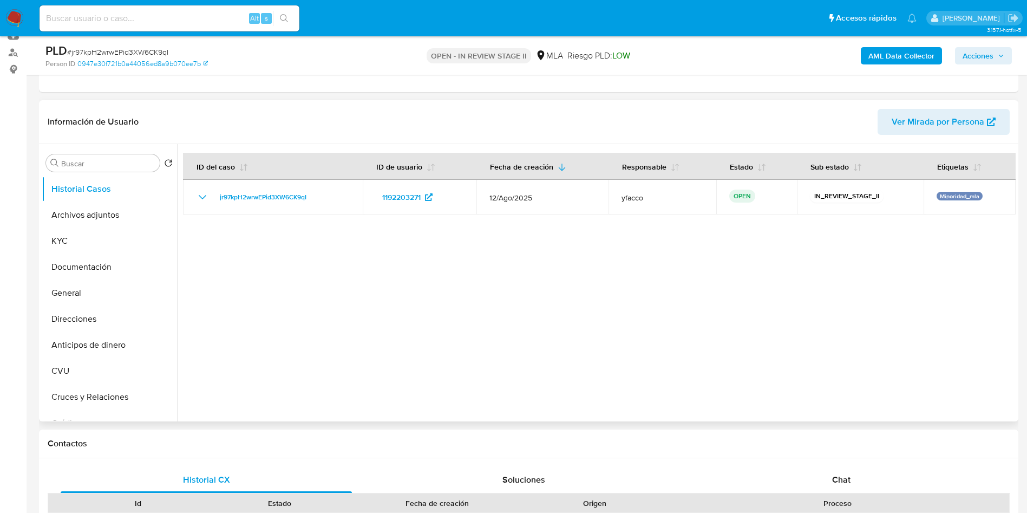
select select "10"
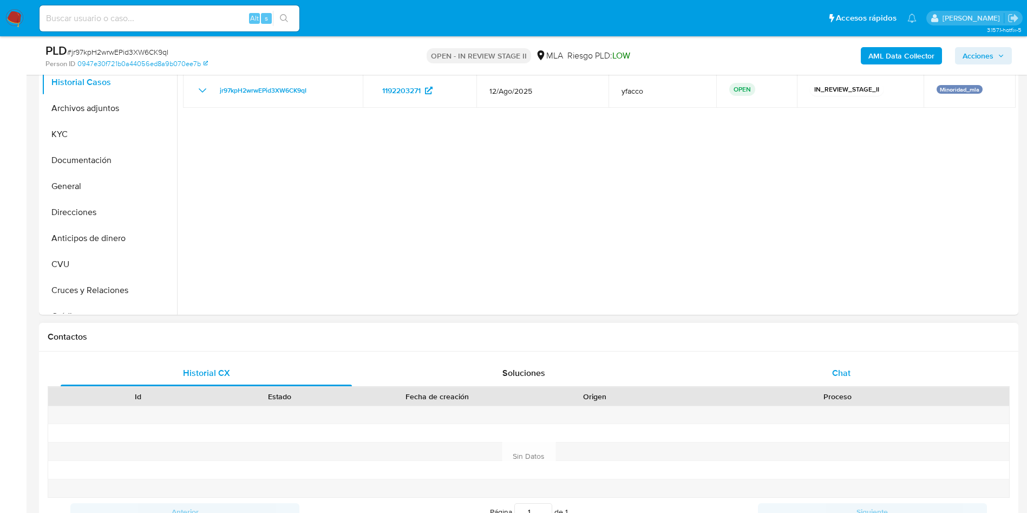
click at [850, 372] on div "Chat" at bounding box center [841, 373] width 291 height 26
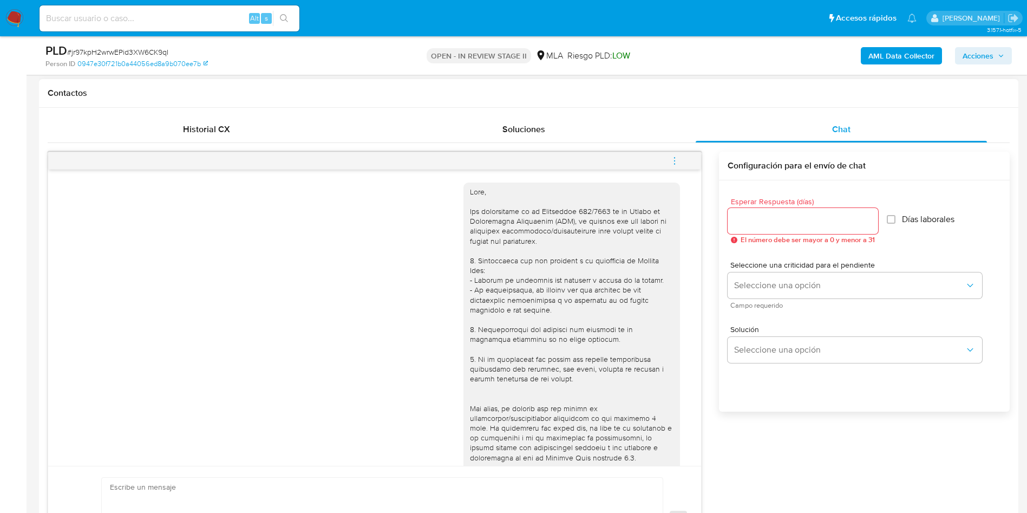
scroll to position [437, 0]
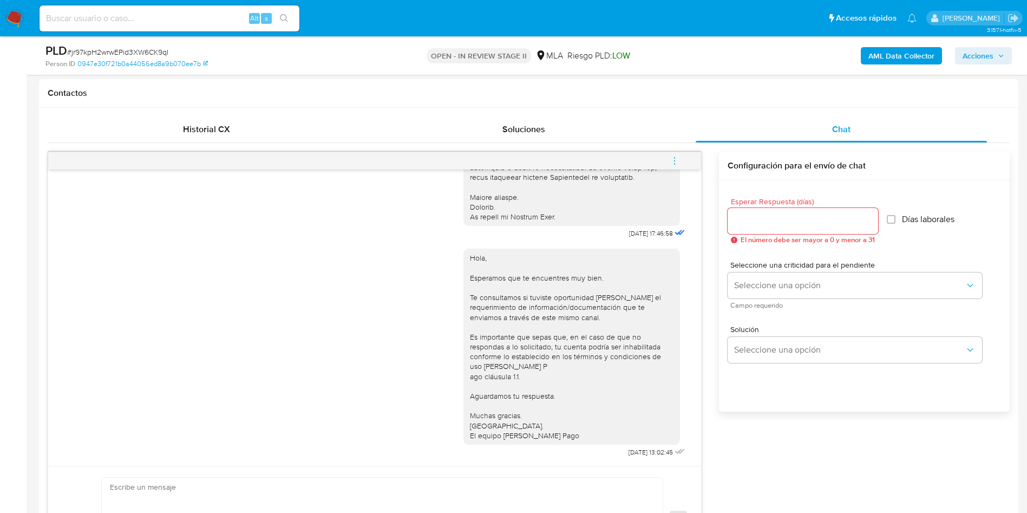
click at [672, 163] on icon "menu-action" at bounding box center [675, 161] width 10 height 10
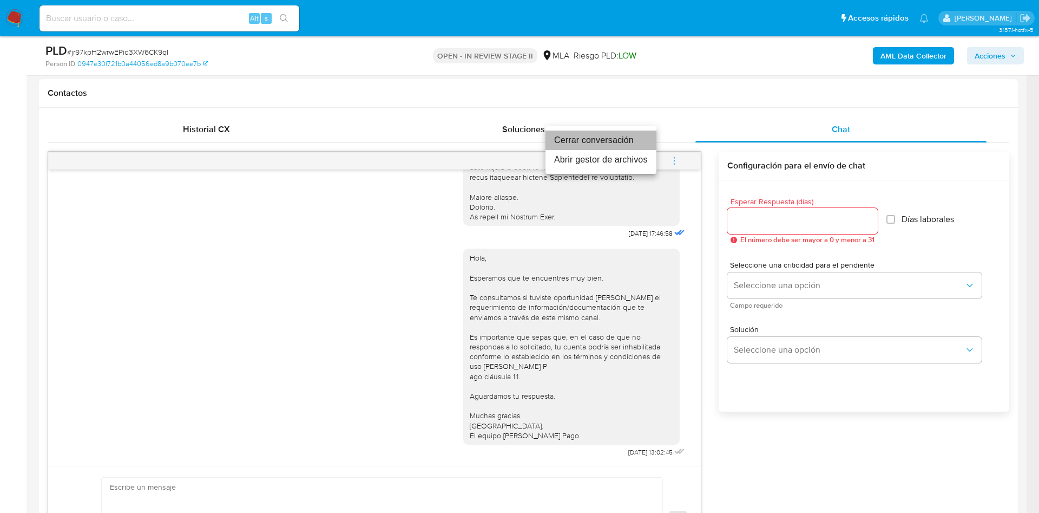
click at [615, 140] on li "Cerrar conversación" at bounding box center [601, 139] width 111 height 19
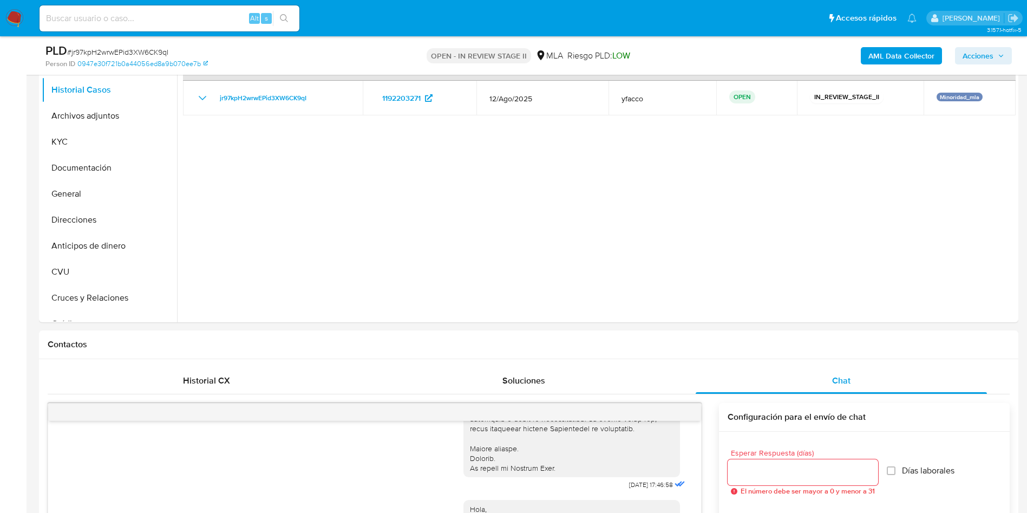
scroll to position [162, 0]
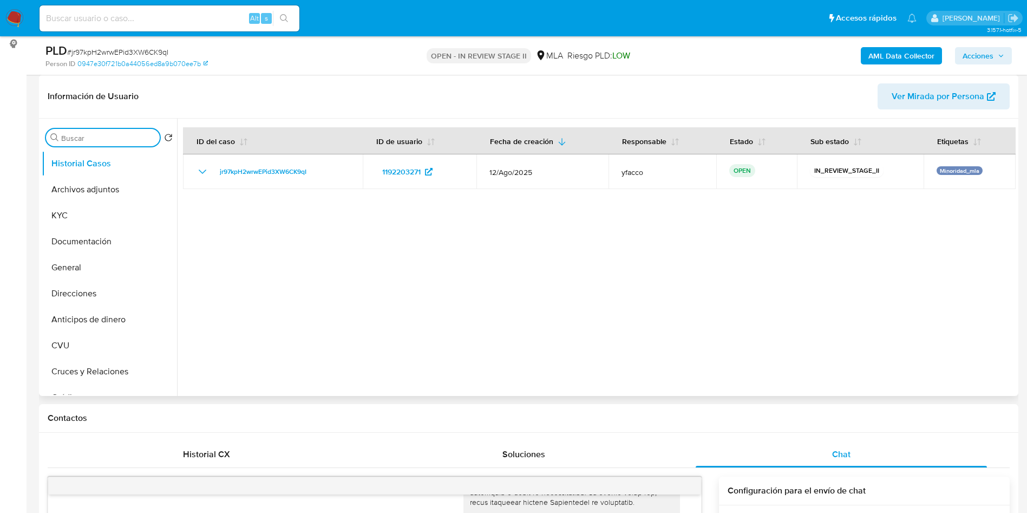
click at [97, 137] on input "Buscar" at bounding box center [108, 138] width 94 height 10
type input "AP"
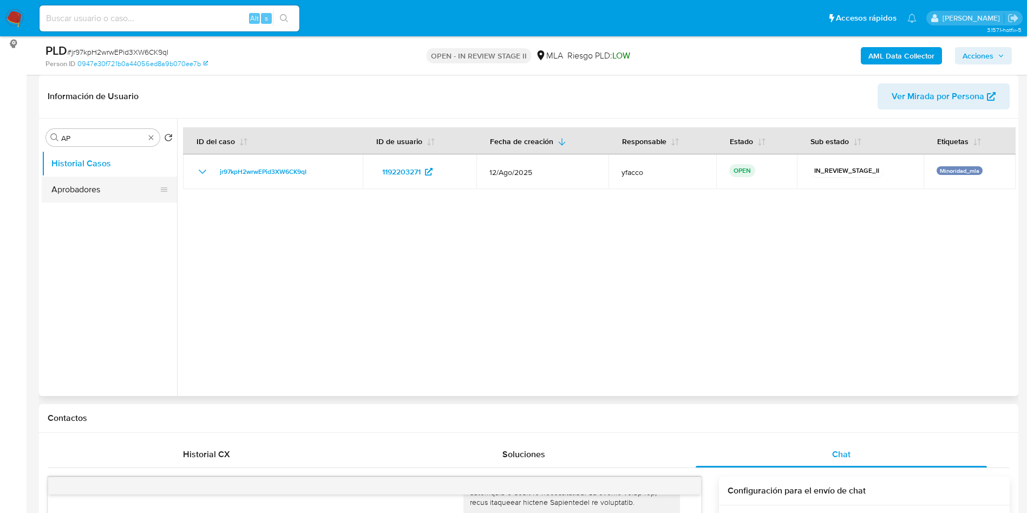
click at [86, 196] on button "Aprobadores" at bounding box center [105, 189] width 127 height 26
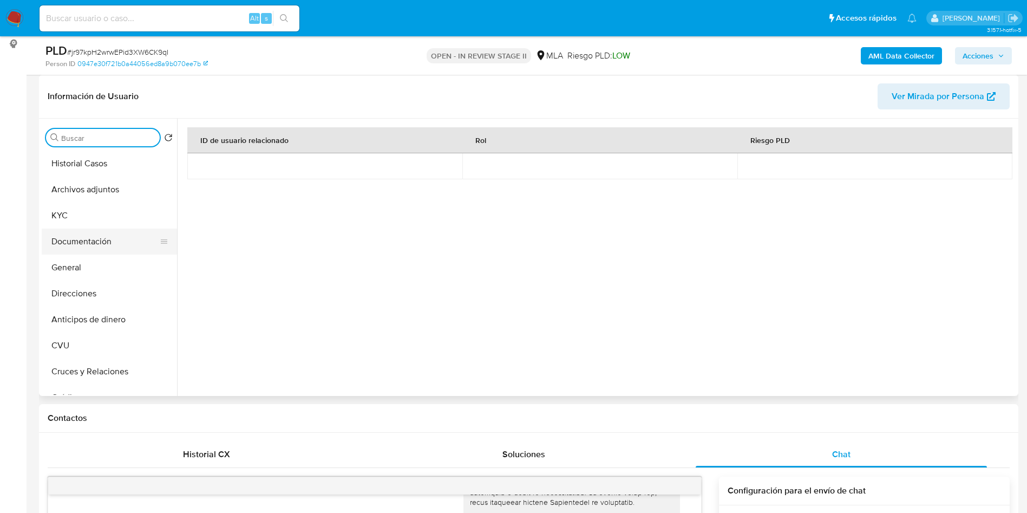
click at [116, 238] on button "Documentación" at bounding box center [105, 241] width 127 height 26
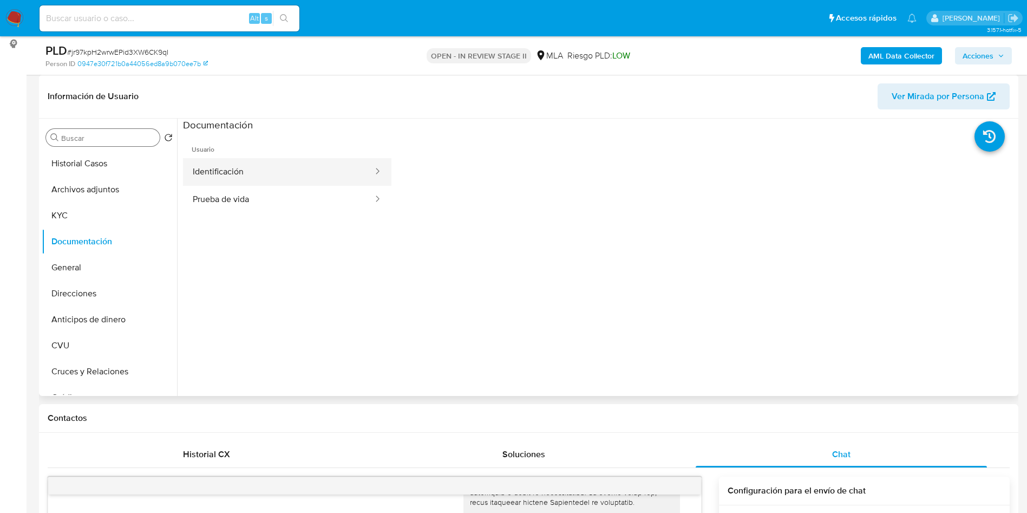
click at [272, 175] on button "Identificación" at bounding box center [278, 172] width 191 height 28
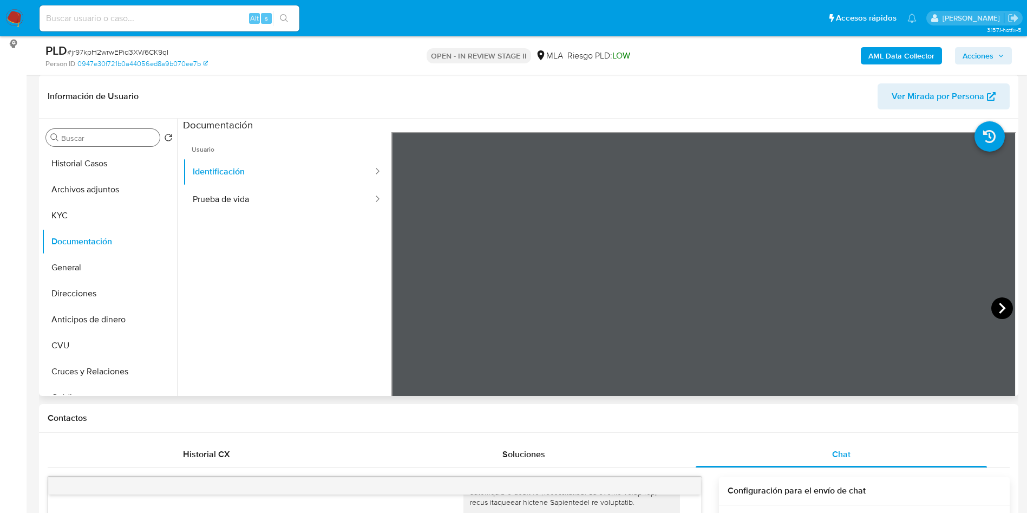
click at [991, 309] on icon at bounding box center [1002, 308] width 22 height 22
click at [93, 166] on button "Historial Casos" at bounding box center [105, 163] width 127 height 26
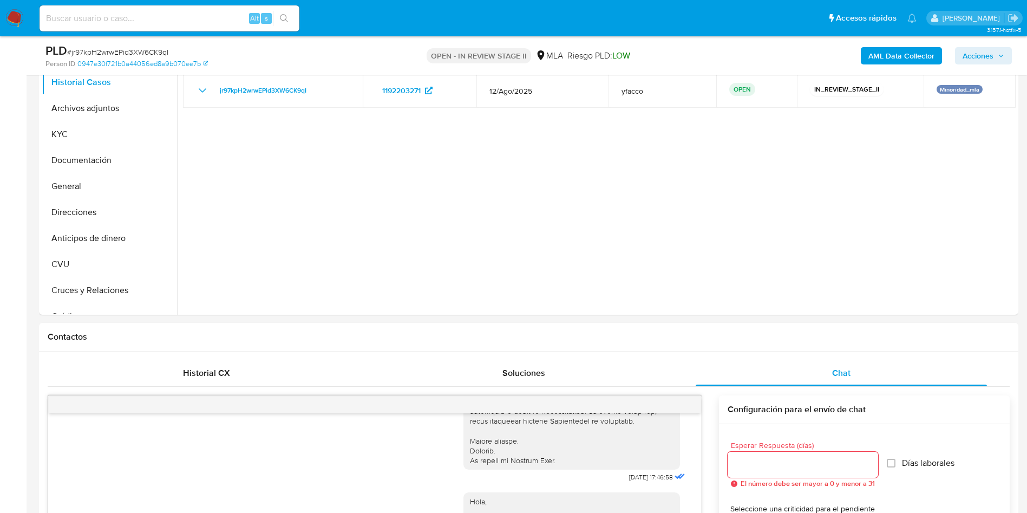
scroll to position [0, 0]
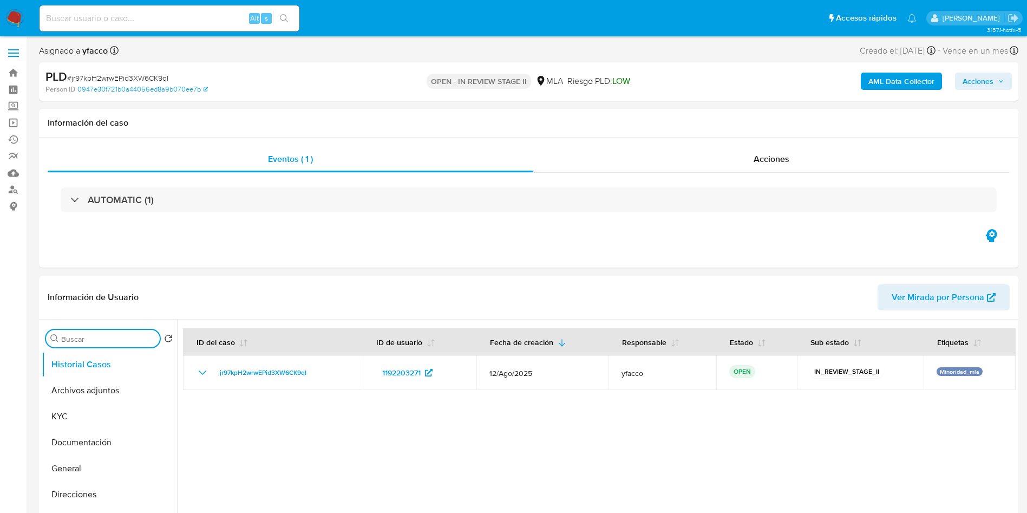
click at [108, 341] on input "Buscar" at bounding box center [108, 339] width 94 height 10
type input "conv"
click at [86, 387] on button "Historial de conversaciones" at bounding box center [105, 390] width 127 height 26
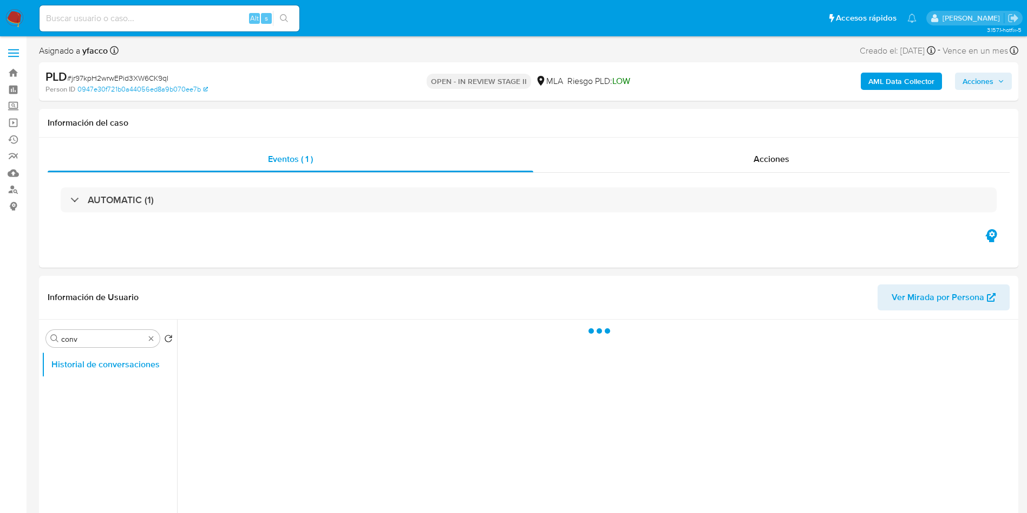
scroll to position [81, 0]
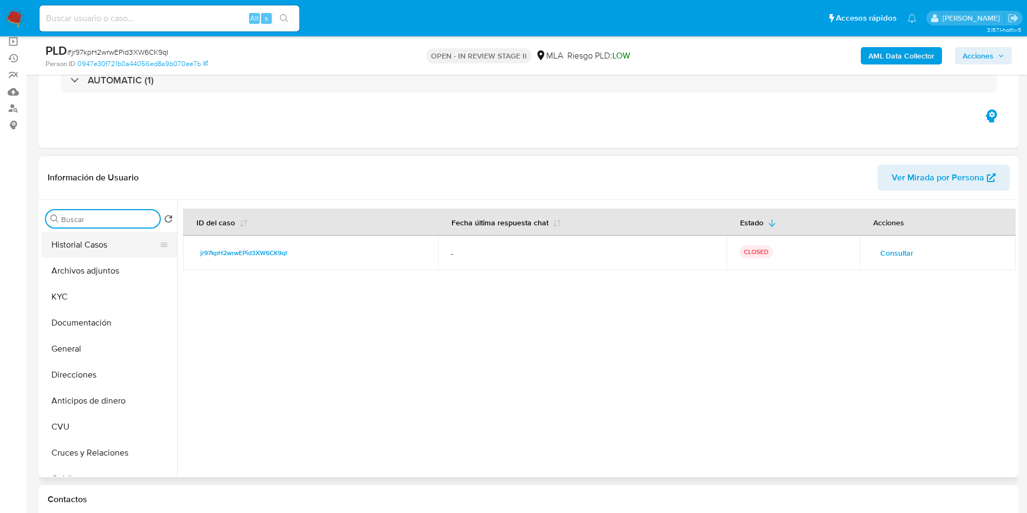
click at [87, 245] on button "Historial Casos" at bounding box center [105, 245] width 127 height 26
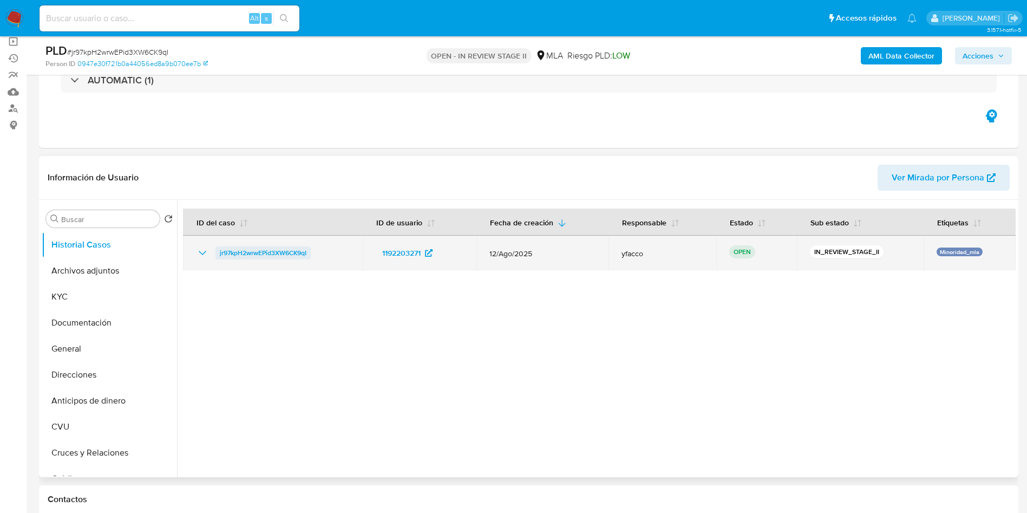
drag, startPoint x: 212, startPoint y: 252, endPoint x: 309, endPoint y: 252, distance: 96.4
click at [309, 252] on div "jr97kpH2wrwEPid3XW6CK9qI" at bounding box center [273, 252] width 154 height 13
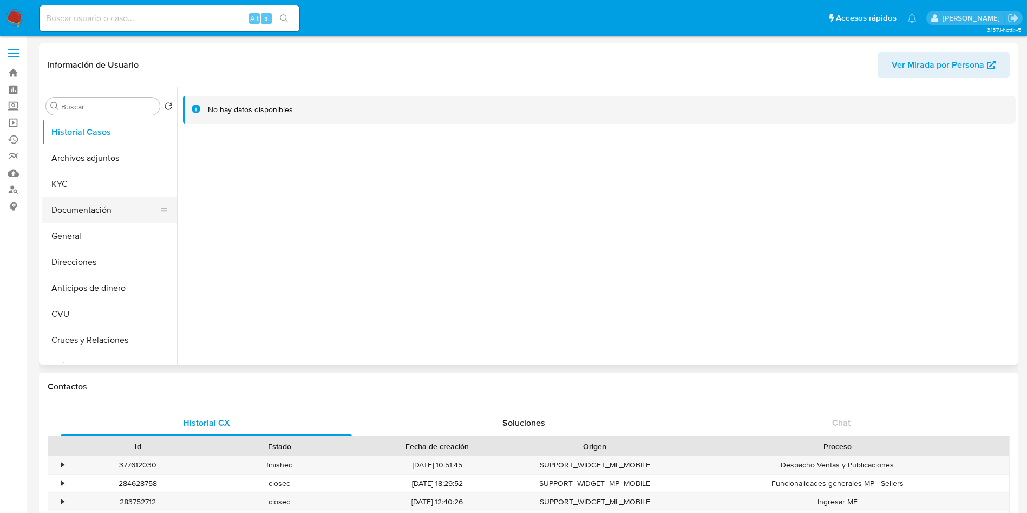
select select "10"
click at [83, 188] on button "KYC" at bounding box center [105, 184] width 127 height 26
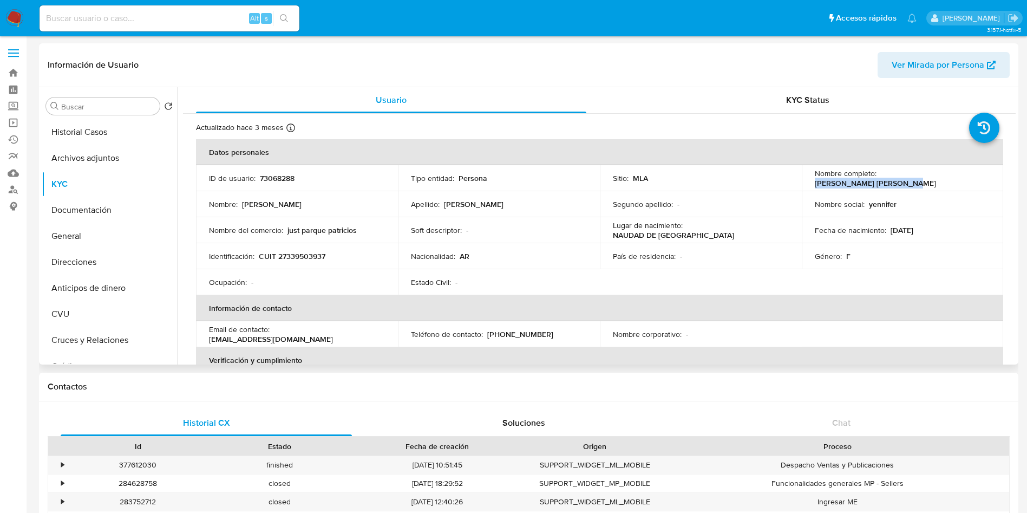
drag, startPoint x: 877, startPoint y: 177, endPoint x: 965, endPoint y: 178, distance: 87.7
click at [965, 178] on div "Nombre completo : [PERSON_NAME] [PERSON_NAME]" at bounding box center [903, 177] width 176 height 19
copy p "[PERSON_NAME] [PERSON_NAME]"
click at [303, 254] on p "CUIT 27339503937" at bounding box center [292, 256] width 67 height 10
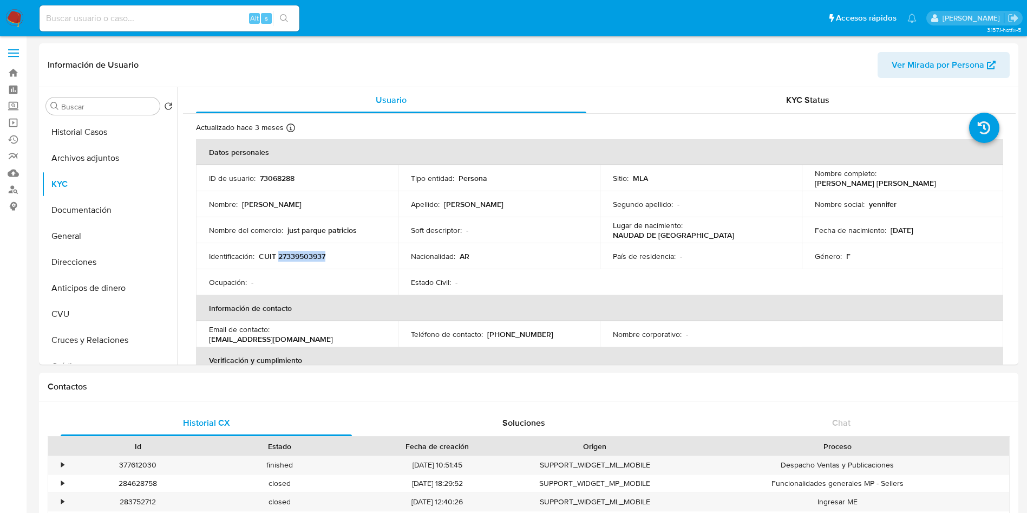
copy p "27339503937"
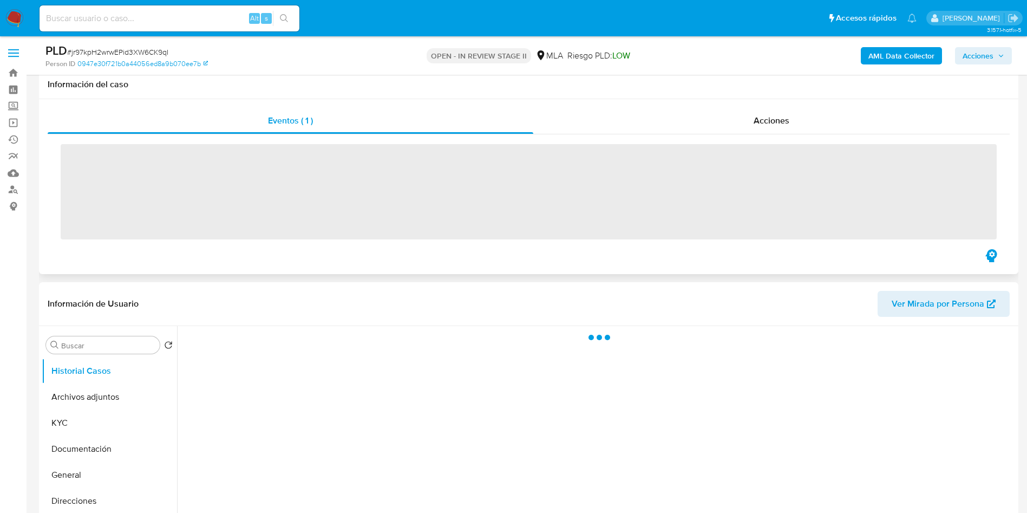
scroll to position [81, 0]
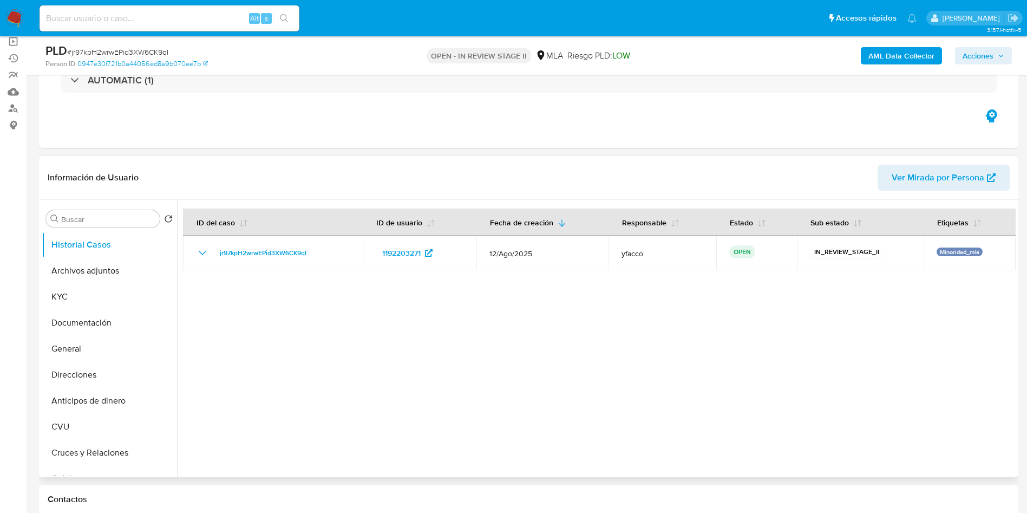
select select "10"
click at [98, 260] on button "Archivos adjuntos" at bounding box center [105, 271] width 127 height 26
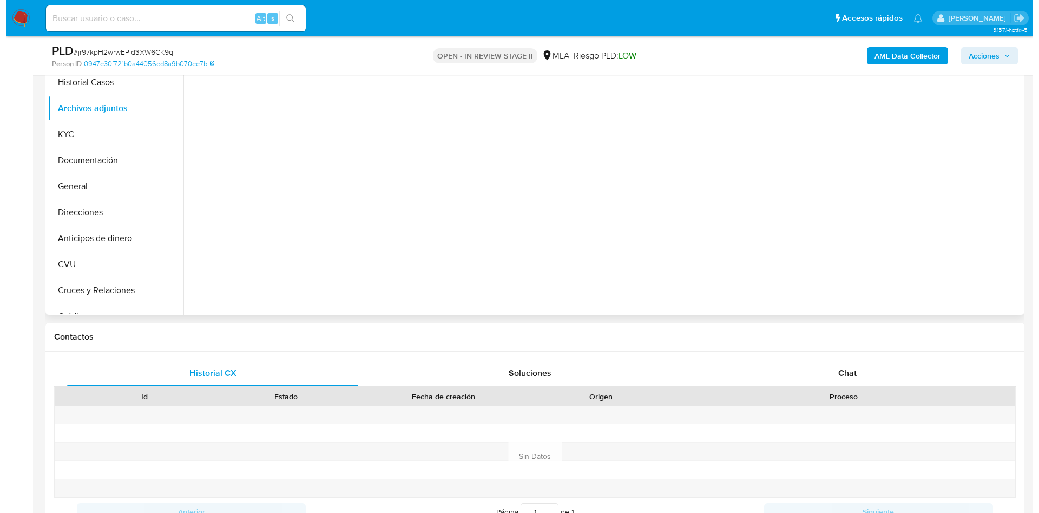
scroll to position [162, 0]
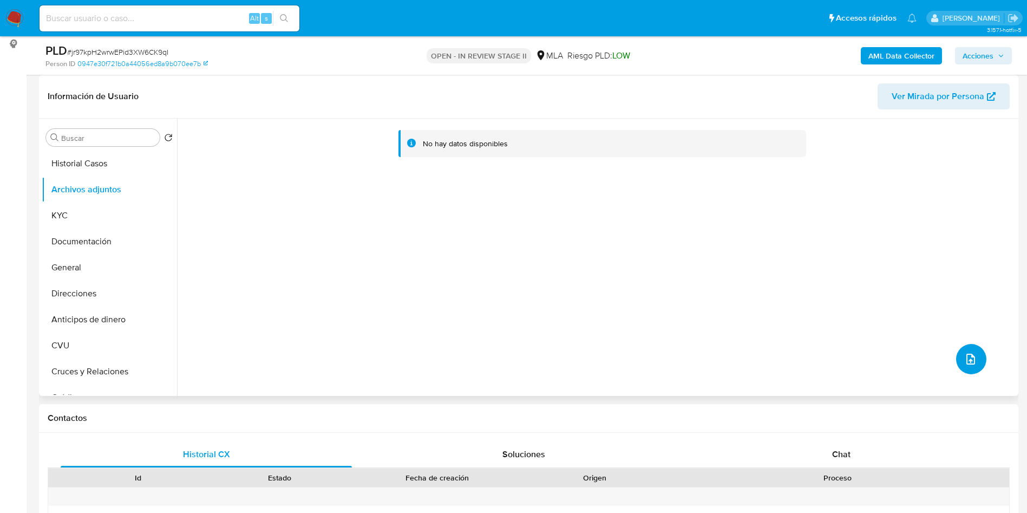
click at [964, 358] on icon "upload-file" at bounding box center [970, 358] width 13 height 13
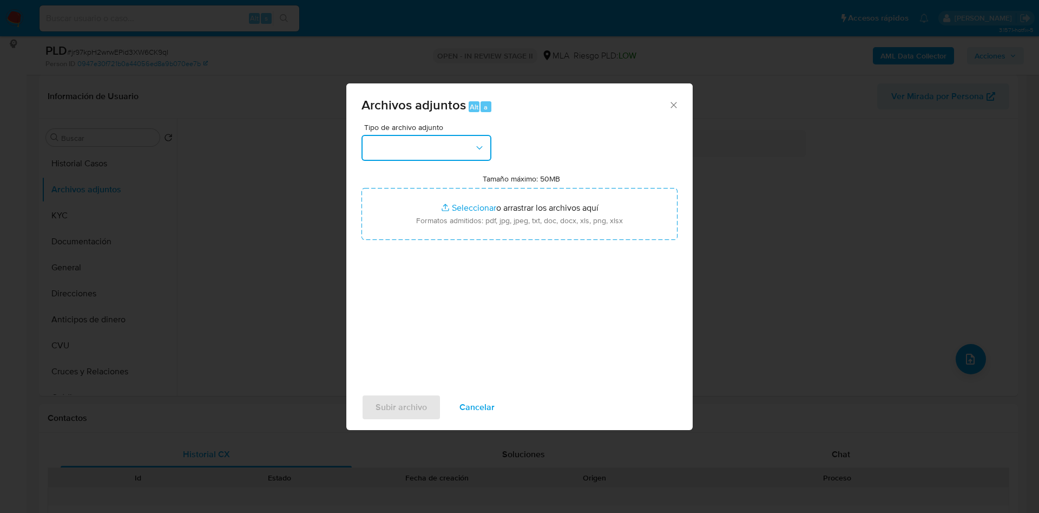
click at [435, 150] on button "button" at bounding box center [427, 148] width 130 height 26
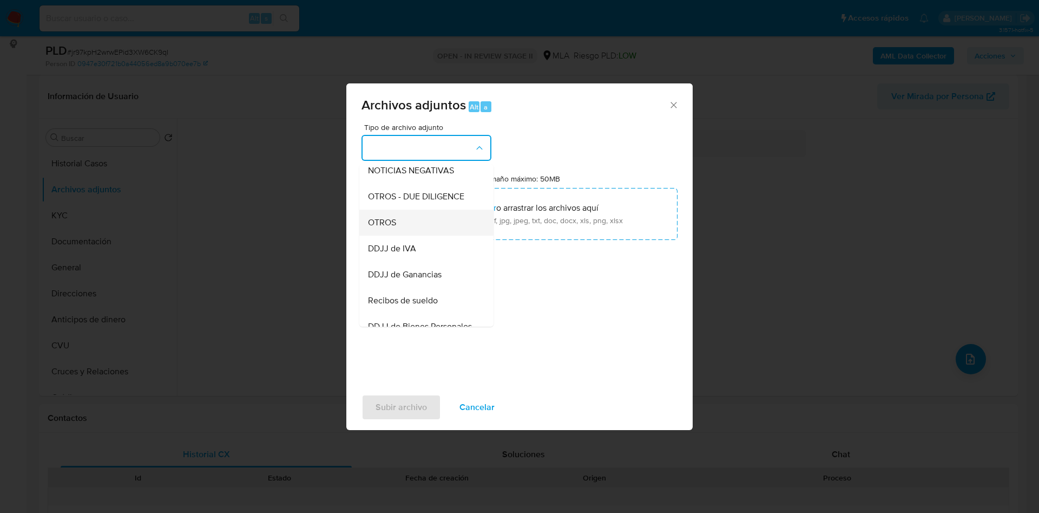
click at [375, 228] on span "OTROS" at bounding box center [382, 222] width 28 height 11
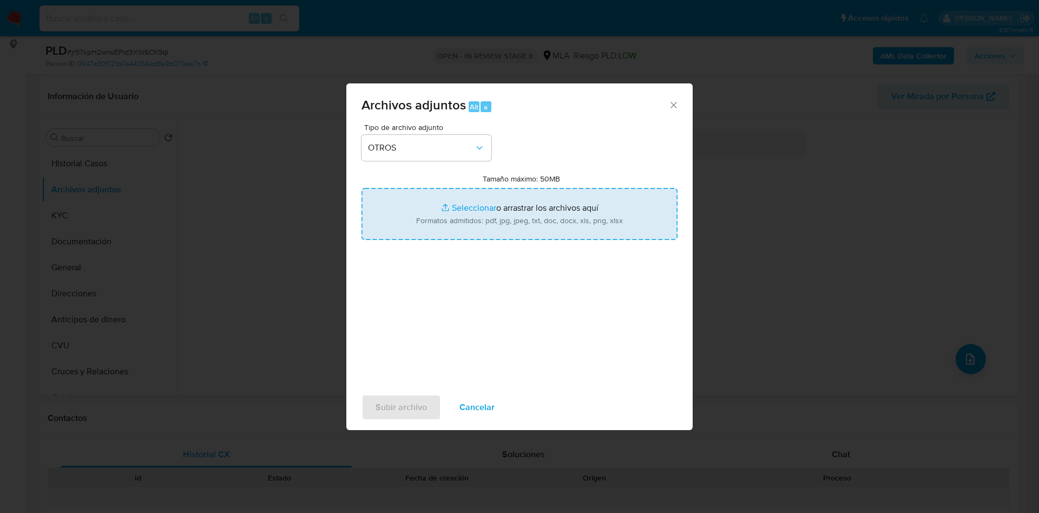
click at [476, 207] on input "Tamaño máximo: 50MB Seleccionar archivos" at bounding box center [520, 214] width 316 height 52
type input "C:\fakepath\Caselog jr97kpH2wrwEPid3XW6CK9qI_2025_08_19_09_50_50.docx"
click at [462, 199] on input "Tamaño máximo: 50MB Seleccionar archivos" at bounding box center [520, 214] width 316 height 52
type input "C:\fakepath\Movimientos 1192203271.xlsx"
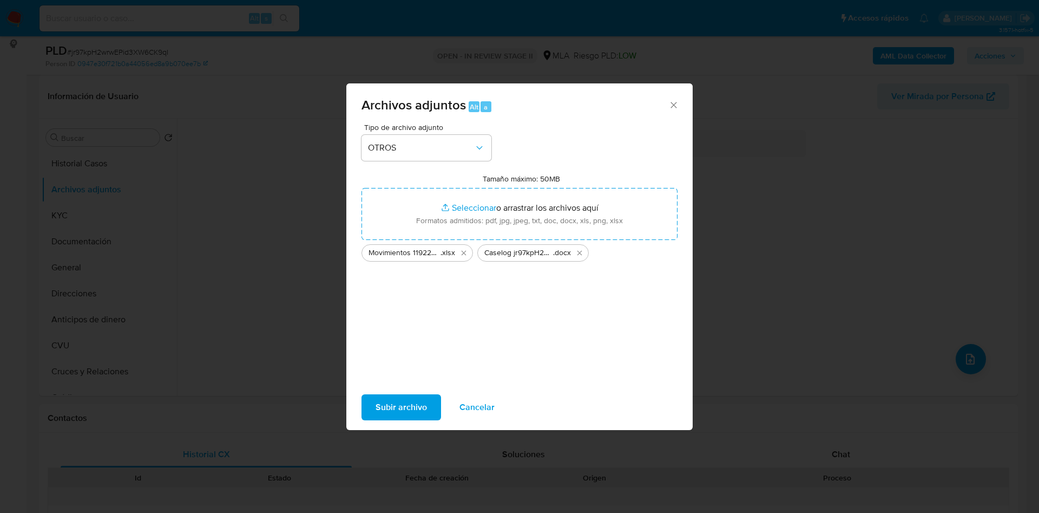
click at [412, 406] on span "Subir archivo" at bounding box center [401, 407] width 51 height 24
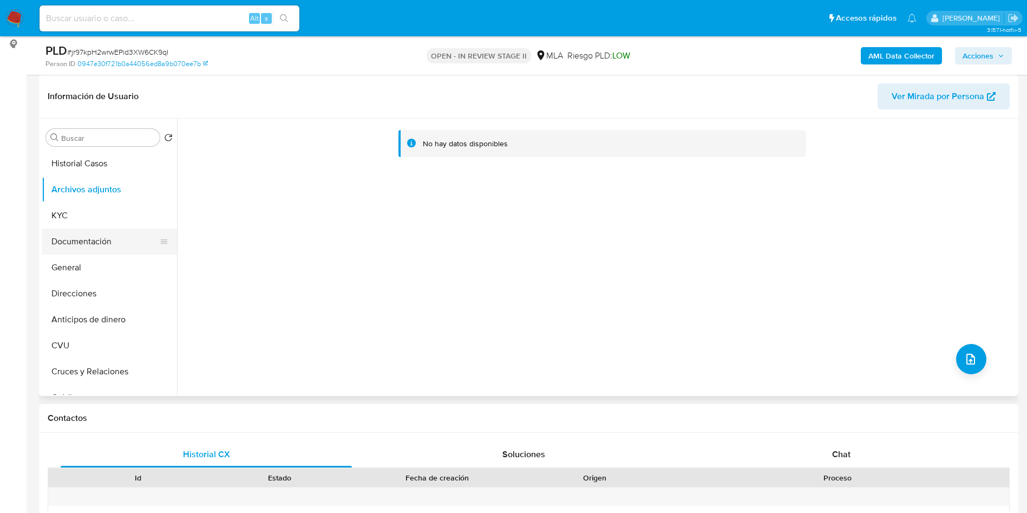
click at [77, 240] on button "Documentación" at bounding box center [105, 241] width 127 height 26
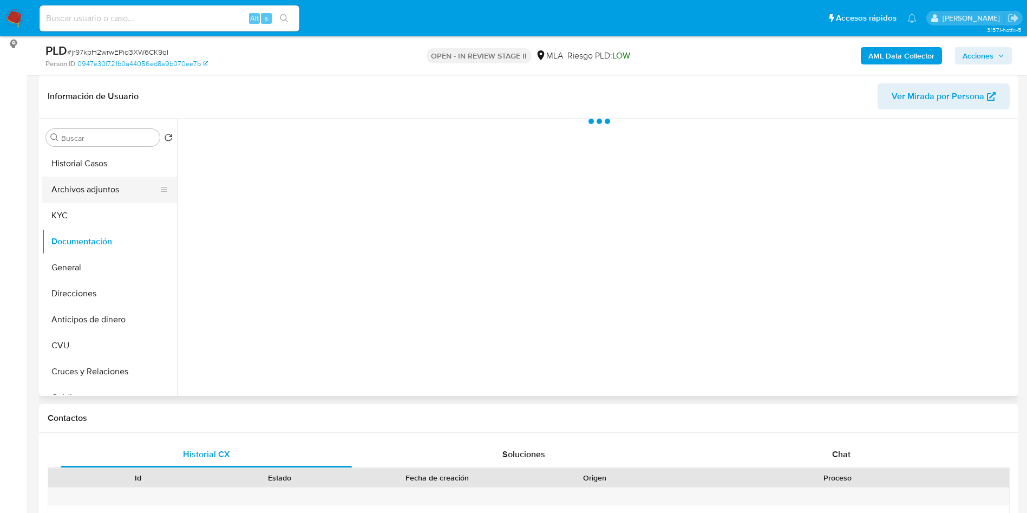
click at [92, 194] on button "Archivos adjuntos" at bounding box center [105, 189] width 127 height 26
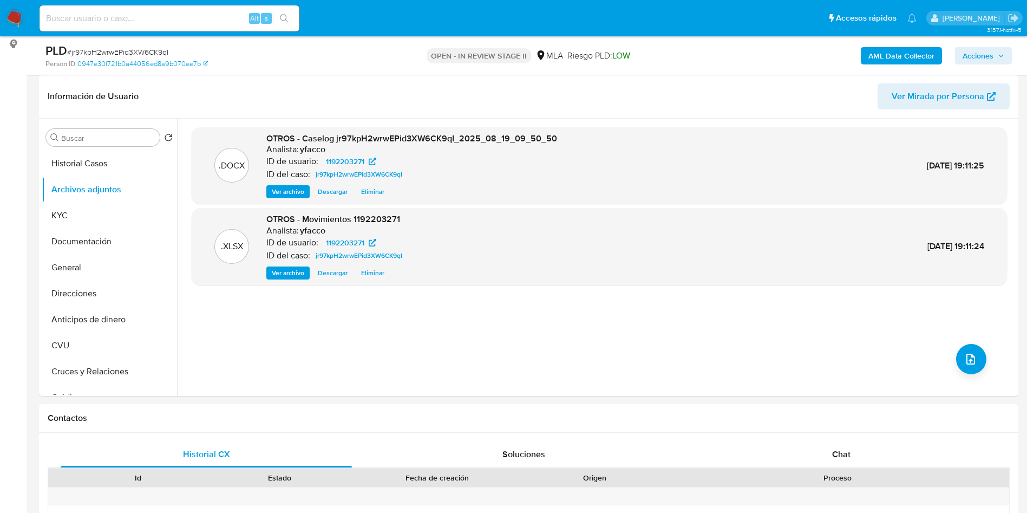
click at [876, 50] on b "AML Data Collector" at bounding box center [901, 55] width 66 height 17
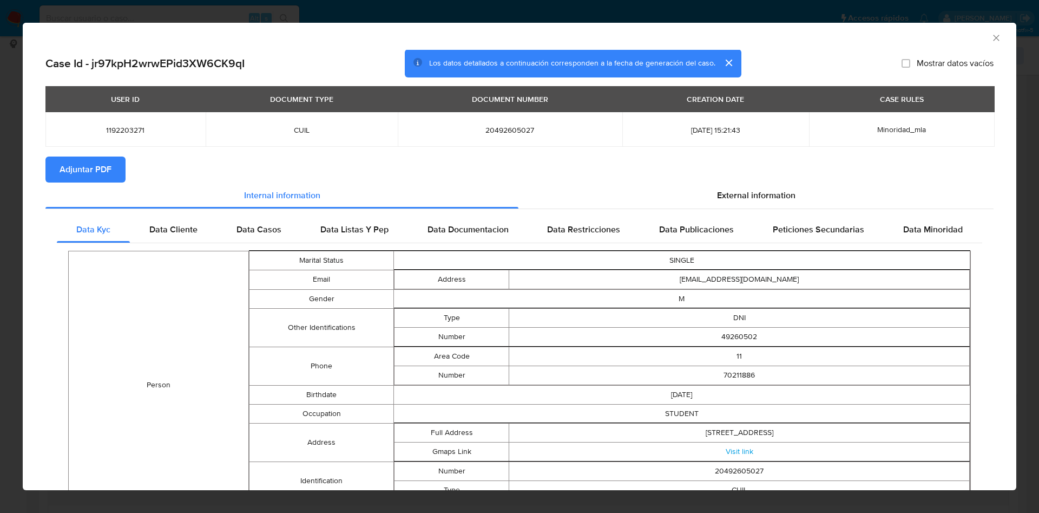
click at [64, 171] on span "Adjuntar PDF" at bounding box center [86, 170] width 52 height 24
click at [991, 37] on icon "Cerrar ventana" at bounding box center [996, 37] width 11 height 11
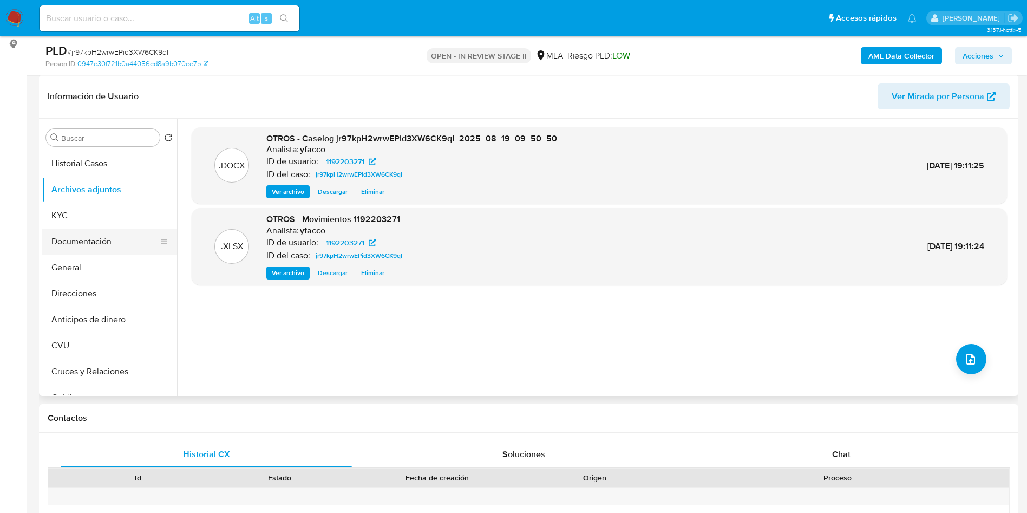
click at [110, 237] on button "Documentación" at bounding box center [105, 241] width 127 height 26
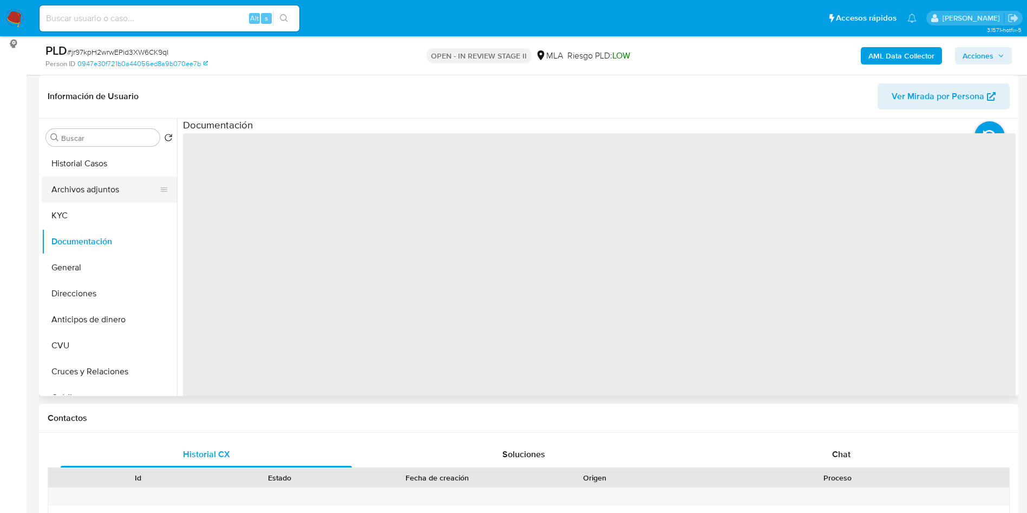
click at [102, 185] on button "Archivos adjuntos" at bounding box center [105, 189] width 127 height 26
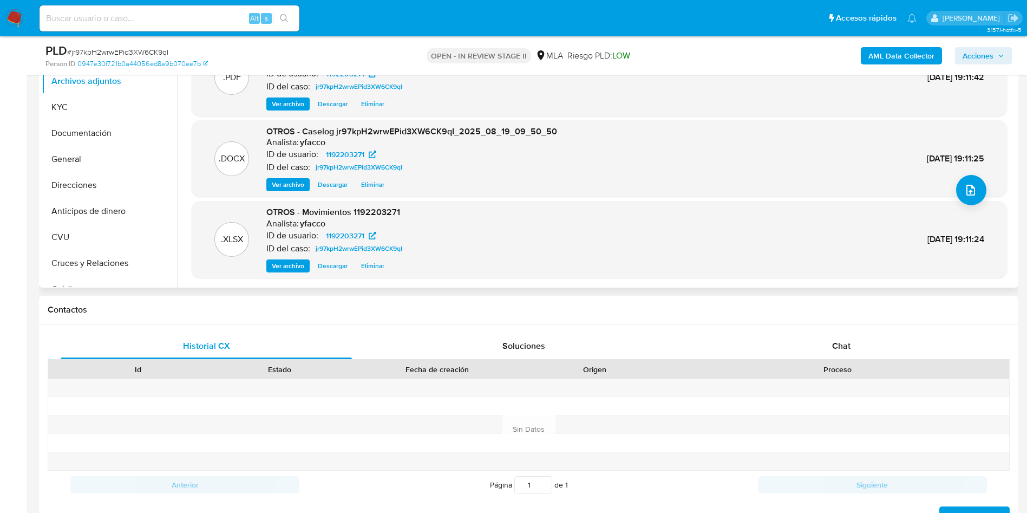
scroll to position [406, 0]
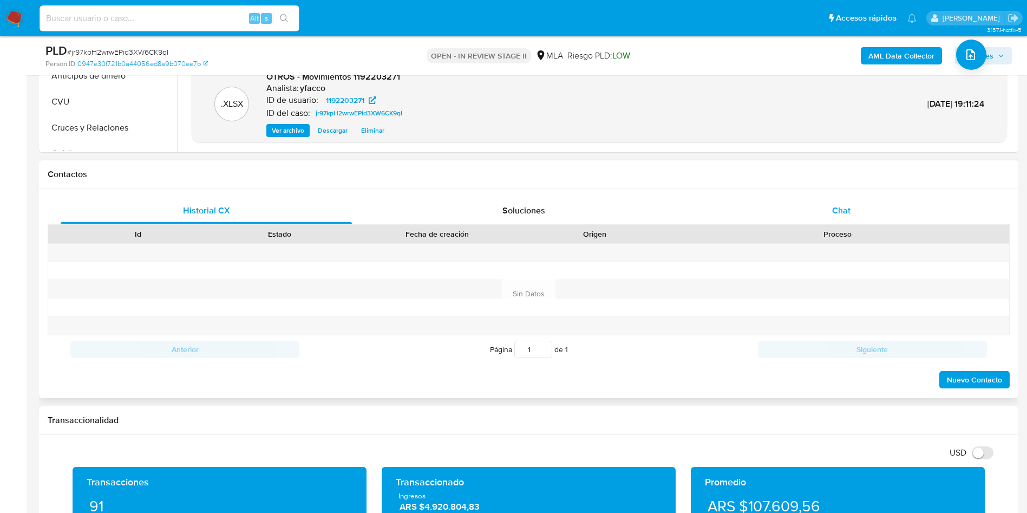
click at [834, 223] on div "Chat" at bounding box center [841, 211] width 291 height 26
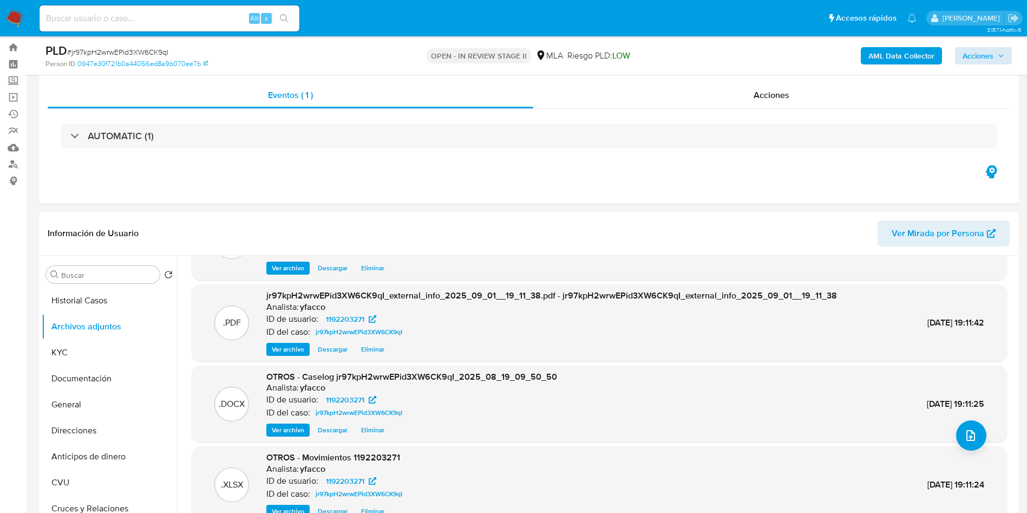
scroll to position [0, 0]
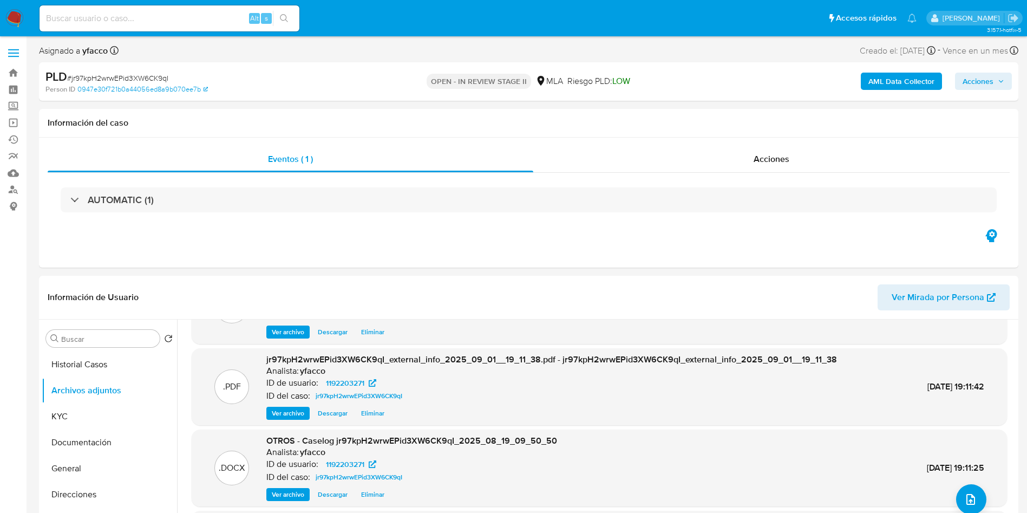
click at [986, 79] on span "Acciones" at bounding box center [978, 81] width 31 height 17
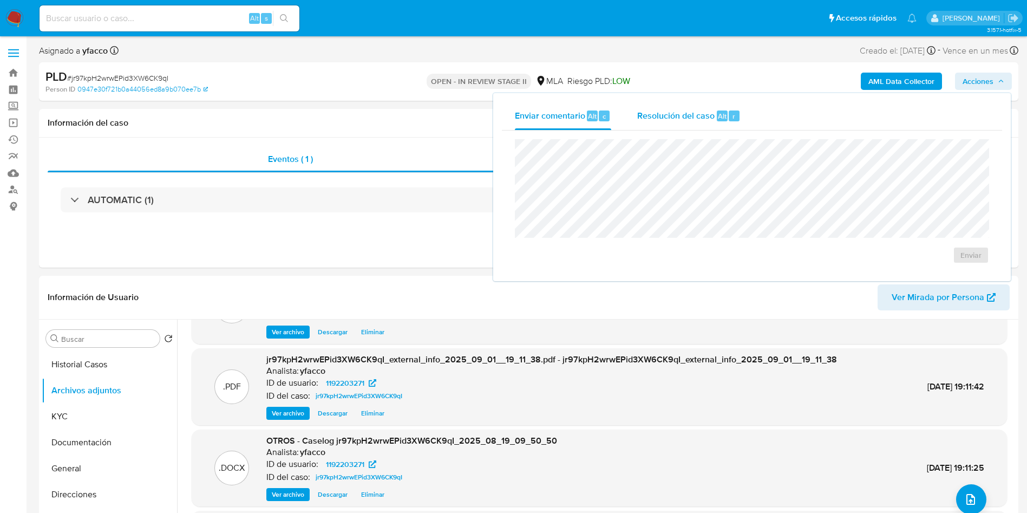
click at [690, 119] on span "Resolución del caso" at bounding box center [675, 115] width 77 height 12
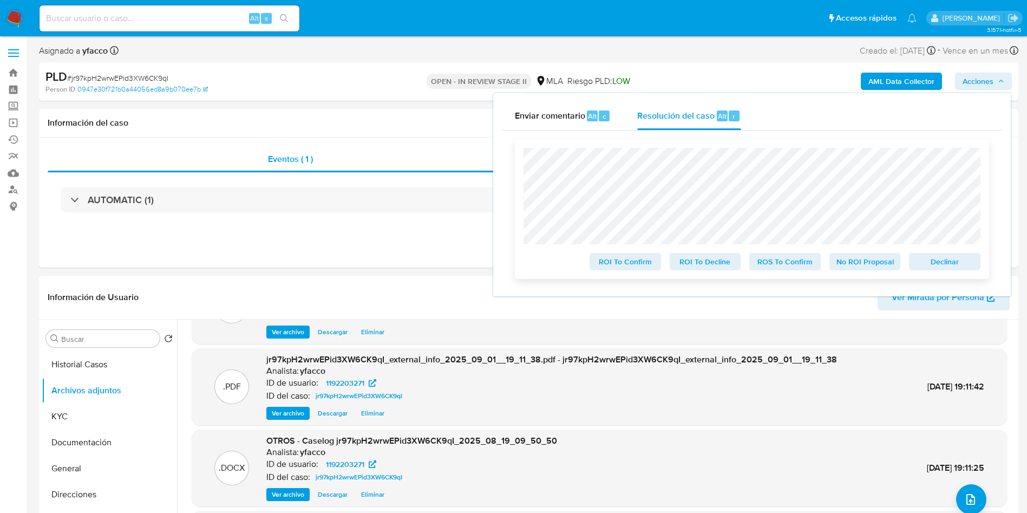
click at [844, 261] on span "No ROI Proposal" at bounding box center [865, 261] width 56 height 15
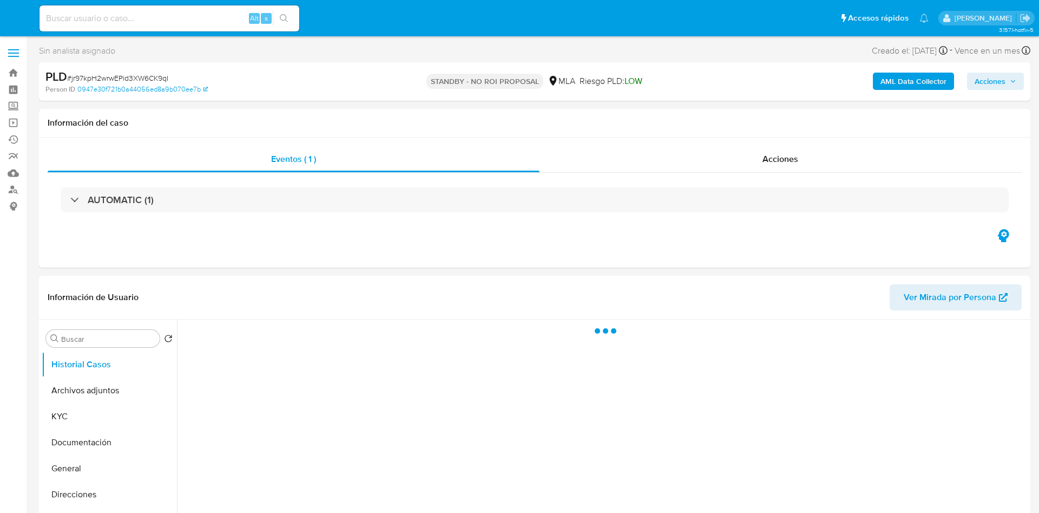
select select "10"
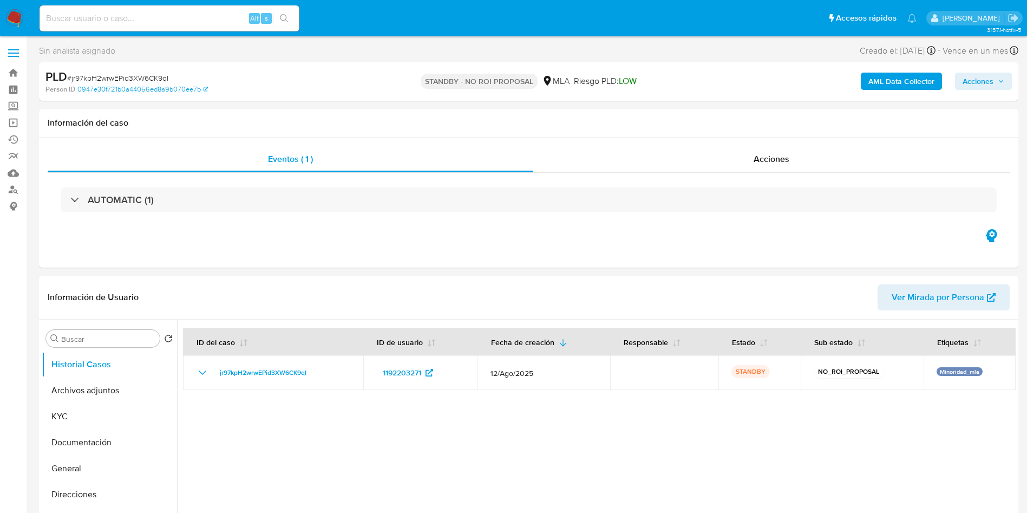
click at [211, 21] on input at bounding box center [170, 18] width 260 height 14
paste input "aVjtJuzGND3jpeCEggLJd3vs"
type input "aVjtJuzGND3jpeCEggLJd3vs"
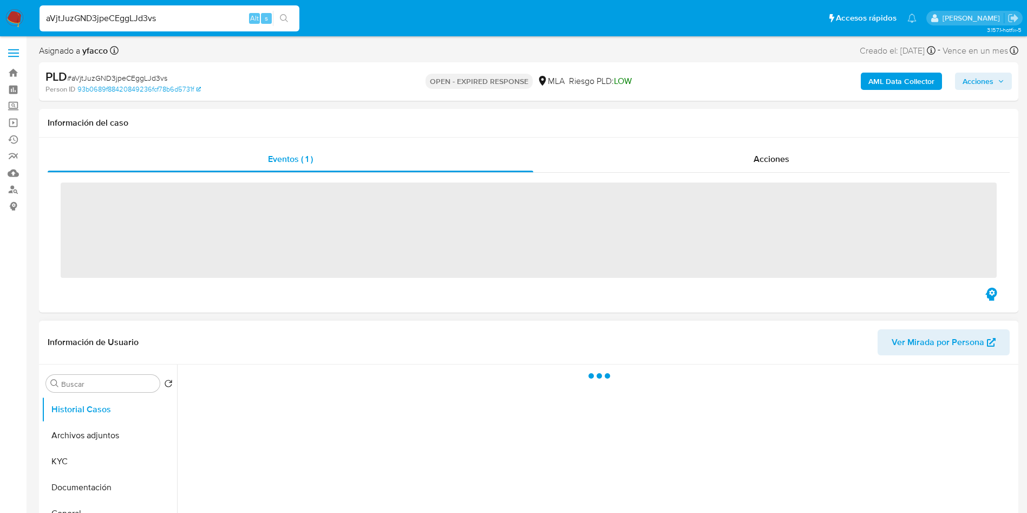
scroll to position [81, 0]
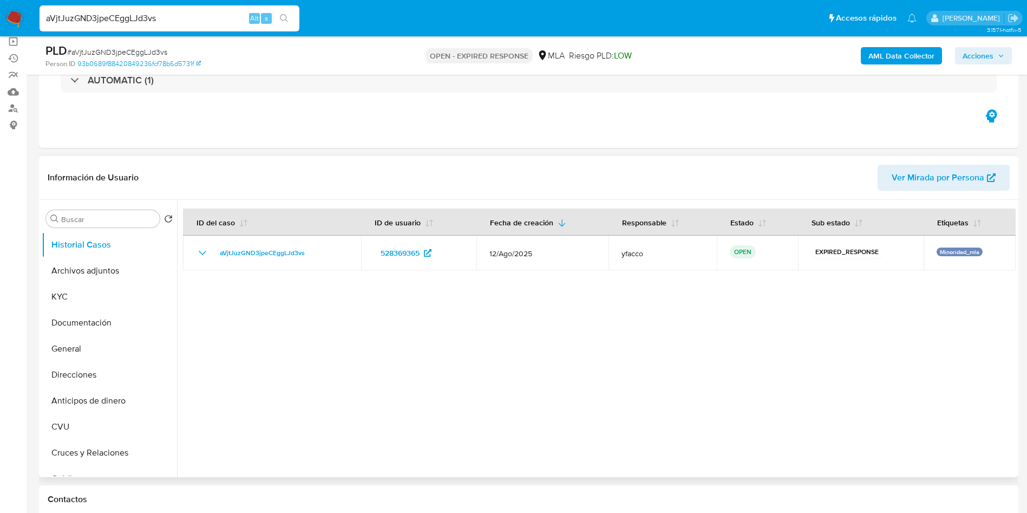
select select "10"
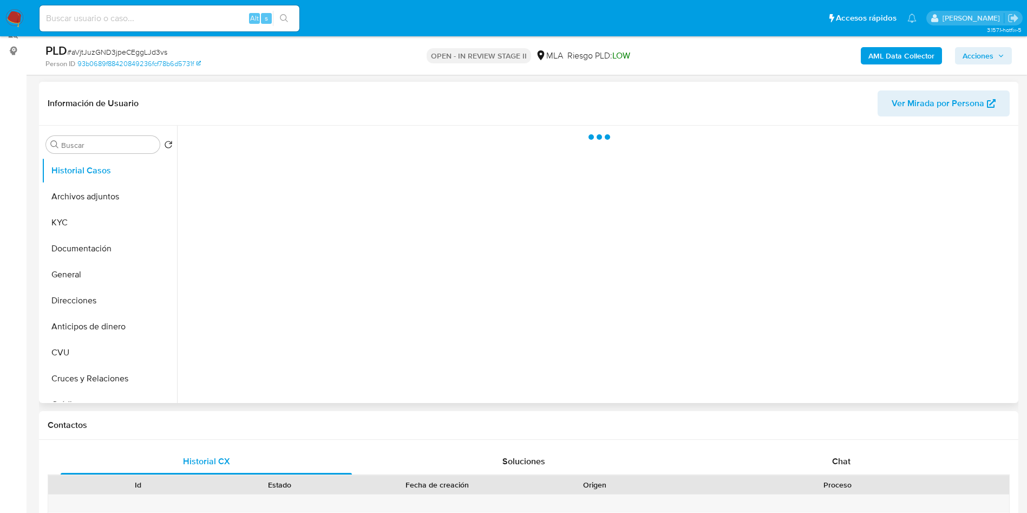
scroll to position [162, 0]
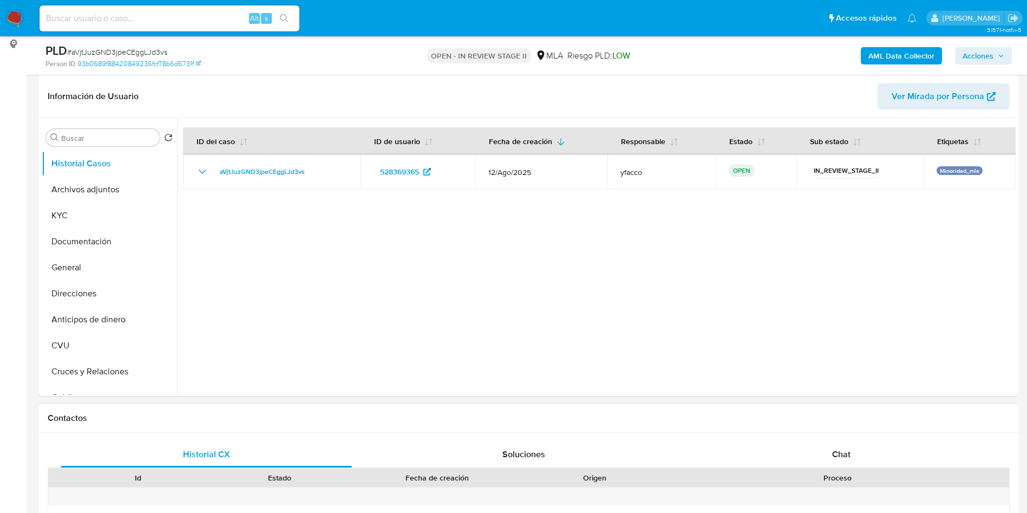
select select "10"
click at [573, 304] on div at bounding box center [596, 257] width 839 height 277
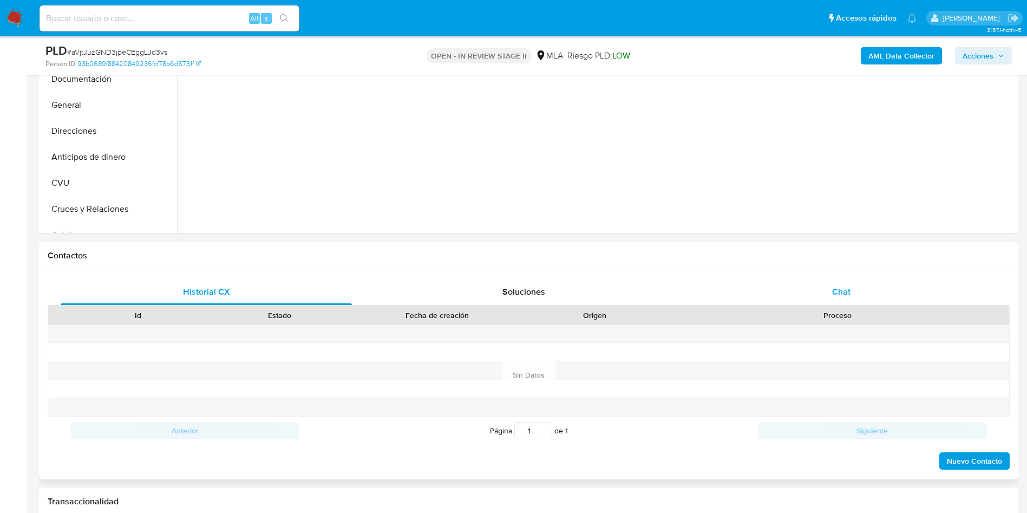
click at [828, 283] on div "Chat" at bounding box center [841, 292] width 291 height 26
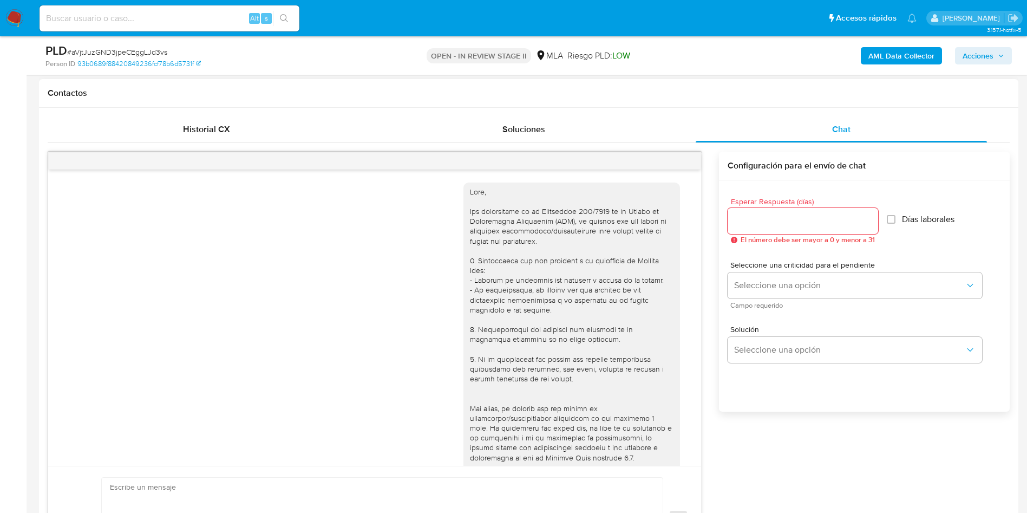
scroll to position [437, 0]
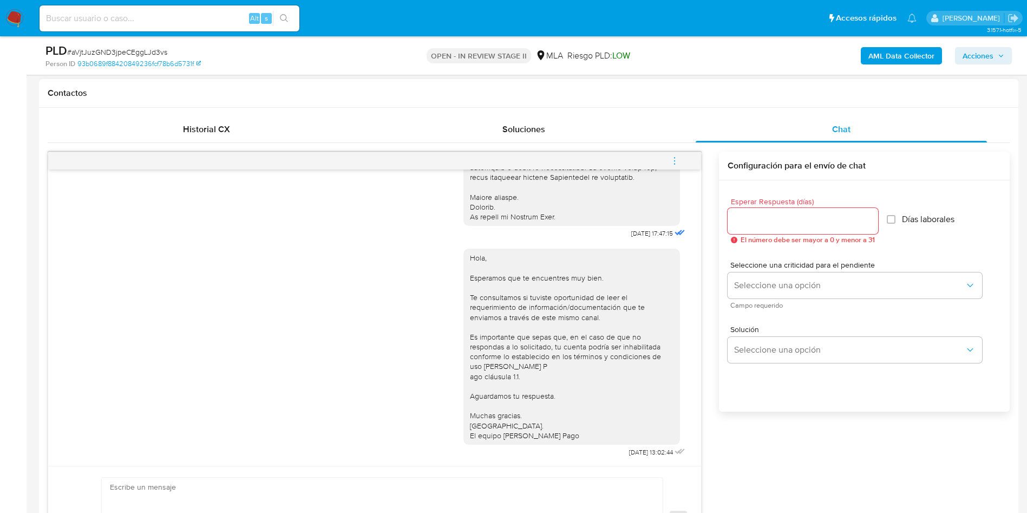
click at [676, 160] on icon "menu-action" at bounding box center [675, 161] width 10 height 10
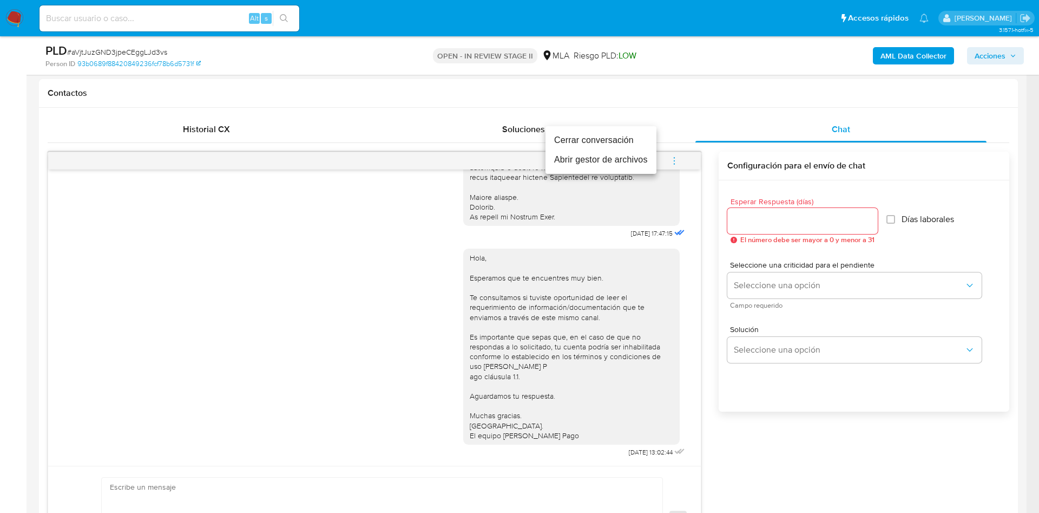
click at [633, 136] on li "Cerrar conversación" at bounding box center [601, 139] width 111 height 19
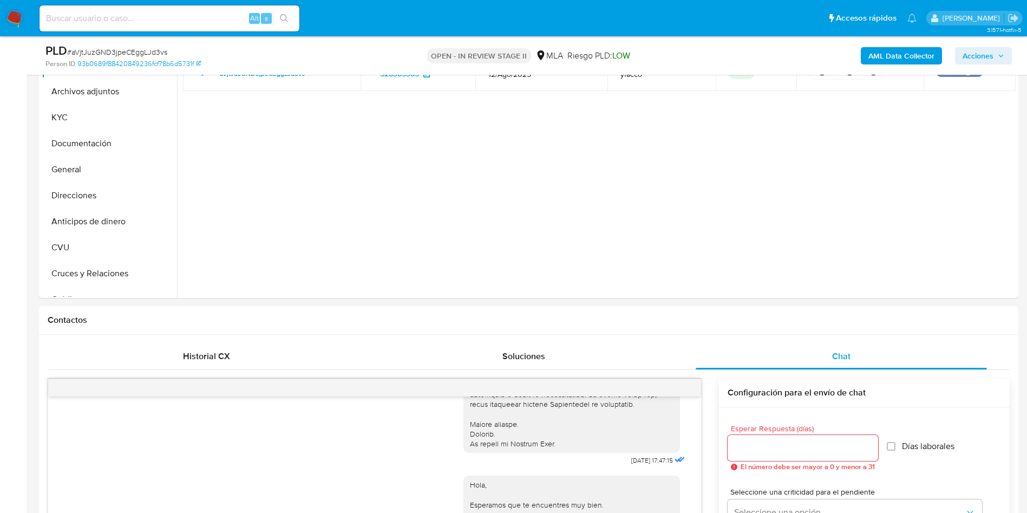
scroll to position [81, 0]
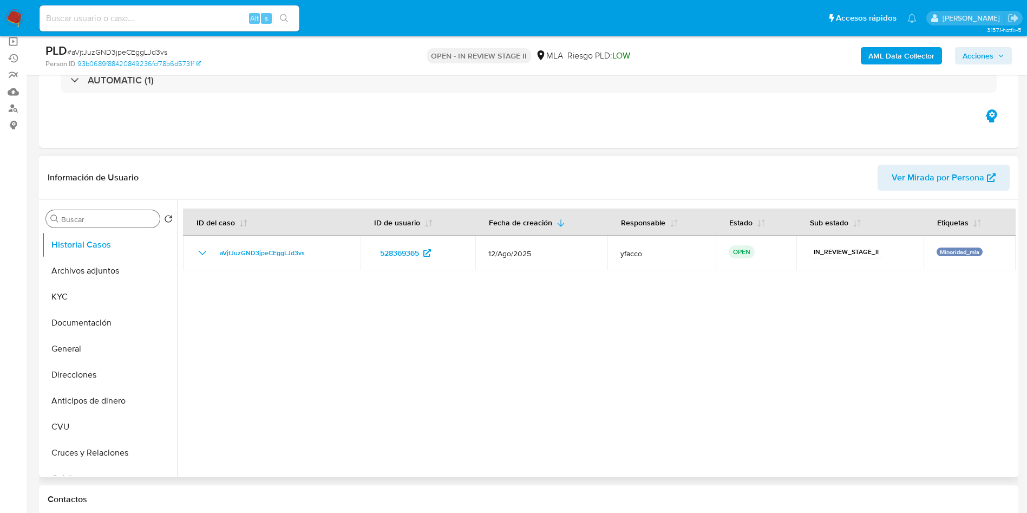
click at [103, 210] on div "Buscar" at bounding box center [103, 218] width 114 height 17
drag, startPoint x: 101, startPoint y: 217, endPoint x: 98, endPoint y: 223, distance: 6.3
click at [98, 223] on div "Buscar" at bounding box center [103, 218] width 114 height 17
click at [98, 223] on input "Buscar" at bounding box center [108, 219] width 94 height 10
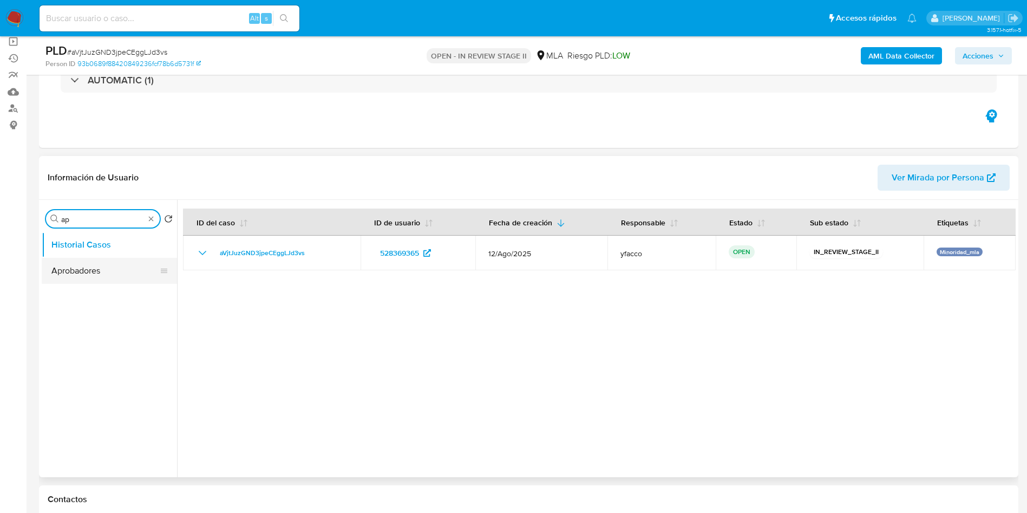
type input "ap"
click at [81, 270] on button "Aprobadores" at bounding box center [105, 271] width 127 height 26
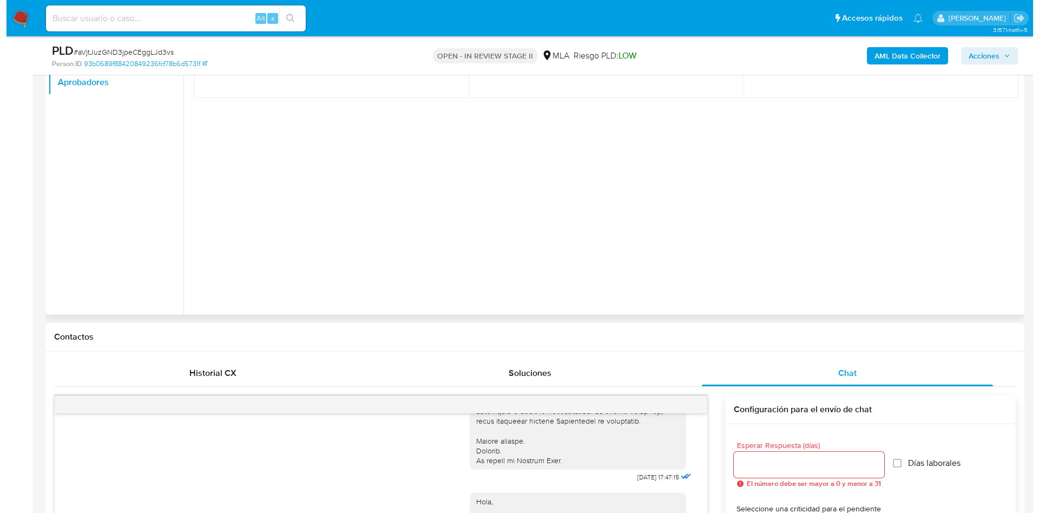
scroll to position [162, 0]
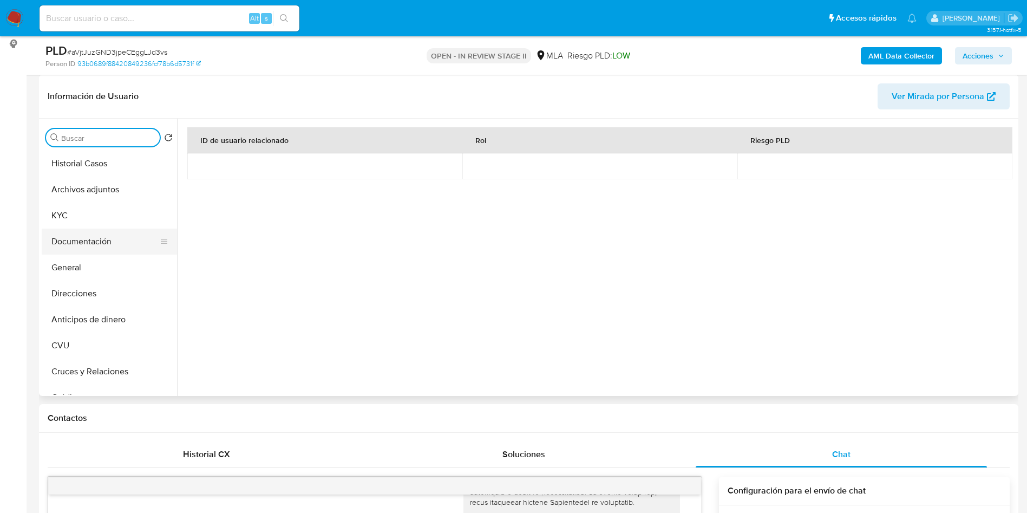
click at [101, 238] on button "Documentación" at bounding box center [105, 241] width 127 height 26
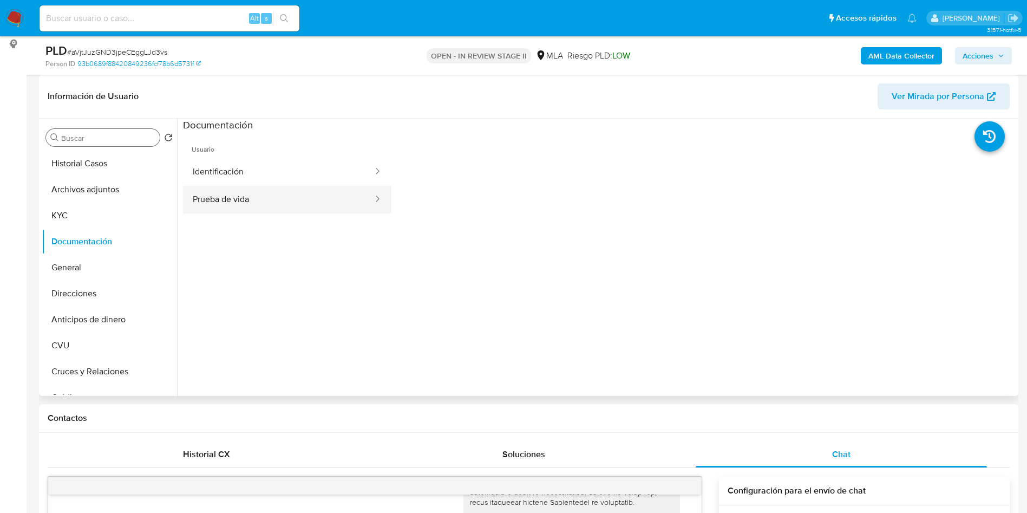
click at [251, 205] on button "Prueba de vida" at bounding box center [278, 200] width 191 height 28
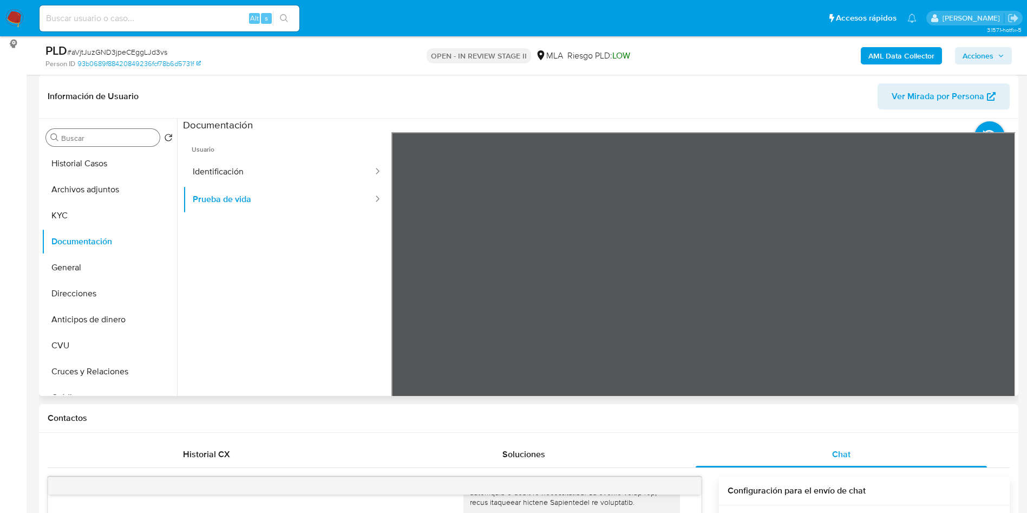
click at [318, 157] on span "Usuario" at bounding box center [287, 145] width 208 height 26
click at [365, 176] on div at bounding box center [373, 172] width 17 height 12
click at [260, 166] on button "Identificación" at bounding box center [278, 172] width 191 height 28
click at [993, 306] on icon at bounding box center [1002, 308] width 22 height 22
click at [95, 167] on button "Historial Casos" at bounding box center [105, 163] width 127 height 26
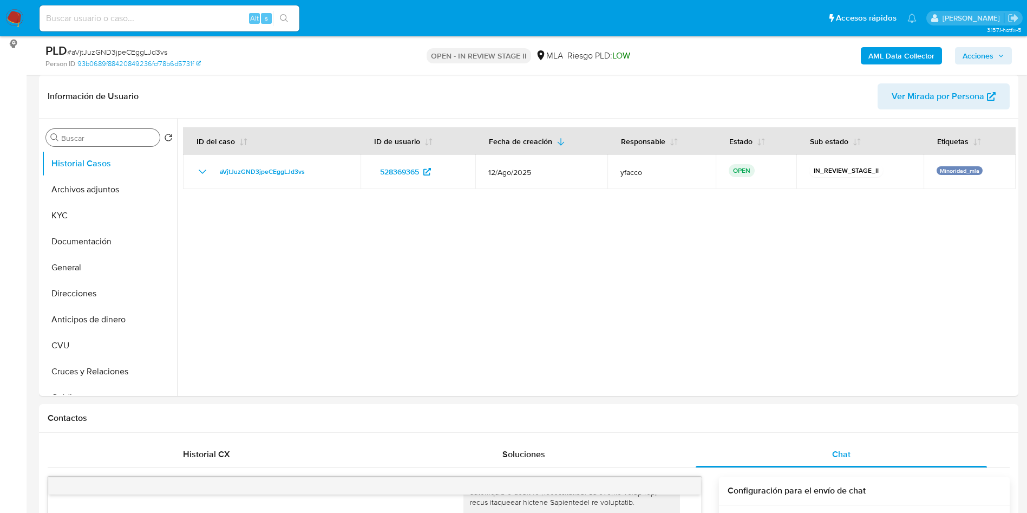
click at [869, 56] on b "AML Data Collector" at bounding box center [901, 55] width 66 height 17
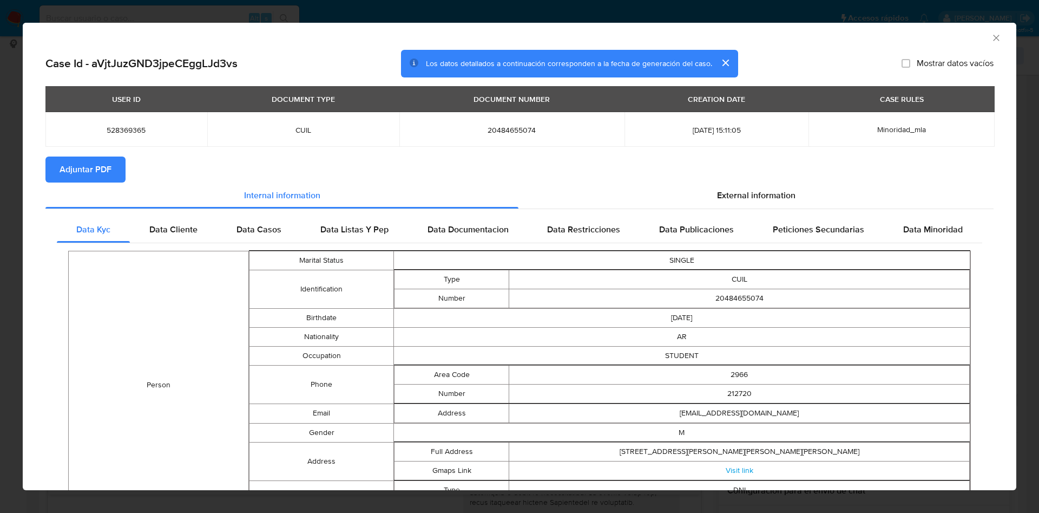
click at [122, 172] on button "Adjuntar PDF" at bounding box center [85, 169] width 80 height 26
click at [991, 36] on icon "Cerrar ventana" at bounding box center [996, 37] width 11 height 11
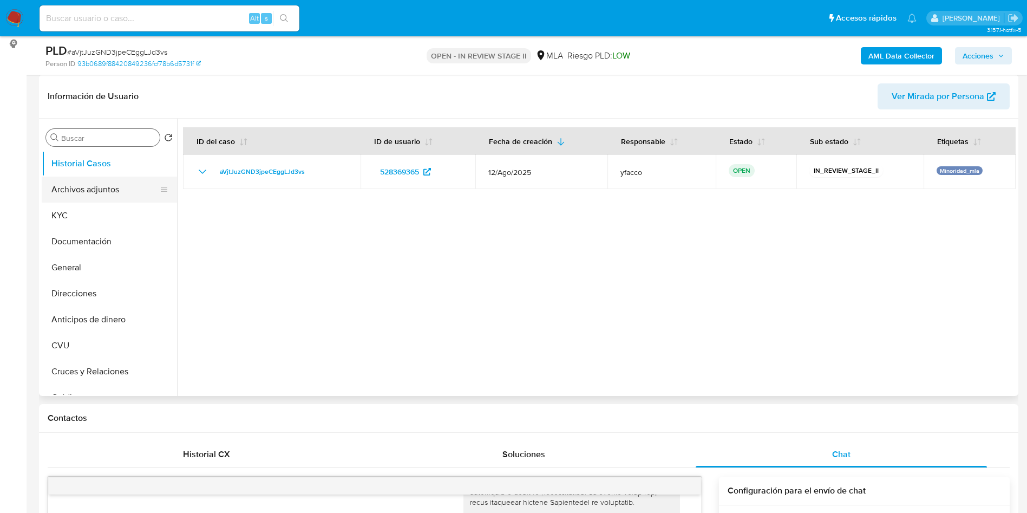
click at [67, 191] on button "Archivos adjuntos" at bounding box center [105, 189] width 127 height 26
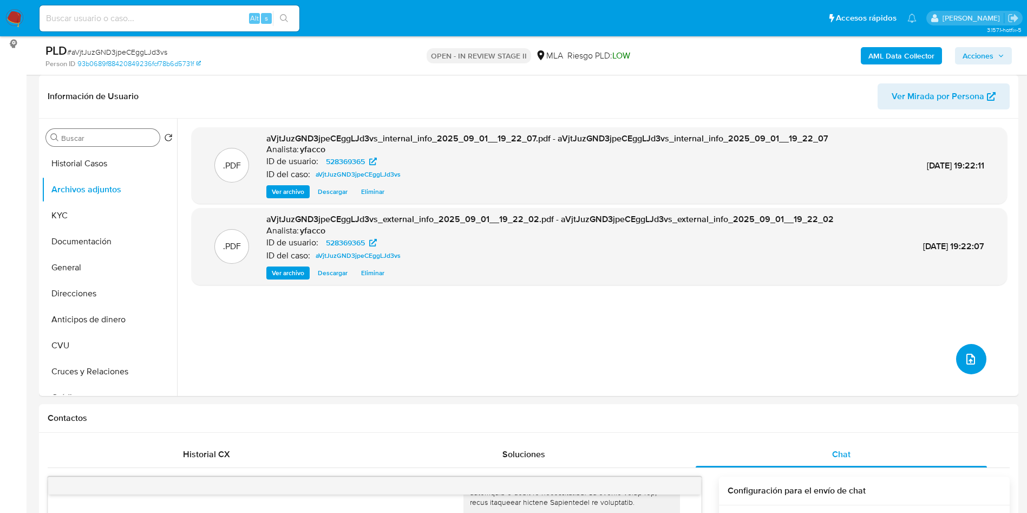
click at [958, 370] on button "upload-file" at bounding box center [971, 359] width 30 height 30
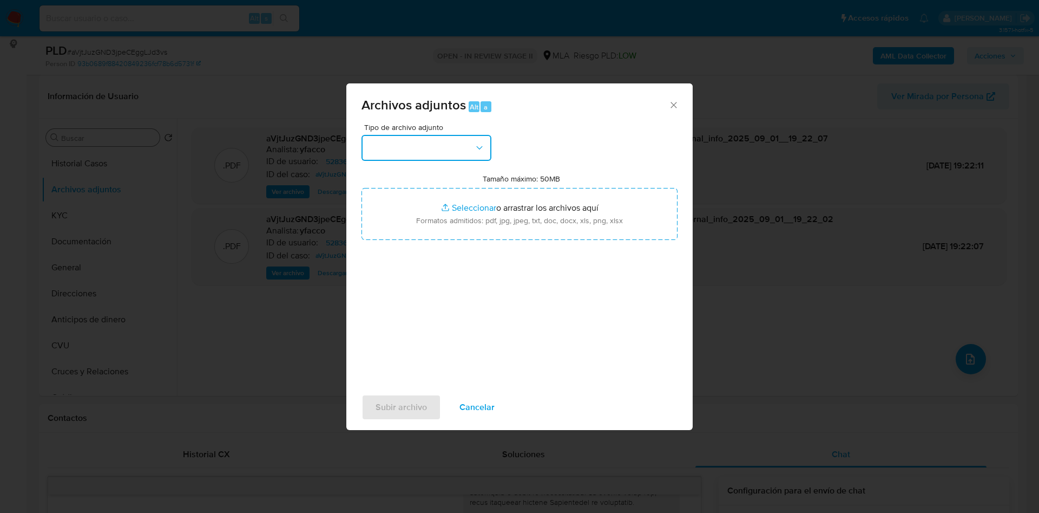
click at [418, 149] on button "button" at bounding box center [427, 148] width 130 height 26
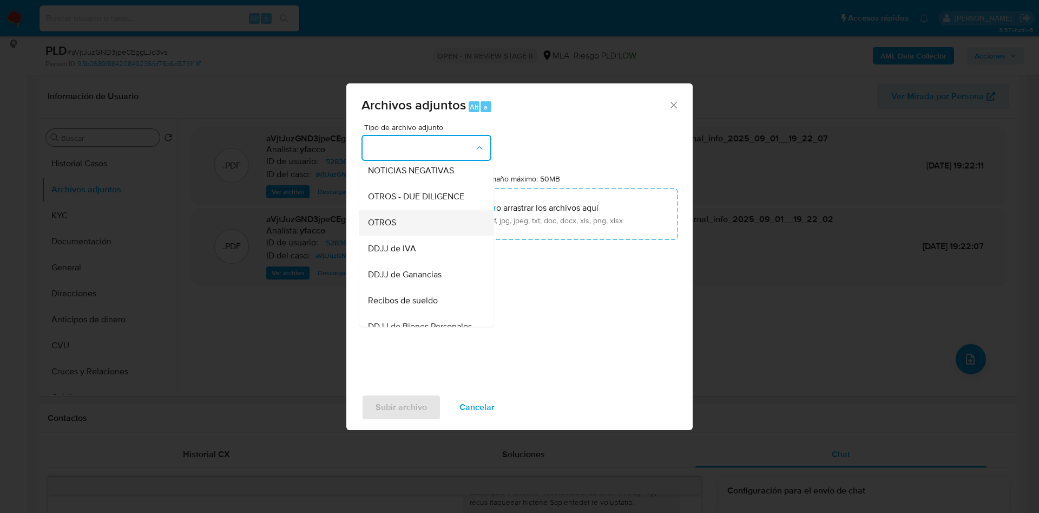
click at [368, 226] on div "OTROS" at bounding box center [423, 223] width 110 height 26
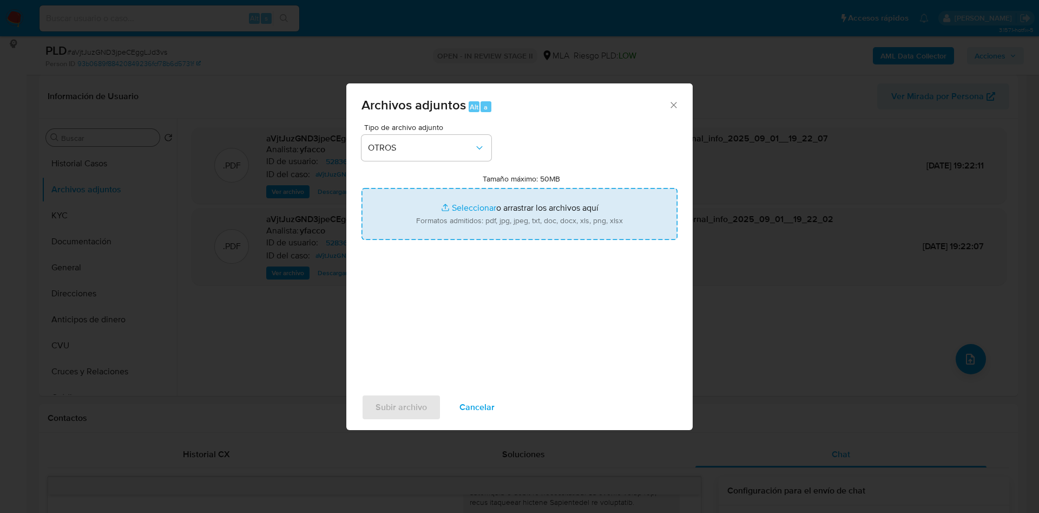
click at [484, 201] on input "Tamaño máximo: 50MB Seleccionar archivos" at bounding box center [520, 214] width 316 height 52
type input "C:\fakepath\Movimientos 528369365.xlsx"
click at [467, 201] on input "Tamaño máximo: 50MB Seleccionar archivos" at bounding box center [520, 214] width 316 height 52
type input "C:\fakepath\Caselog aVjtJuzGND3jpeCEggLJd3vs_2025_08_18_23_40_31.docx"
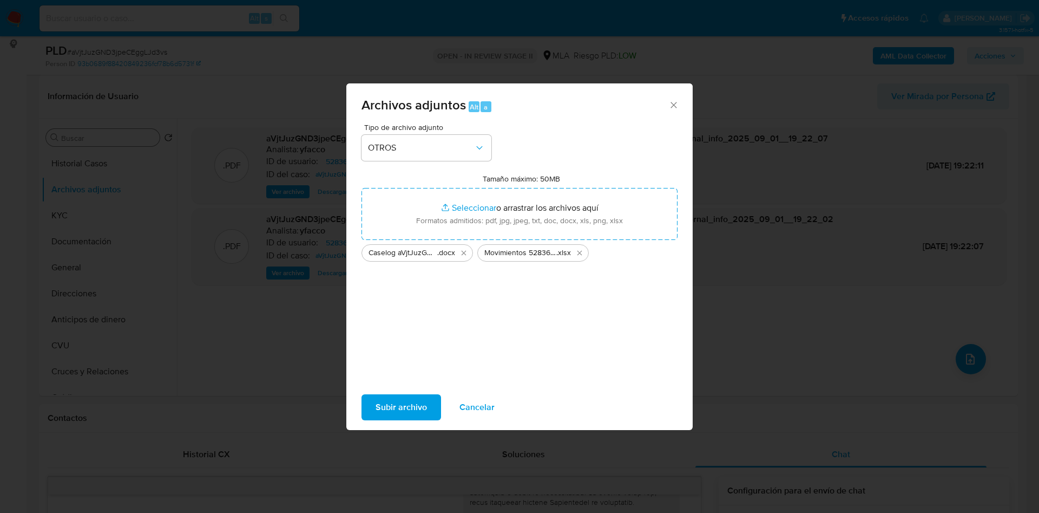
click at [383, 401] on span "Subir archivo" at bounding box center [401, 407] width 51 height 24
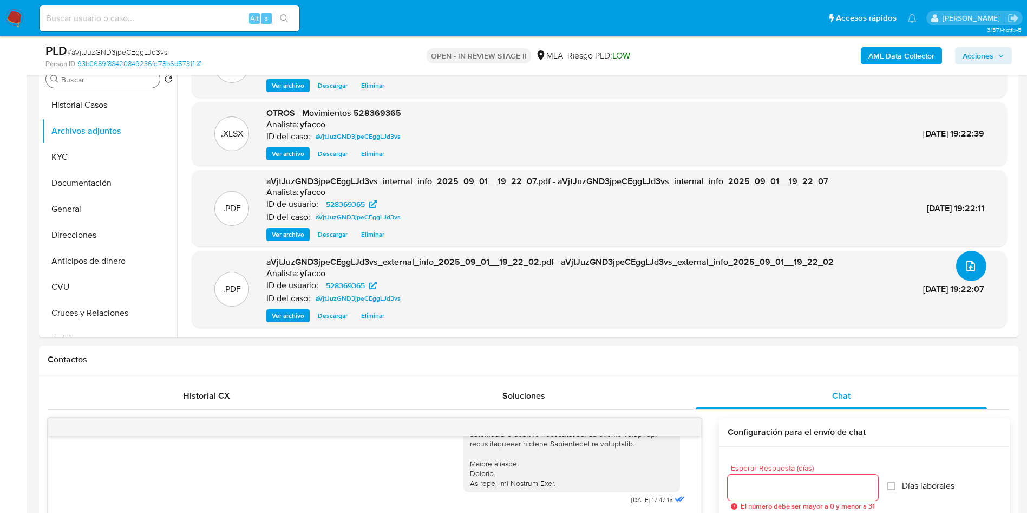
scroll to position [81, 0]
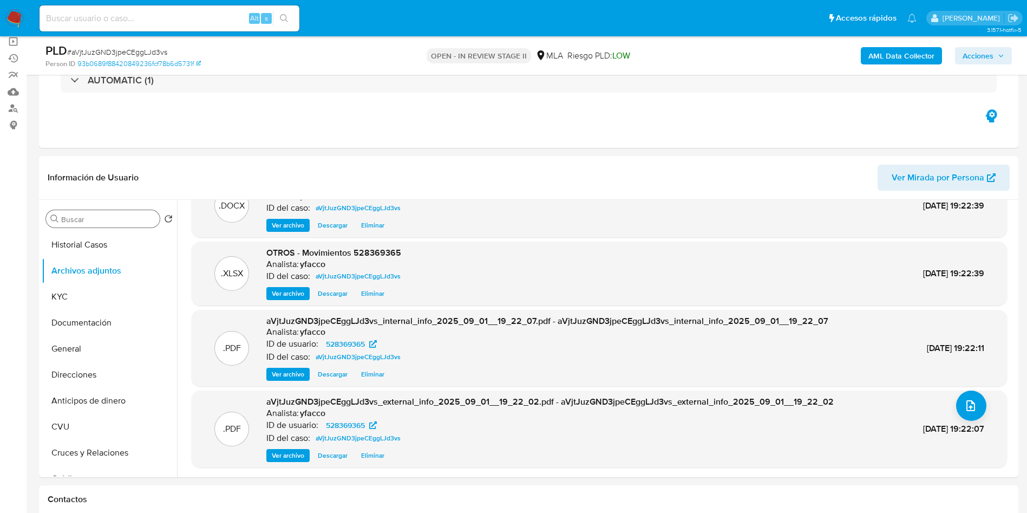
click at [113, 223] on input "Buscar" at bounding box center [108, 219] width 94 height 10
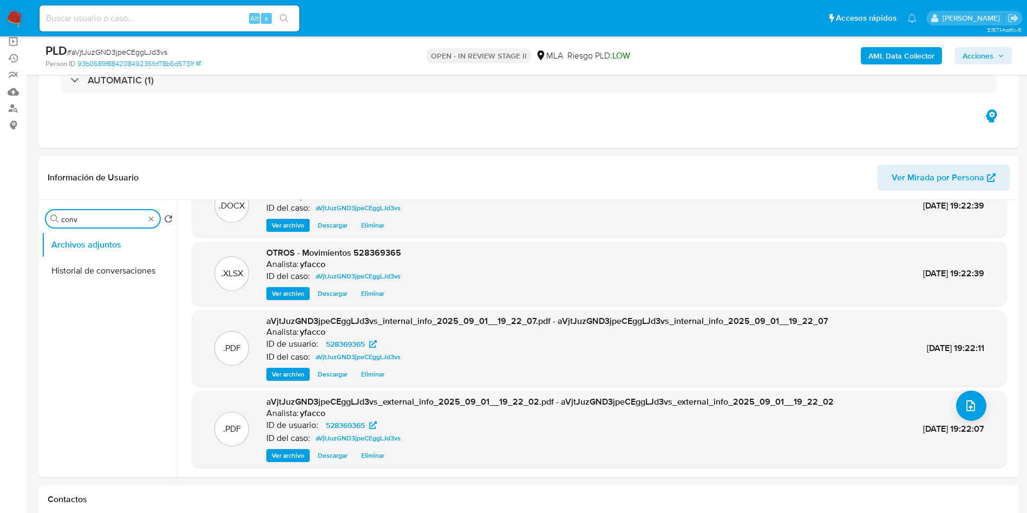
type input "conv"
click at [108, 263] on button "Historial de conversaciones" at bounding box center [109, 271] width 135 height 26
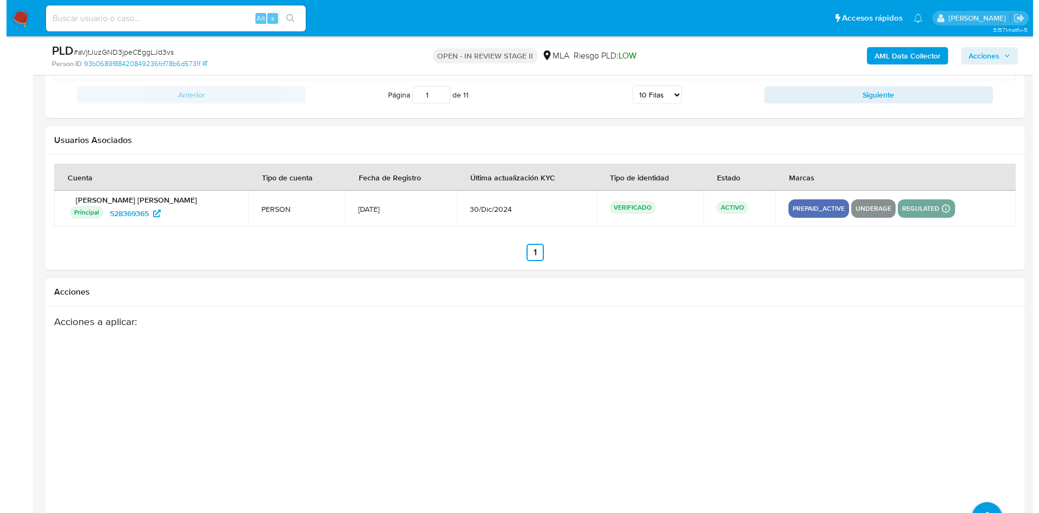
scroll to position [1914, 0]
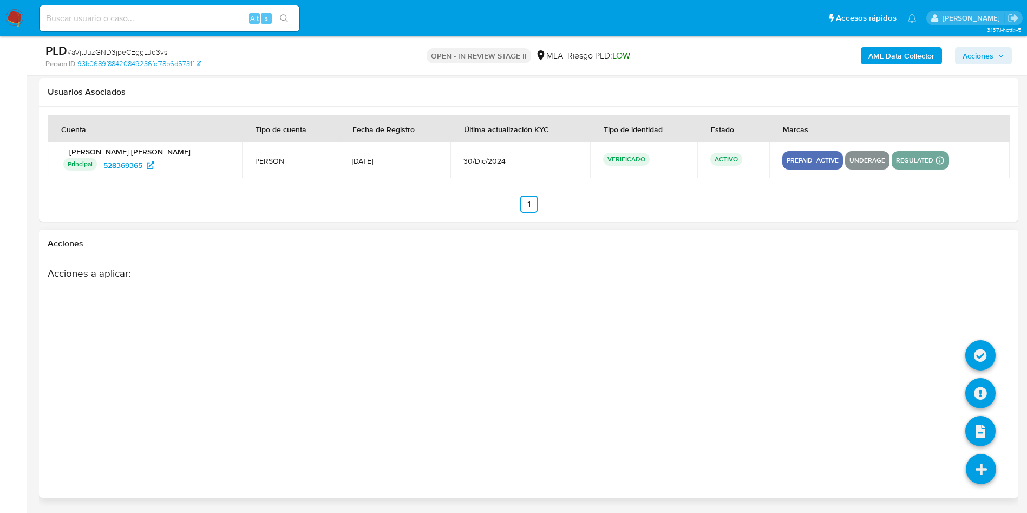
click at [992, 473] on icon at bounding box center [981, 469] width 30 height 30
click at [986, 390] on icon at bounding box center [980, 393] width 30 height 30
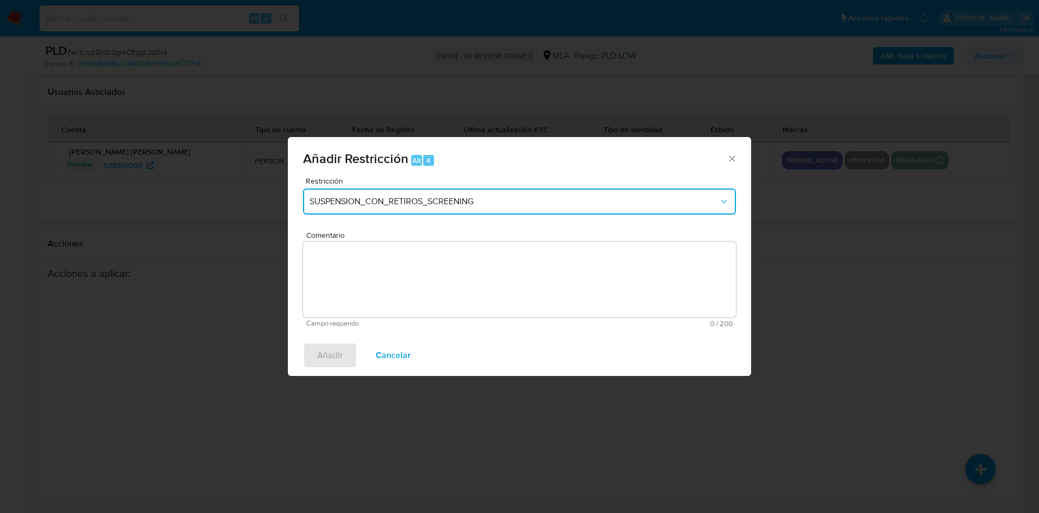
click at [454, 207] on button "SUSPENSION_CON_RETIROS_SCREENING" at bounding box center [519, 201] width 433 height 26
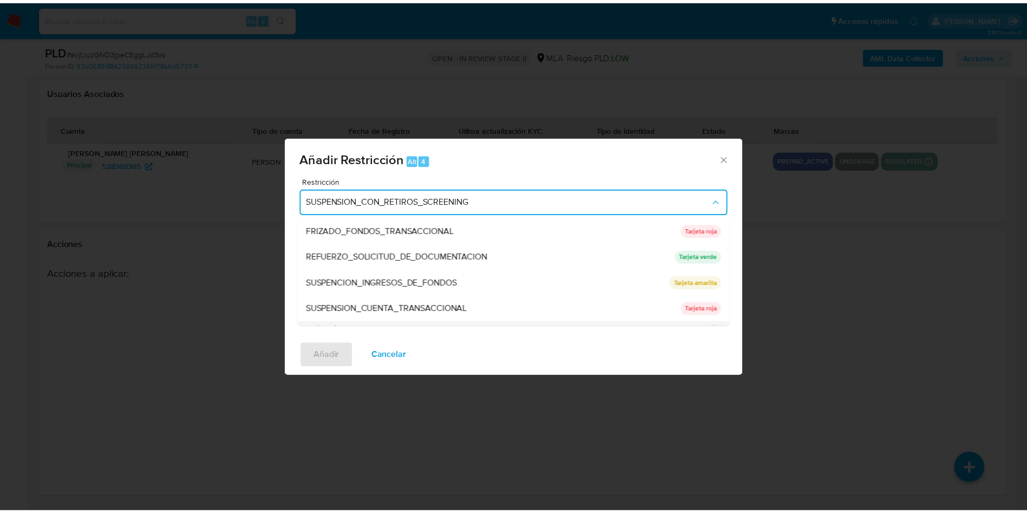
scroll to position [230, 0]
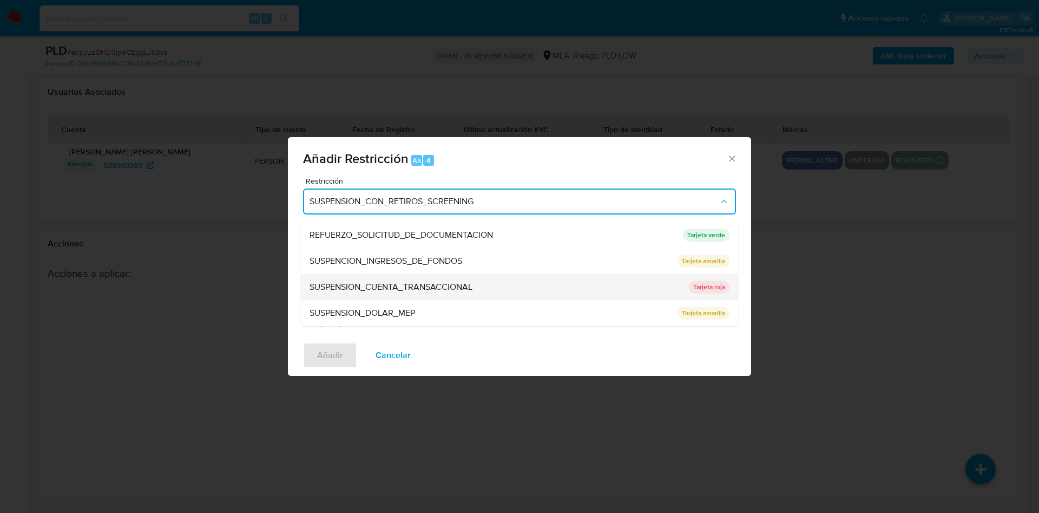
click at [417, 284] on span "SUSPENSION_CUENTA_TRANSACCIONAL" at bounding box center [391, 287] width 163 height 11
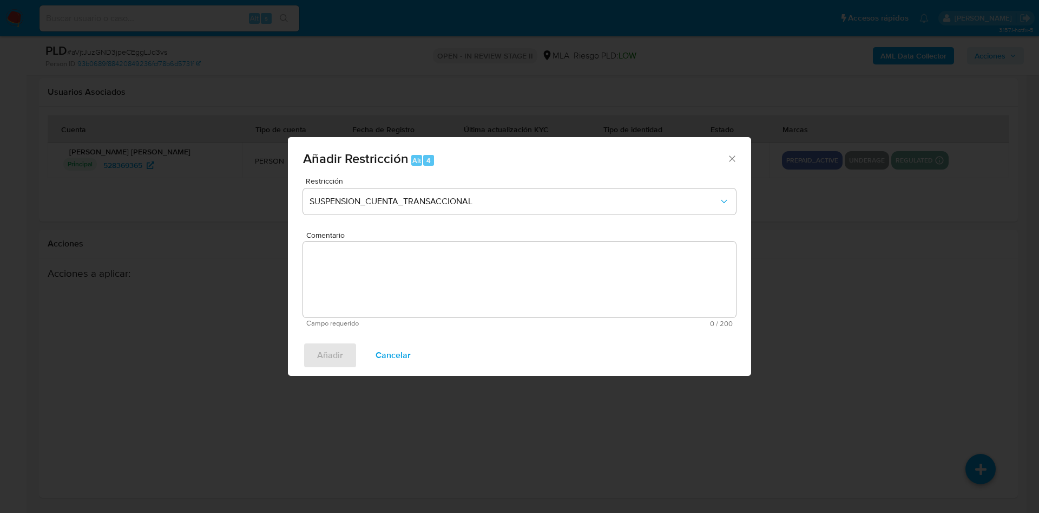
click at [416, 285] on textarea "Comentario" at bounding box center [519, 279] width 433 height 76
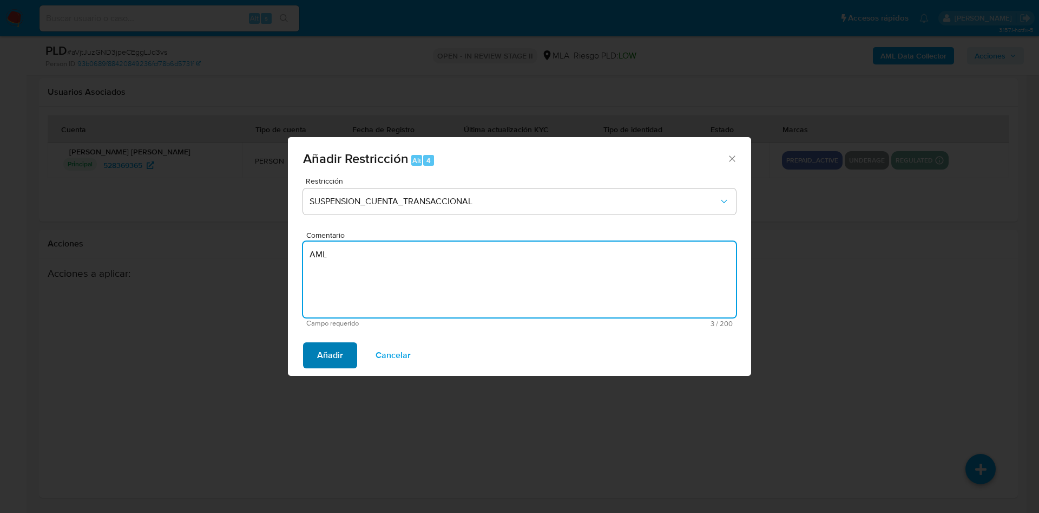
type textarea "AML"
click at [322, 345] on span "Añadir" at bounding box center [330, 355] width 26 height 24
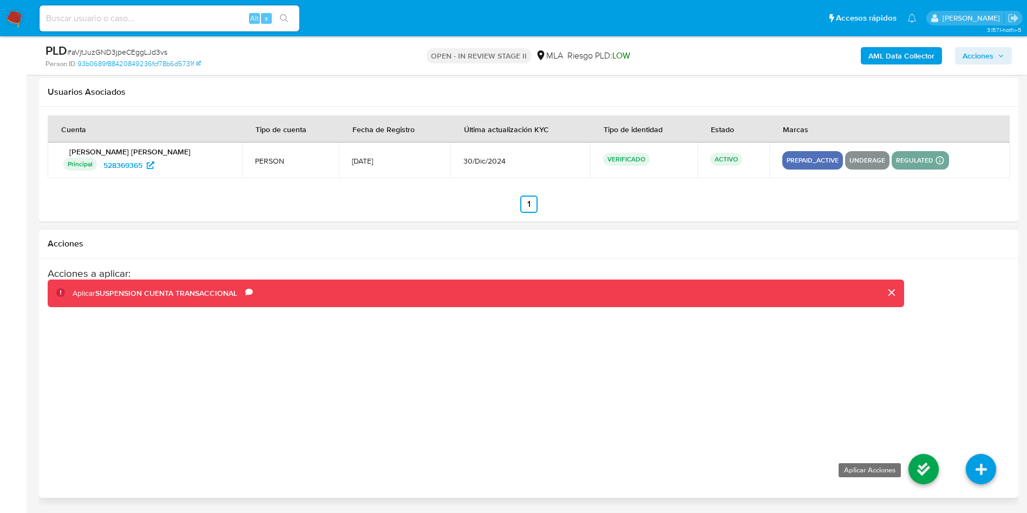
click at [919, 462] on icon at bounding box center [923, 469] width 30 height 30
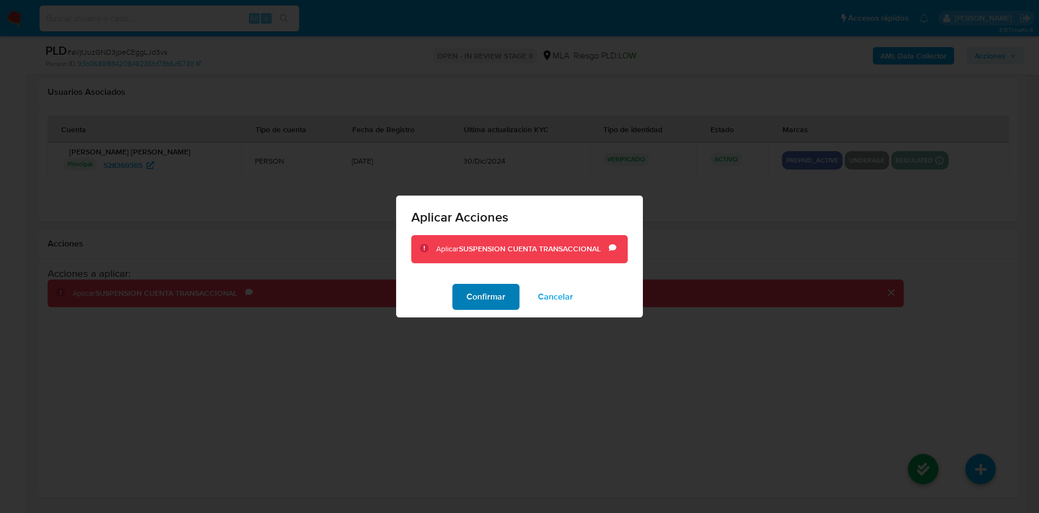
click at [483, 295] on span "Confirmar" at bounding box center [486, 297] width 39 height 24
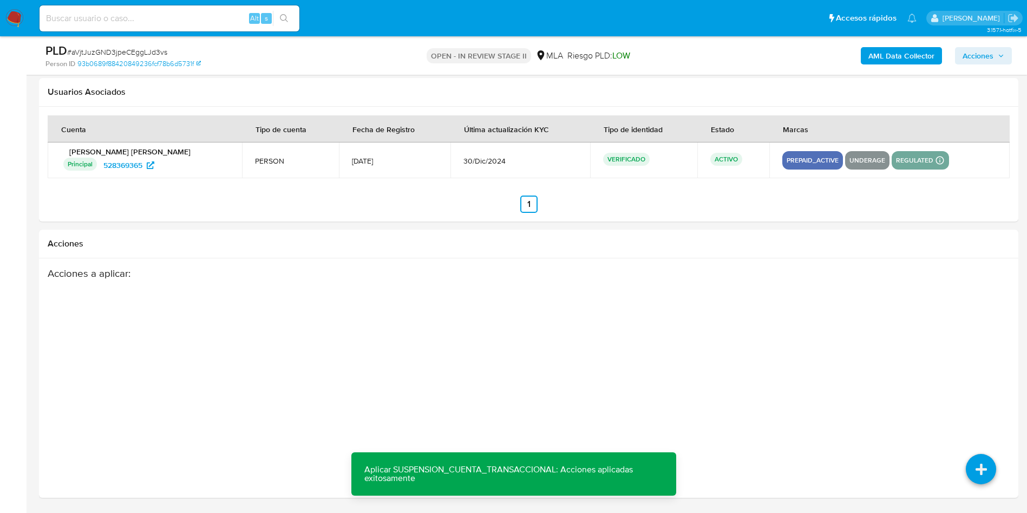
click at [997, 57] on span "Acciones" at bounding box center [984, 55] width 42 height 15
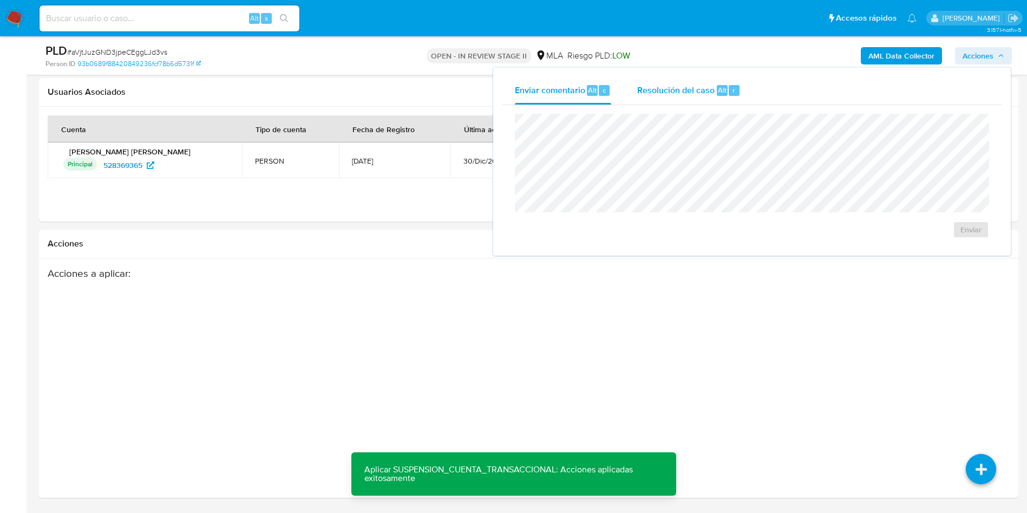
click at [680, 79] on div "Resolución del caso Alt r" at bounding box center [688, 90] width 103 height 28
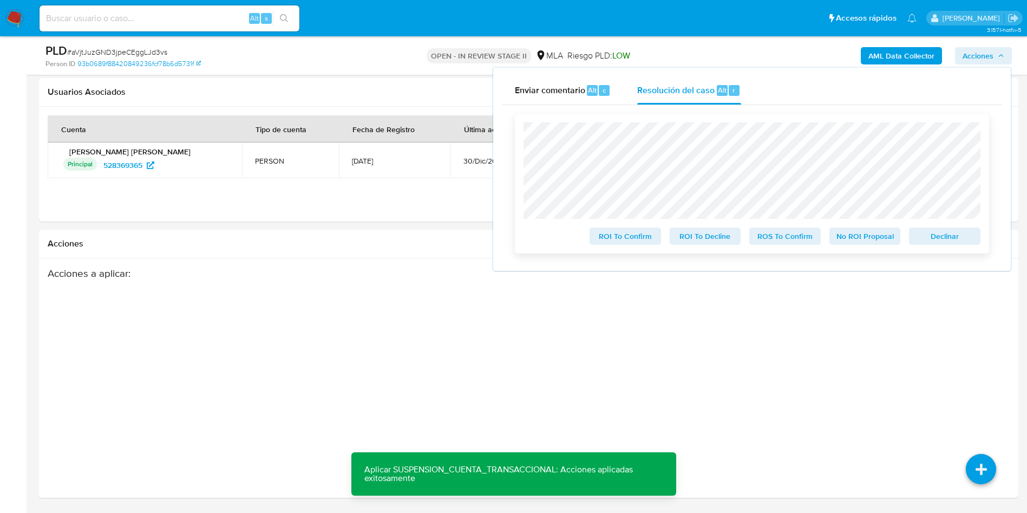
click at [760, 241] on span "ROS To Confirm" at bounding box center [785, 235] width 56 height 15
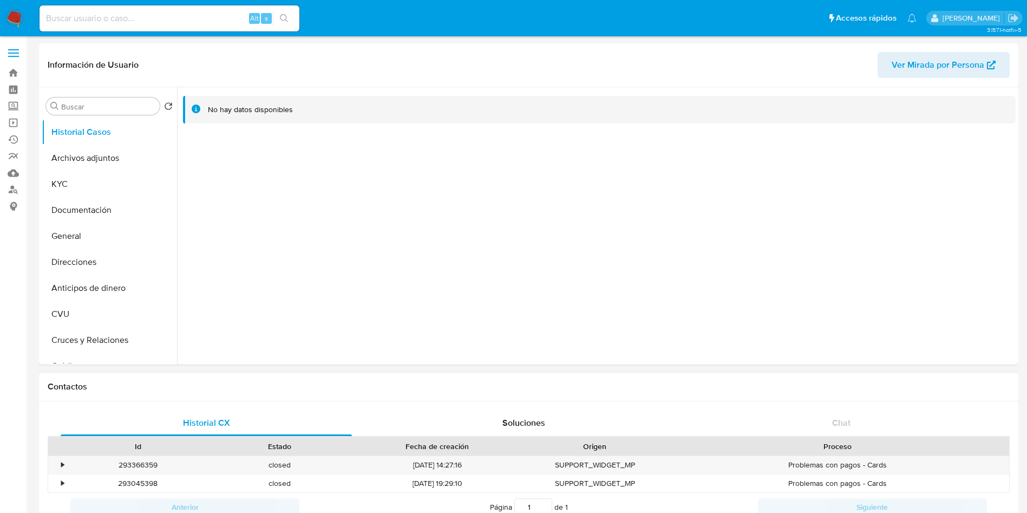
select select "10"
click at [80, 197] on button "Documentación" at bounding box center [105, 210] width 127 height 26
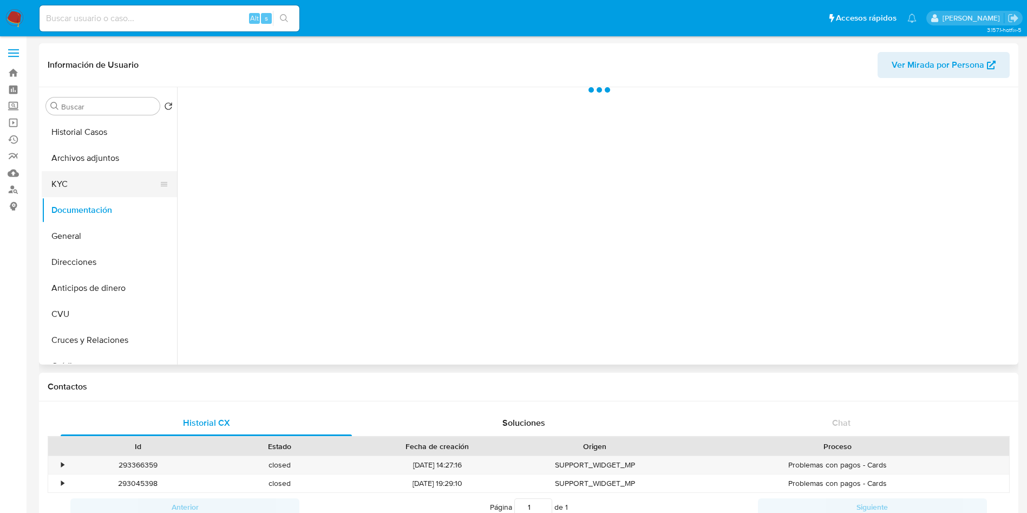
click at [115, 194] on button "KYC" at bounding box center [105, 184] width 127 height 26
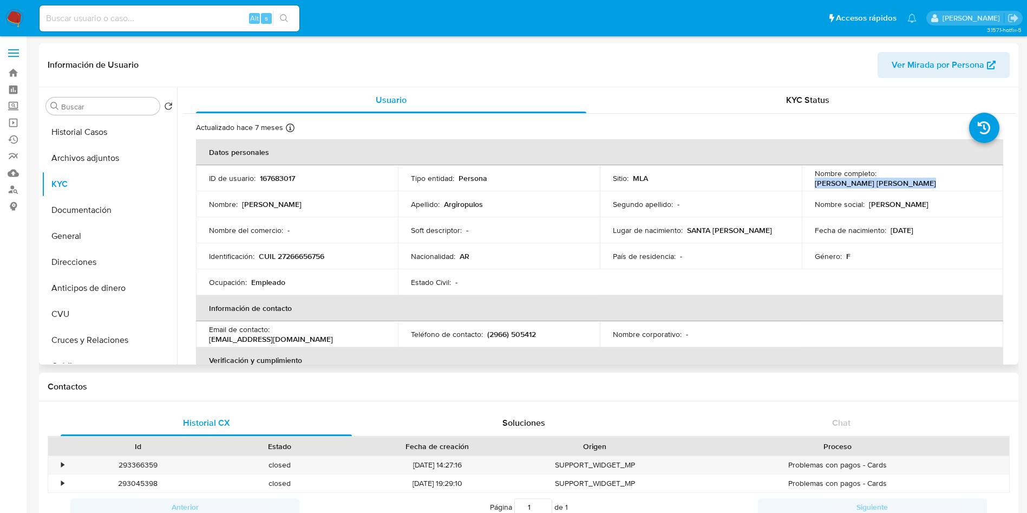
drag, startPoint x: 879, startPoint y: 183, endPoint x: 974, endPoint y: 180, distance: 95.3
click at [974, 180] on div "Nombre completo : [PERSON_NAME] [PERSON_NAME]" at bounding box center [903, 177] width 176 height 19
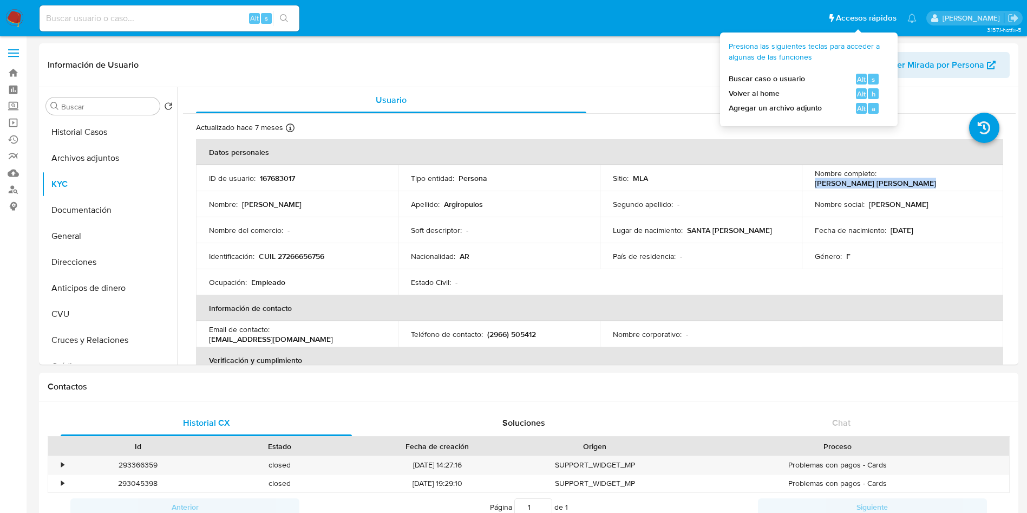
copy p "[PERSON_NAME] [PERSON_NAME]"
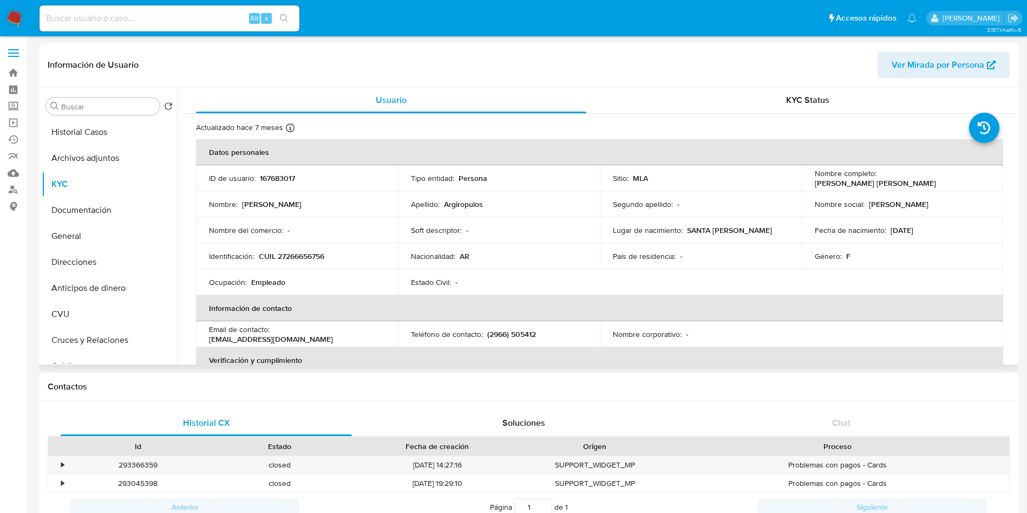
click at [315, 257] on p "CUIL 27266656756" at bounding box center [292, 256] width 66 height 10
copy p "27266656756"
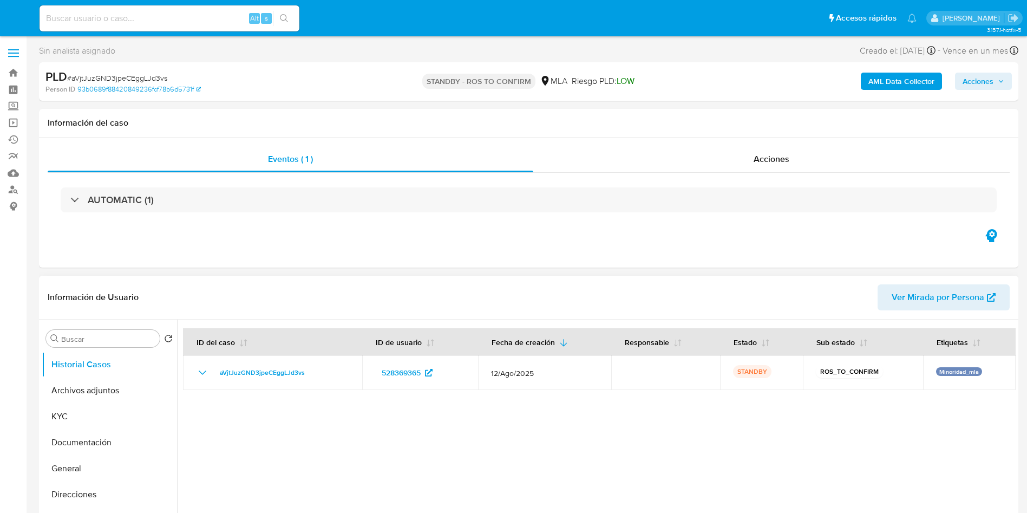
select select "10"
click at [188, 18] on input at bounding box center [170, 18] width 260 height 14
paste input "MJebDA7KkndpPTxJDyZk4pvy"
type input "MJebDA7KkndpPTxJDyZk4pvy"
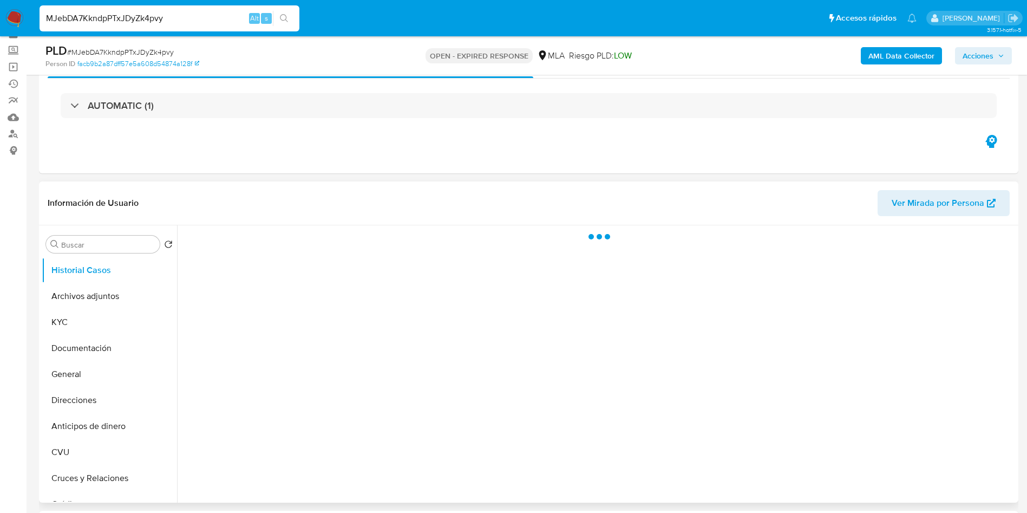
scroll to position [81, 0]
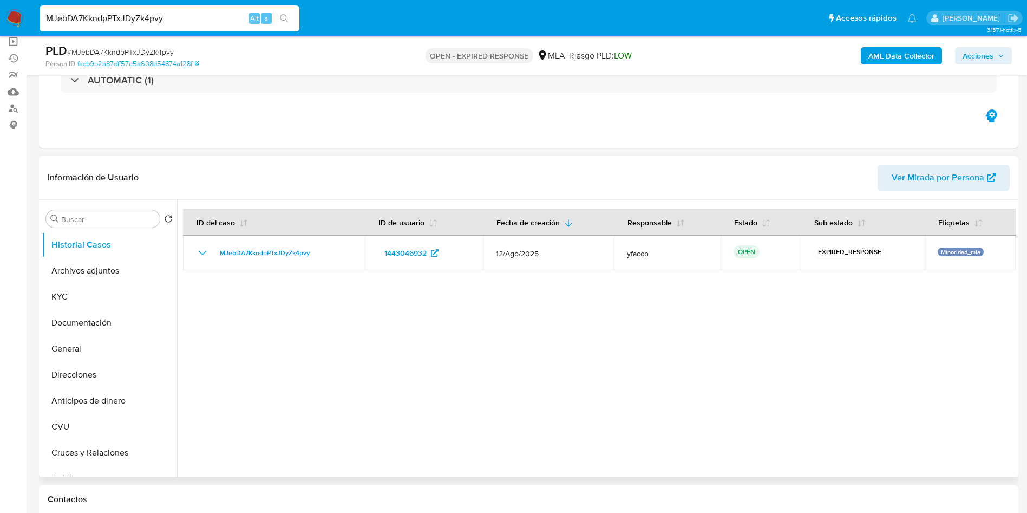
select select "10"
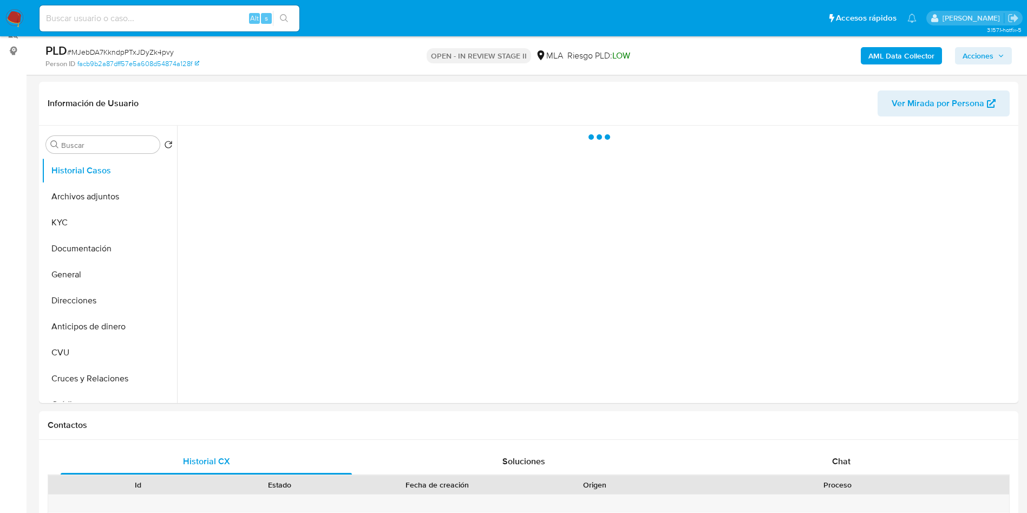
scroll to position [162, 0]
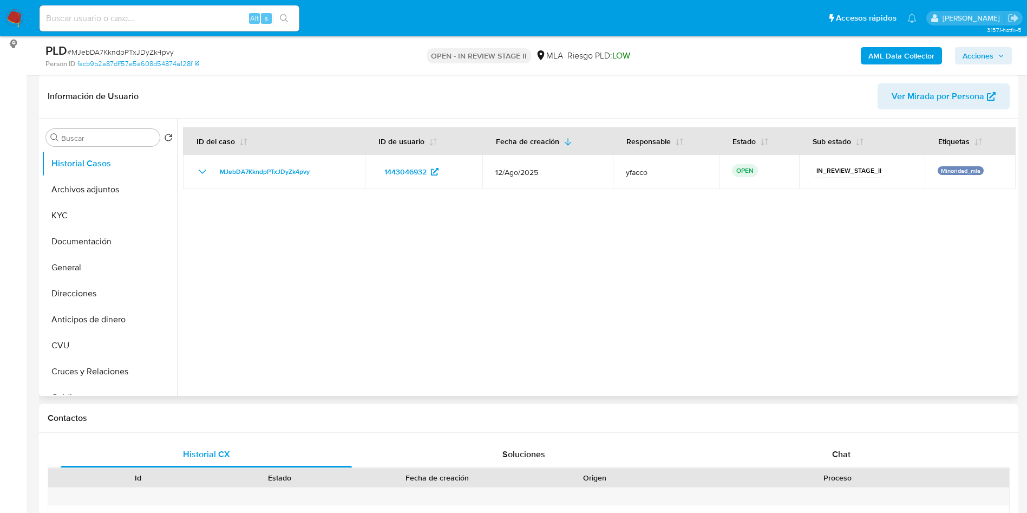
select select "10"
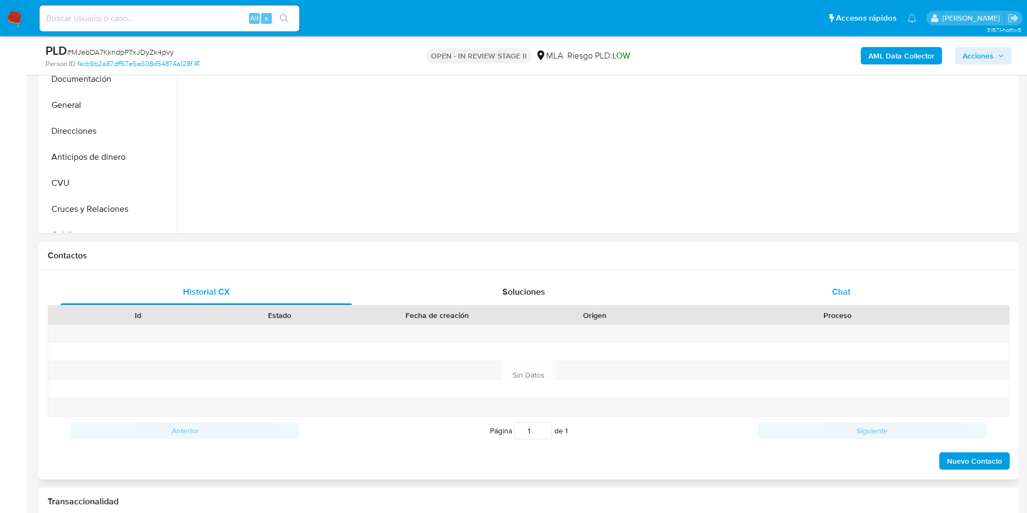
drag, startPoint x: 827, startPoint y: 284, endPoint x: 787, endPoint y: 280, distance: 39.7
click at [827, 283] on div "Chat" at bounding box center [841, 292] width 291 height 26
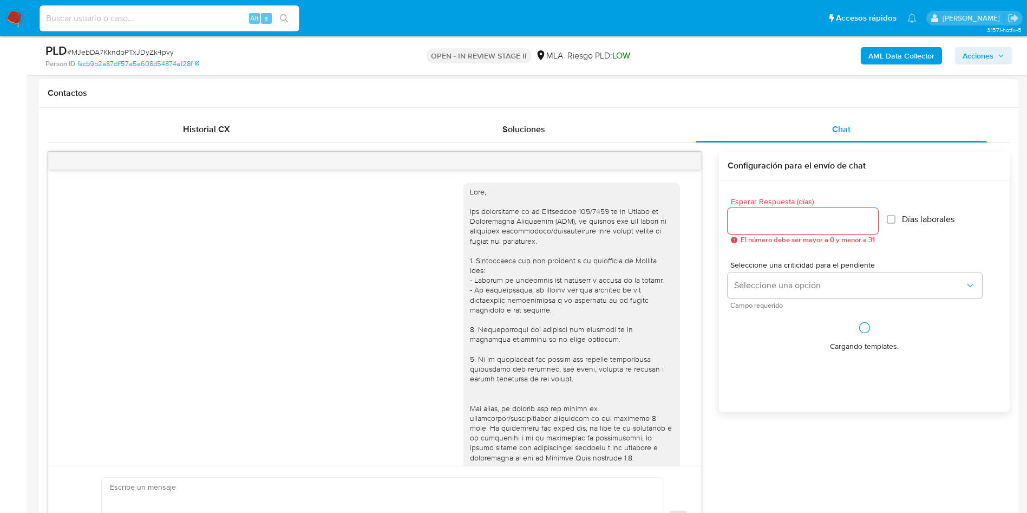
scroll to position [437, 0]
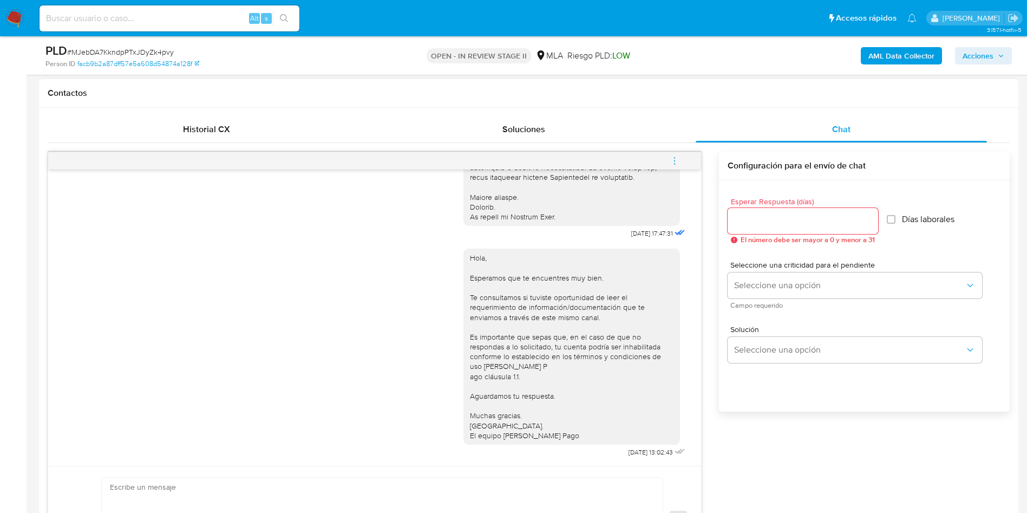
click at [673, 161] on icon "menu-action" at bounding box center [675, 161] width 10 height 10
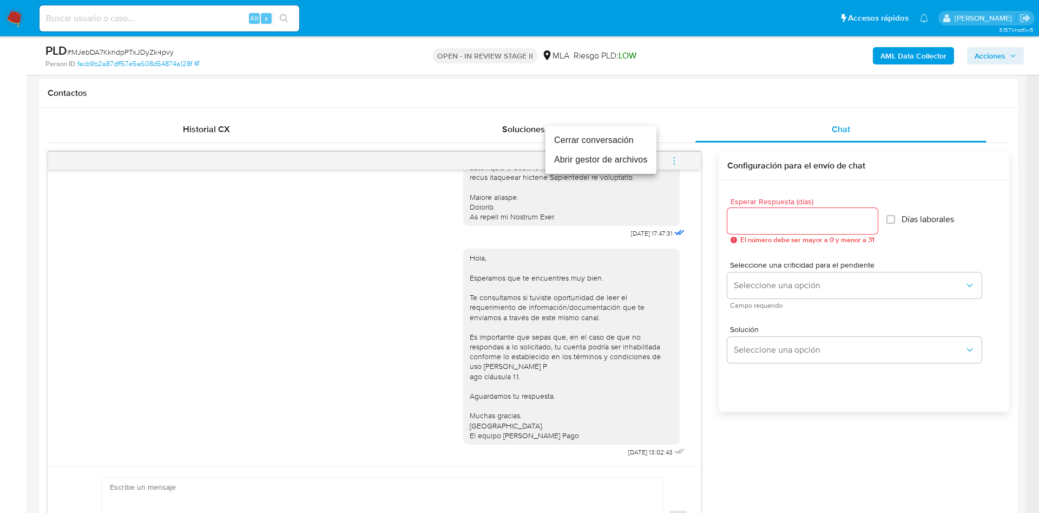
click at [596, 138] on li "Cerrar conversación" at bounding box center [601, 139] width 111 height 19
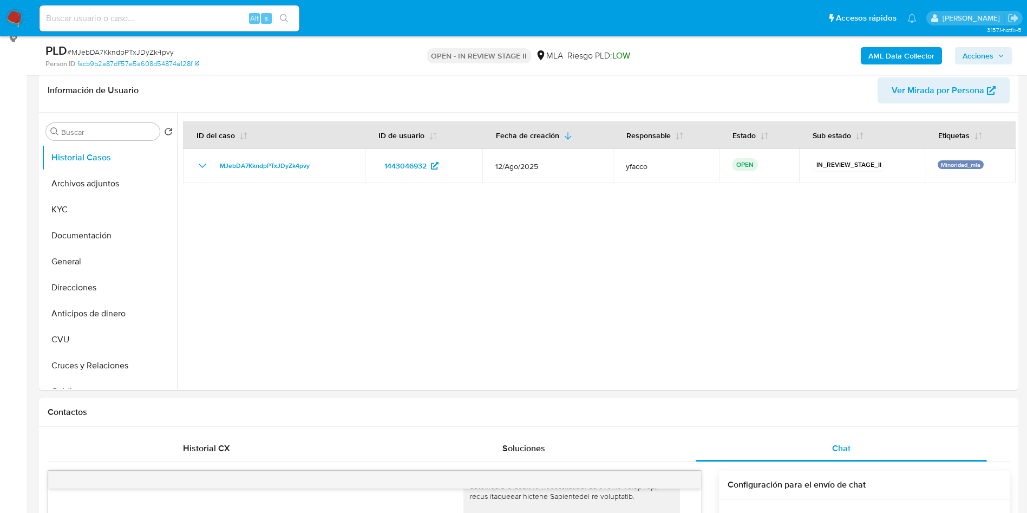
scroll to position [81, 0]
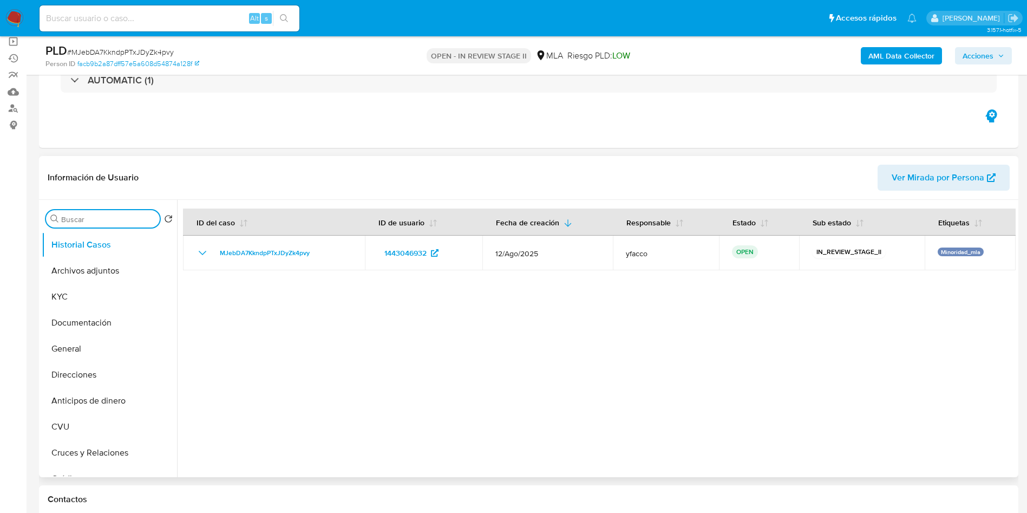
click at [80, 221] on input "Buscar" at bounding box center [108, 219] width 94 height 10
type input "AP"
click at [77, 265] on button "Aprobadores" at bounding box center [105, 271] width 127 height 26
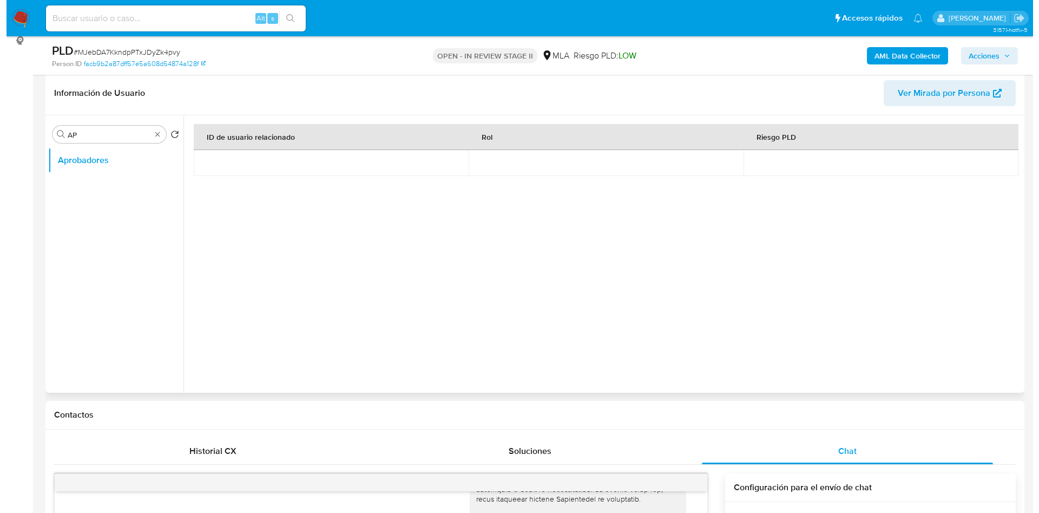
scroll to position [162, 0]
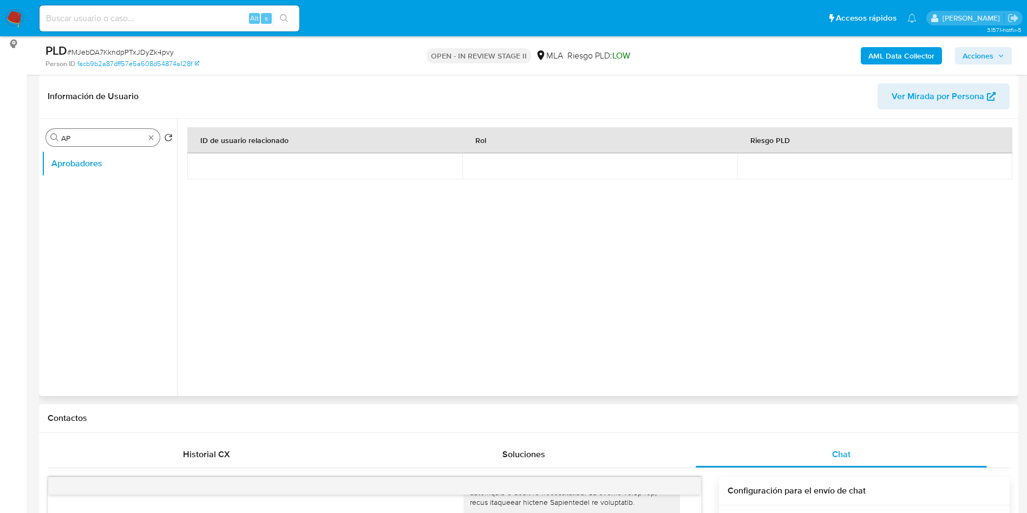
click at [146, 133] on div "Buscar AP" at bounding box center [103, 137] width 114 height 17
click at [149, 142] on div "Buscar AP" at bounding box center [103, 137] width 114 height 17
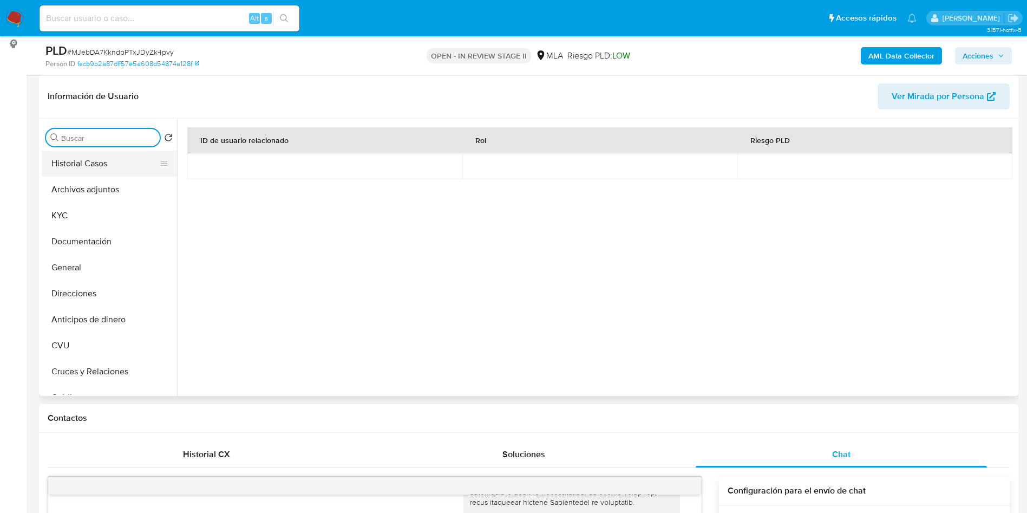
click at [124, 175] on button "Historial Casos" at bounding box center [105, 163] width 127 height 26
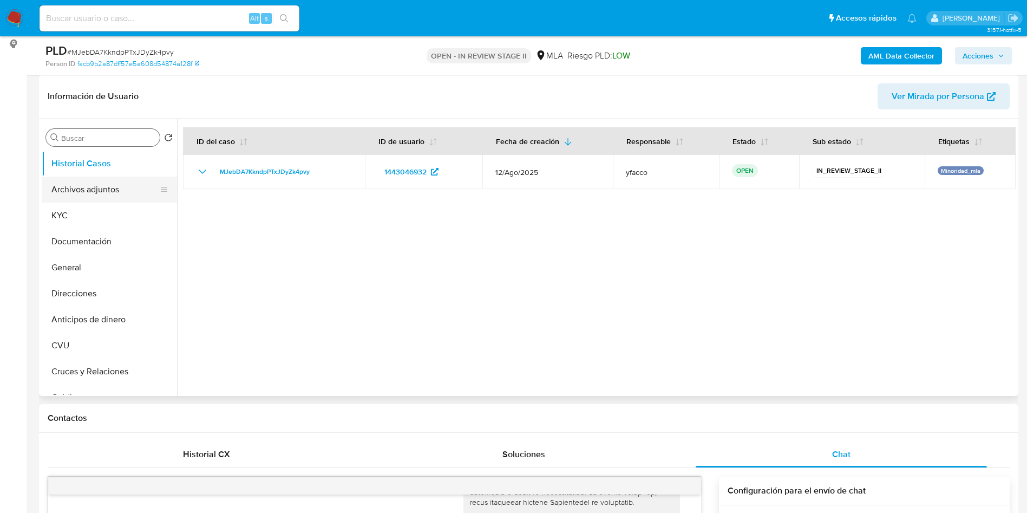
click at [69, 197] on button "Archivos adjuntos" at bounding box center [105, 189] width 127 height 26
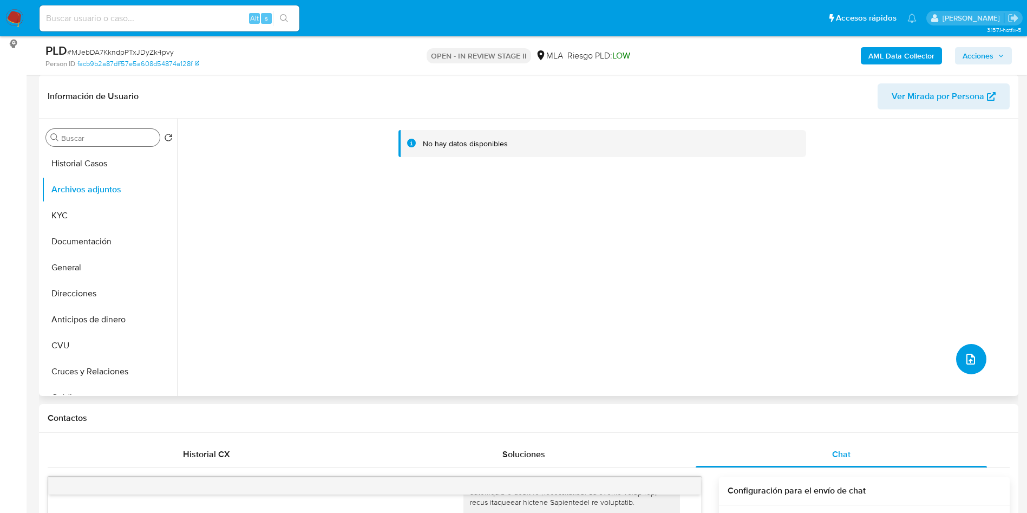
click at [965, 356] on icon "upload-file" at bounding box center [970, 358] width 13 height 13
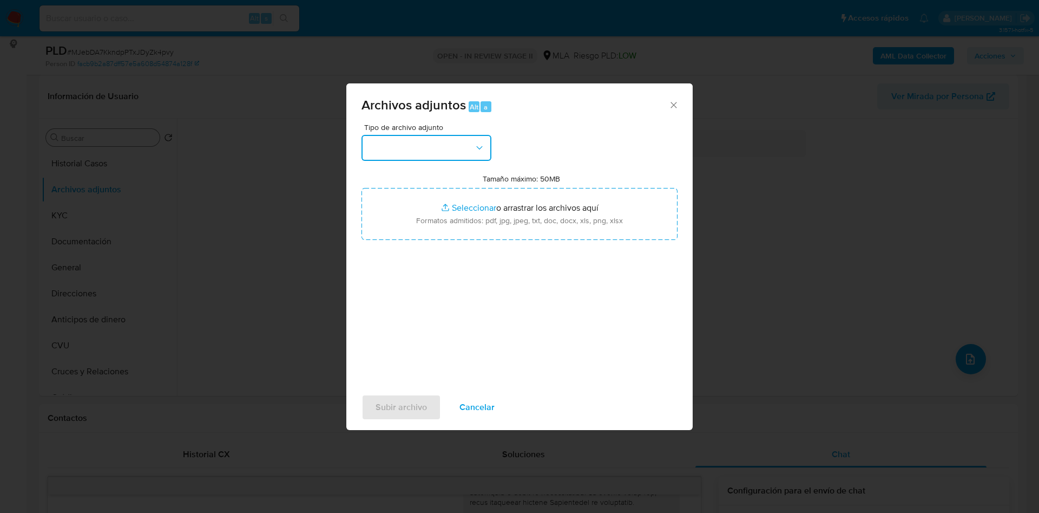
click at [443, 152] on button "button" at bounding box center [427, 148] width 130 height 26
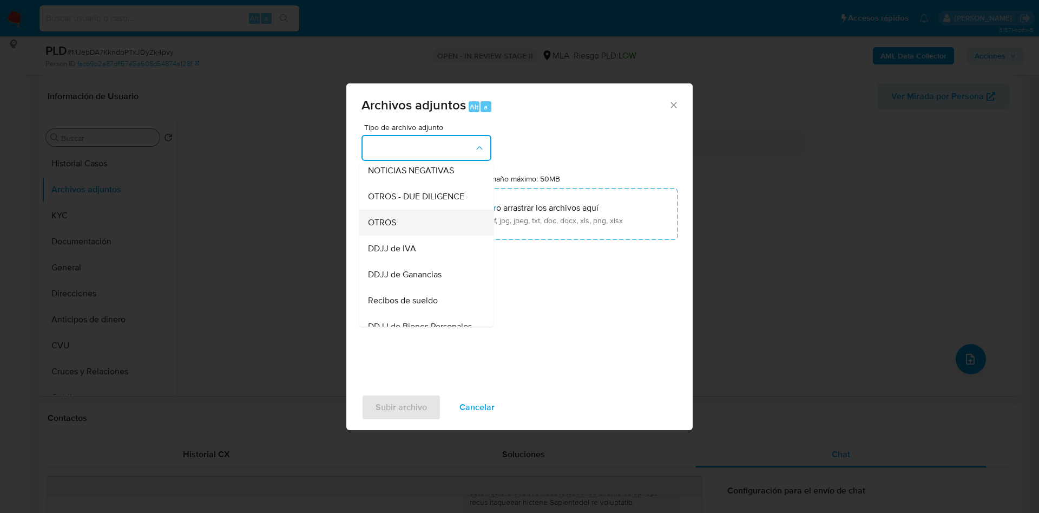
click at [376, 228] on span "OTROS" at bounding box center [382, 222] width 28 height 11
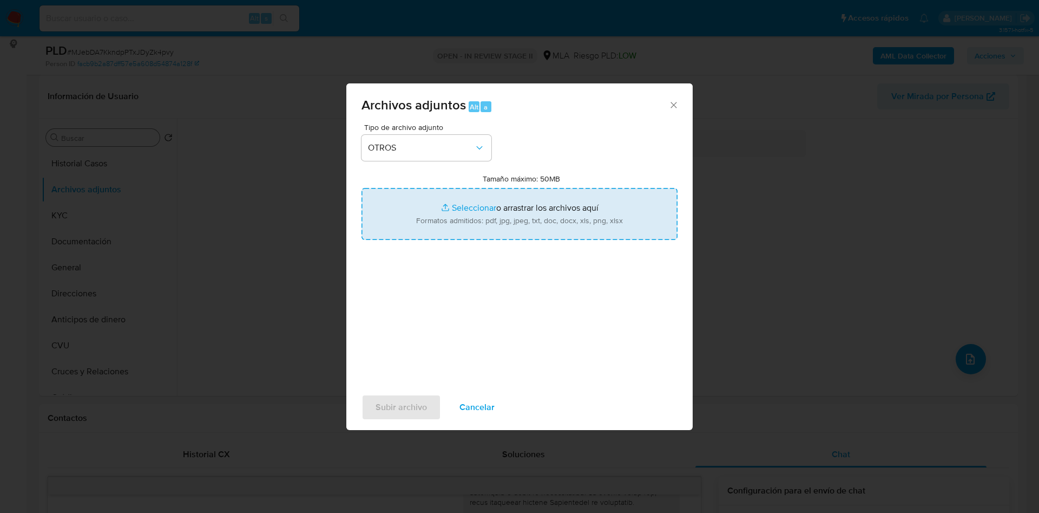
click at [465, 203] on input "Tamaño máximo: 50MB Seleccionar archivos" at bounding box center [520, 214] width 316 height 52
type input "C:\fakepath\Caselog MJebDA7KkndpPTxJDyZk4pvy_2025_08_19_01_22_48.docx"
click at [470, 204] on input "Tamaño máximo: 50MB Seleccionar archivos" at bounding box center [520, 214] width 316 height 52
type input "C:\fakepath\Movimientos 1443046932.xlsx"
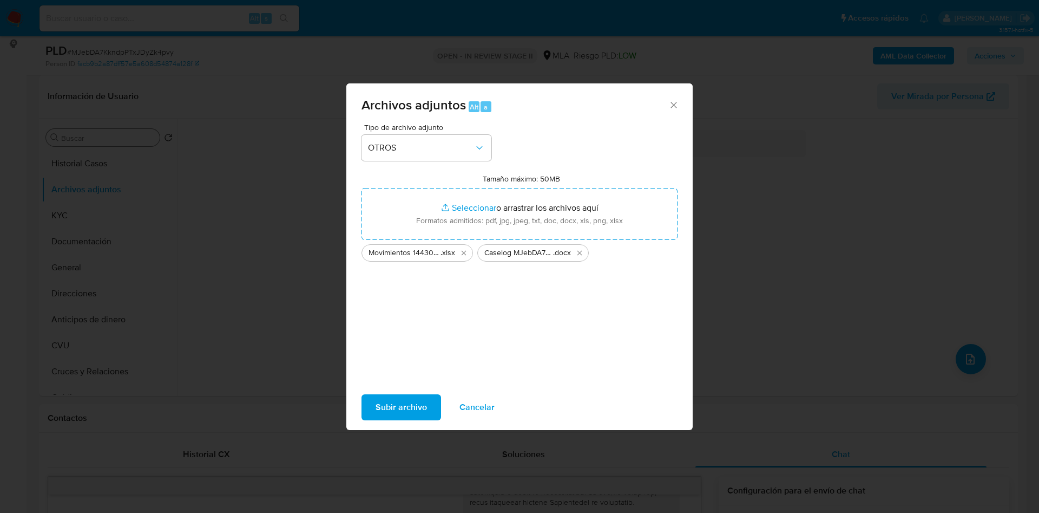
click at [404, 407] on span "Subir archivo" at bounding box center [401, 407] width 51 height 24
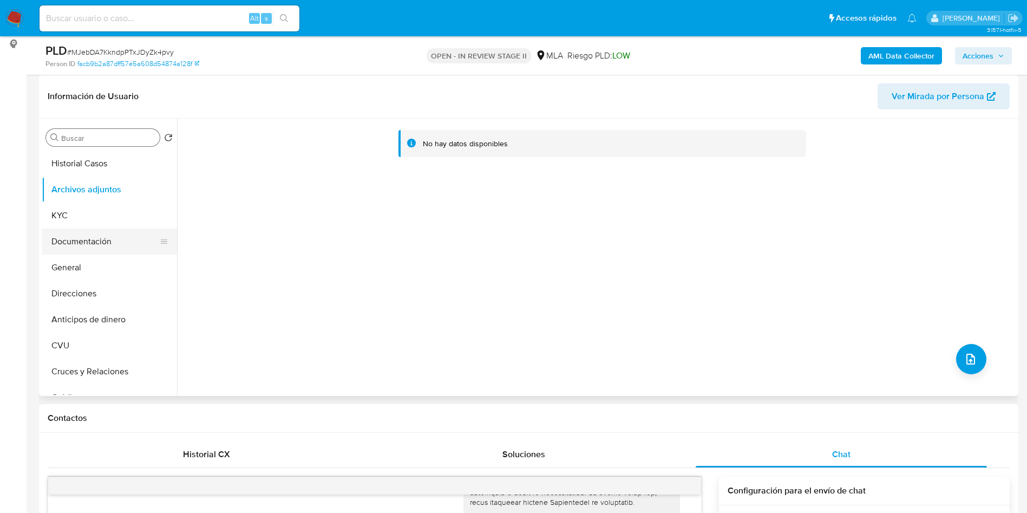
click at [81, 237] on button "Documentación" at bounding box center [105, 241] width 127 height 26
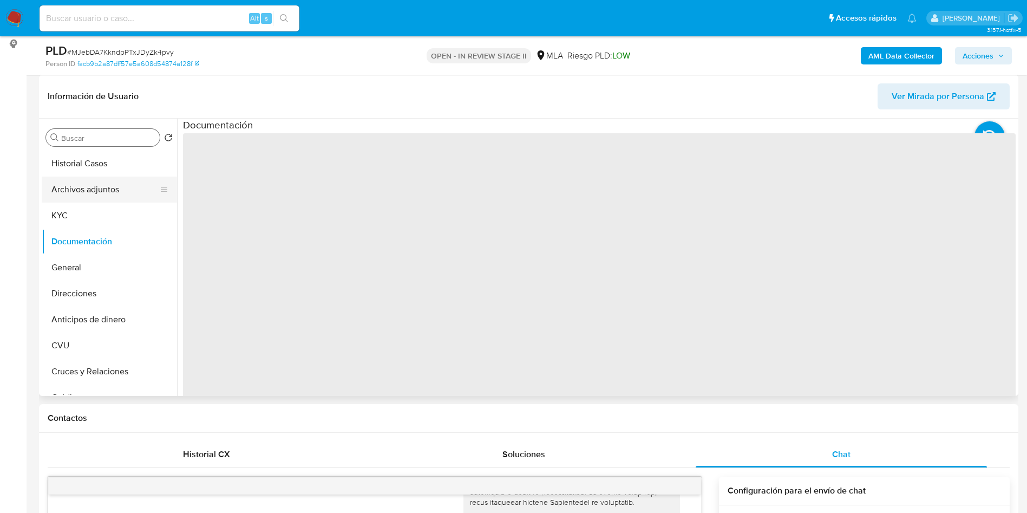
click at [95, 195] on button "Archivos adjuntos" at bounding box center [105, 189] width 127 height 26
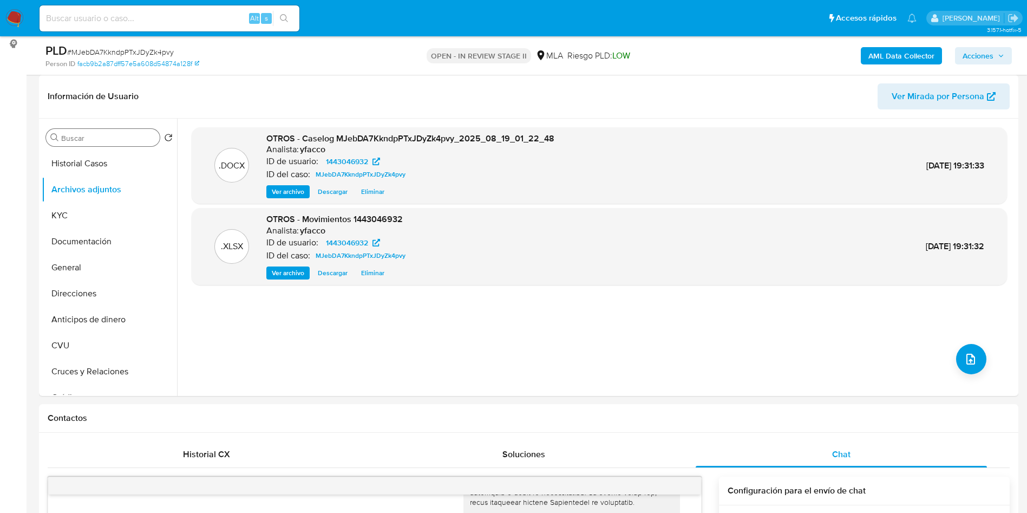
click at [897, 51] on b "AML Data Collector" at bounding box center [901, 55] width 66 height 17
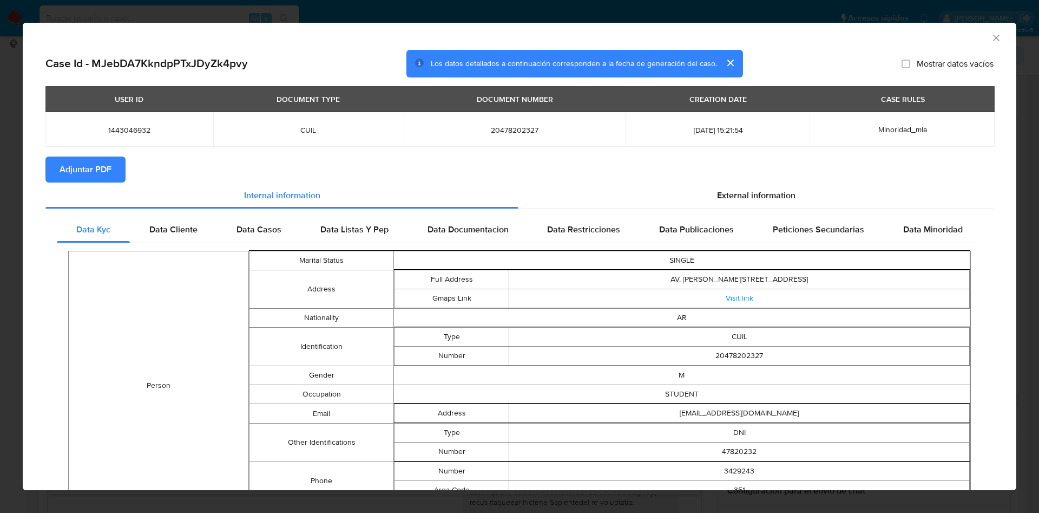
click at [100, 170] on span "Adjuntar PDF" at bounding box center [86, 170] width 52 height 24
click at [991, 39] on icon "Cerrar ventana" at bounding box center [996, 37] width 11 height 11
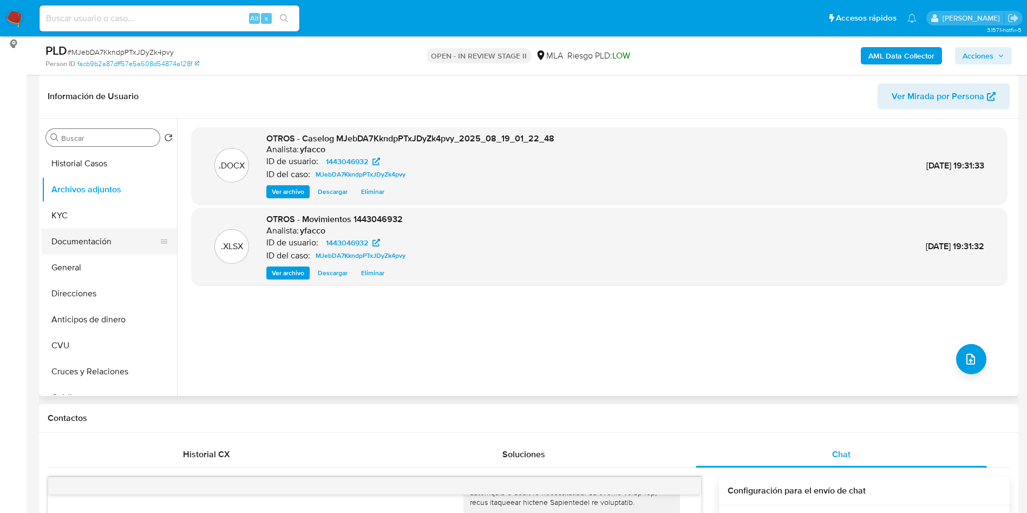
click at [84, 238] on button "Documentación" at bounding box center [105, 241] width 127 height 26
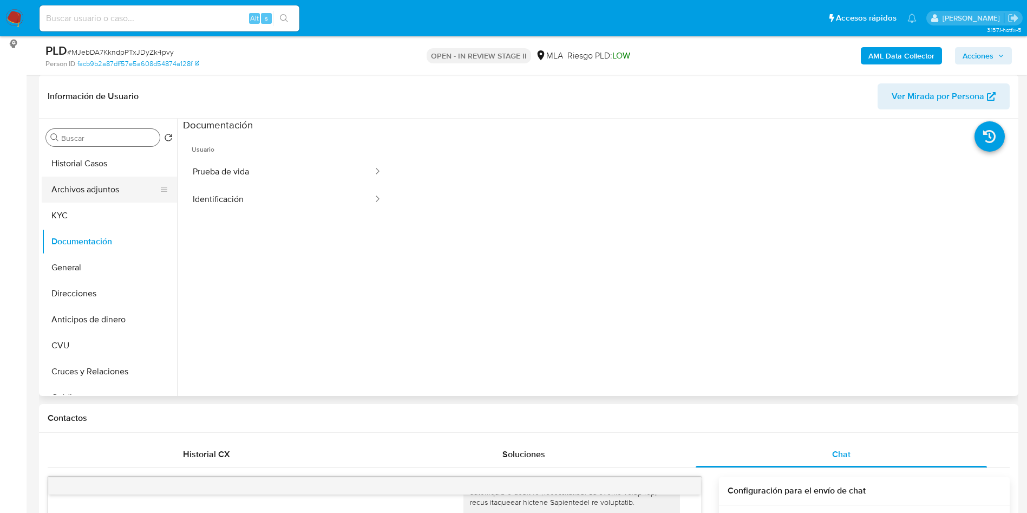
click at [97, 192] on button "Archivos adjuntos" at bounding box center [105, 189] width 127 height 26
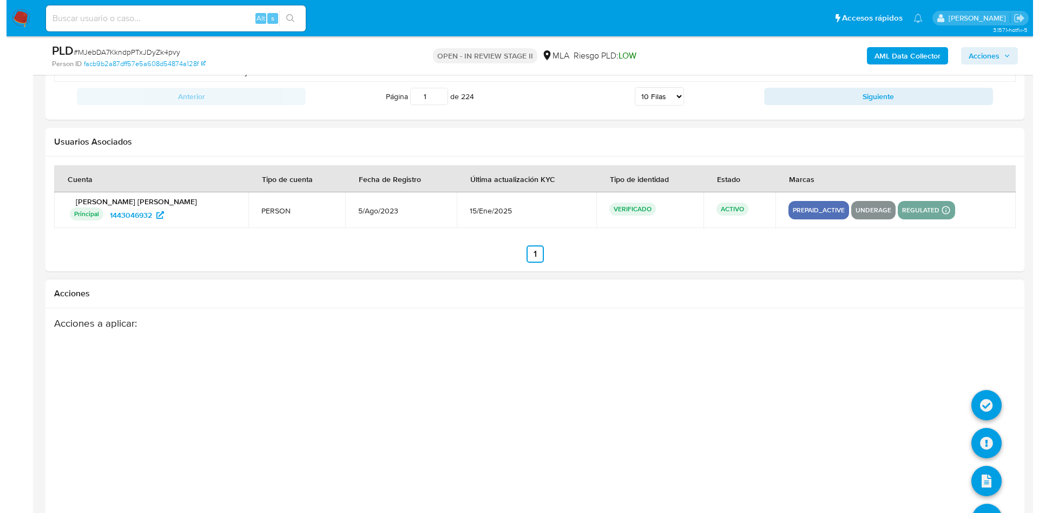
scroll to position [1904, 0]
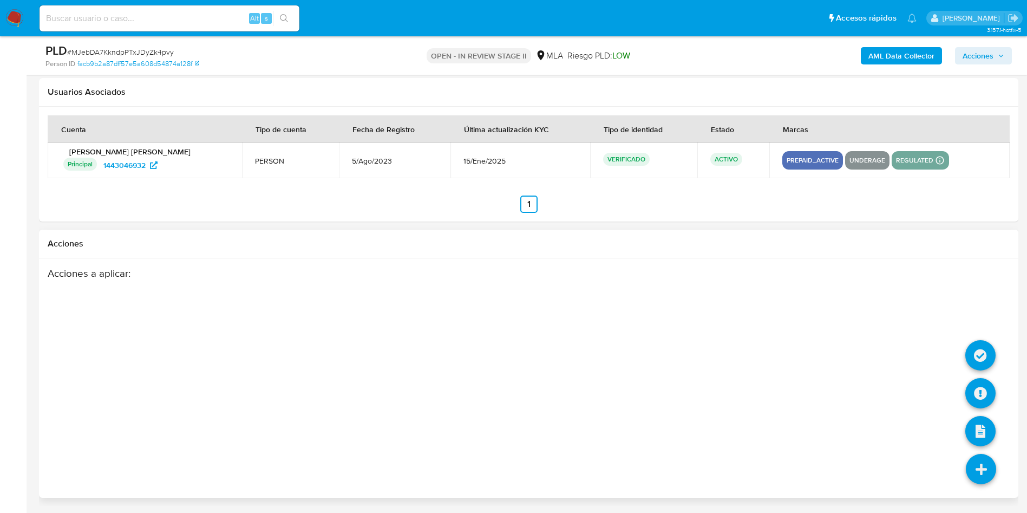
click at [971, 470] on icon at bounding box center [981, 469] width 30 height 30
click at [991, 384] on icon at bounding box center [980, 393] width 30 height 30
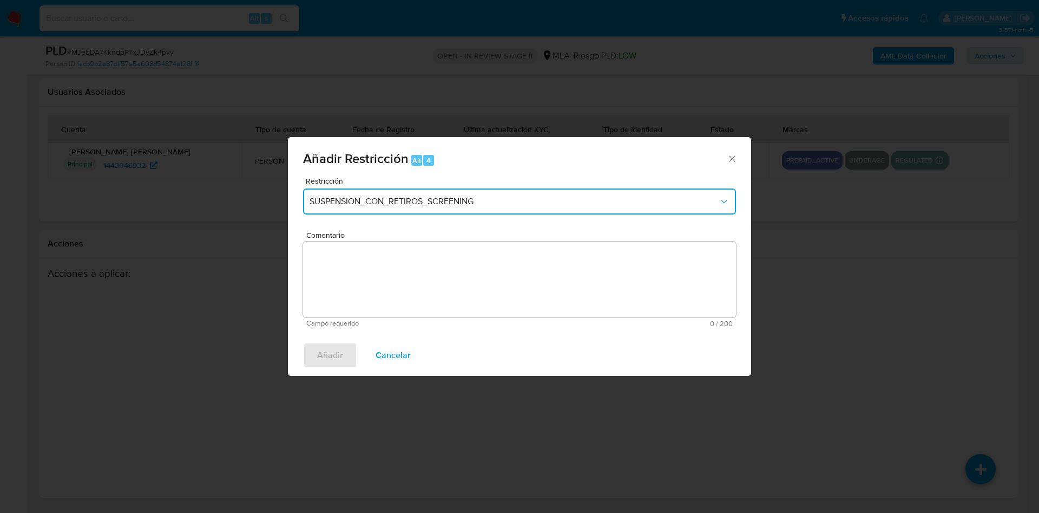
click at [448, 213] on button "SUSPENSION_CON_RETIROS_SCREENING" at bounding box center [519, 201] width 433 height 26
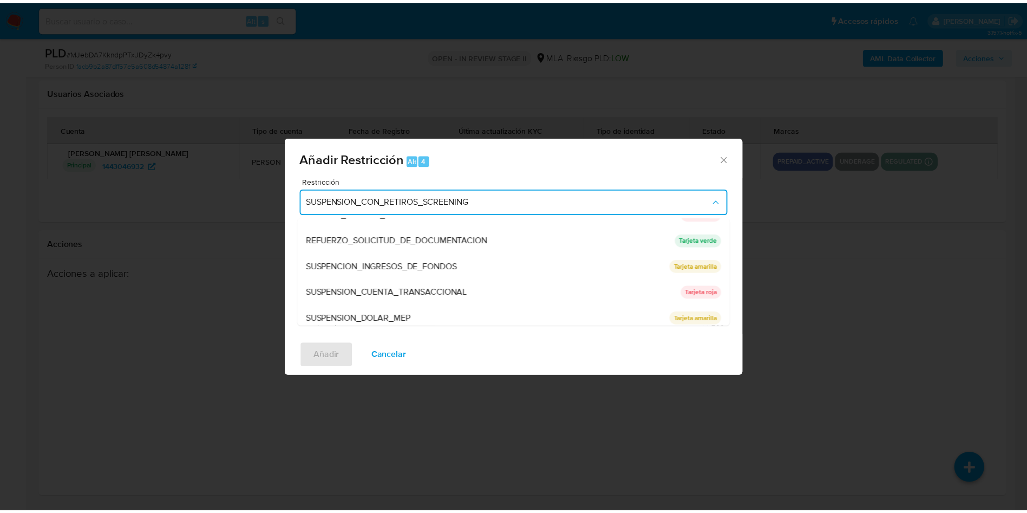
scroll to position [230, 0]
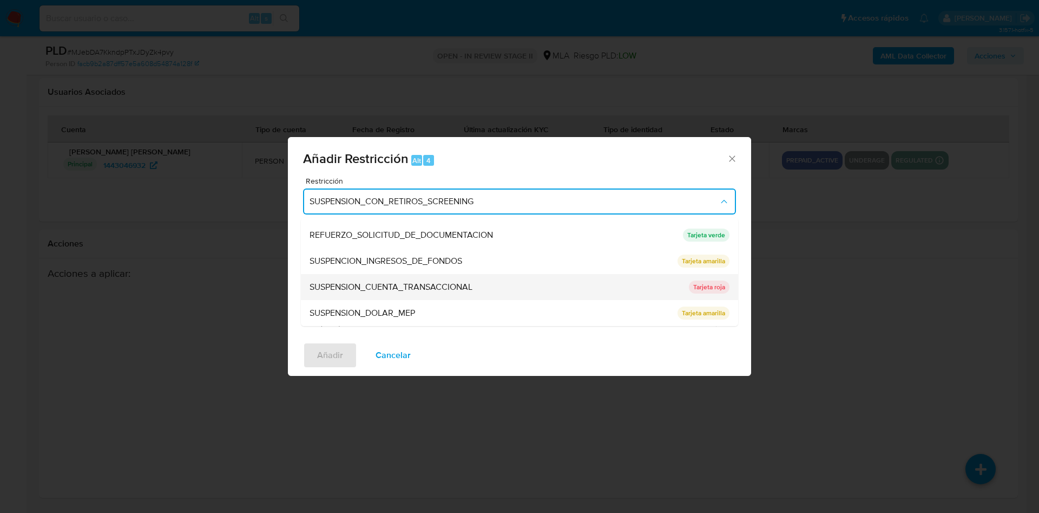
click at [382, 292] on span "SUSPENSION_CUENTA_TRANSACCIONAL" at bounding box center [391, 287] width 163 height 11
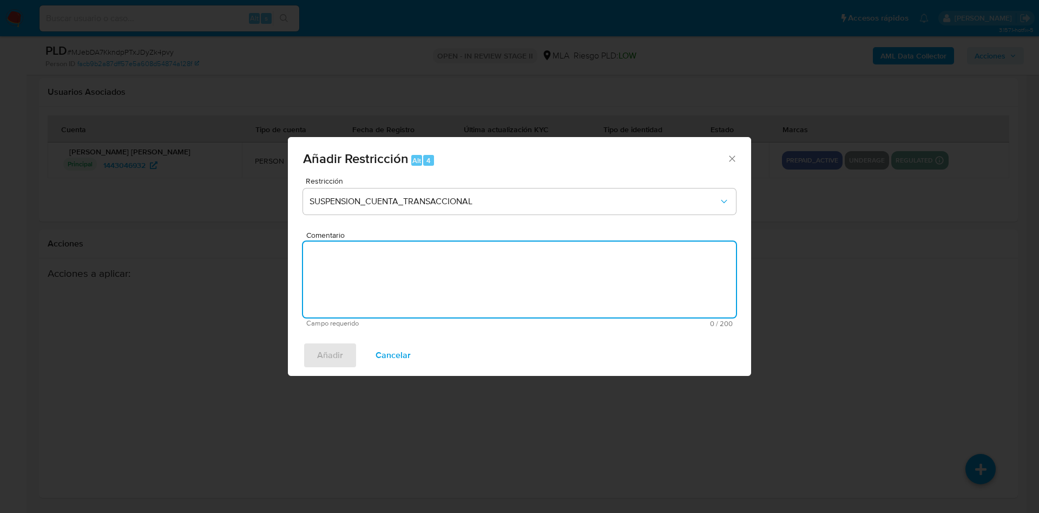
click at [382, 292] on textarea "Comentario" at bounding box center [519, 279] width 433 height 76
type textarea "AML"
click at [328, 354] on span "Añadir" at bounding box center [330, 355] width 26 height 24
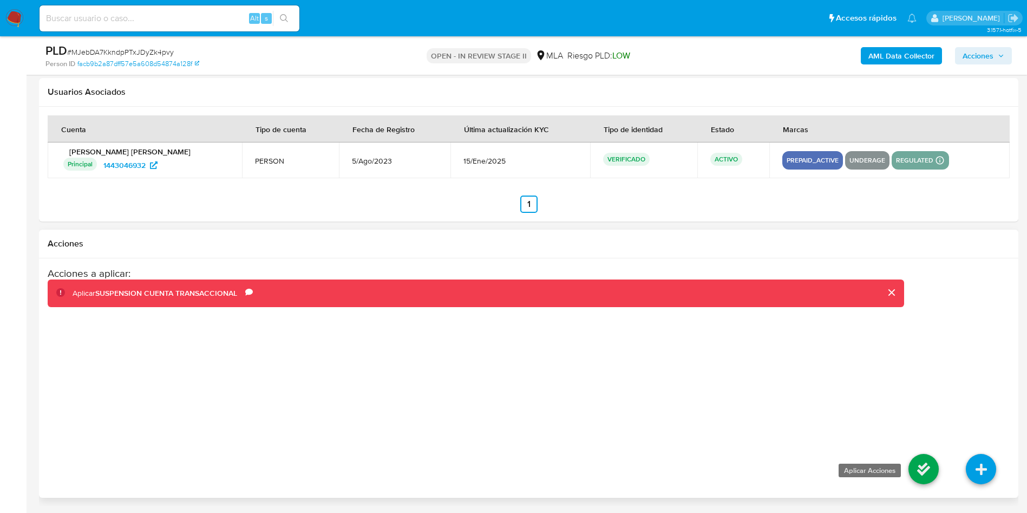
click at [916, 467] on icon at bounding box center [923, 469] width 30 height 30
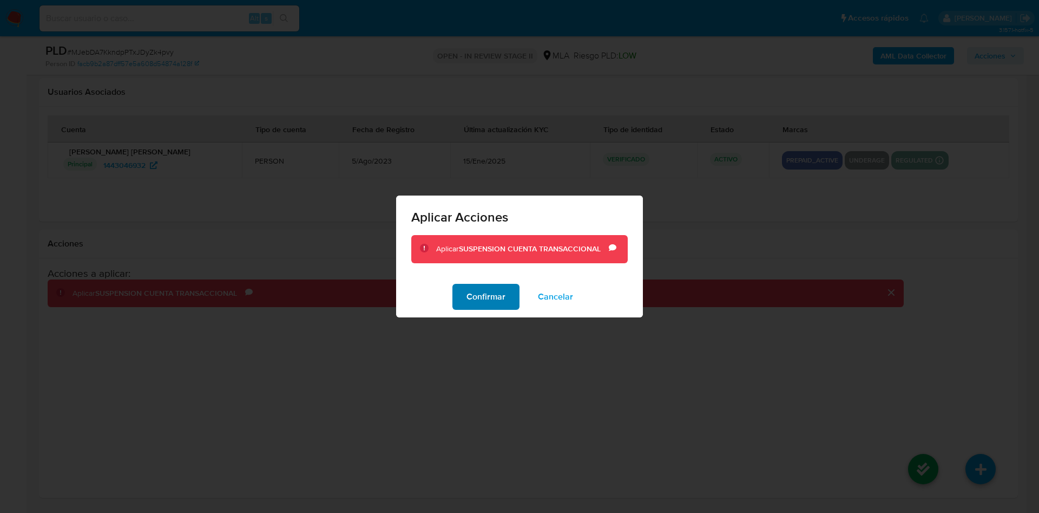
click at [461, 302] on button "Confirmar" at bounding box center [486, 297] width 67 height 26
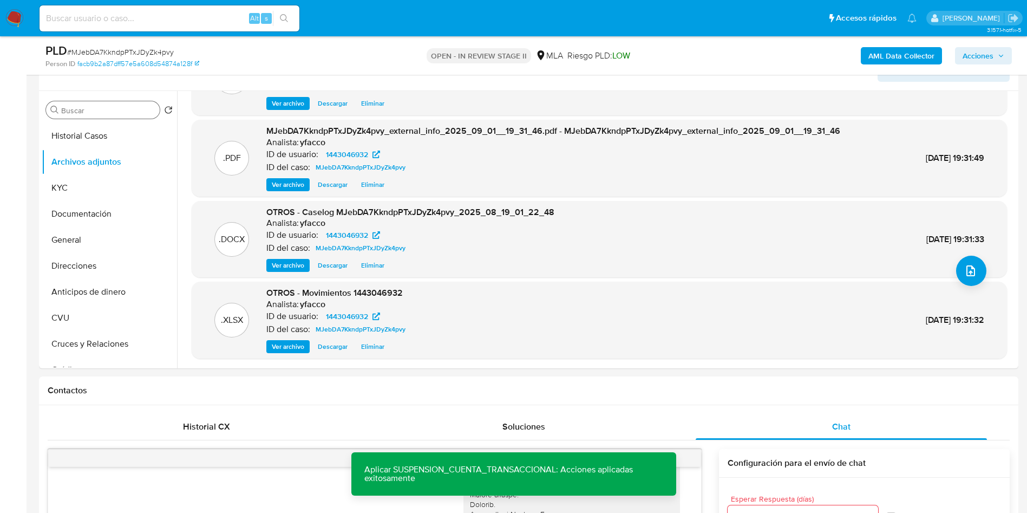
scroll to position [36, 0]
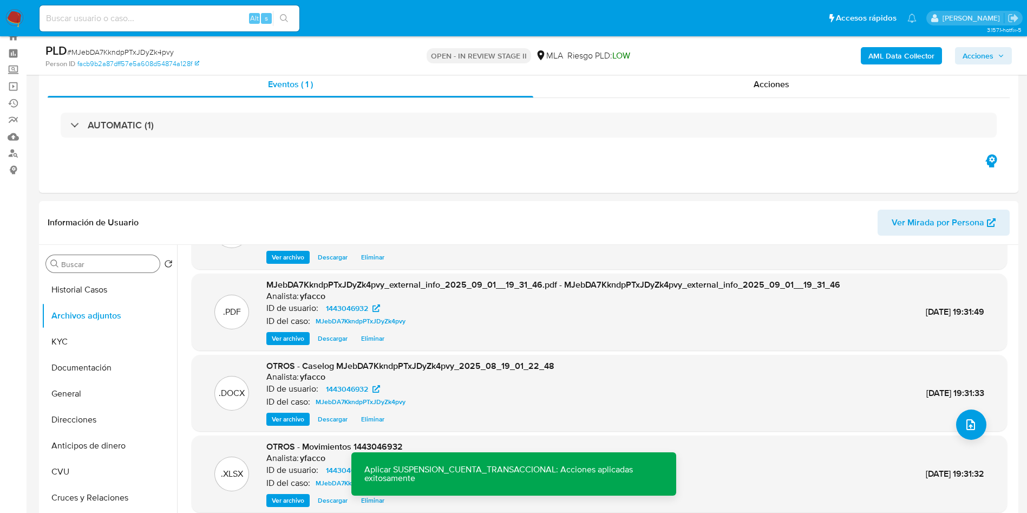
click at [98, 264] on input "Buscar" at bounding box center [108, 264] width 94 height 10
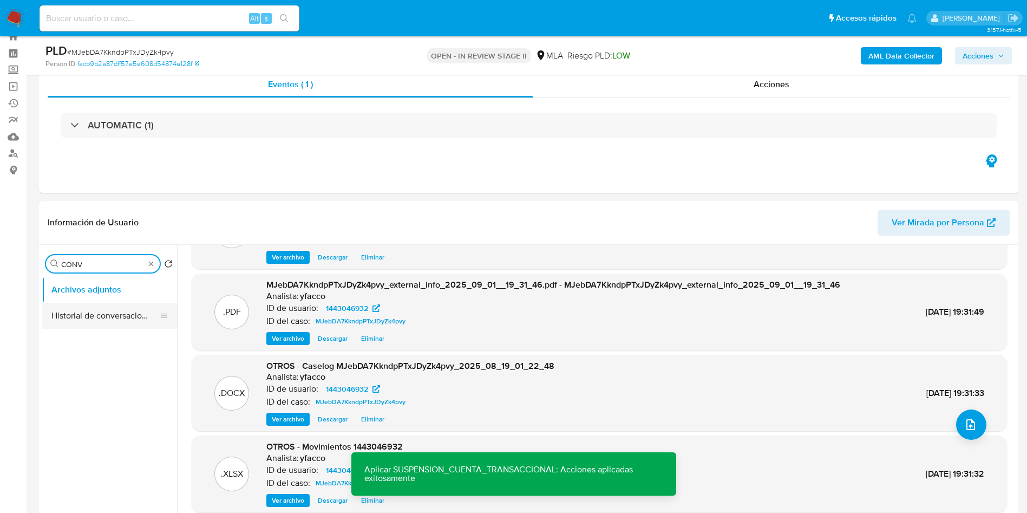
type input "CONV"
click at [114, 309] on button "Historial de conversaciones" at bounding box center [105, 316] width 127 height 26
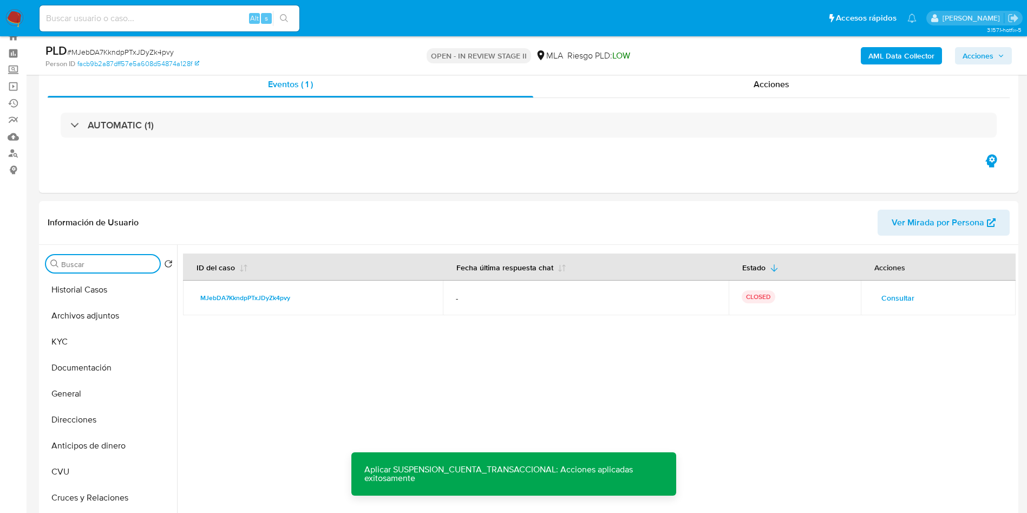
click at [979, 57] on span "Acciones" at bounding box center [978, 55] width 31 height 17
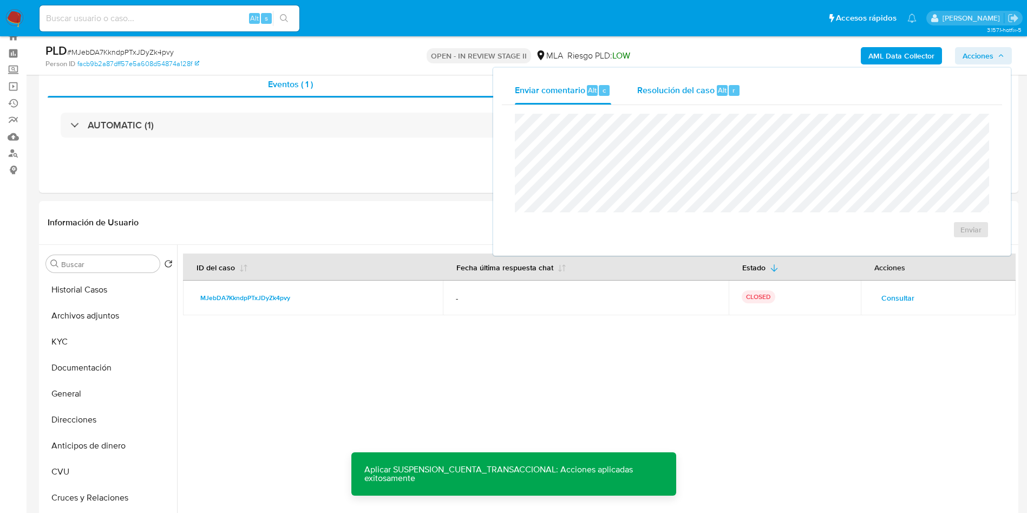
drag, startPoint x: 925, startPoint y: 65, endPoint x: 747, endPoint y: 92, distance: 180.2
click at [747, 92] on button "Resolución del caso Alt r" at bounding box center [688, 90] width 129 height 28
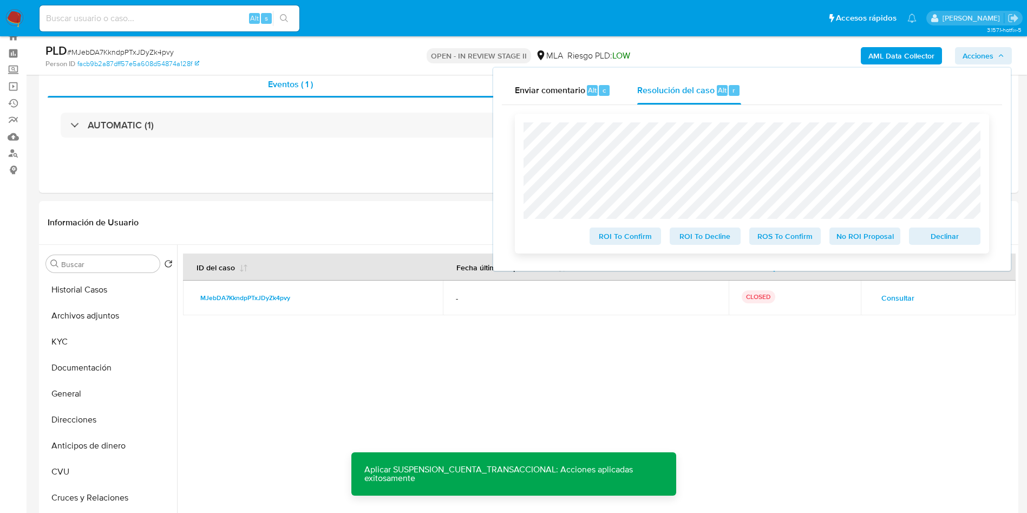
click at [770, 238] on span "ROS To Confirm" at bounding box center [785, 235] width 56 height 15
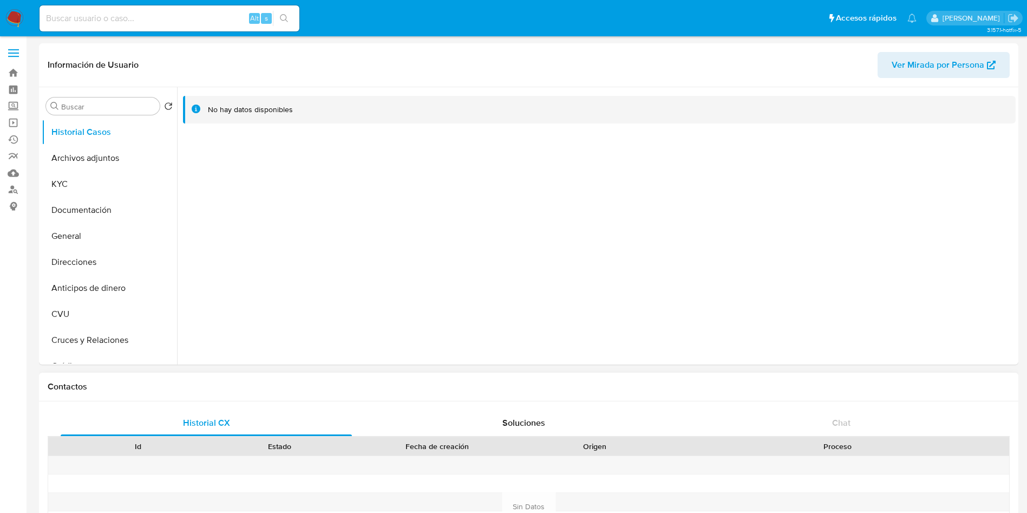
select select "10"
click at [80, 188] on button "KYC" at bounding box center [105, 184] width 127 height 26
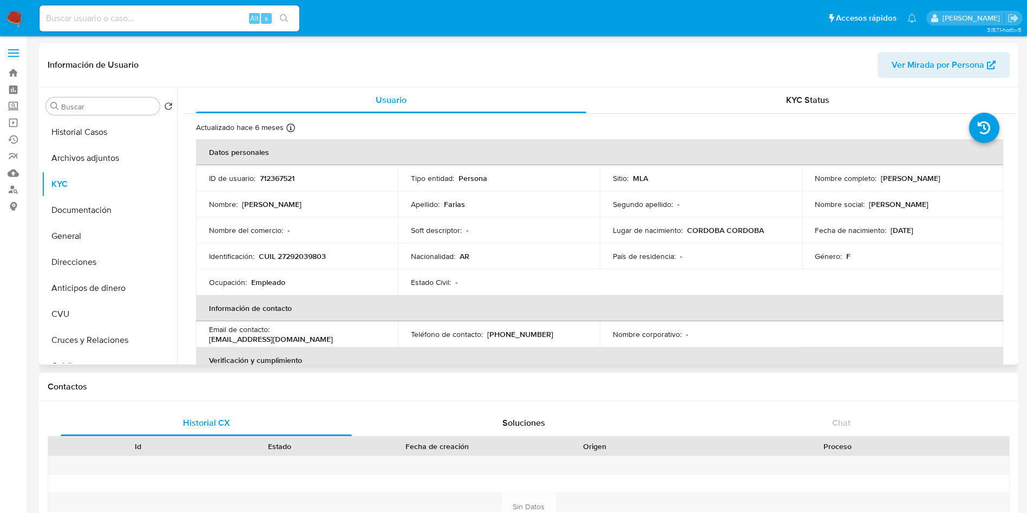
drag, startPoint x: 879, startPoint y: 180, endPoint x: 944, endPoint y: 175, distance: 65.7
click at [944, 175] on div "Nombre completo : [PERSON_NAME]" at bounding box center [903, 178] width 176 height 10
copy p "[PERSON_NAME]"
click at [295, 255] on p "CUIL 27292039803" at bounding box center [292, 256] width 67 height 10
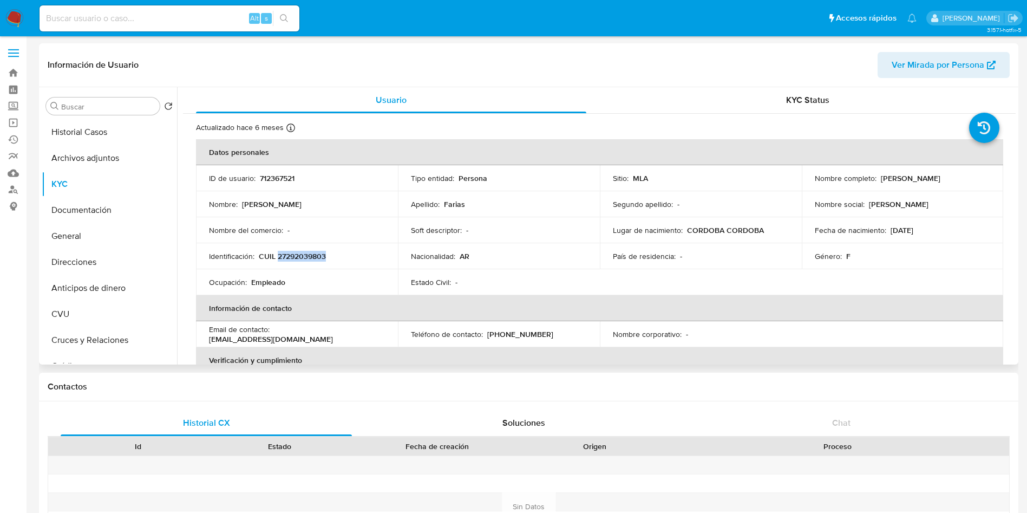
copy p "27292039803"
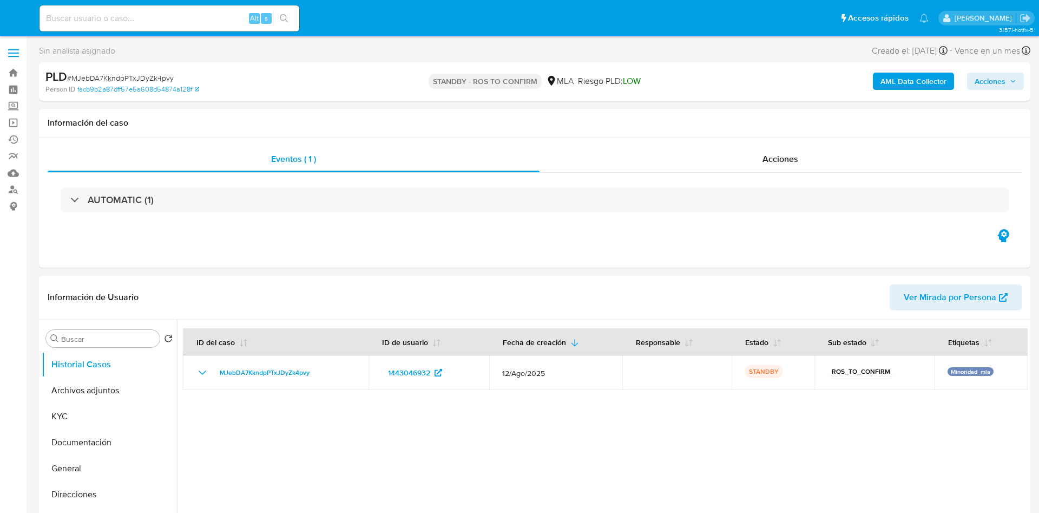
select select "10"
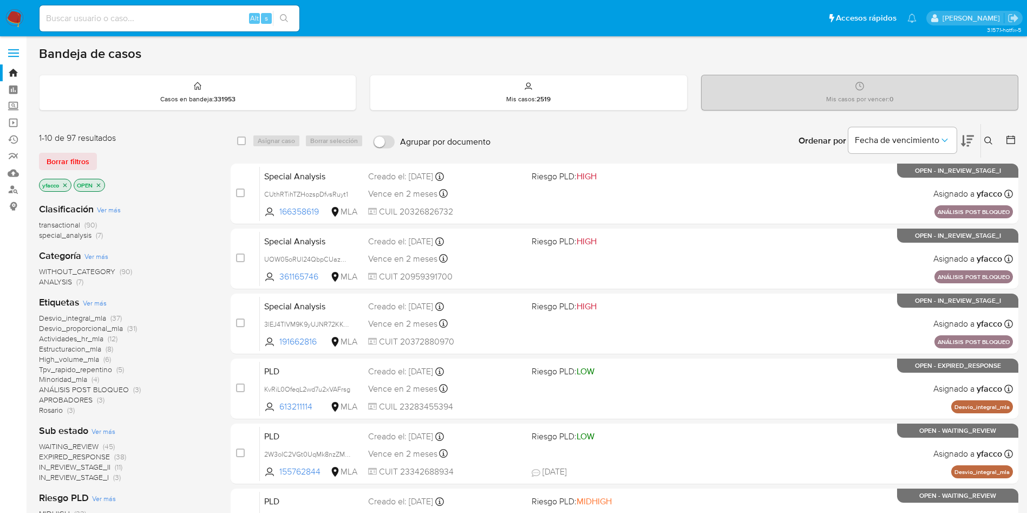
click at [67, 225] on span "transactional" at bounding box center [59, 224] width 41 height 11
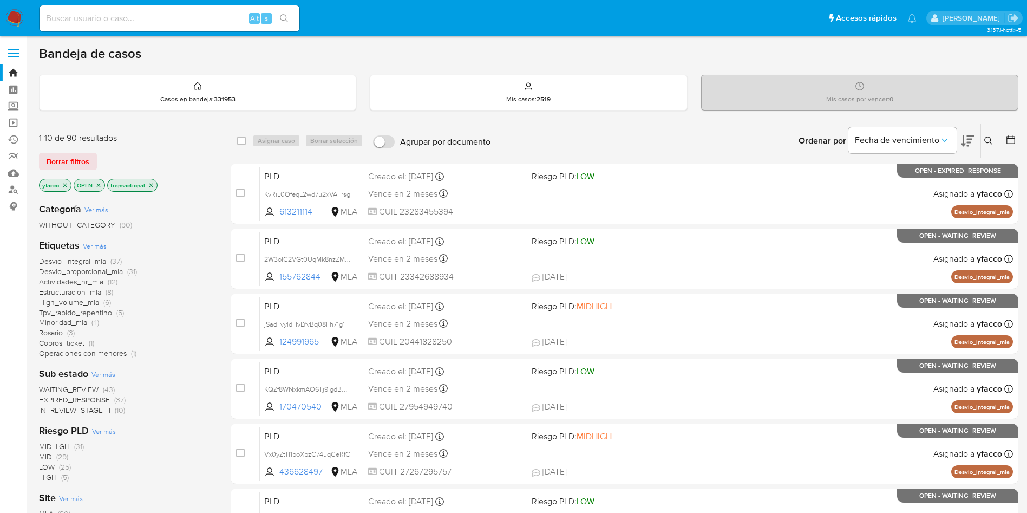
click at [65, 185] on icon "close-filter" at bounding box center [65, 185] width 6 height 6
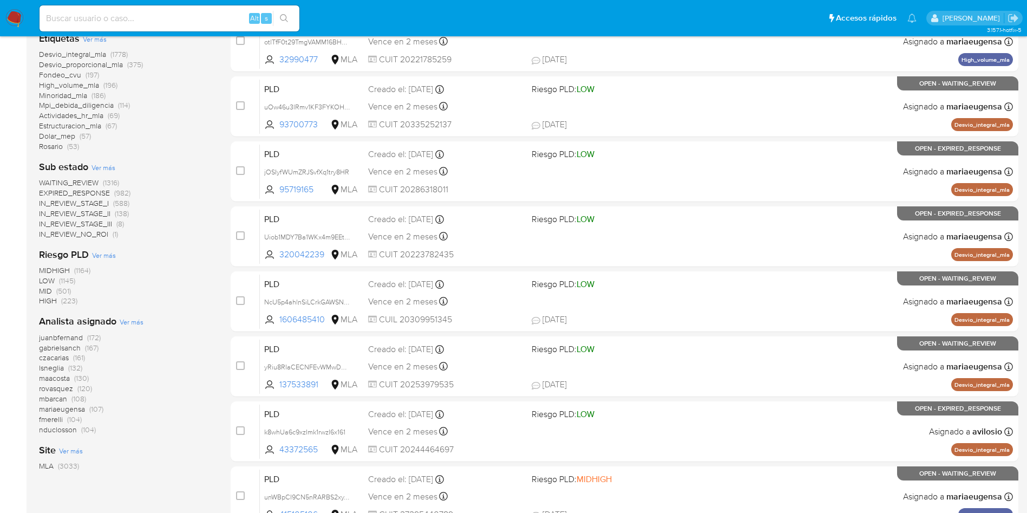
scroll to position [244, 0]
